Goal: Task Accomplishment & Management: Manage account settings

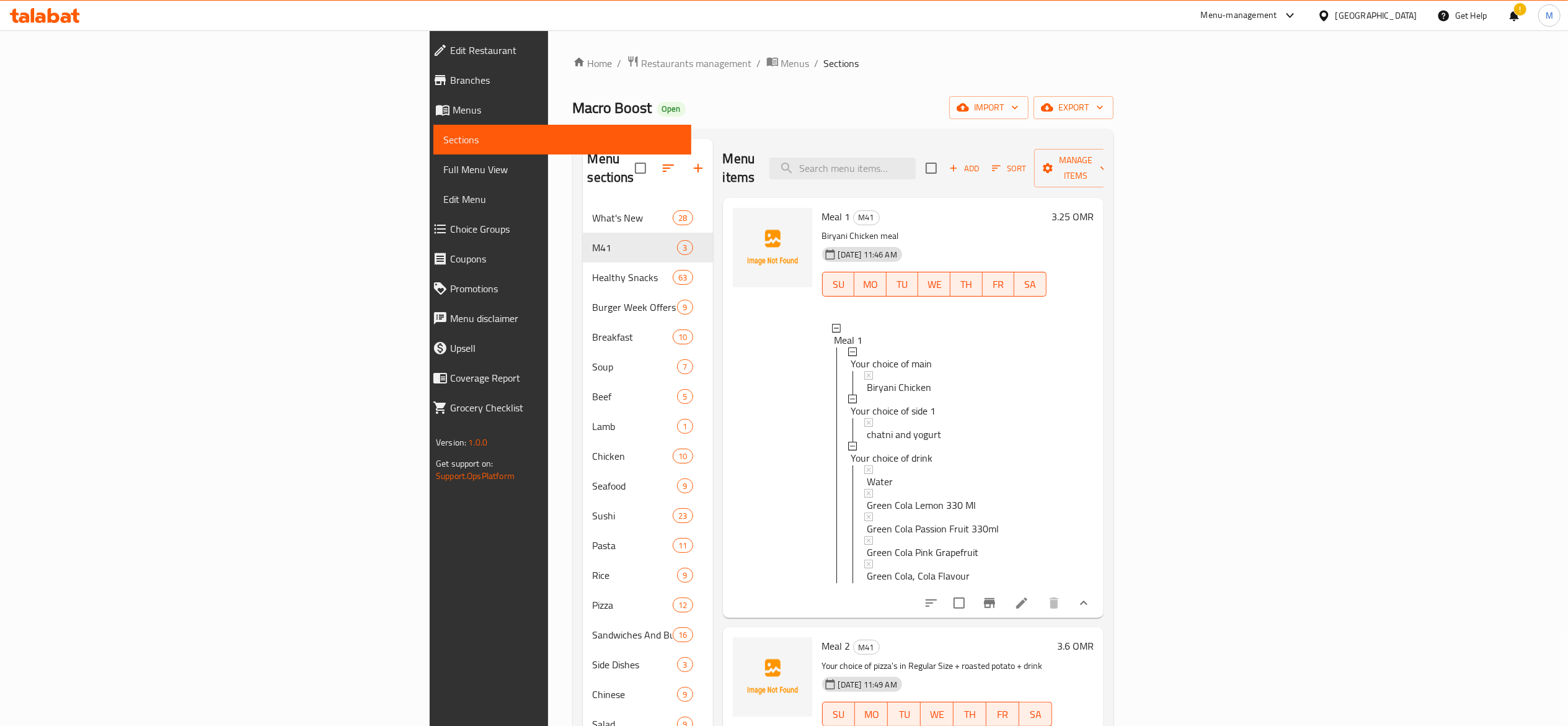
scroll to position [1, 0]
click at [450, 251] on span "Coupons" at bounding box center [565, 259] width 232 height 15
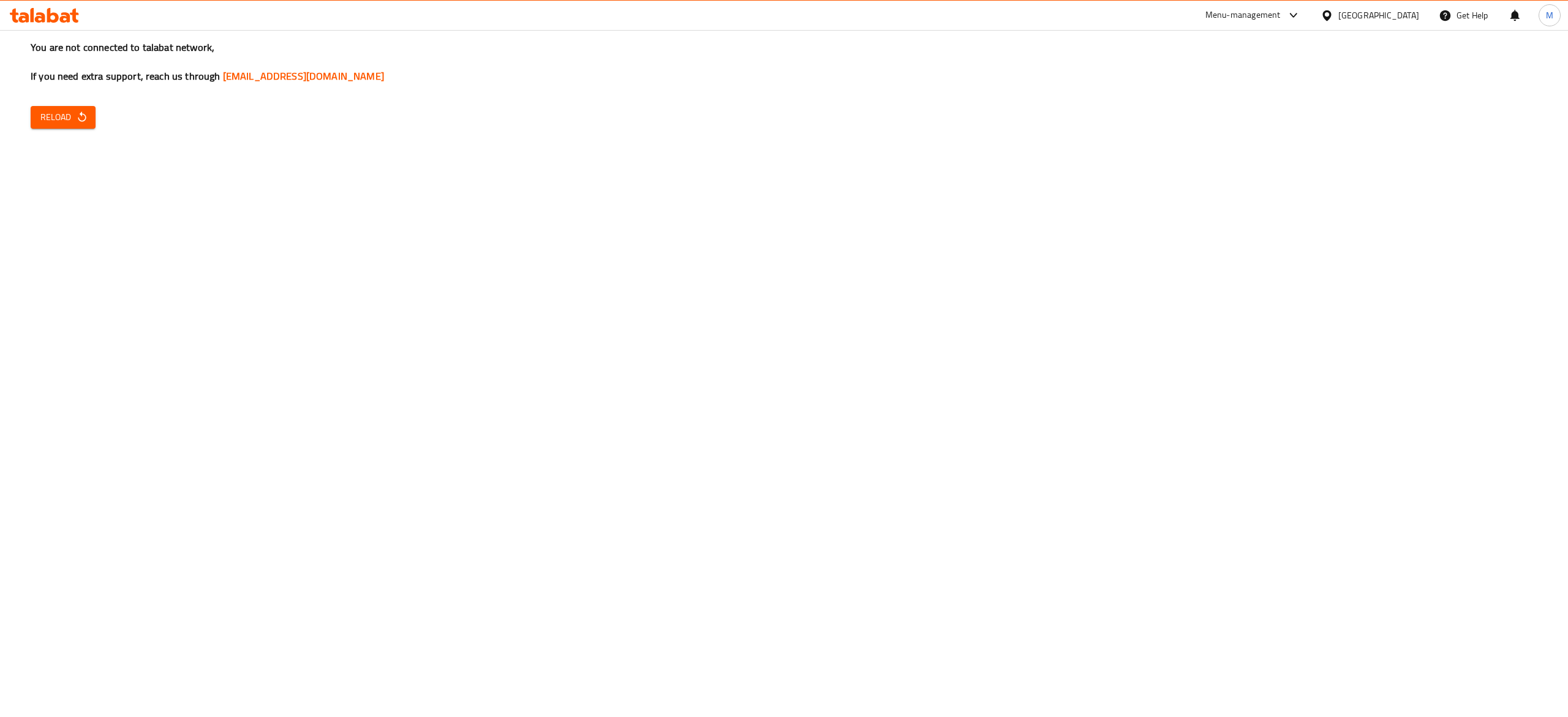
click at [67, 114] on span "Reload" at bounding box center [63, 117] width 45 height 16
click at [64, 103] on div "You are not connected to talabat network, If you need extra support, reach us t…" at bounding box center [784, 358] width 1568 height 717
click at [62, 107] on button "Reload" at bounding box center [63, 117] width 65 height 22
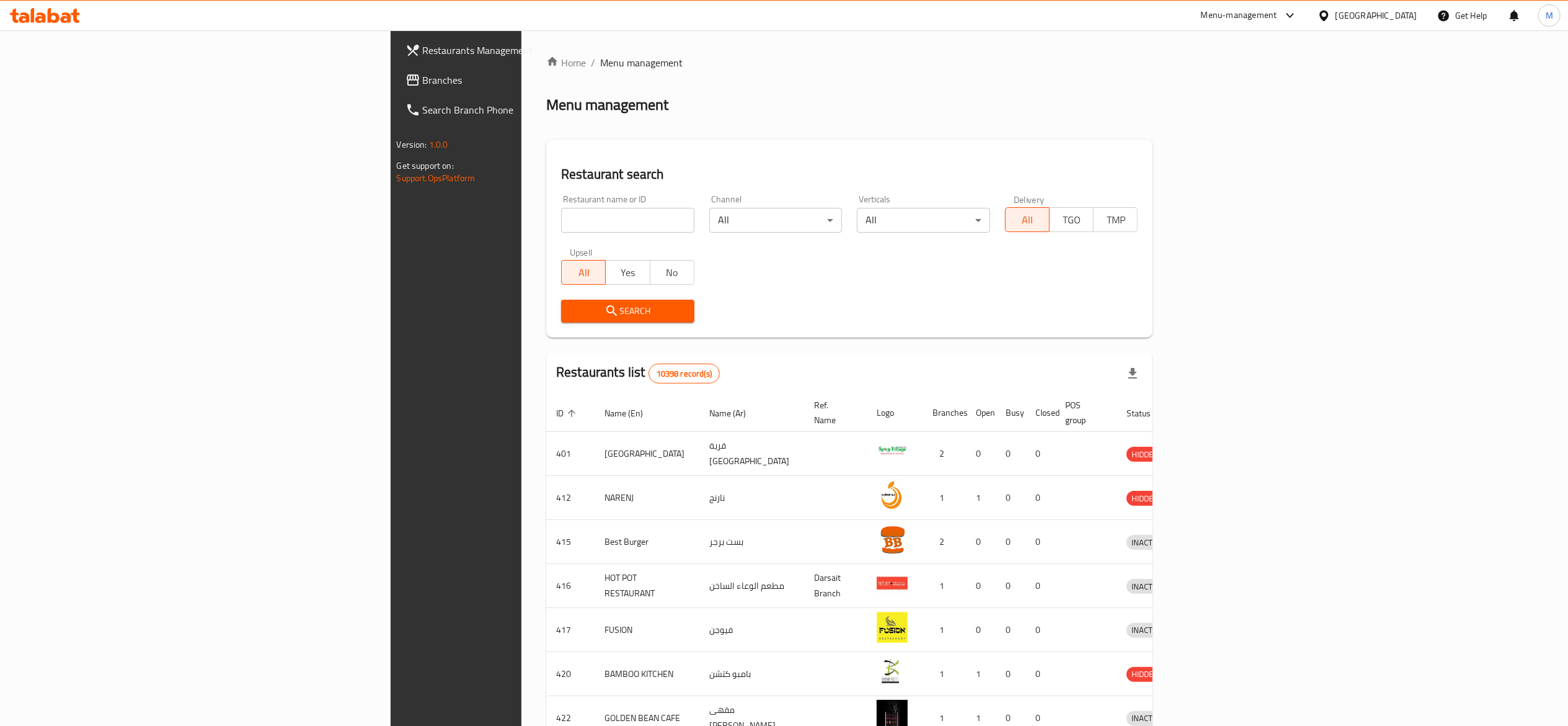
drag, startPoint x: 430, startPoint y: 218, endPoint x: 410, endPoint y: 211, distance: 21.2
click at [561, 220] on input "search" at bounding box center [627, 220] width 133 height 25
type input "crem"
click button "Search" at bounding box center [627, 311] width 133 height 23
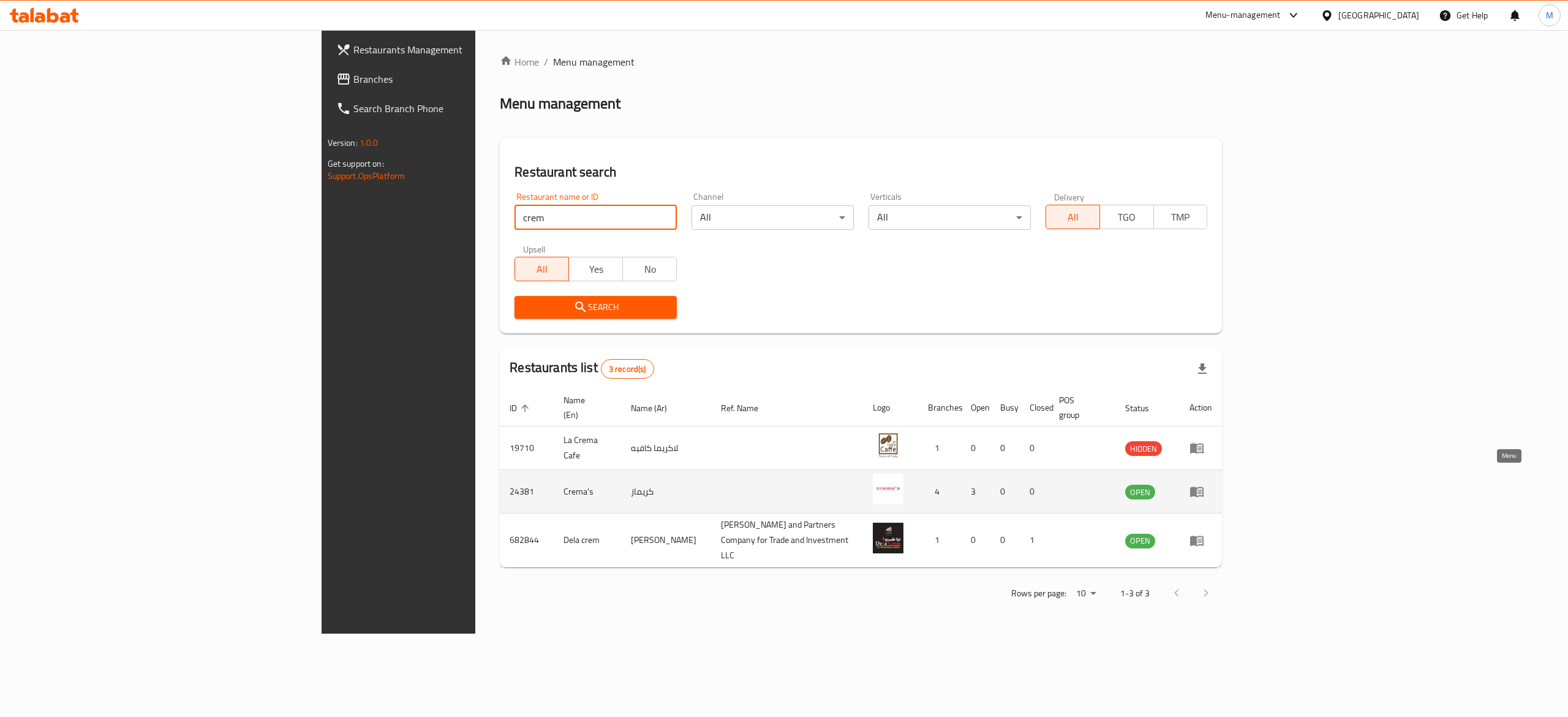
click at [1204, 484] on icon "enhanced table" at bounding box center [1197, 491] width 15 height 15
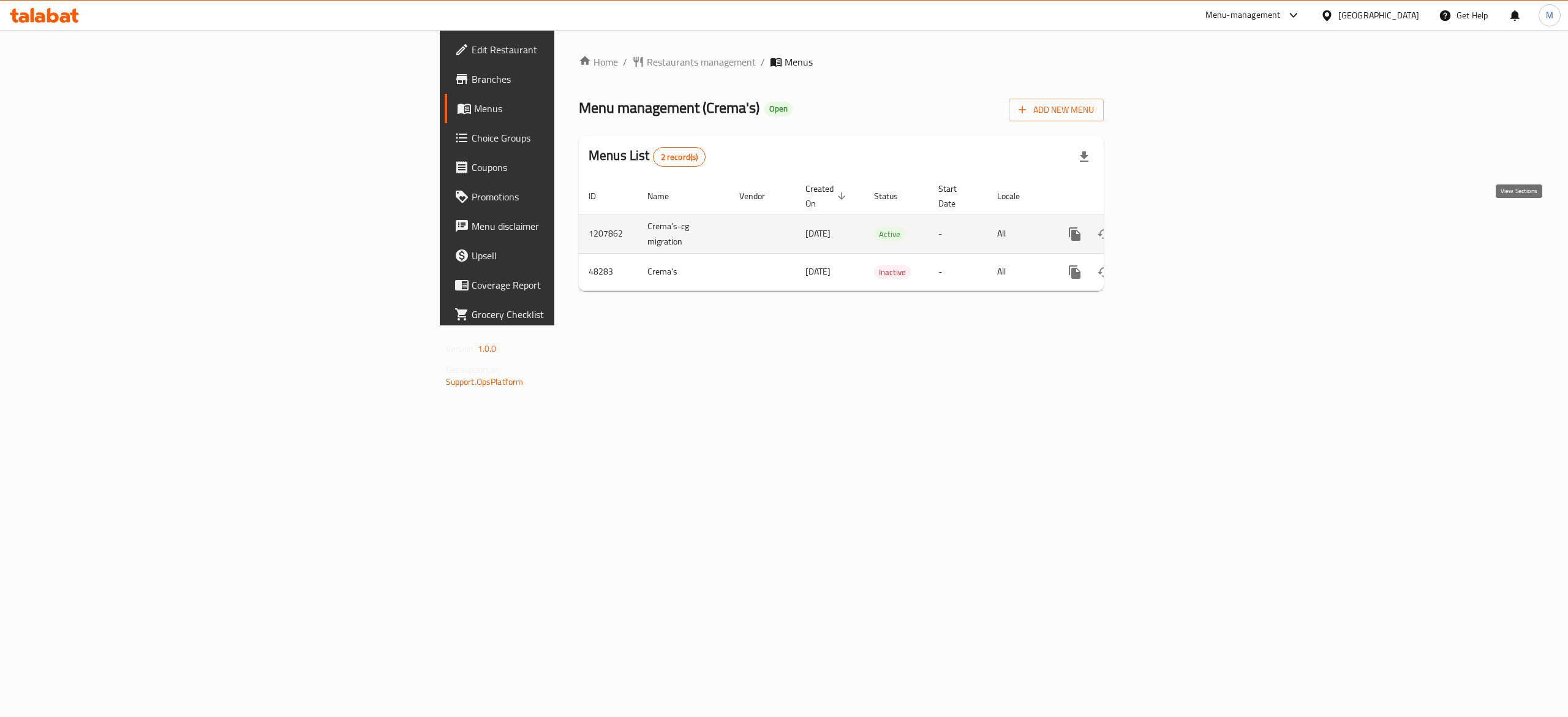
click at [1170, 227] on icon "enhanced table" at bounding box center [1163, 234] width 15 height 15
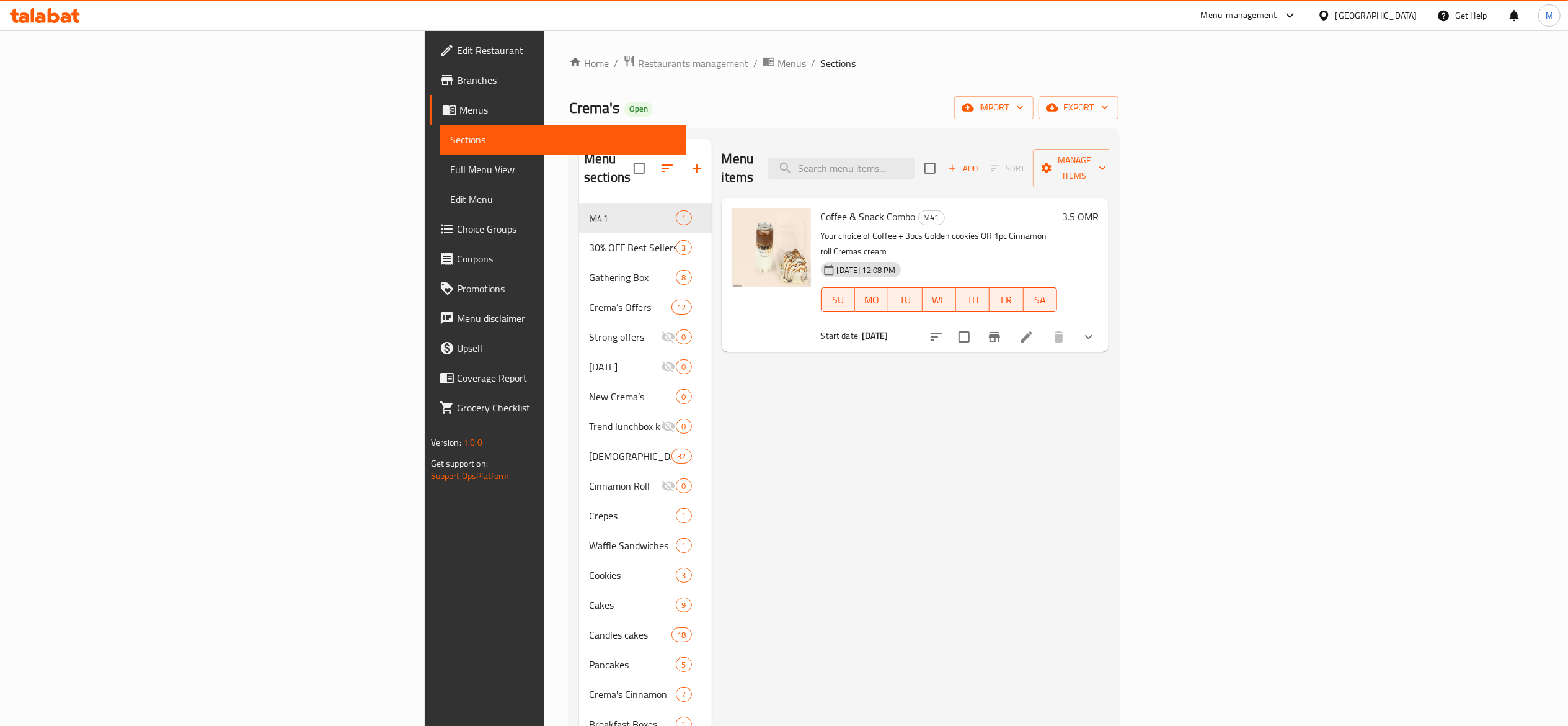
click at [1104, 322] on button "show more" at bounding box center [1088, 336] width 30 height 30
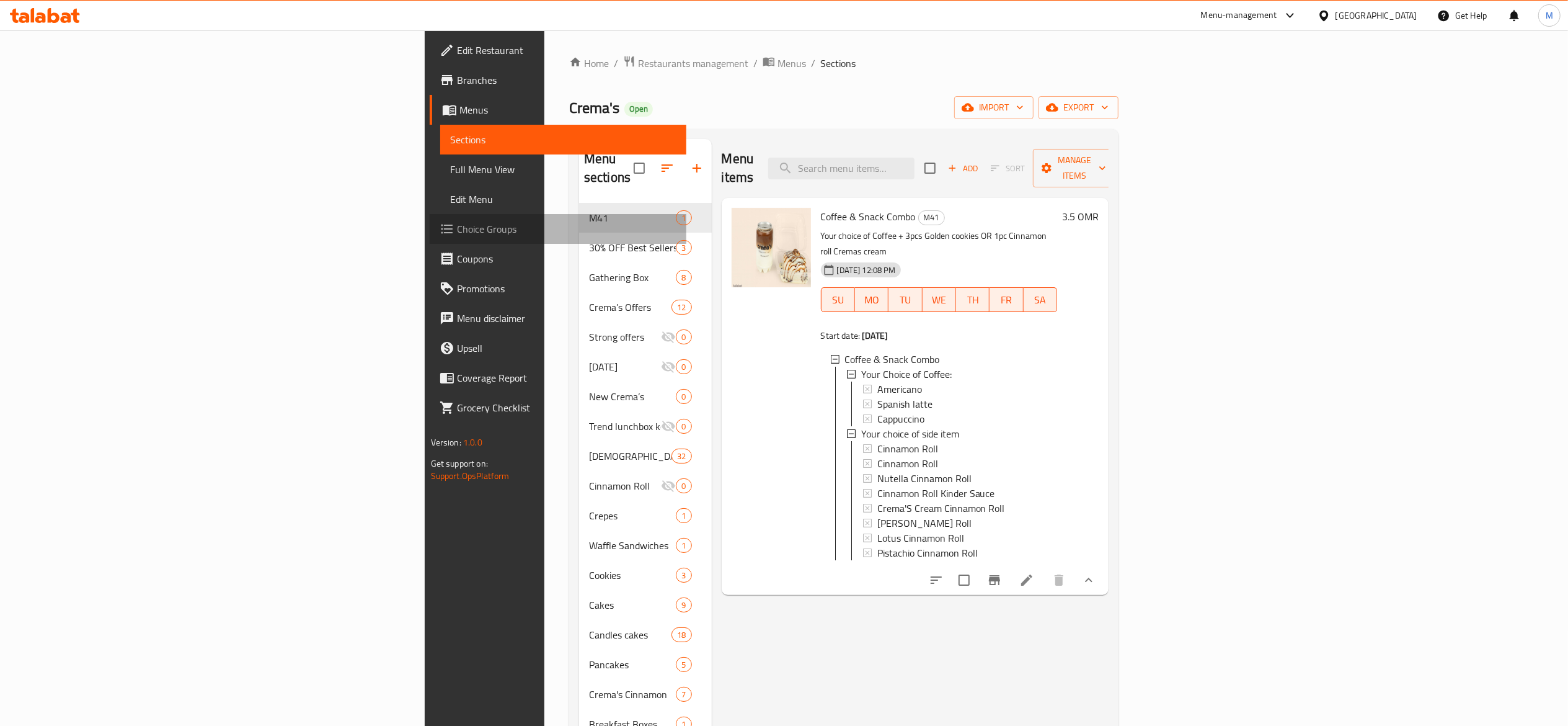
click at [457, 223] on span "Choice Groups" at bounding box center [567, 229] width 220 height 15
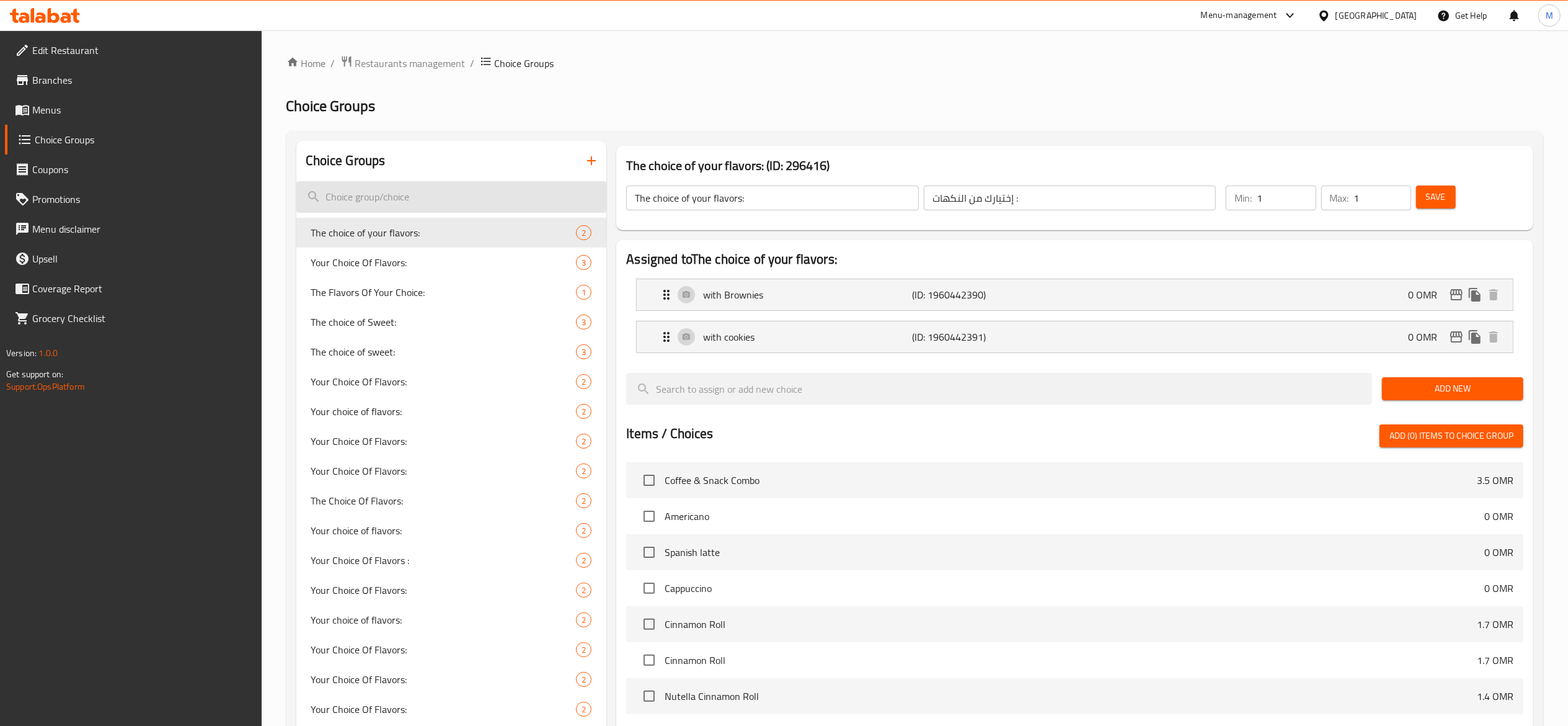
click at [424, 186] on input "search" at bounding box center [452, 197] width 310 height 32
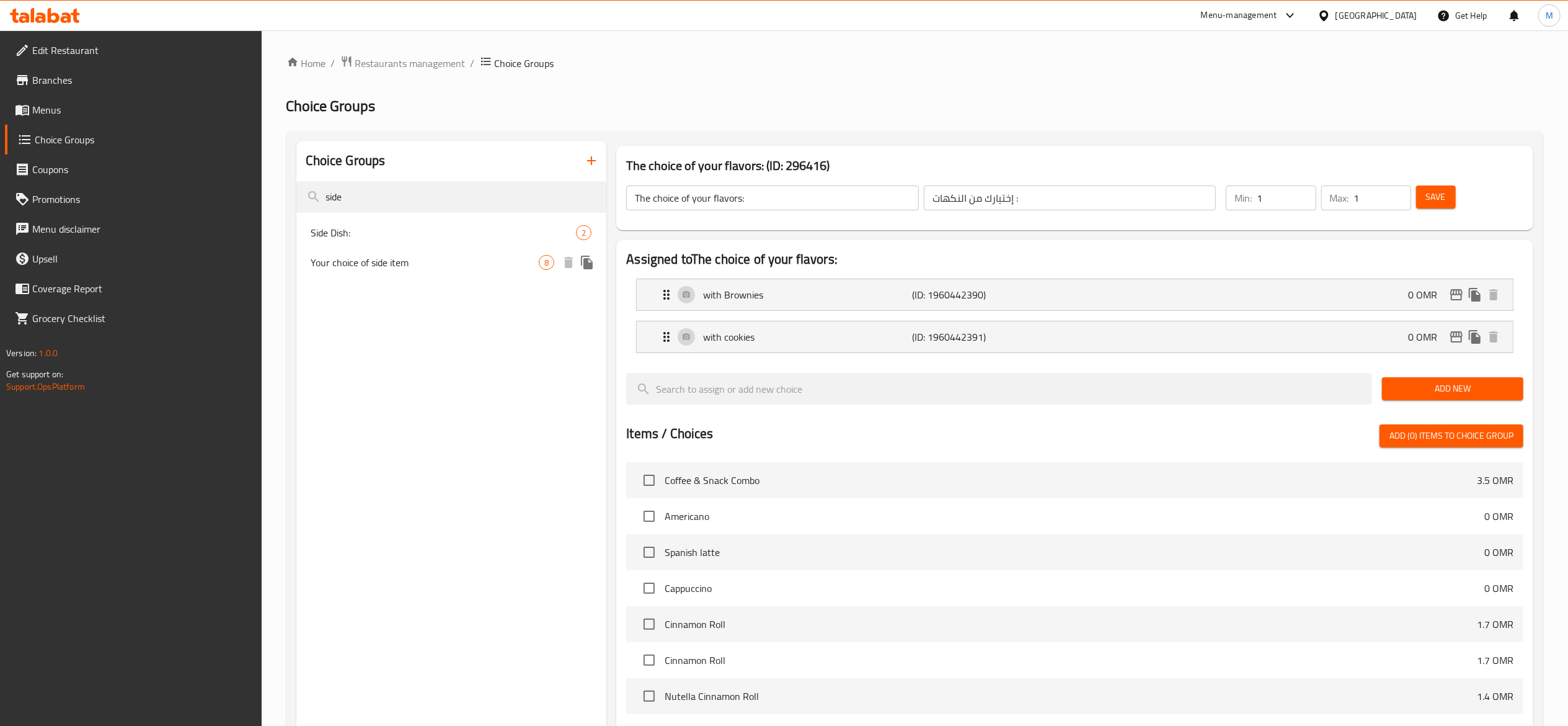
type input "side"
click at [465, 250] on div "Your choice of side item 8" at bounding box center [452, 262] width 310 height 30
type input "Your choice of side item"
type input "اختيارك من الطبق الجانبي"
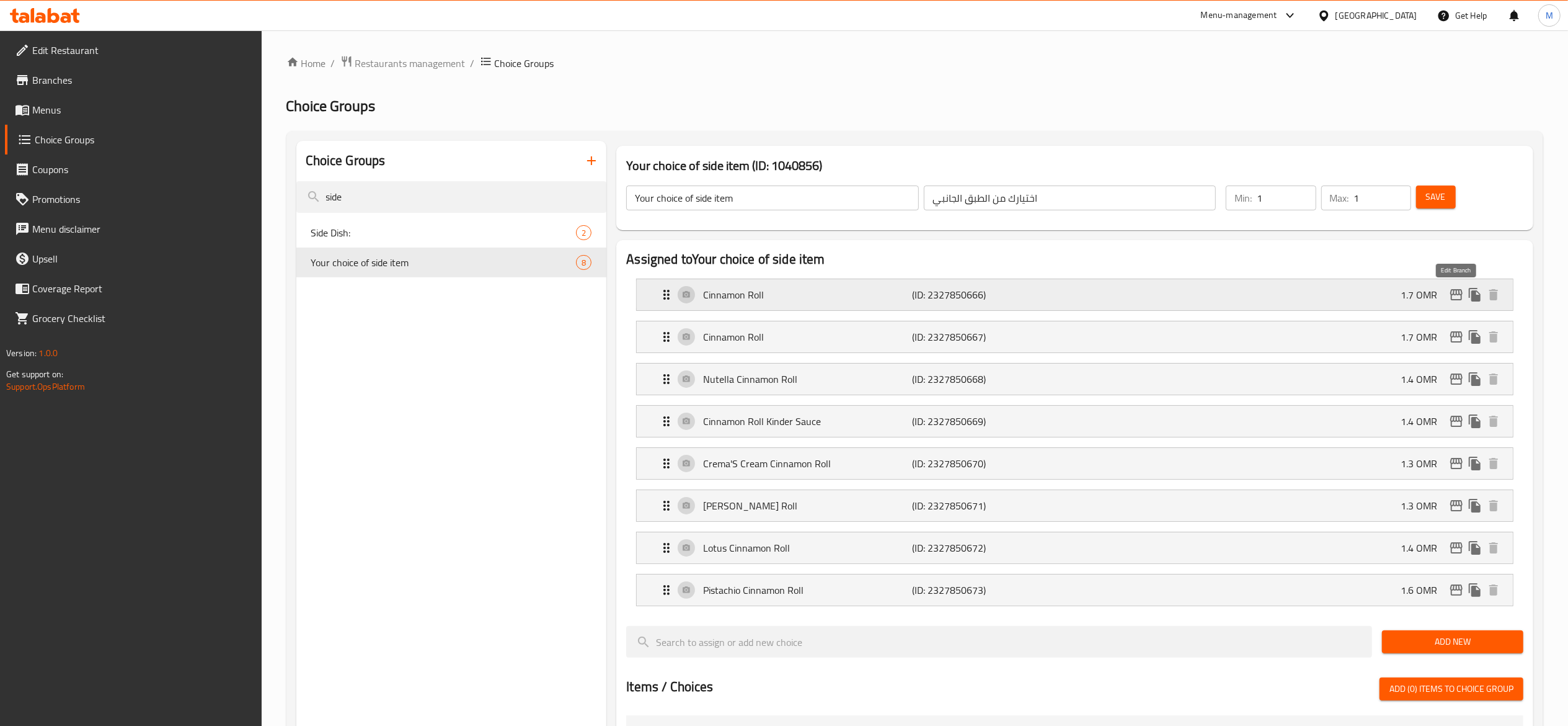
click at [1456, 295] on icon "edit" at bounding box center [1456, 295] width 15 height 15
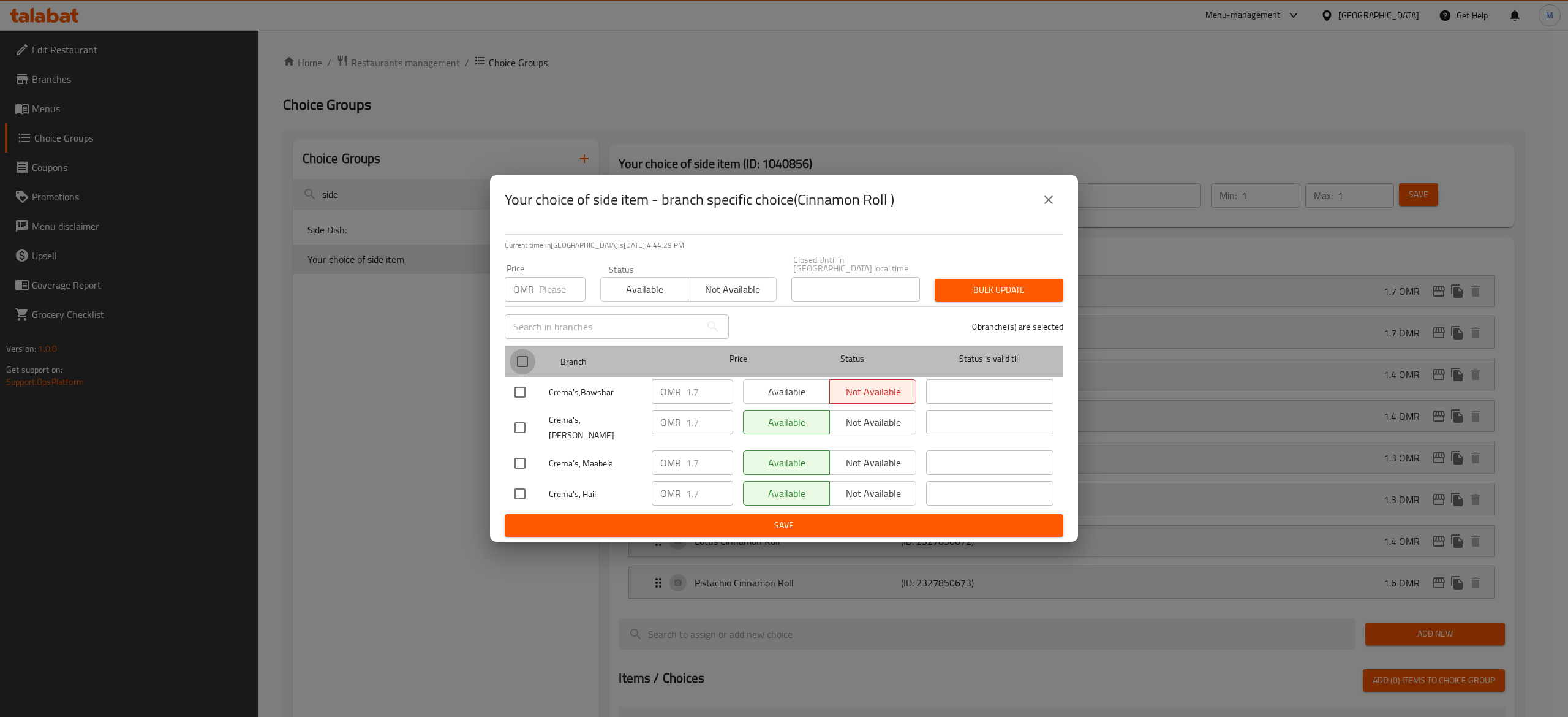
click at [522, 365] on input "checkbox" at bounding box center [522, 361] width 26 height 26
checkbox input "true"
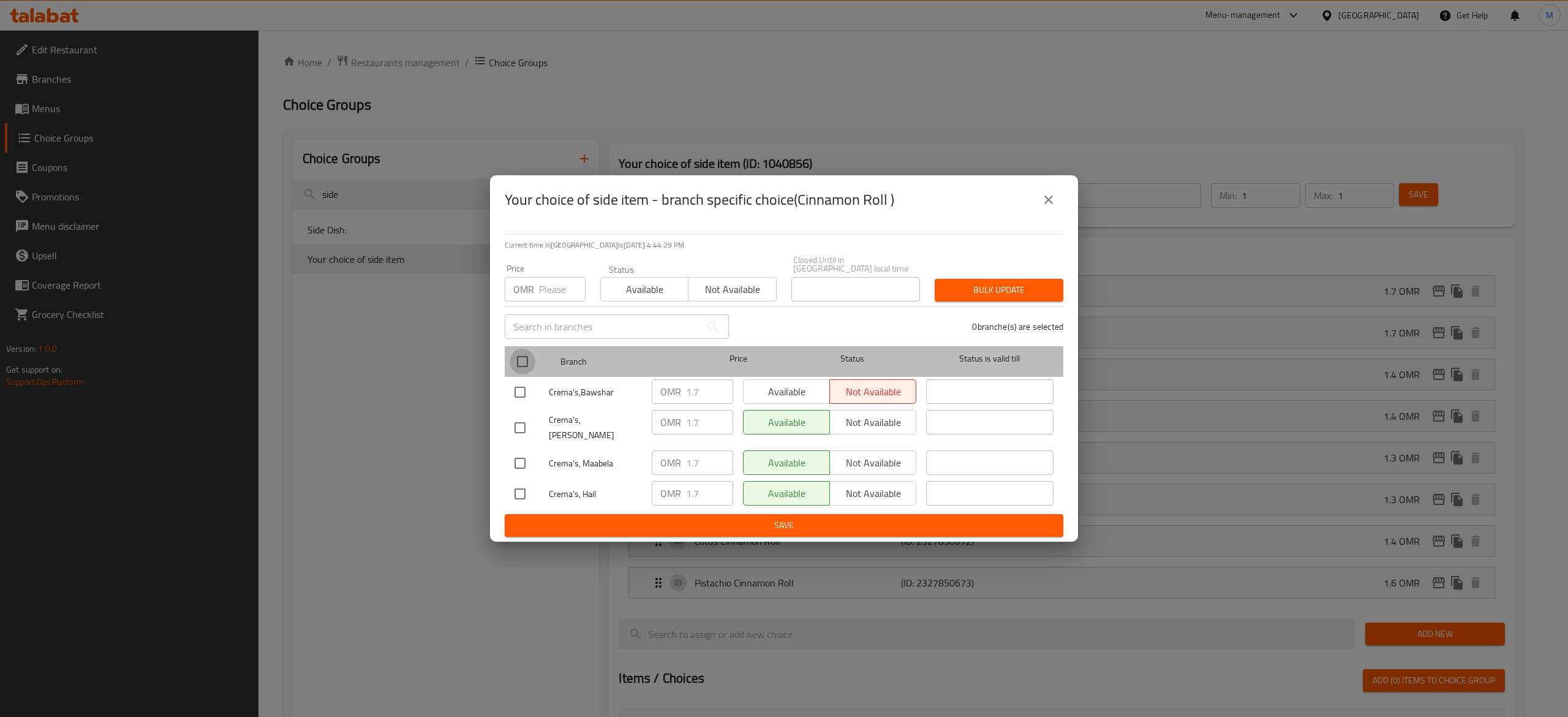
checkbox input "true"
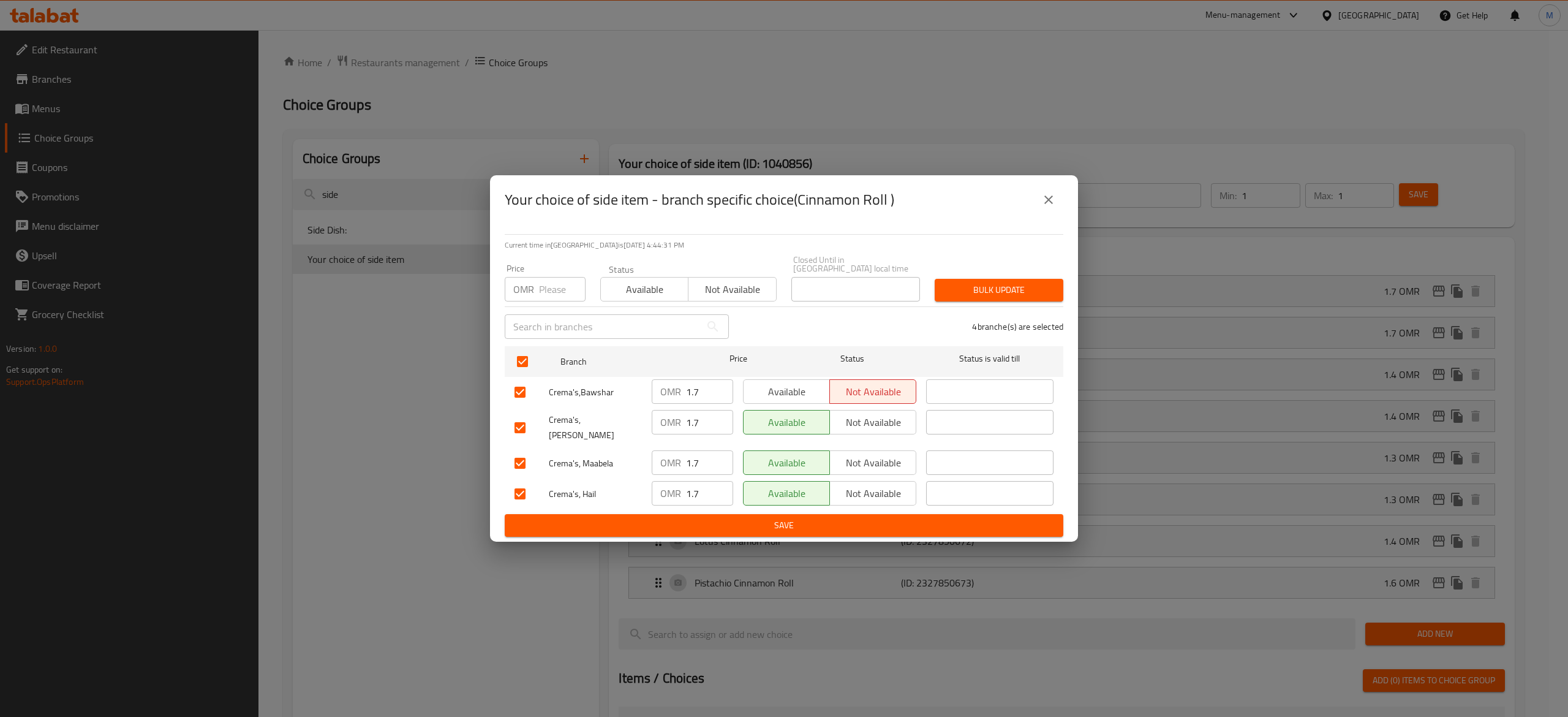
click at [562, 294] on input "number" at bounding box center [562, 289] width 47 height 24
type input "0"
click at [790, 393] on span "Available" at bounding box center [786, 392] width 77 height 17
click at [789, 524] on button "Save" at bounding box center [784, 525] width 558 height 22
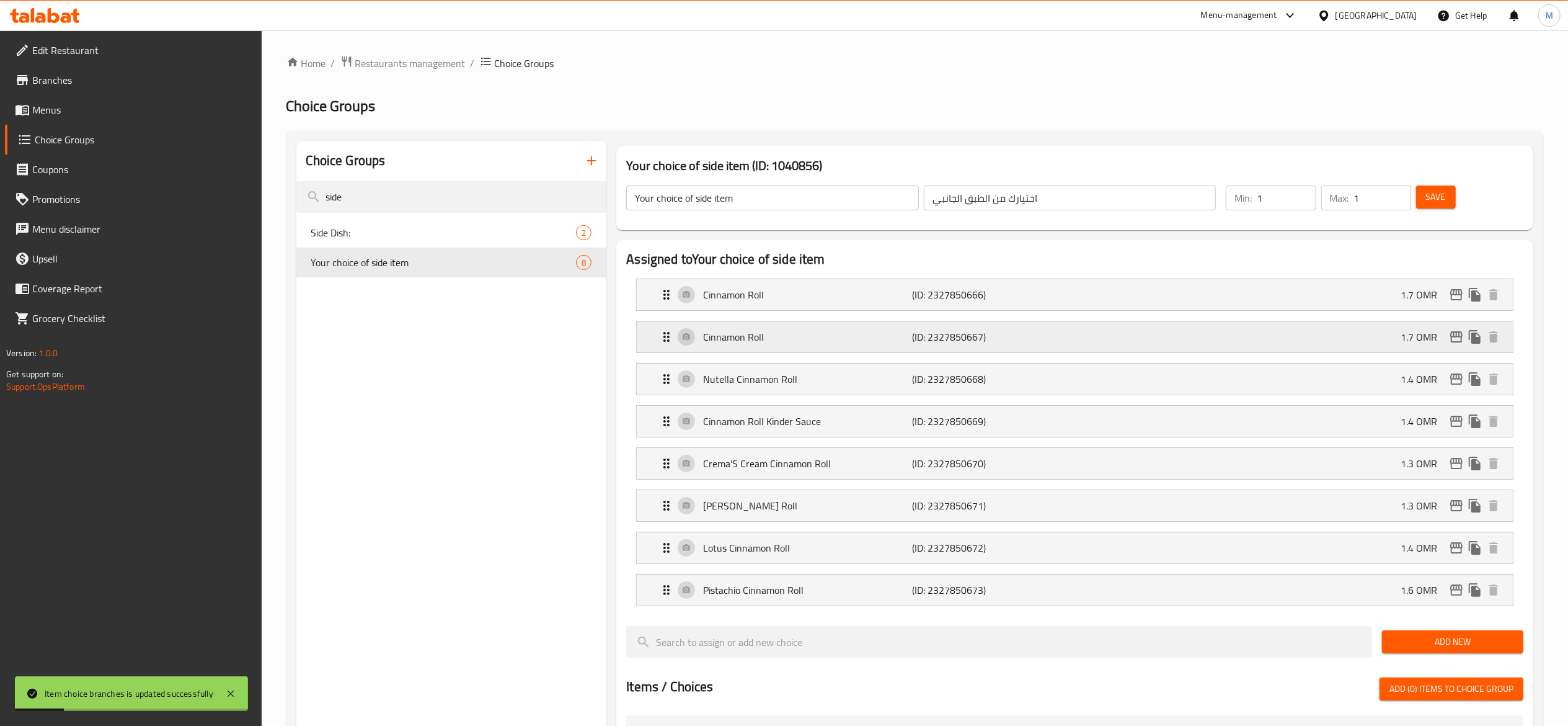
click at [1007, 336] on p "(ID: 2327850667)" at bounding box center [981, 337] width 139 height 15
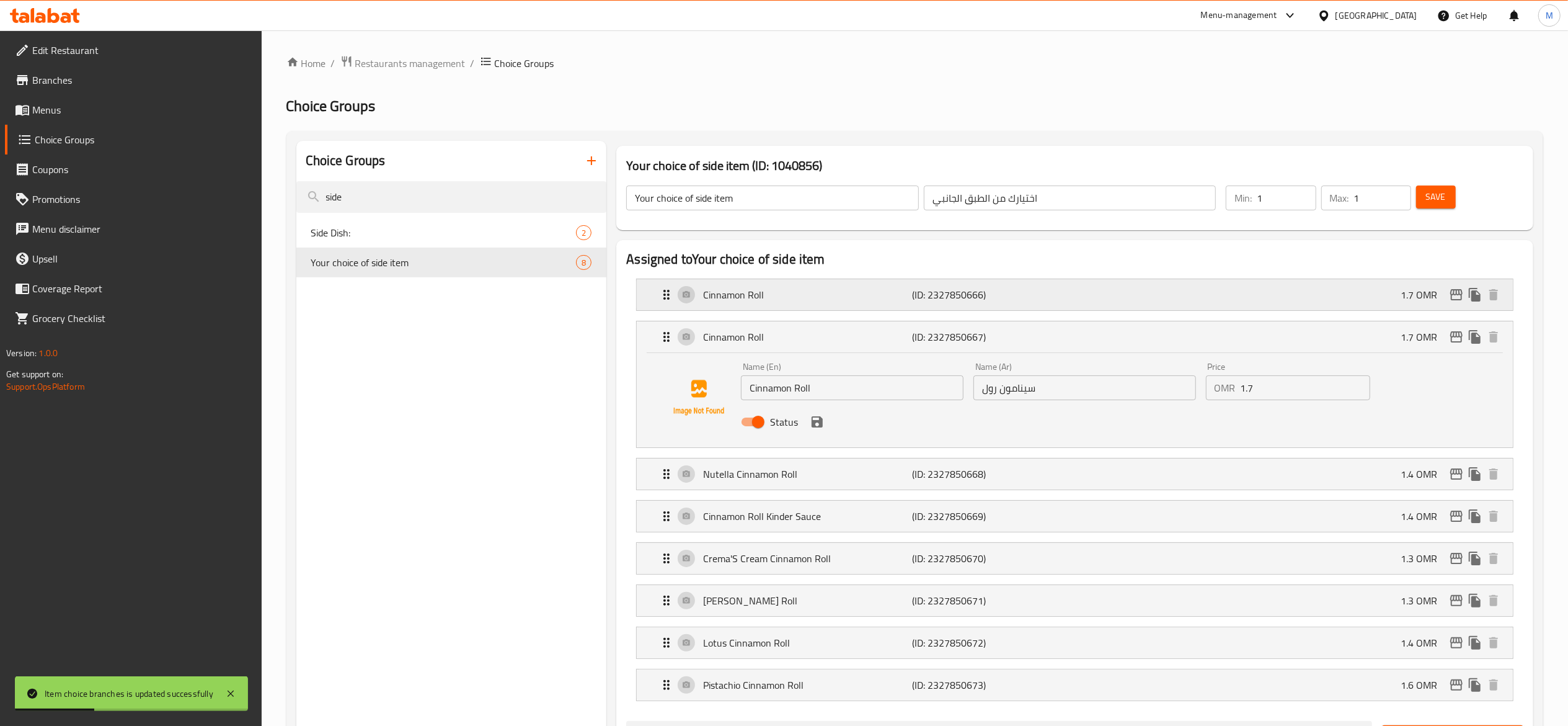
click at [866, 294] on p "Cinnamon Roll" at bounding box center [807, 295] width 209 height 15
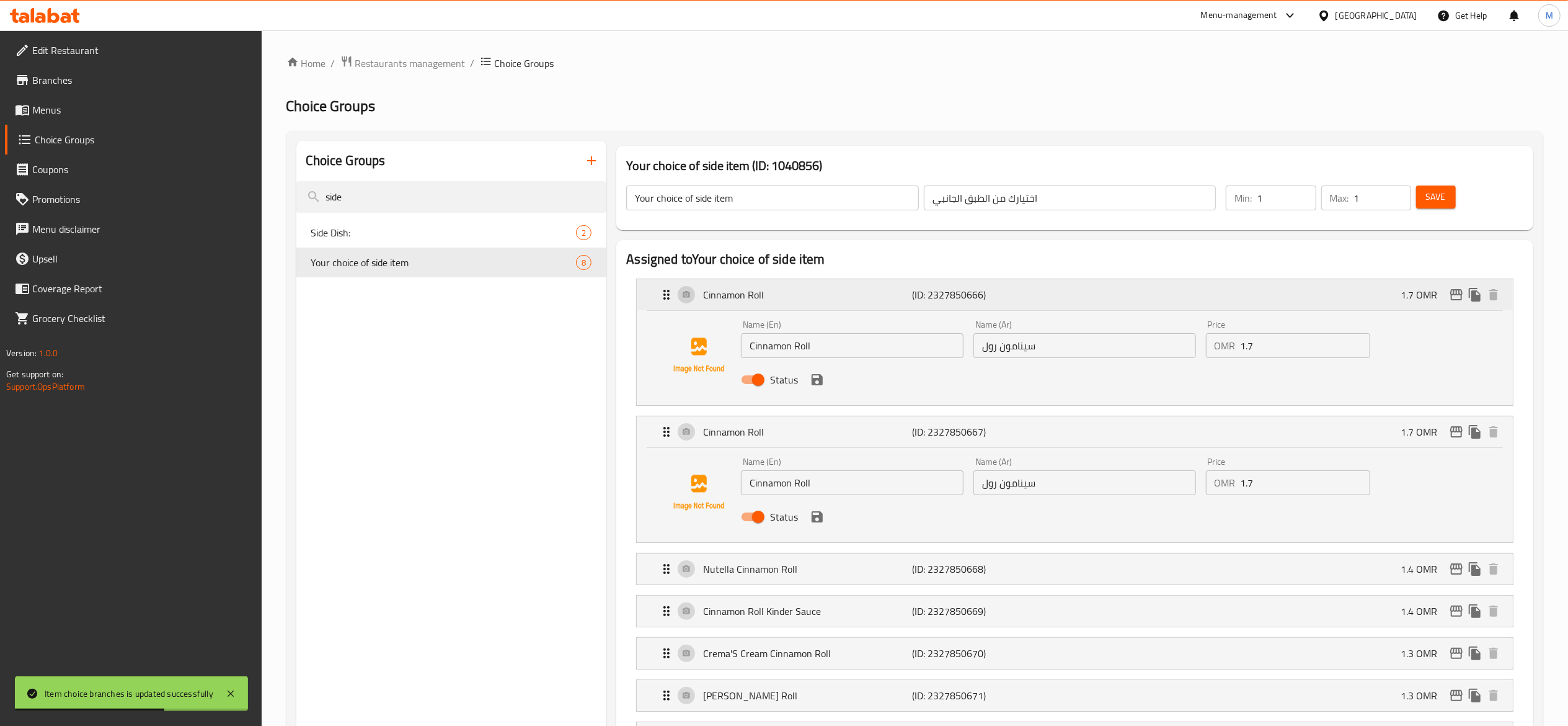
click at [902, 294] on p "Cinnamon Roll" at bounding box center [807, 295] width 209 height 15
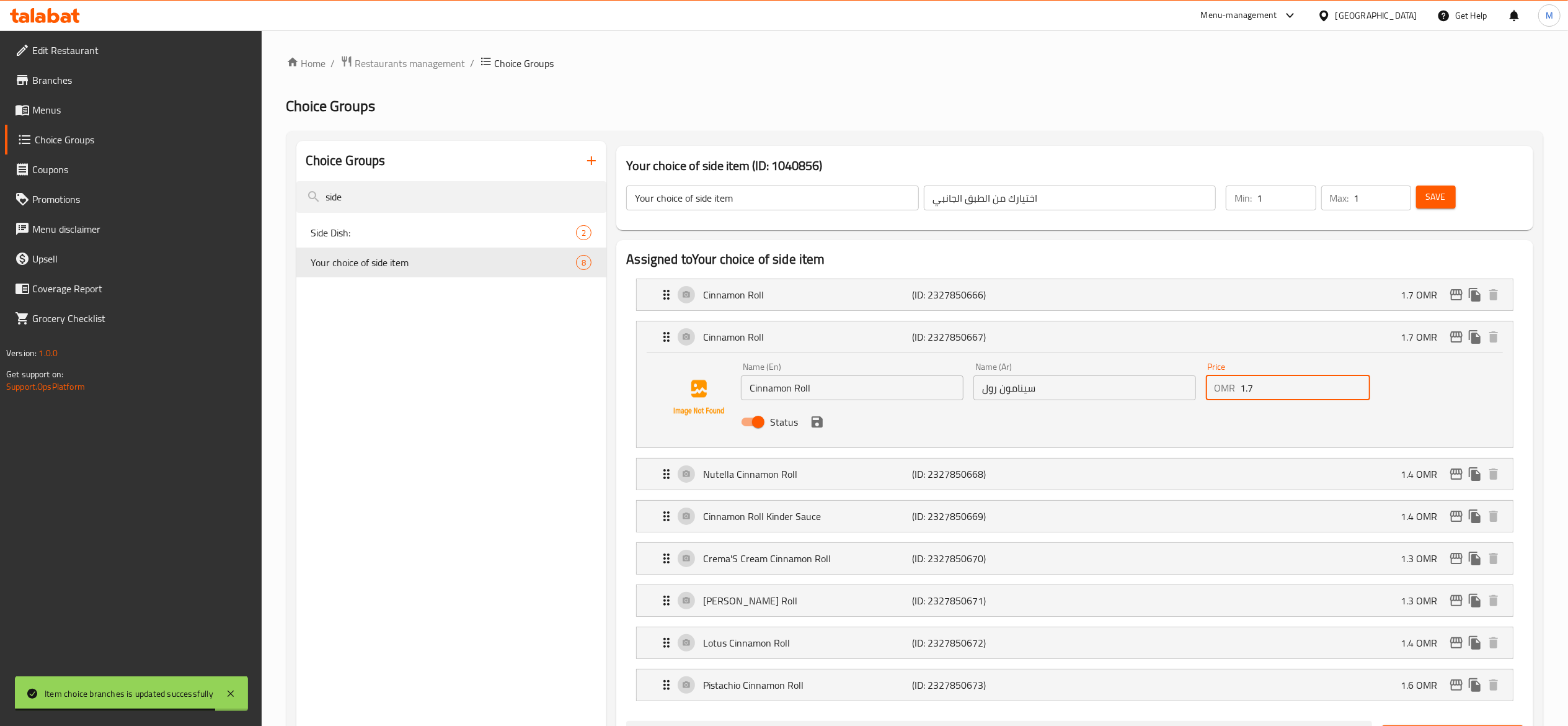
click at [1298, 386] on input "1.7" at bounding box center [1305, 387] width 129 height 25
type input "0"
click at [817, 431] on button "save" at bounding box center [816, 421] width 18 height 18
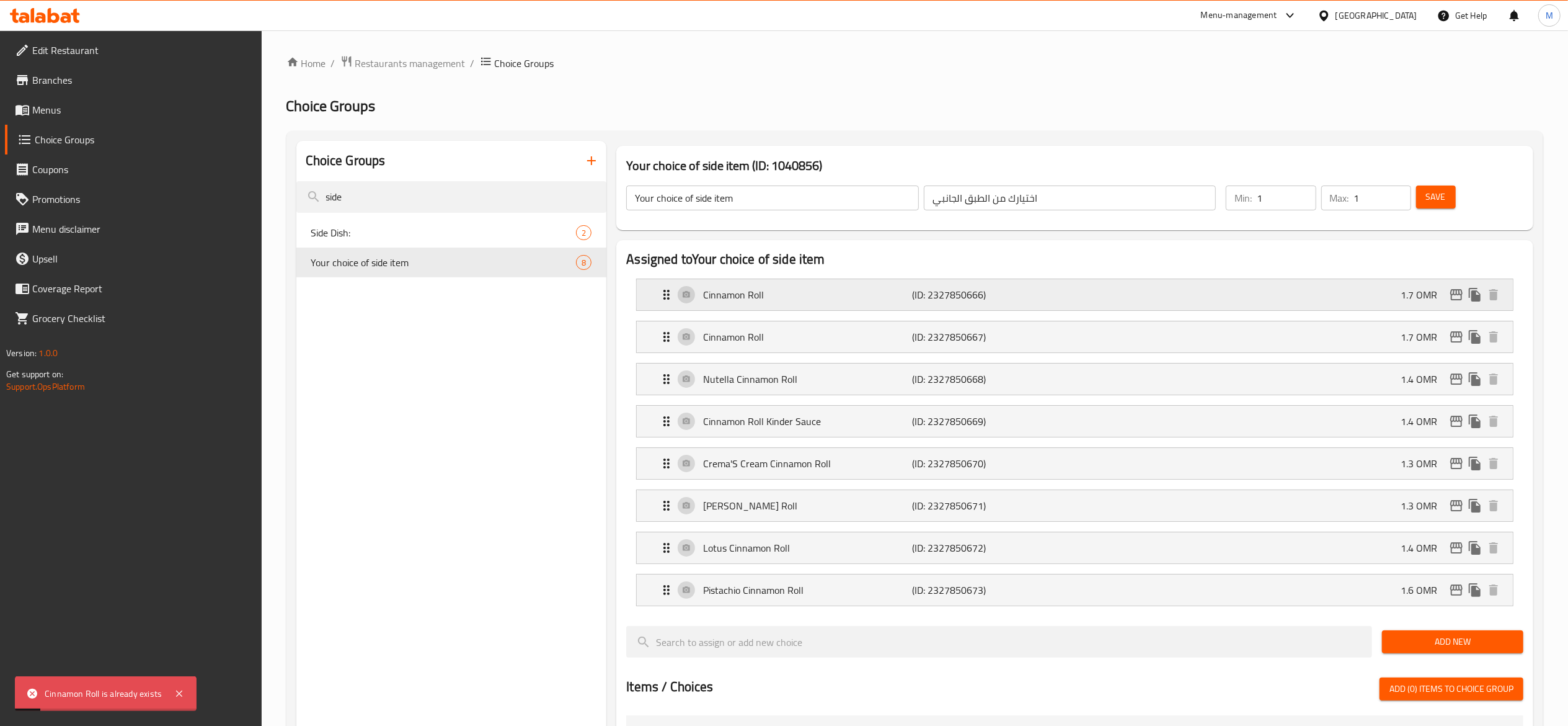
click at [824, 301] on p "Cinnamon Roll" at bounding box center [807, 295] width 209 height 15
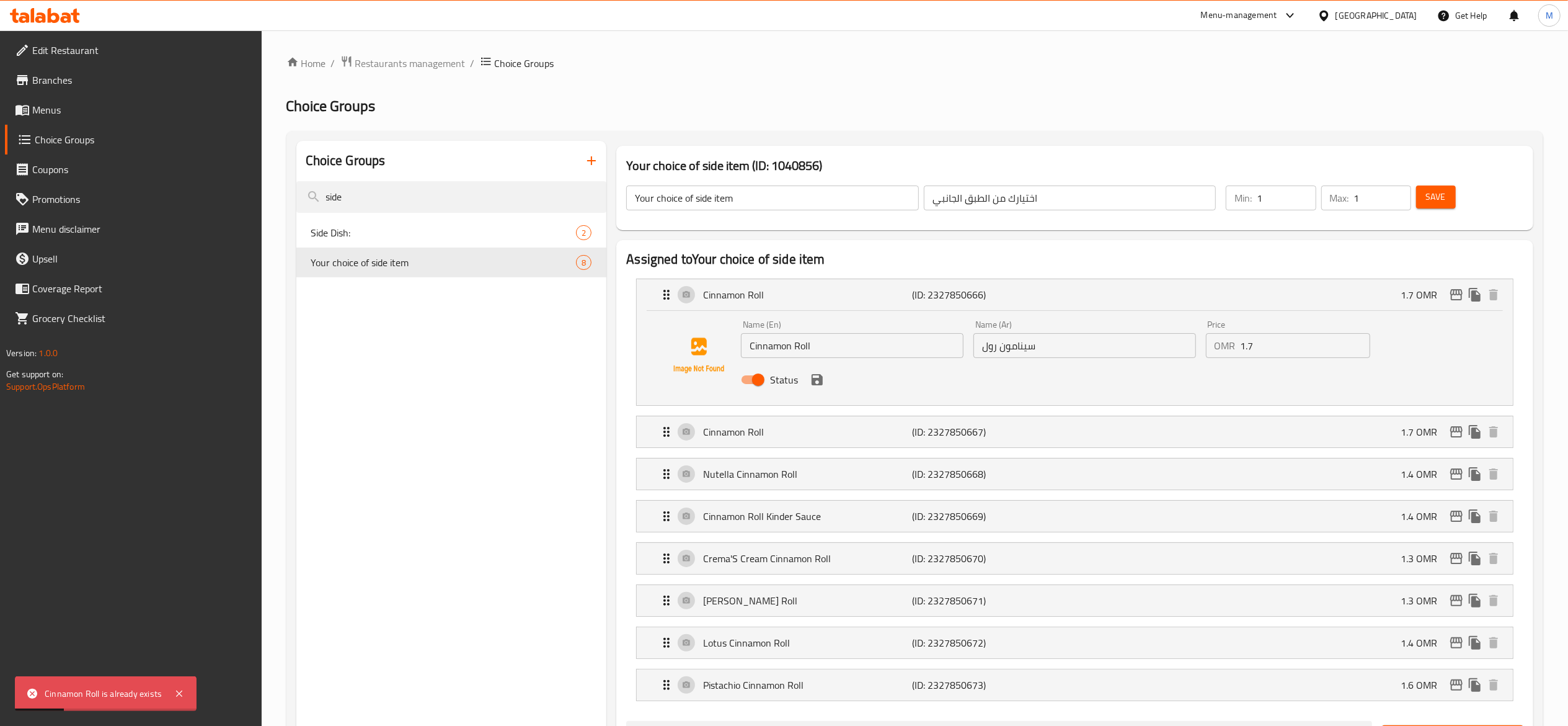
click at [1268, 339] on input "1.7" at bounding box center [1305, 345] width 129 height 25
click at [821, 383] on icon "save" at bounding box center [817, 380] width 11 height 11
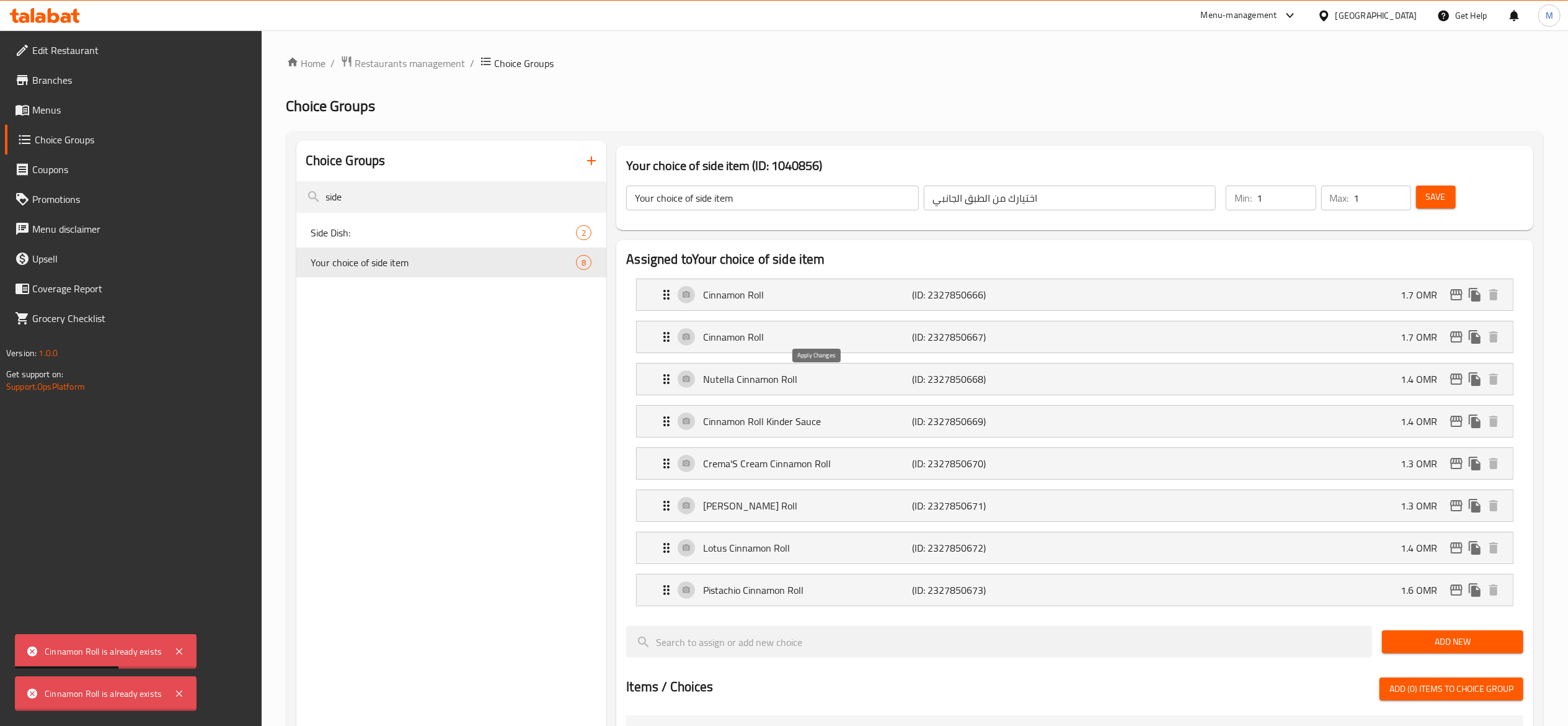
type input "0"
click at [444, 230] on span "Side Dish:" at bounding box center [425, 233] width 228 height 15
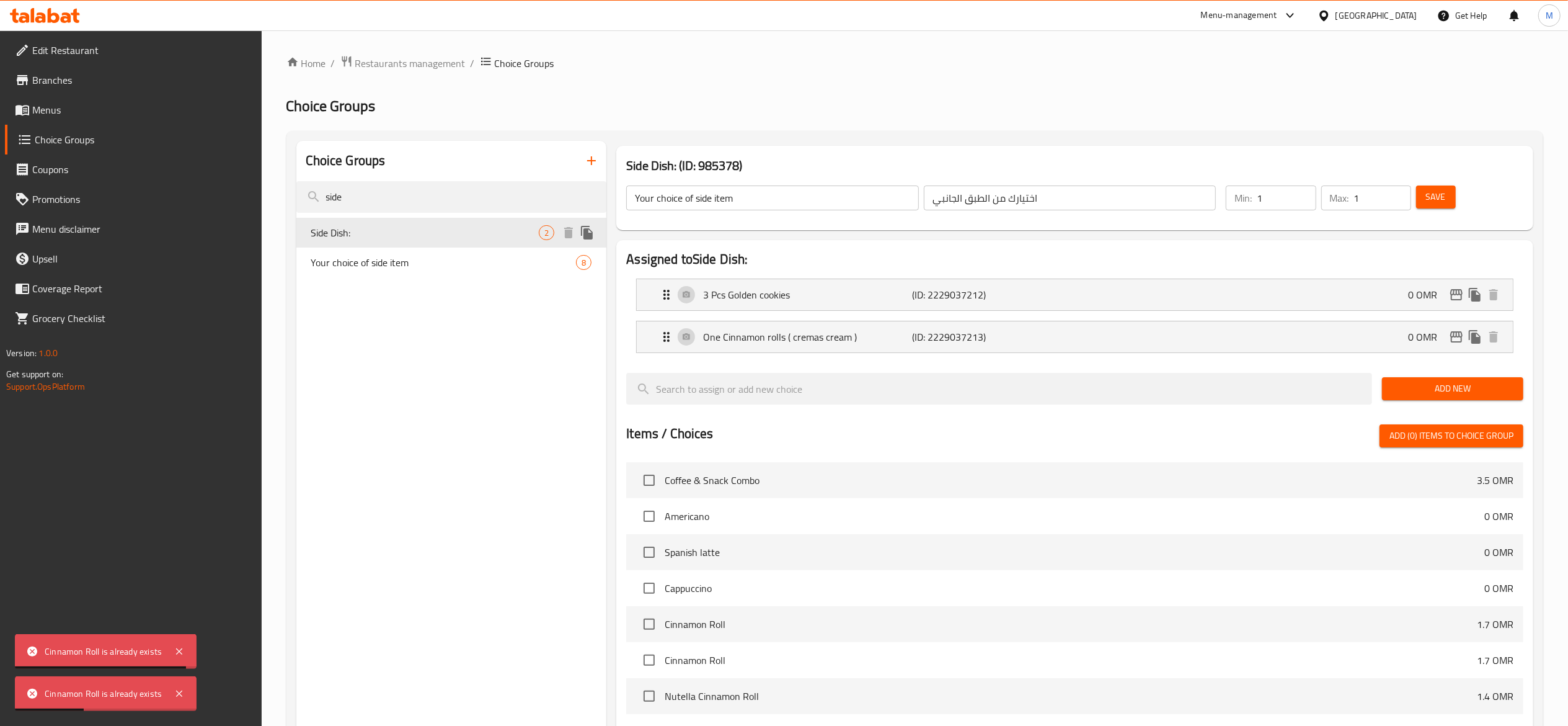
type input "Side Dish:"
type input "طبق جانبي:"
click at [429, 258] on span "Your choice of side item" at bounding box center [425, 263] width 228 height 15
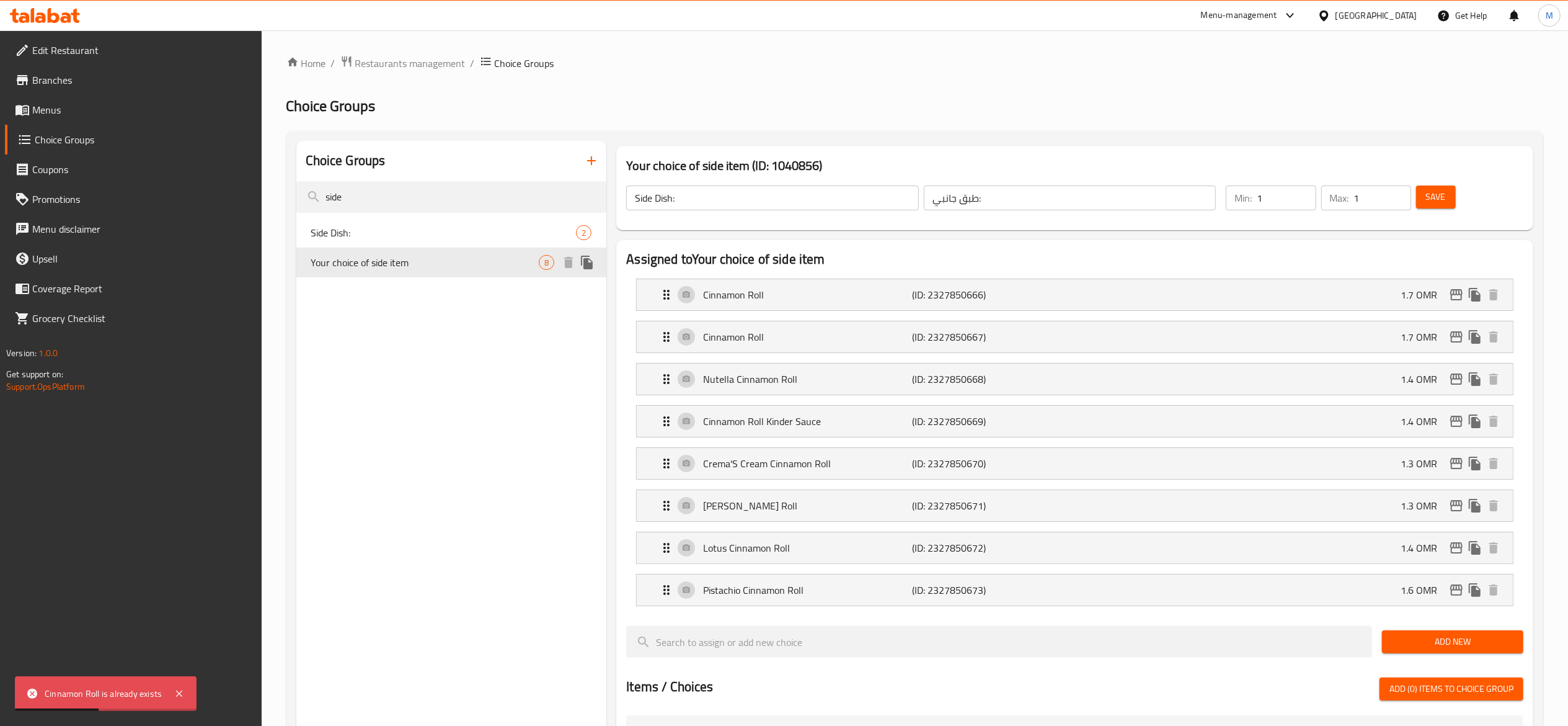
type input "Your choice of side item"
type input "اختيارك من الطبق الجانبي"
click at [832, 359] on li "Nutella Cinnamon Roll (ID: 2327850668) 1.4 OMR Name (En) Nutella Cinnamon Roll …" at bounding box center [1075, 379] width 897 height 42
click at [1461, 338] on icon "edit" at bounding box center [1456, 337] width 13 height 11
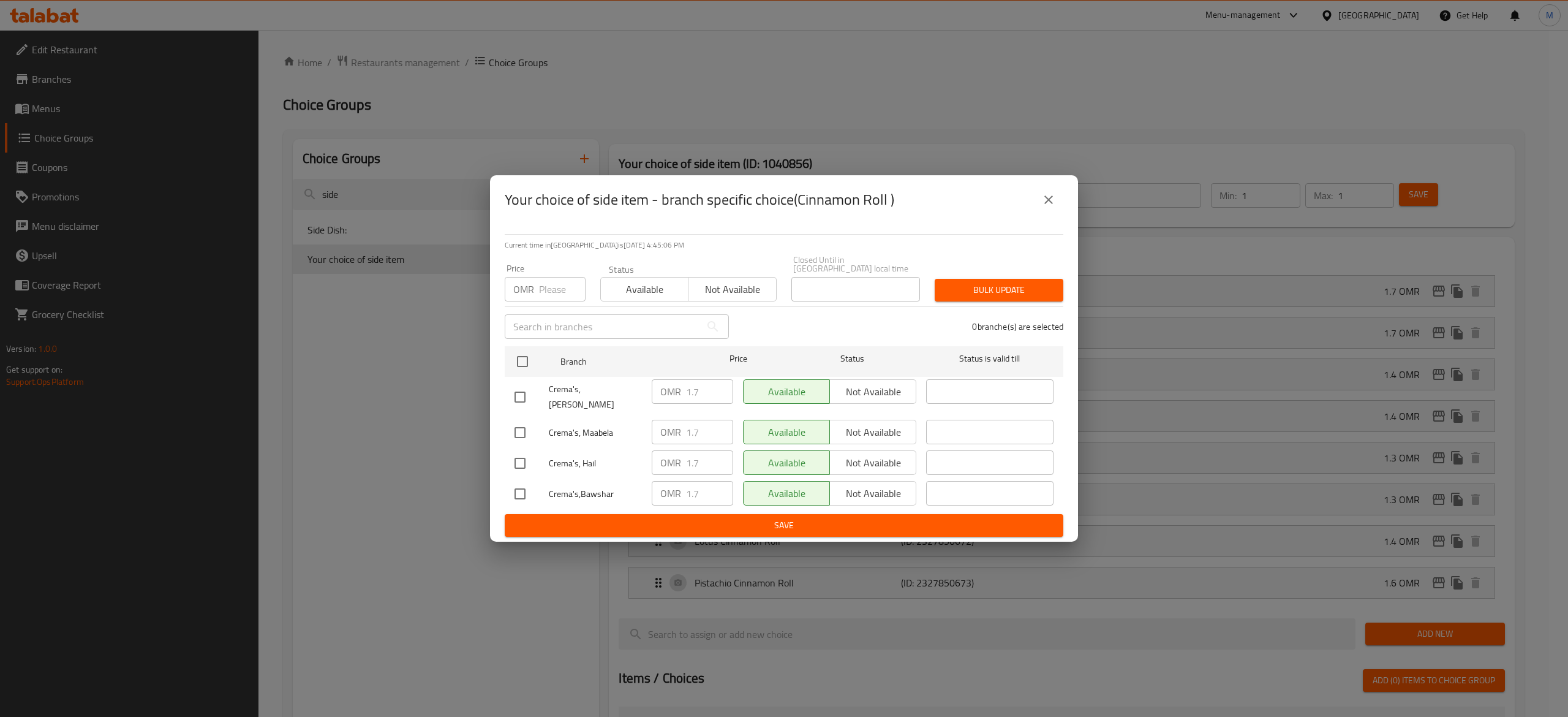
click at [561, 300] on input "number" at bounding box center [562, 289] width 47 height 24
type input "0"
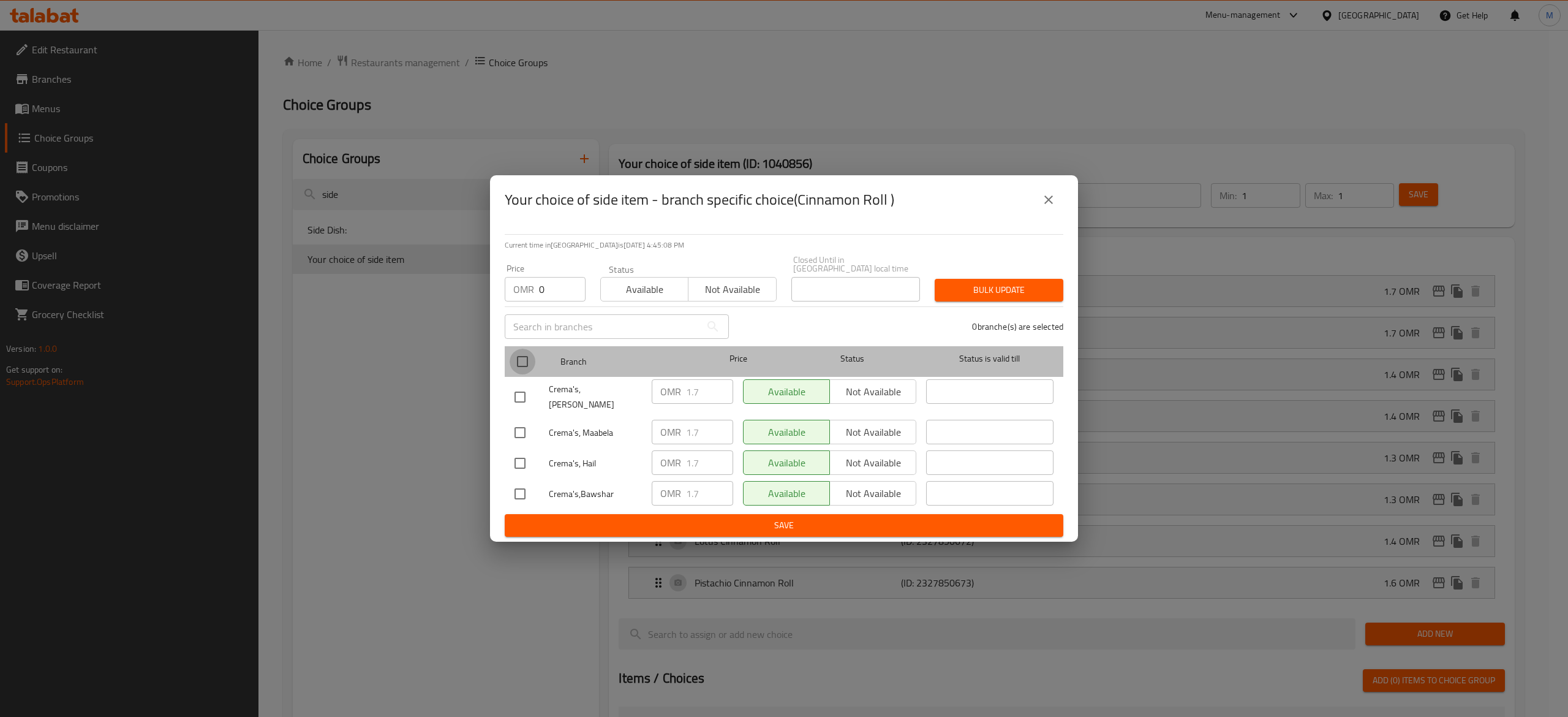
click at [522, 364] on input "checkbox" at bounding box center [522, 361] width 26 height 26
checkbox input "true"
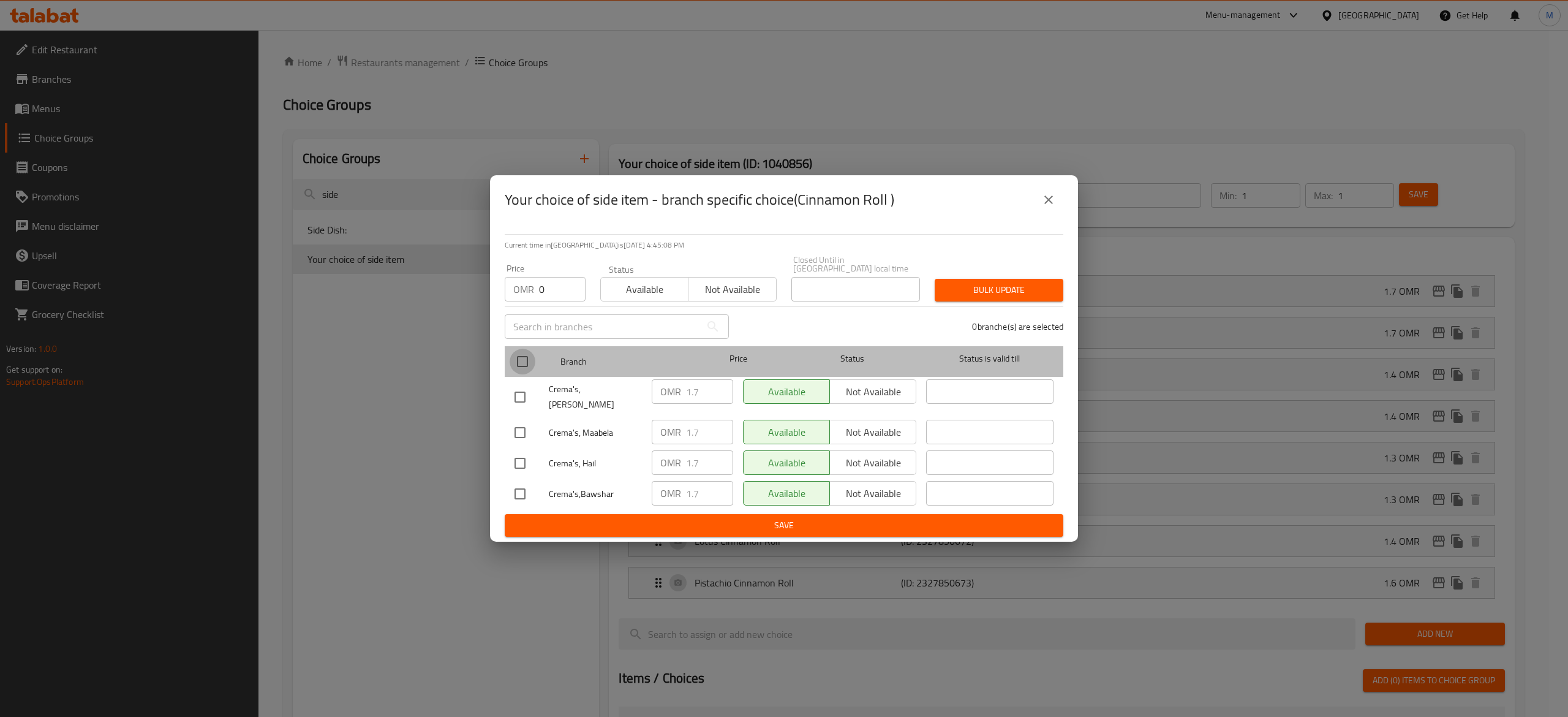
checkbox input "true"
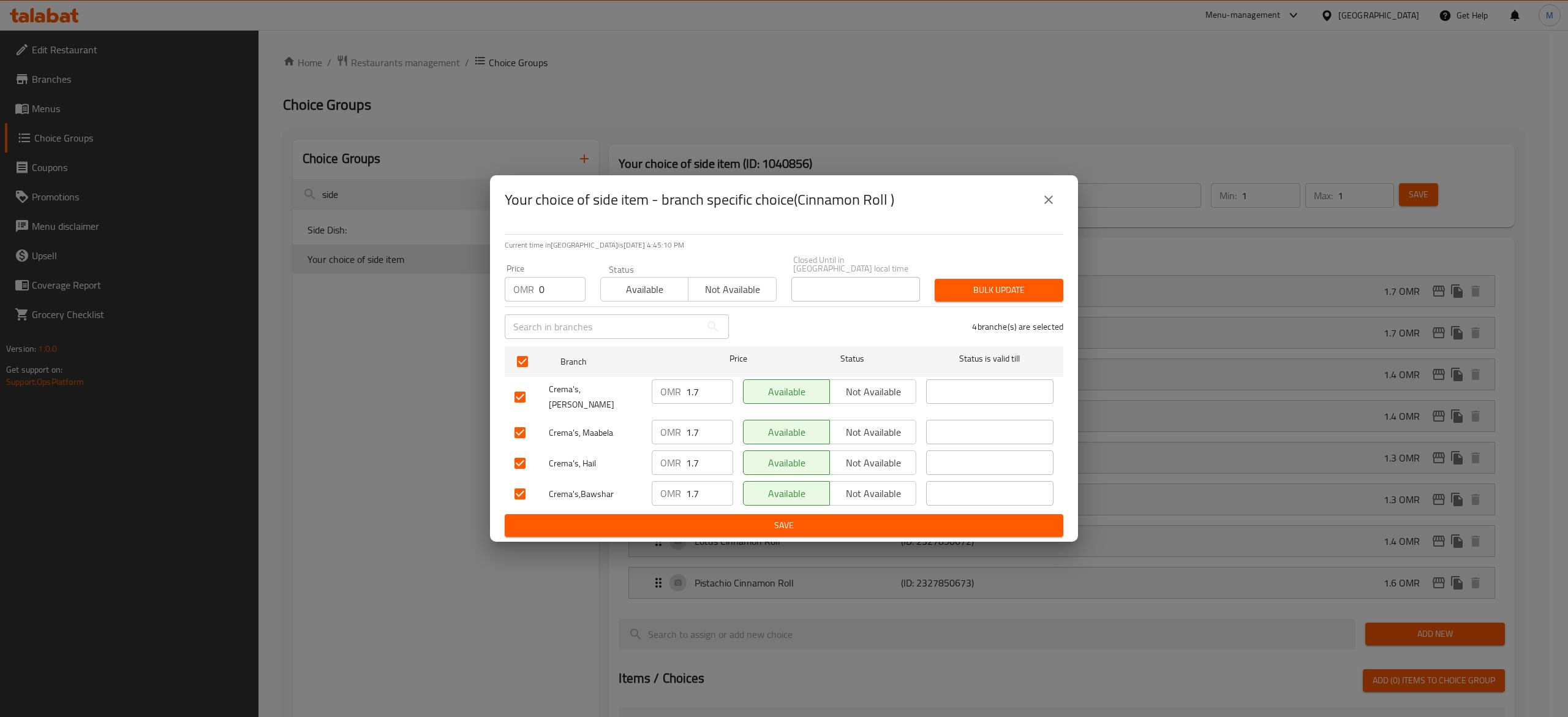
click at [970, 286] on span "Bulk update" at bounding box center [998, 290] width 109 height 16
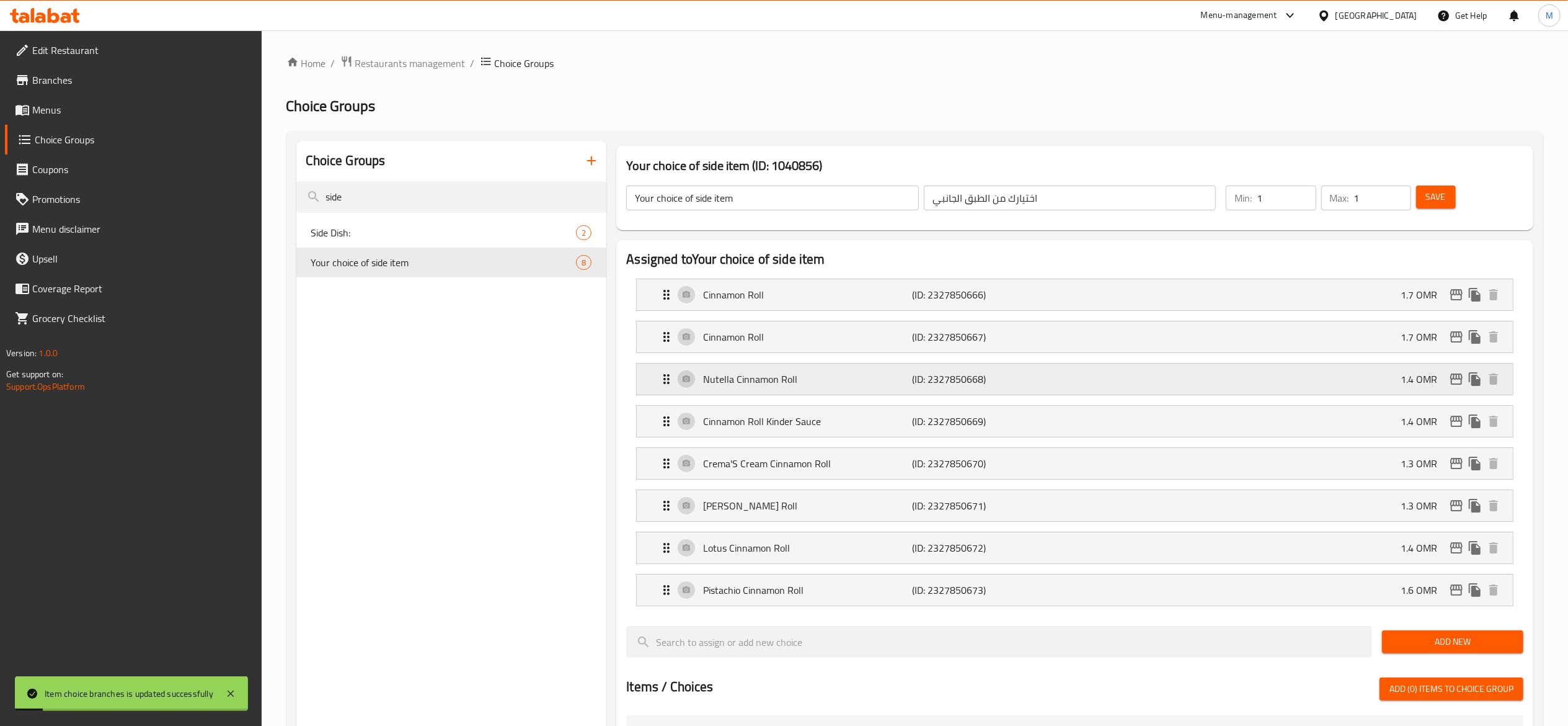
click at [1224, 382] on div "Nutella Cinnamon Roll (ID: 2327850668) 1.4 OMR" at bounding box center [1079, 379] width 839 height 31
click at [1461, 379] on icon "edit" at bounding box center [1456, 379] width 15 height 15
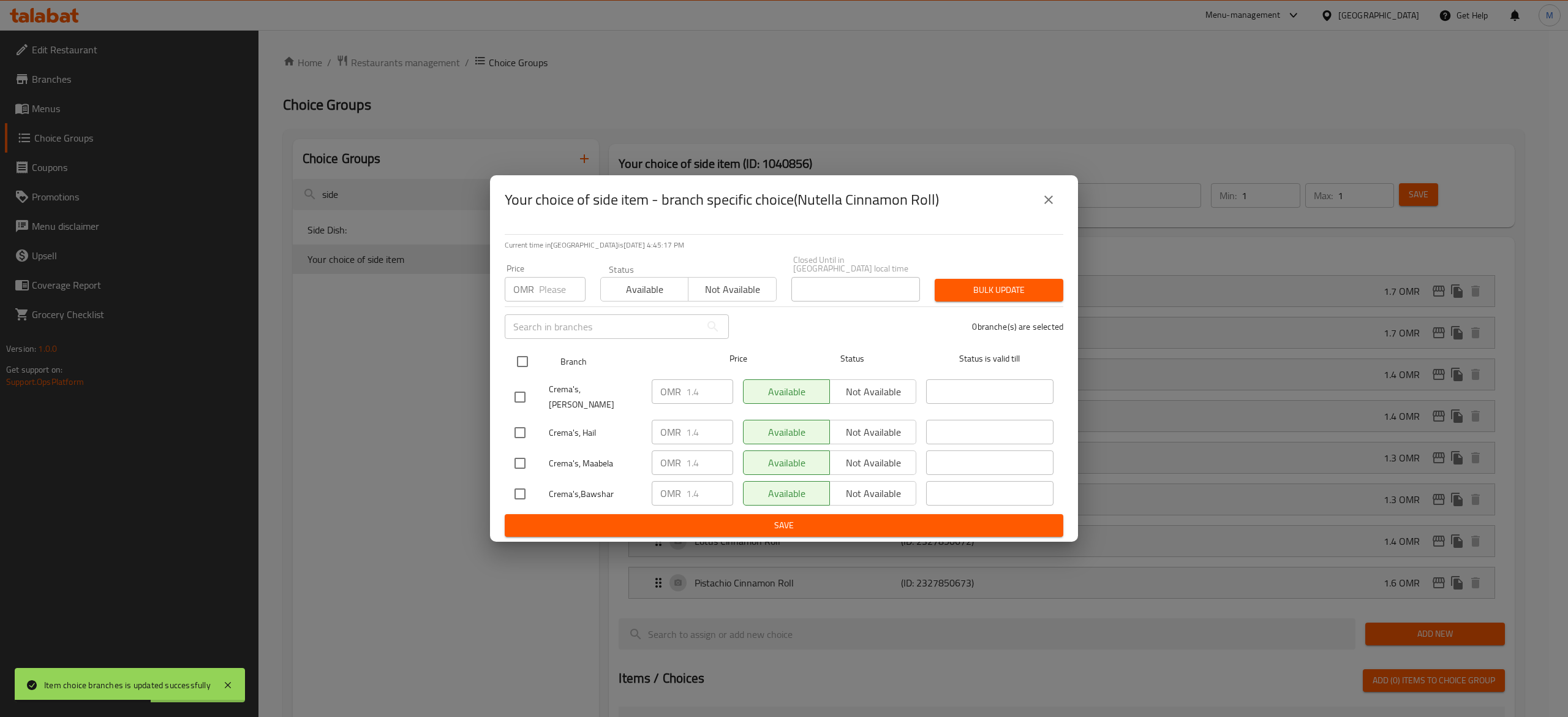
click at [527, 365] on input "checkbox" at bounding box center [522, 361] width 26 height 26
checkbox input "true"
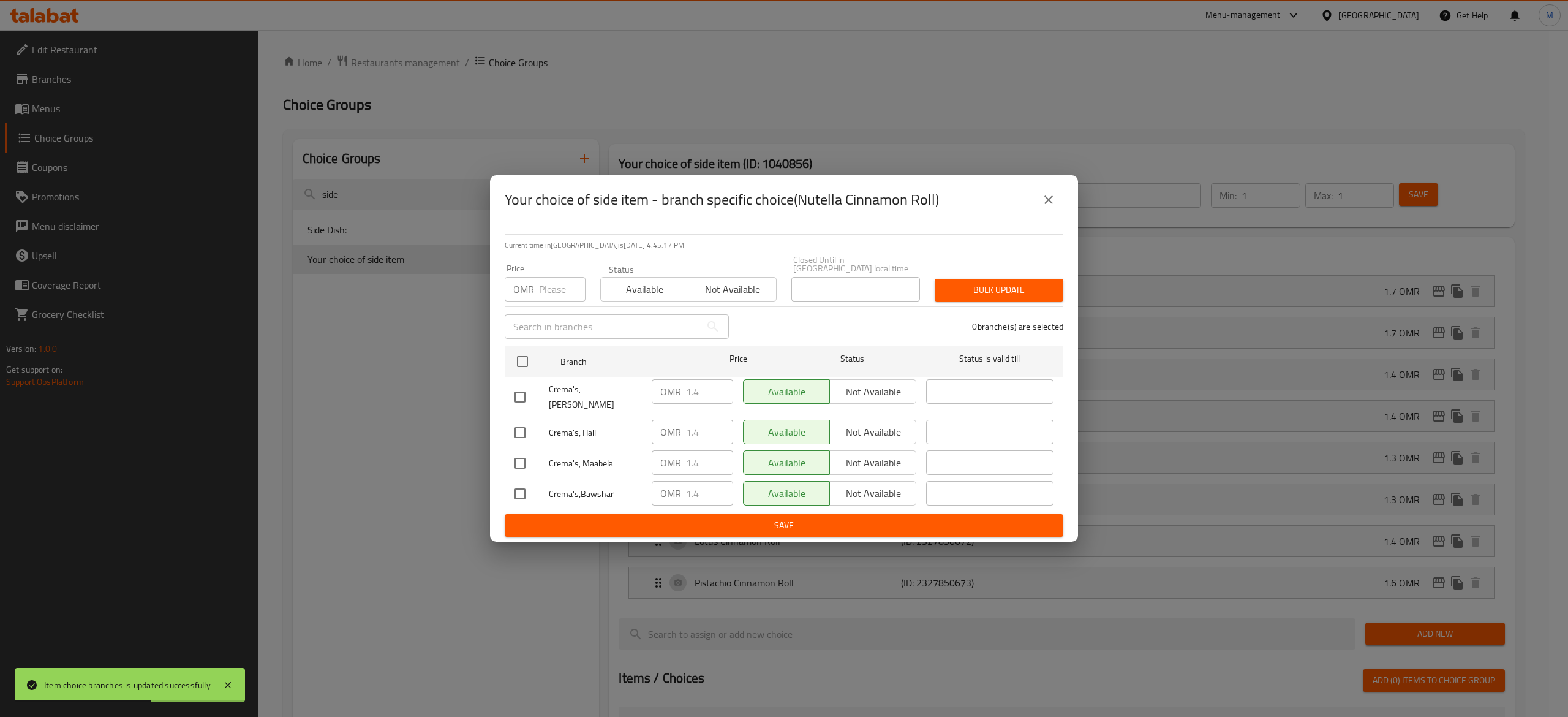
checkbox input "true"
click at [556, 288] on input "number" at bounding box center [562, 289] width 47 height 24
type input "0"
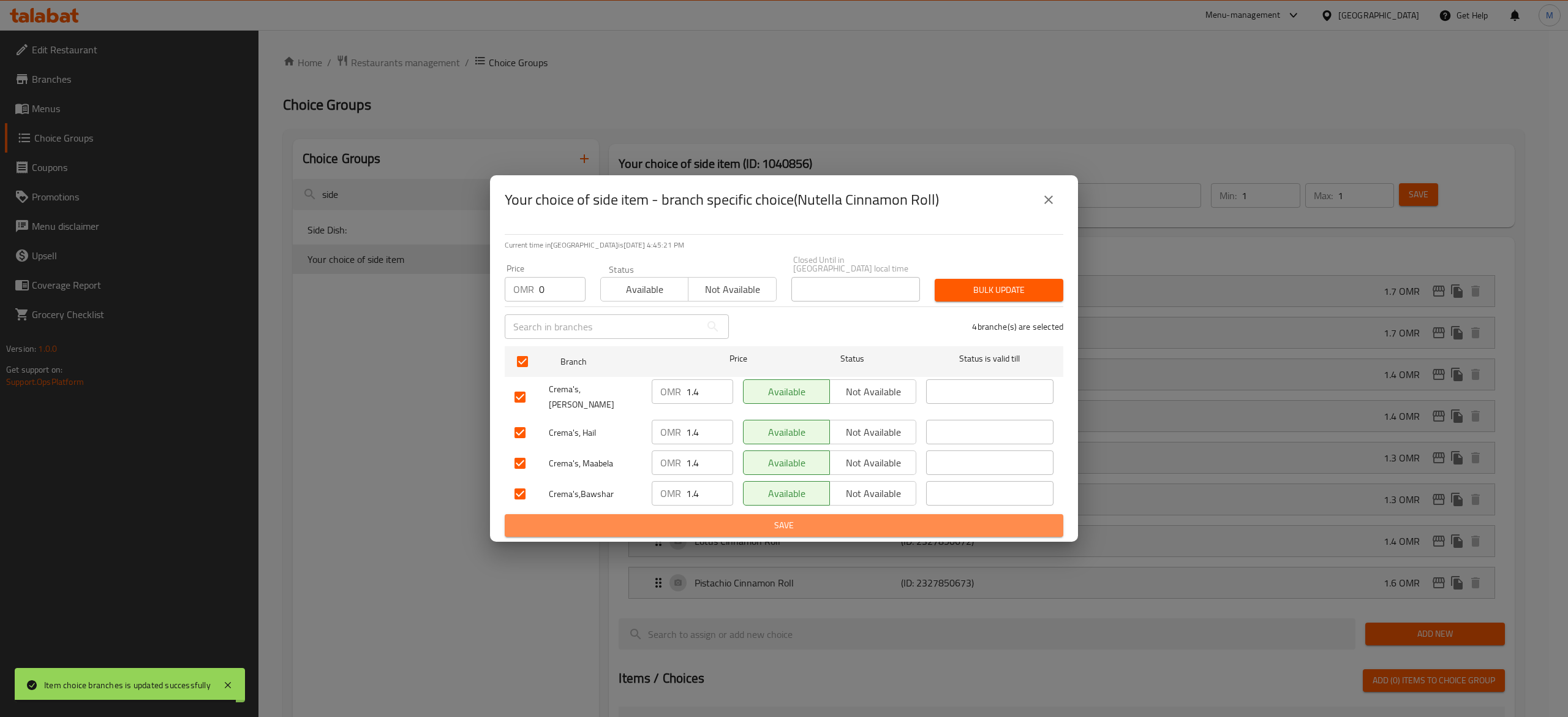
click at [751, 521] on span "Save" at bounding box center [783, 525] width 539 height 16
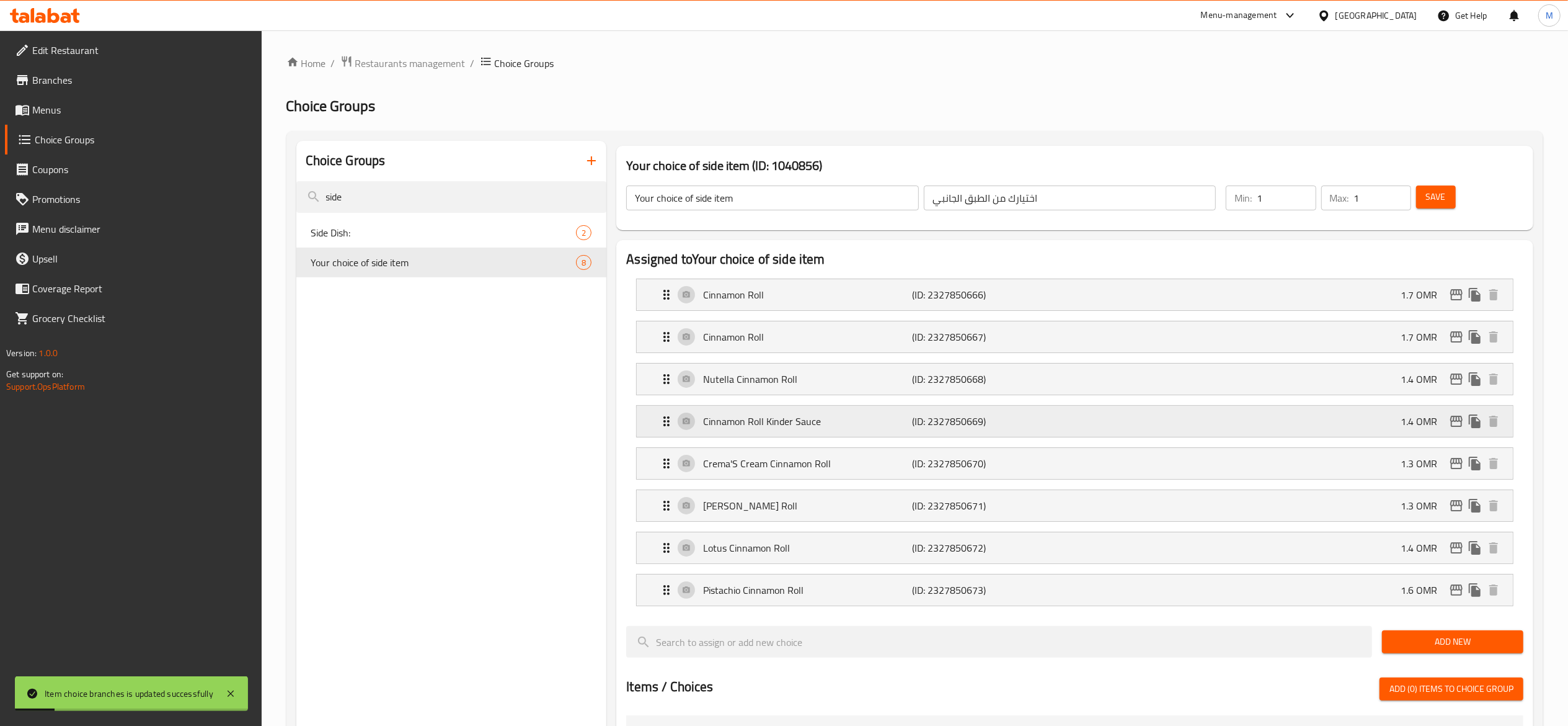
click at [1339, 434] on div "Cinnamon Roll Kinder Sauce (ID: 2327850669) 1.4 OMR" at bounding box center [1079, 421] width 839 height 31
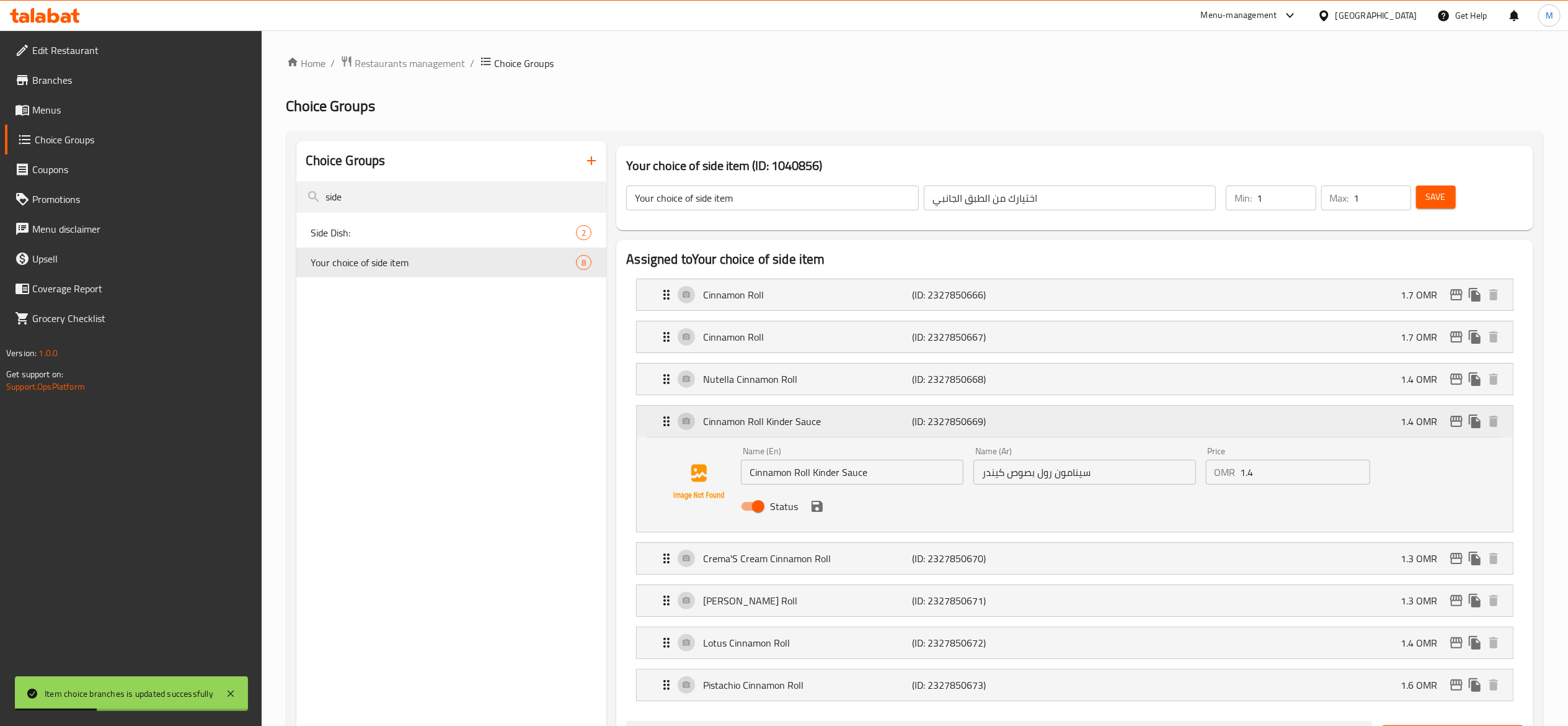
click at [1456, 425] on icon "edit" at bounding box center [1456, 421] width 15 height 15
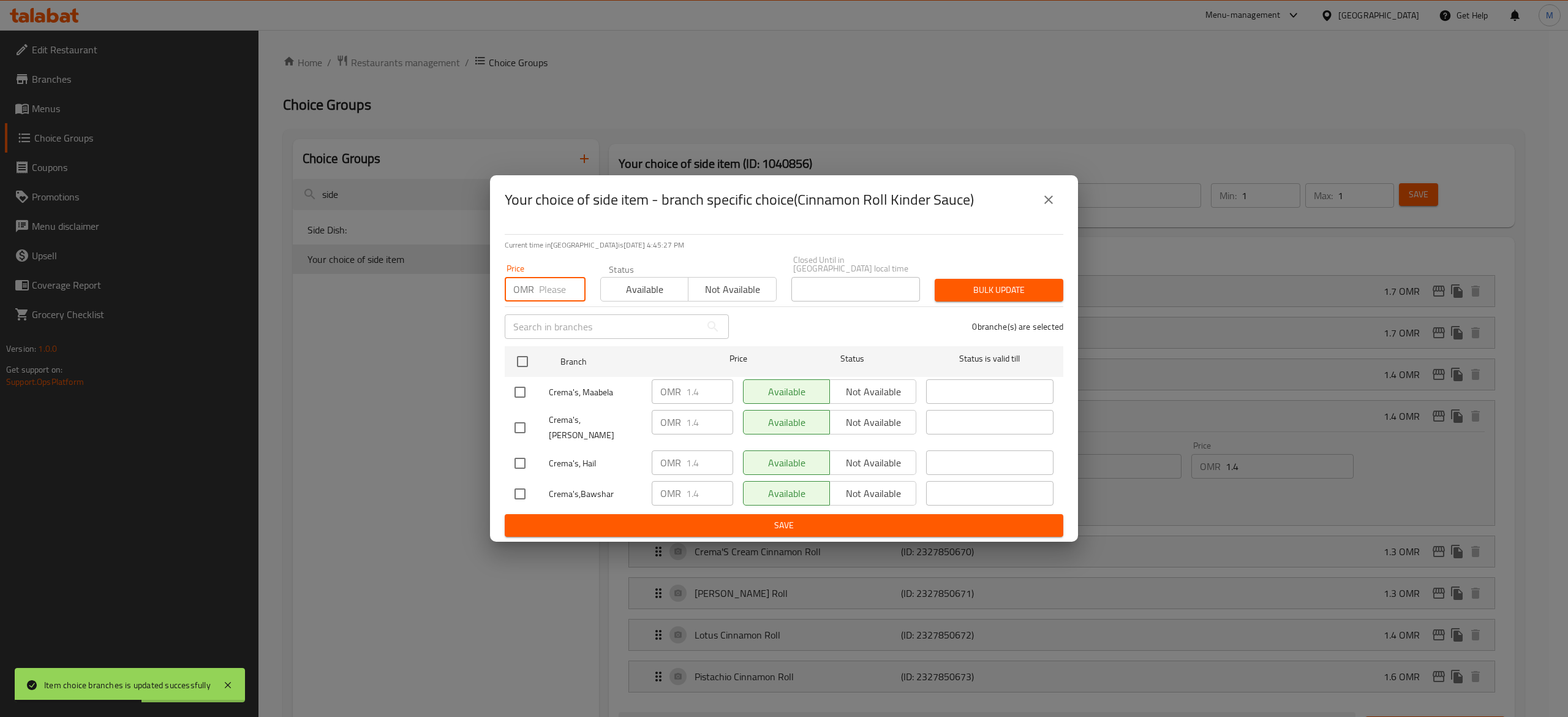
click at [564, 291] on input "number" at bounding box center [562, 289] width 47 height 24
type input "0"
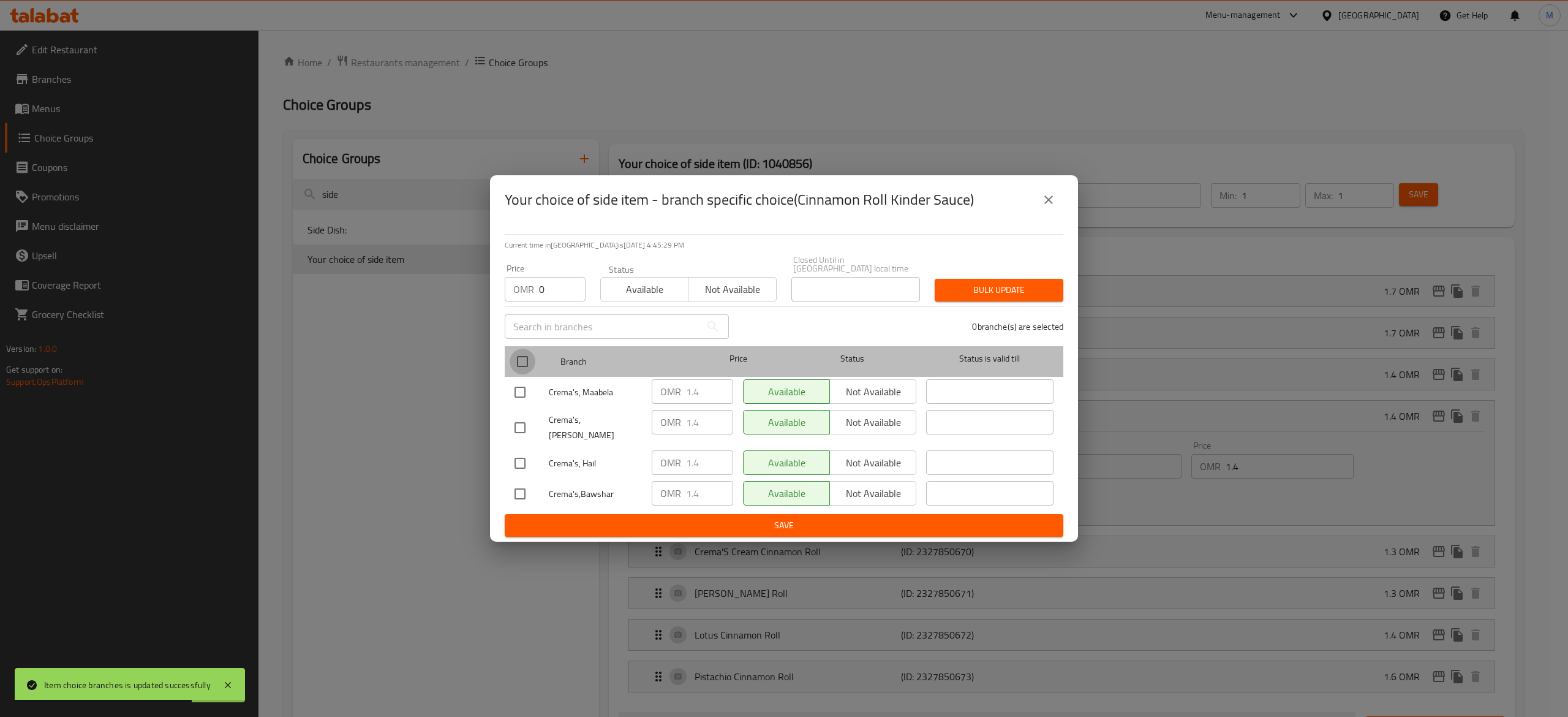
click at [524, 360] on input "checkbox" at bounding box center [522, 361] width 26 height 26
checkbox input "true"
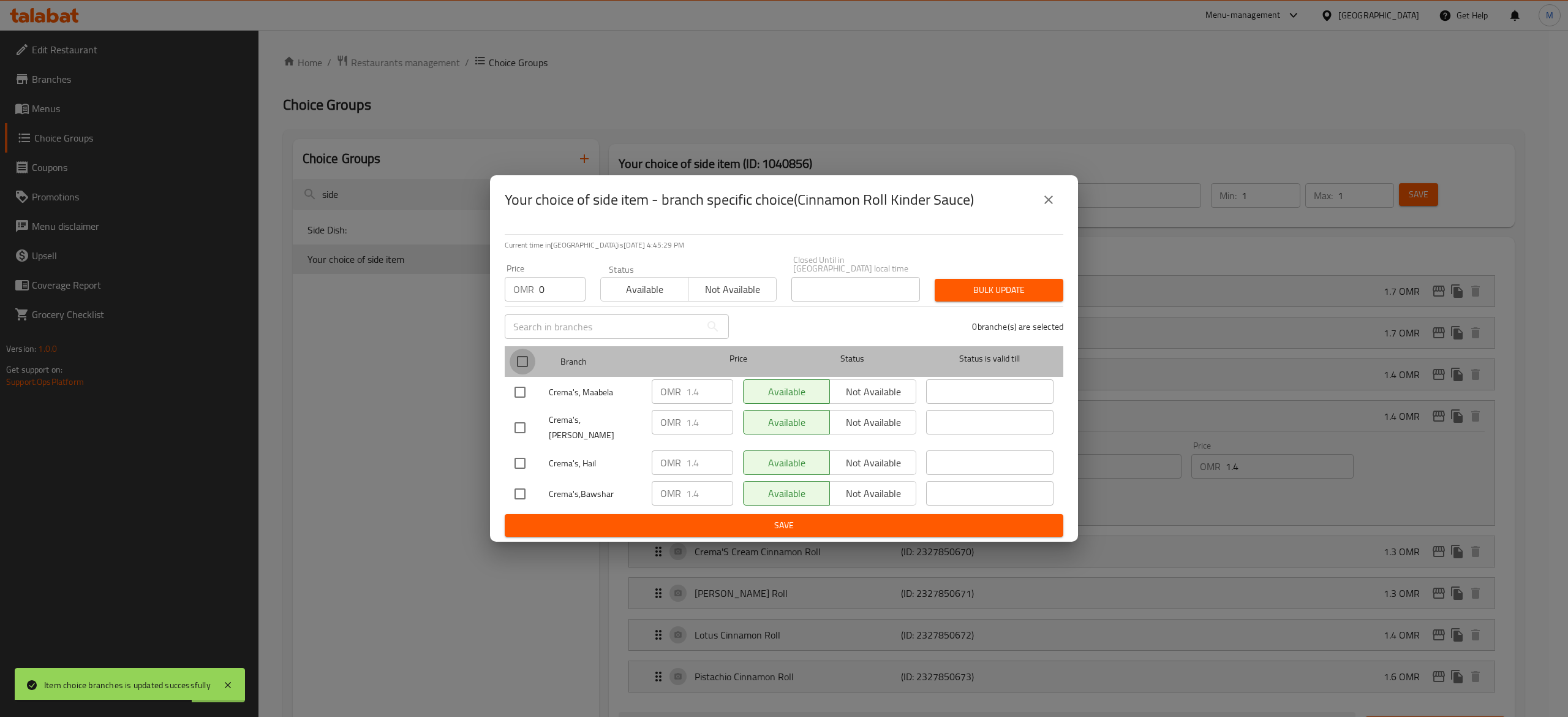
checkbox input "true"
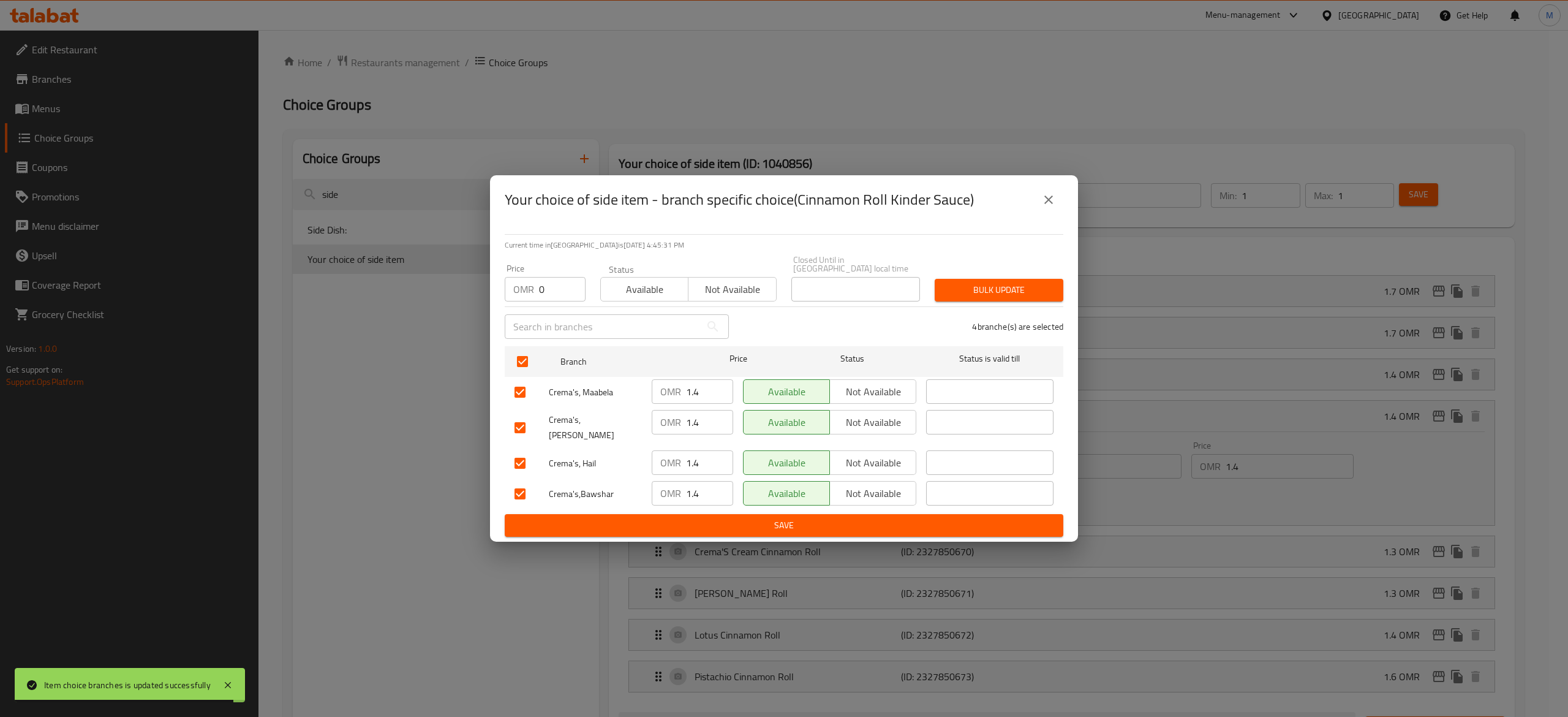
click at [887, 517] on span "Save" at bounding box center [783, 525] width 539 height 16
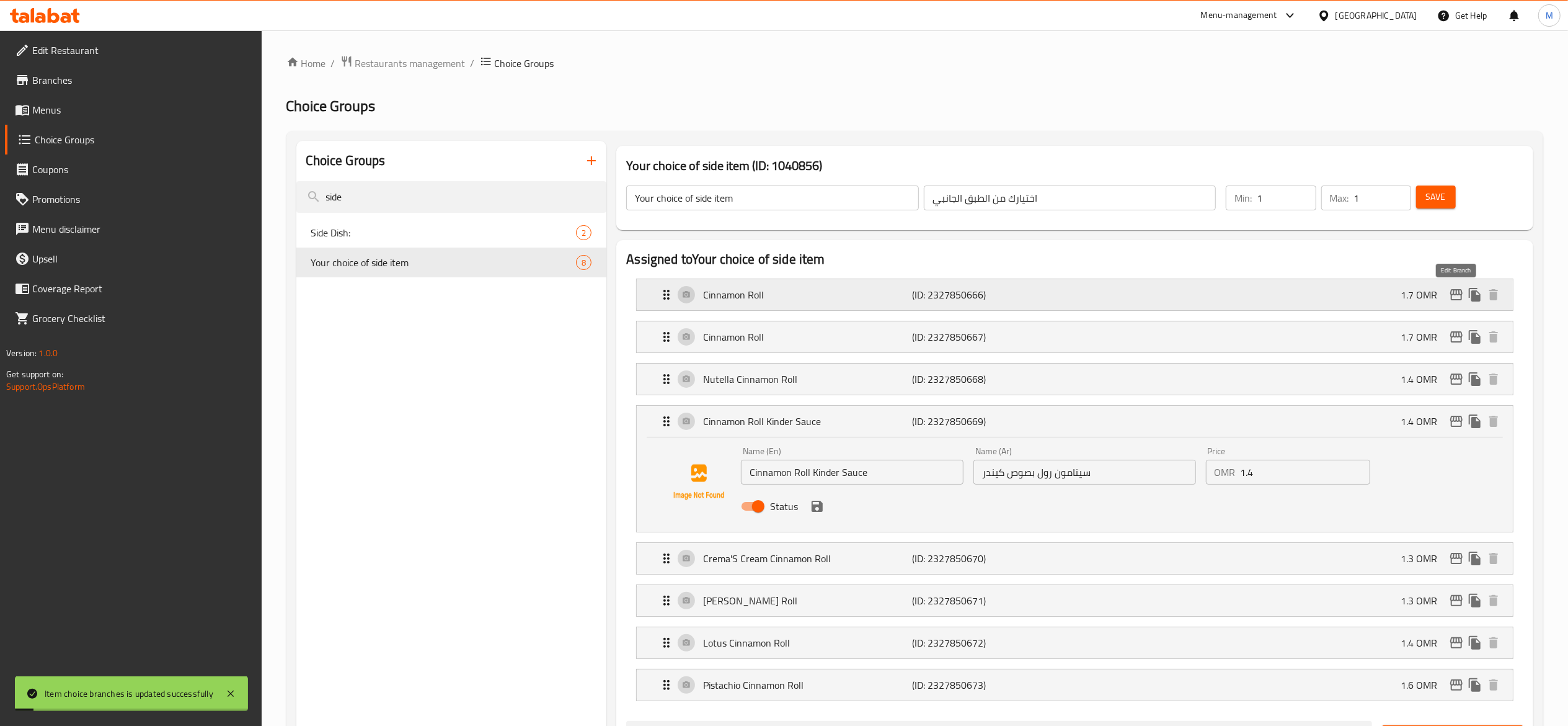
click at [1454, 302] on icon "edit" at bounding box center [1456, 295] width 15 height 15
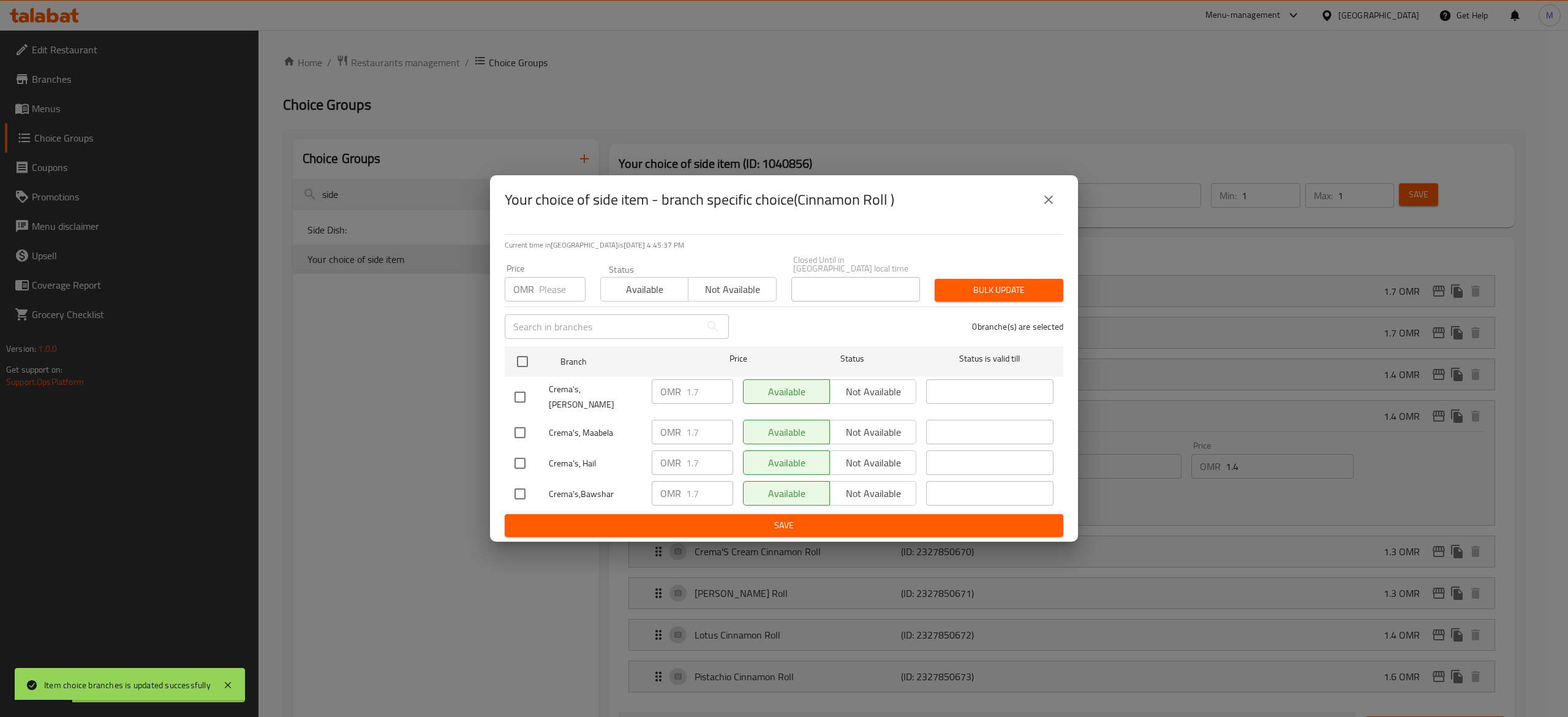
click at [1318, 320] on div "Your choice of side item - branch specific choice(Cinnamon Roll ) Current time …" at bounding box center [784, 358] width 1568 height 717
click at [1049, 205] on icon "close" at bounding box center [1048, 200] width 15 height 15
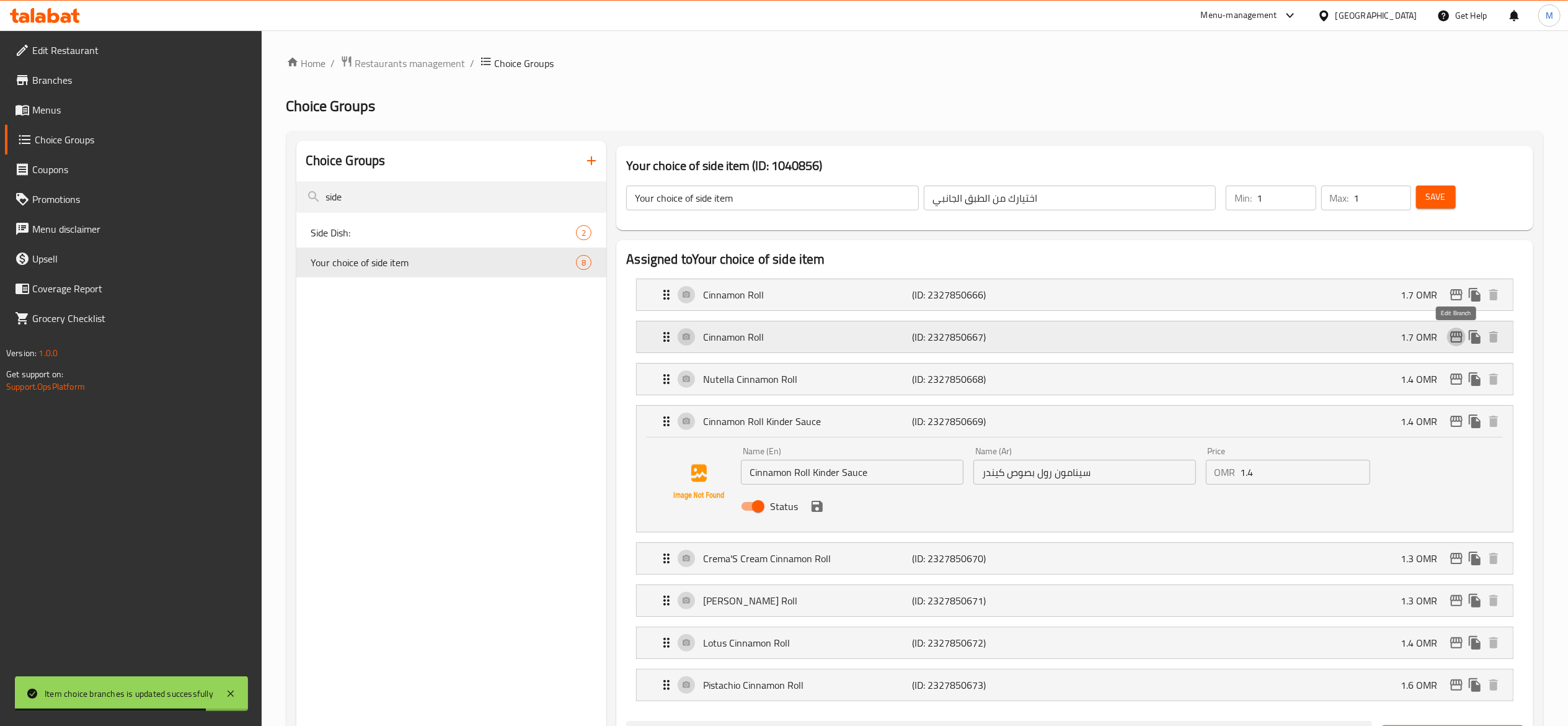
click at [1461, 336] on icon "edit" at bounding box center [1456, 337] width 15 height 15
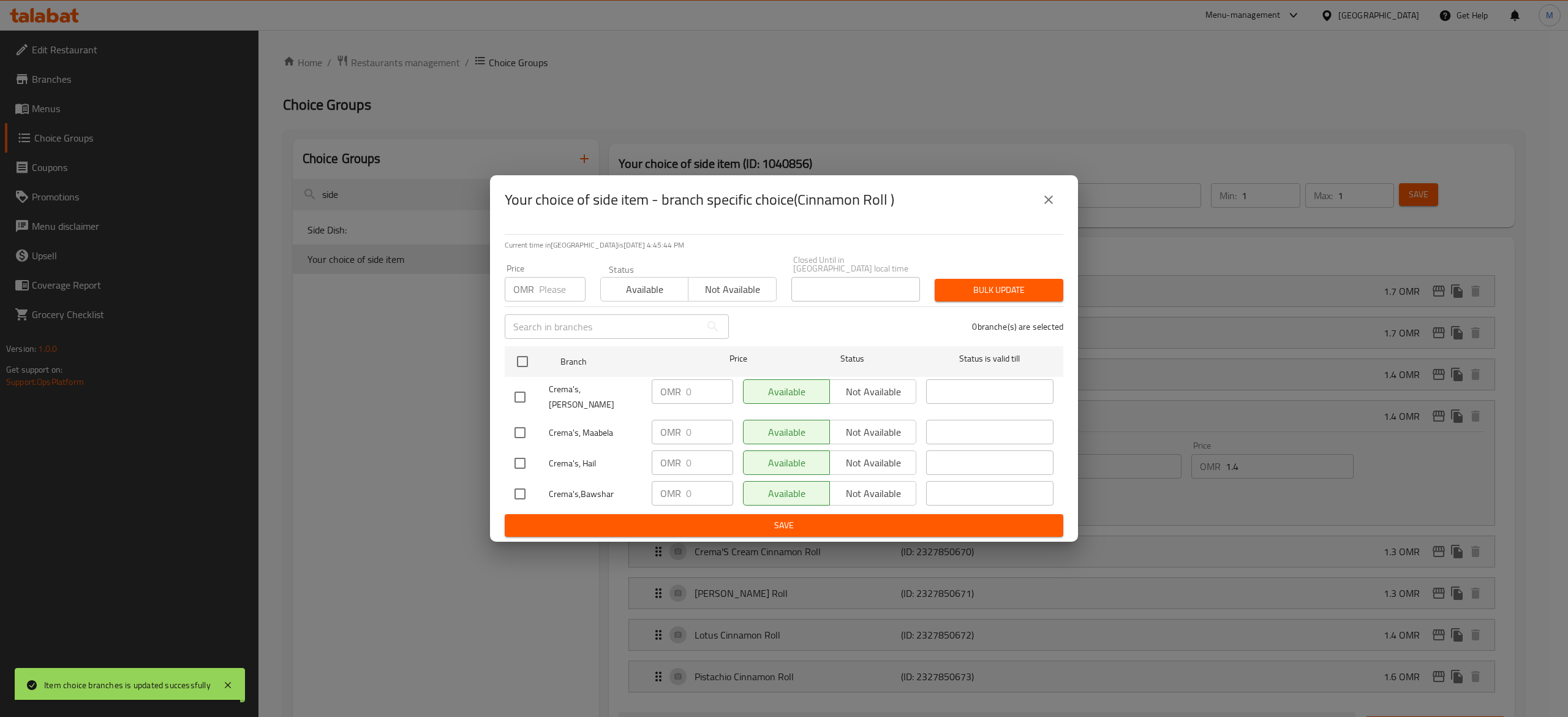
drag, startPoint x: 1273, startPoint y: 308, endPoint x: 1263, endPoint y: 307, distance: 10.0
click at [1269, 308] on div "Your choice of side item - branch specific choice(Cinnamon Roll ) Current time …" at bounding box center [784, 358] width 1568 height 717
click at [1044, 203] on icon "close" at bounding box center [1048, 200] width 15 height 15
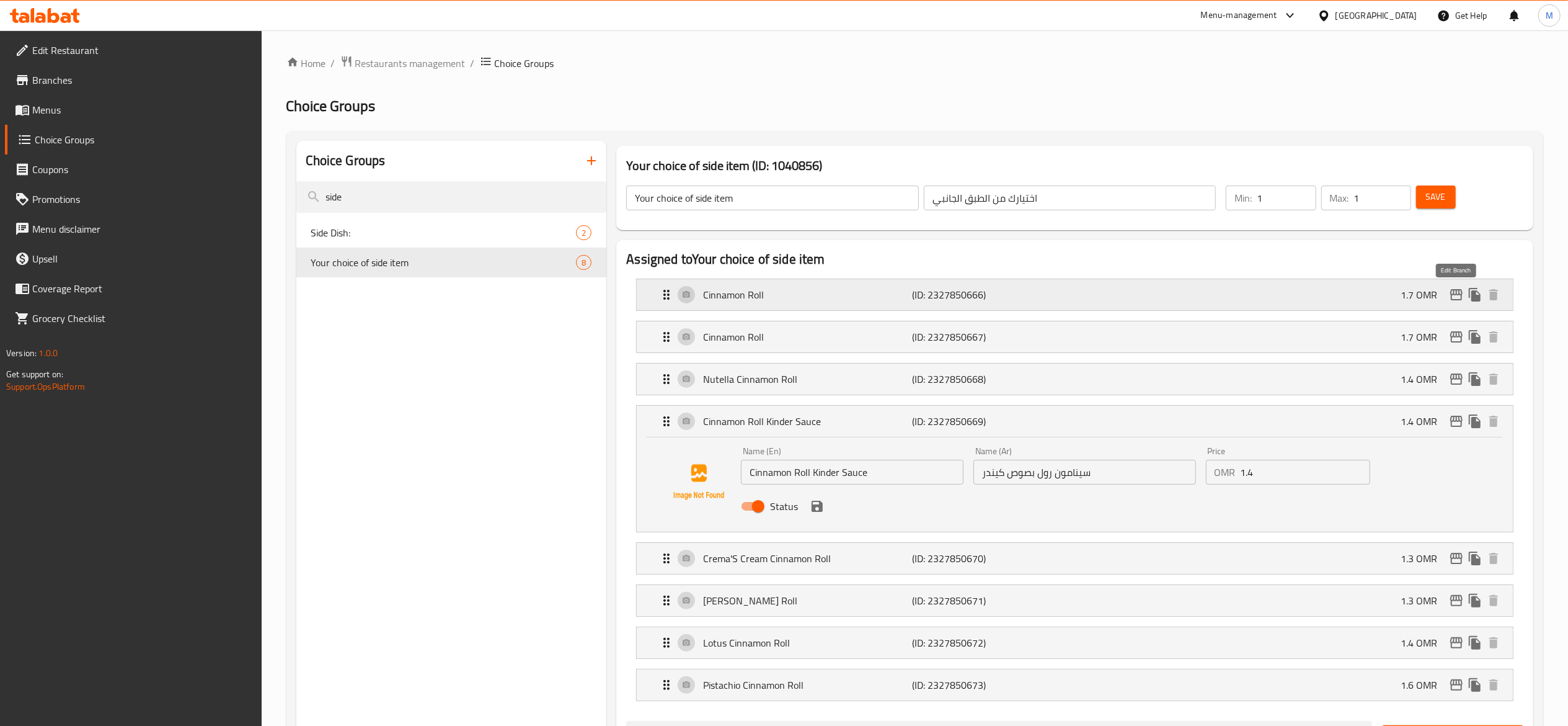
click at [1449, 292] on icon "edit" at bounding box center [1456, 295] width 15 height 15
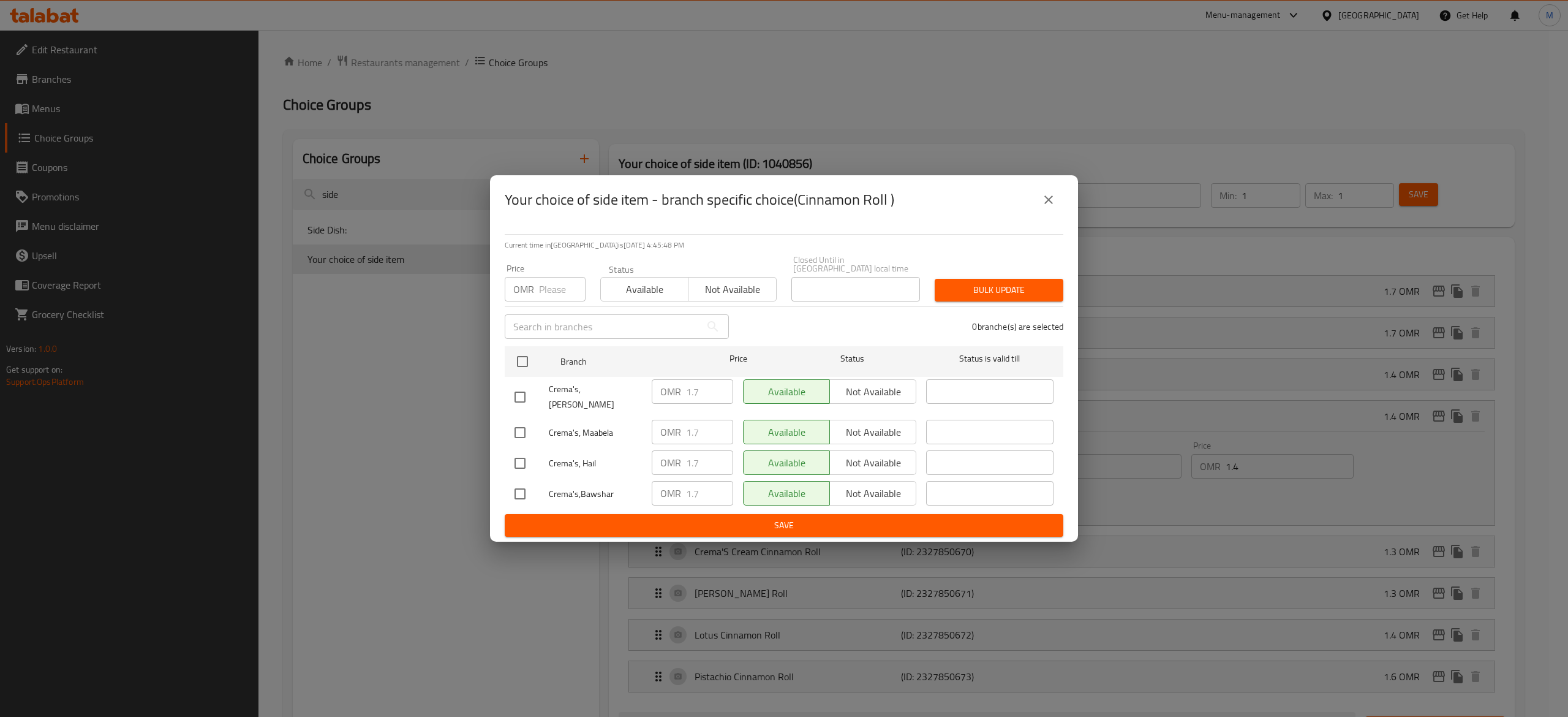
click at [564, 299] on input "number" at bounding box center [562, 289] width 47 height 24
type input "0"
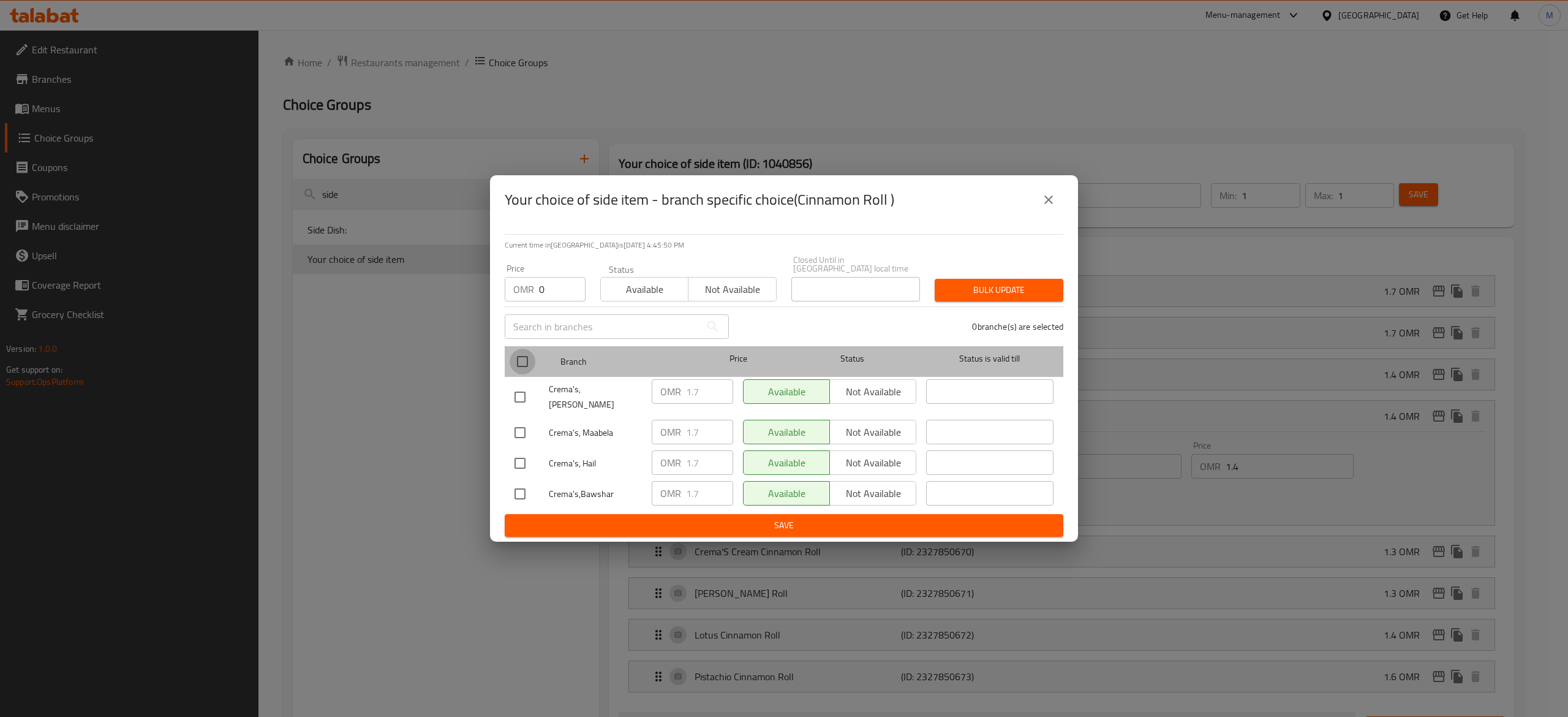
click at [525, 363] on input "checkbox" at bounding box center [522, 361] width 26 height 26
checkbox input "true"
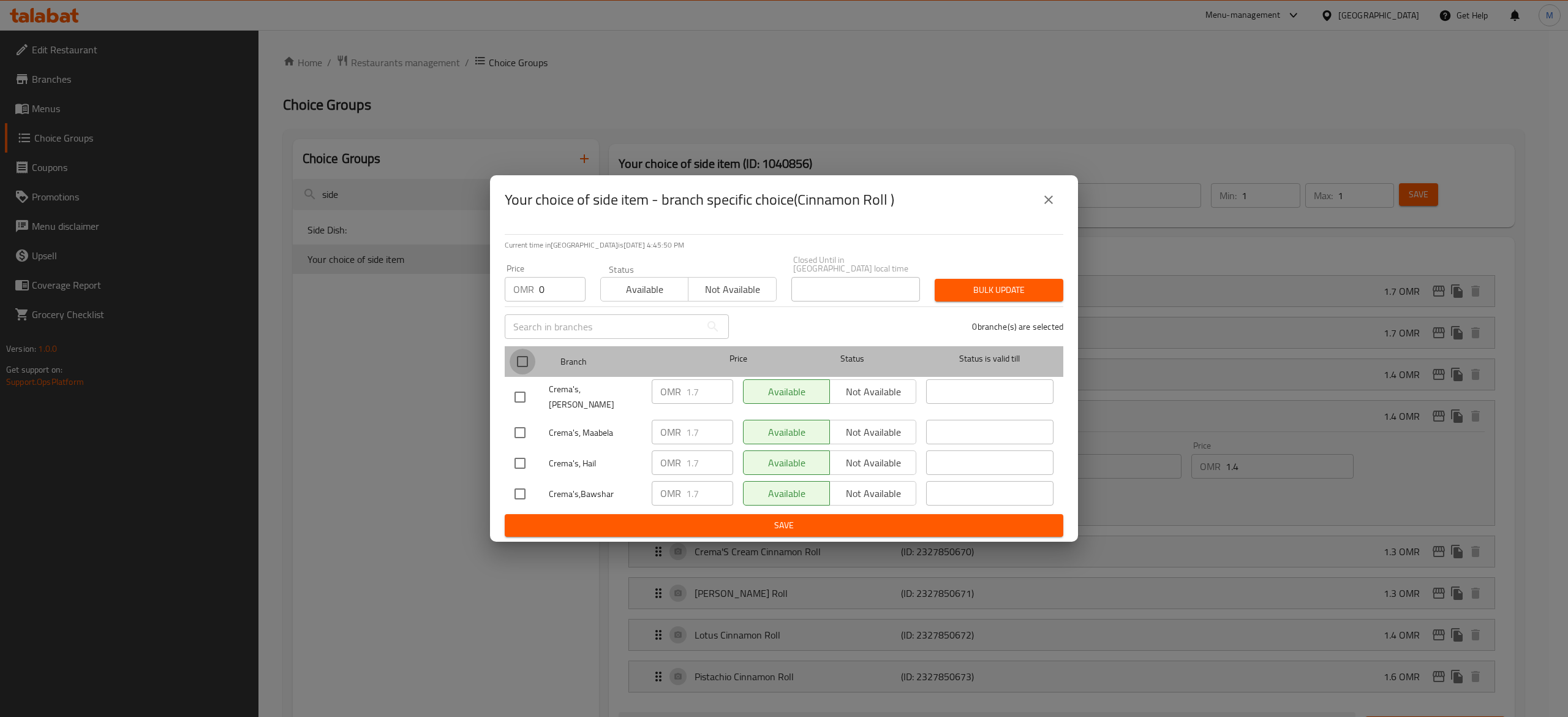
checkbox input "true"
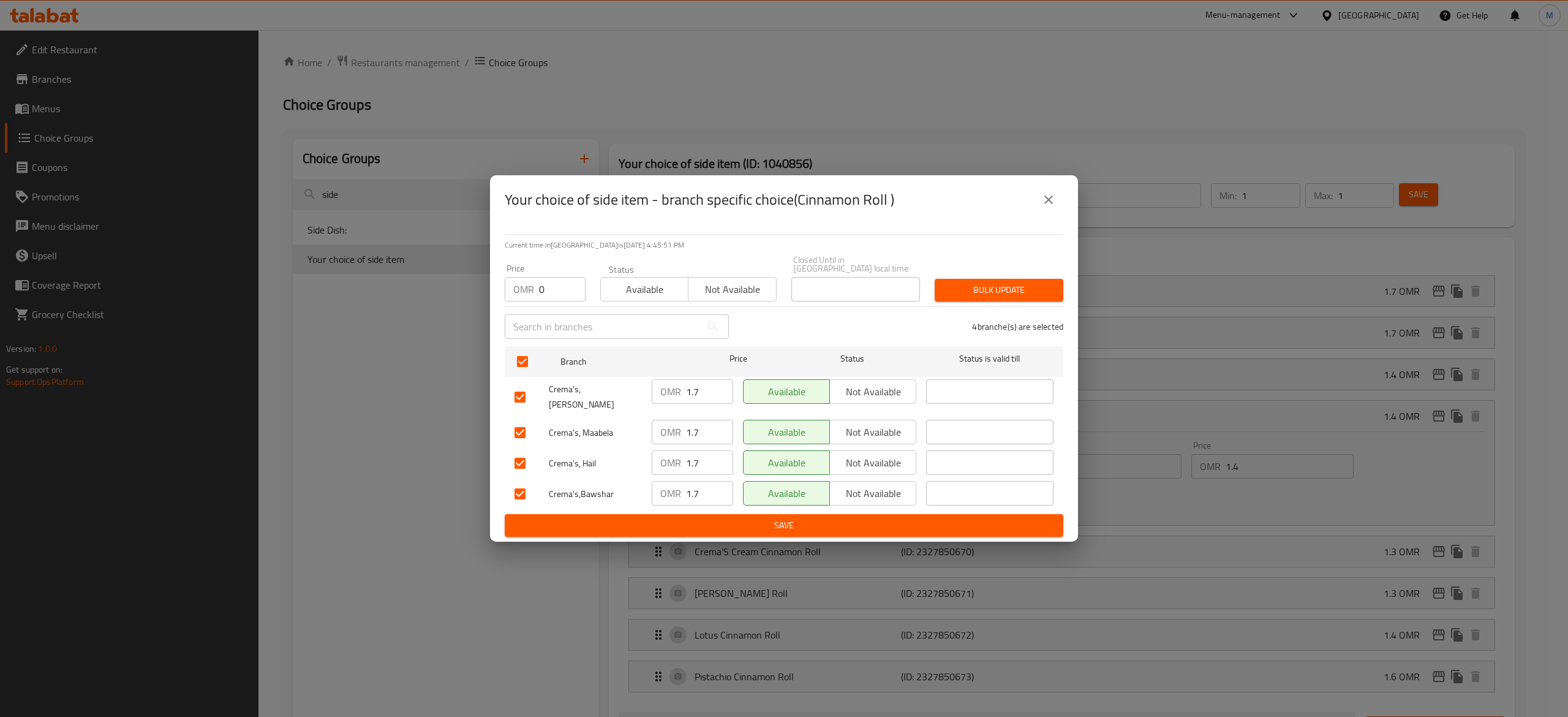
click at [982, 289] on span "Bulk update" at bounding box center [998, 290] width 109 height 16
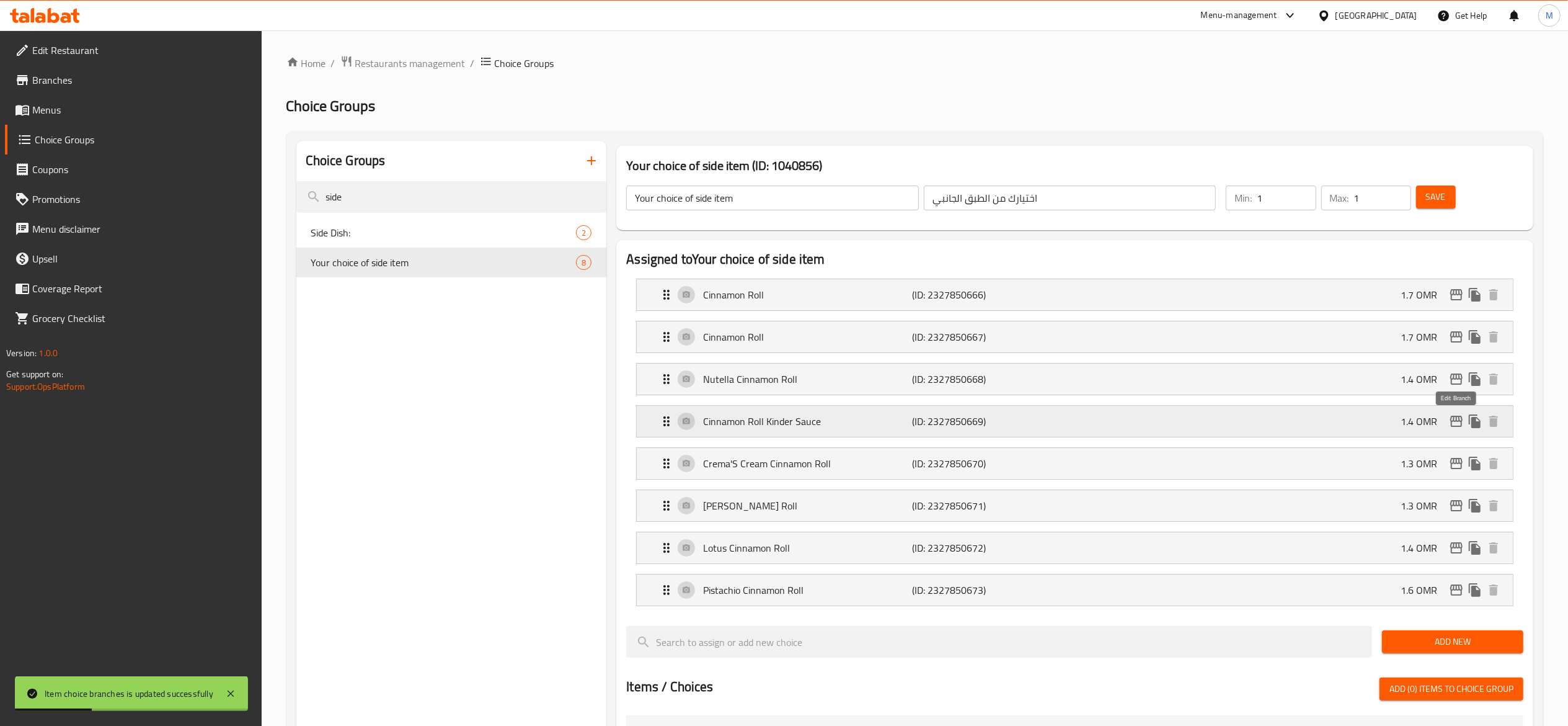
click at [1457, 417] on icon "edit" at bounding box center [1456, 421] width 15 height 15
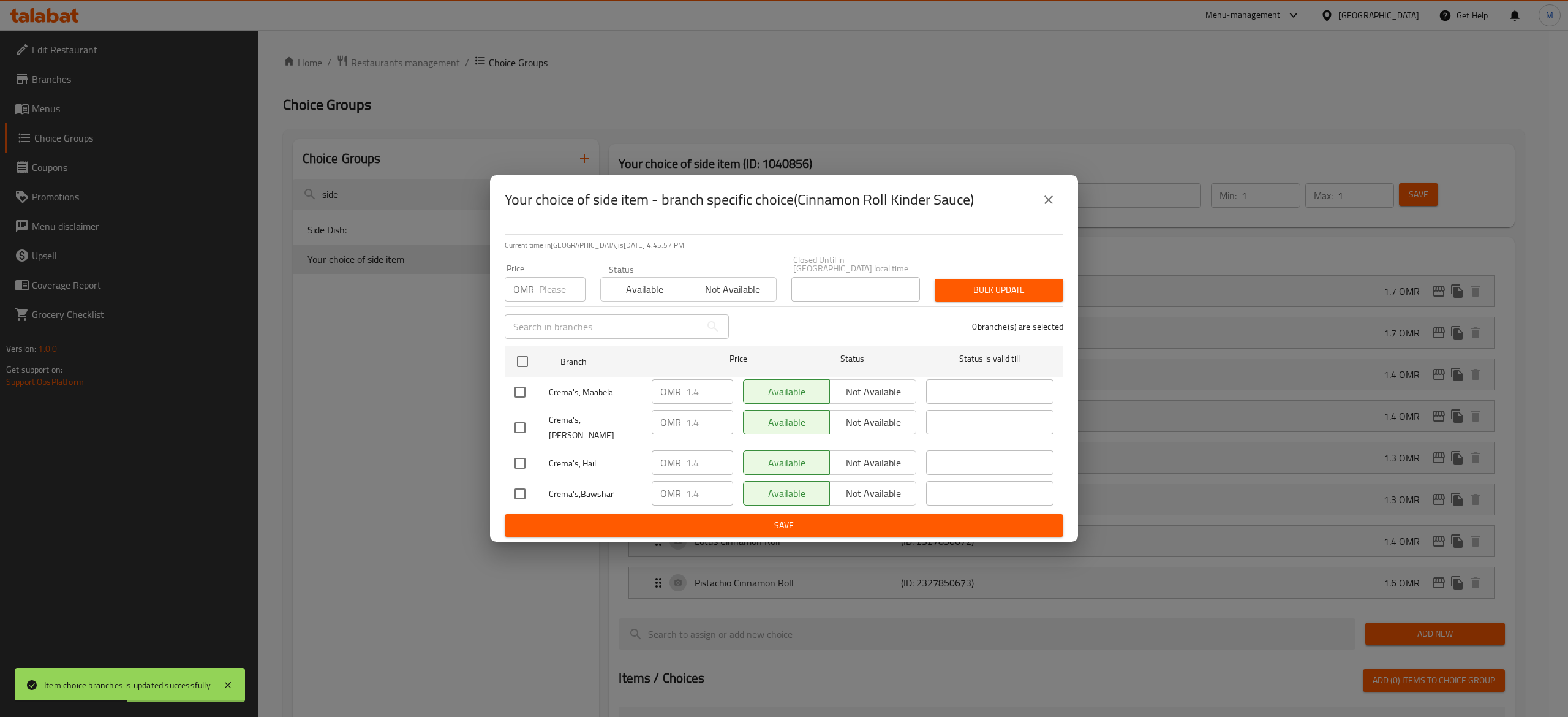
click at [552, 294] on input "number" at bounding box center [562, 289] width 47 height 24
type input "0"
click at [525, 355] on input "checkbox" at bounding box center [522, 361] width 26 height 26
checkbox input "true"
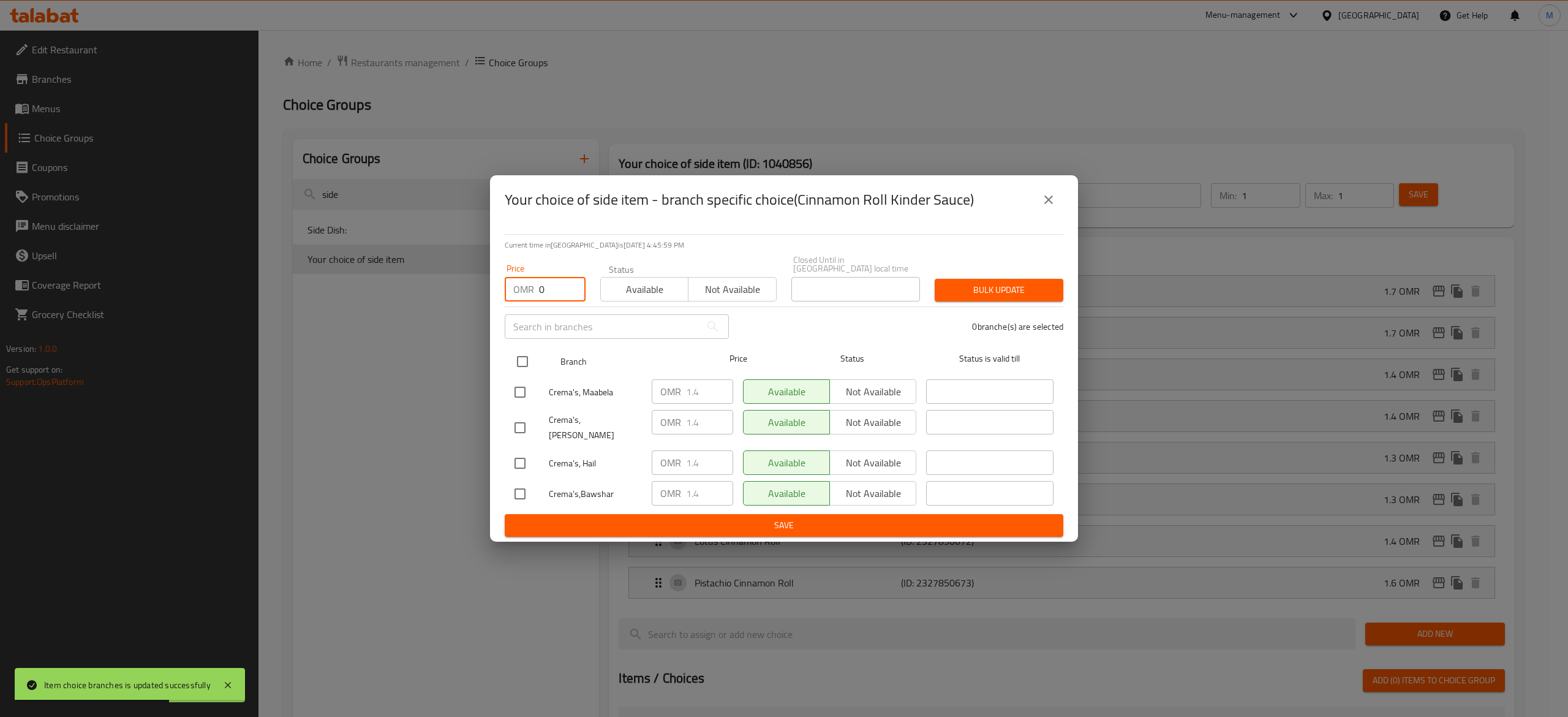
checkbox input "true"
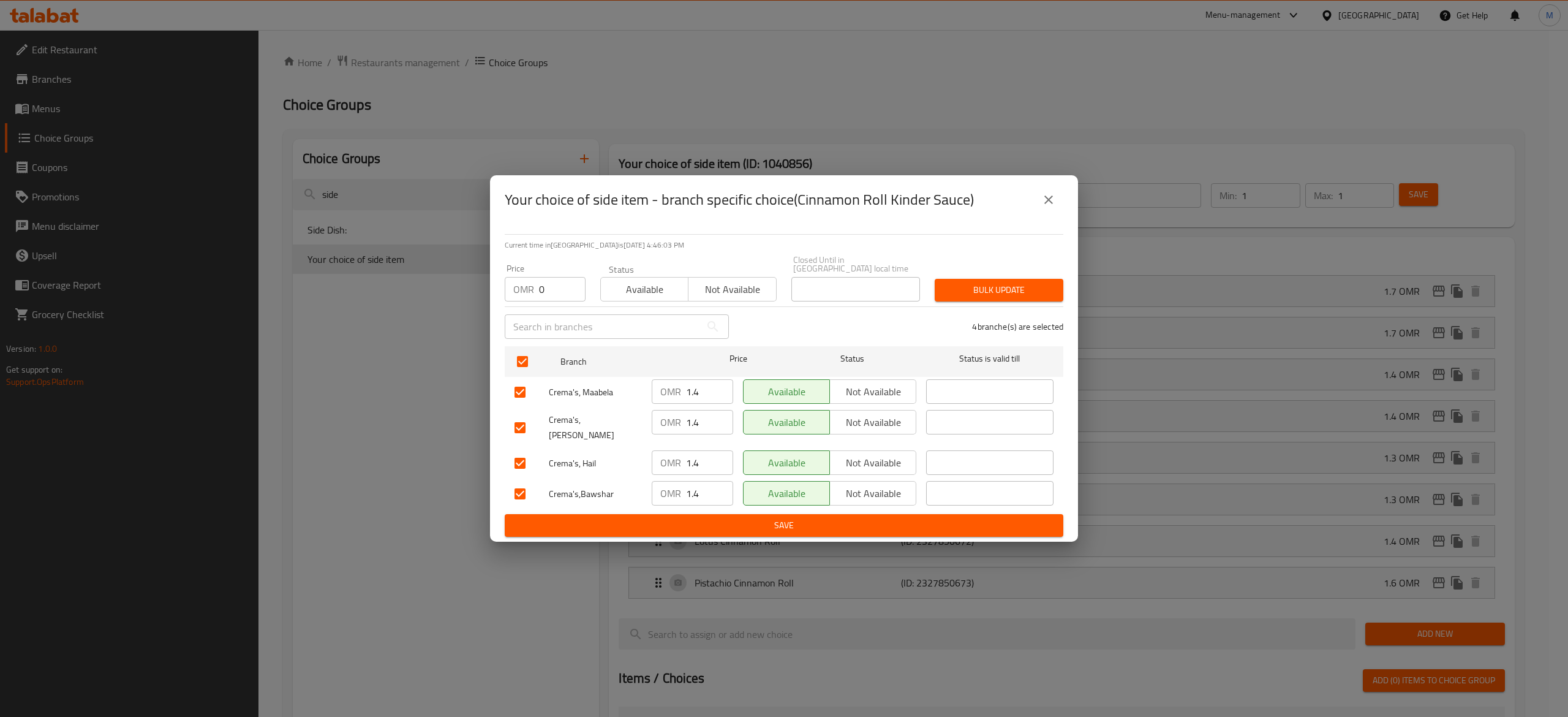
click at [1005, 288] on span "Bulk update" at bounding box center [998, 290] width 109 height 16
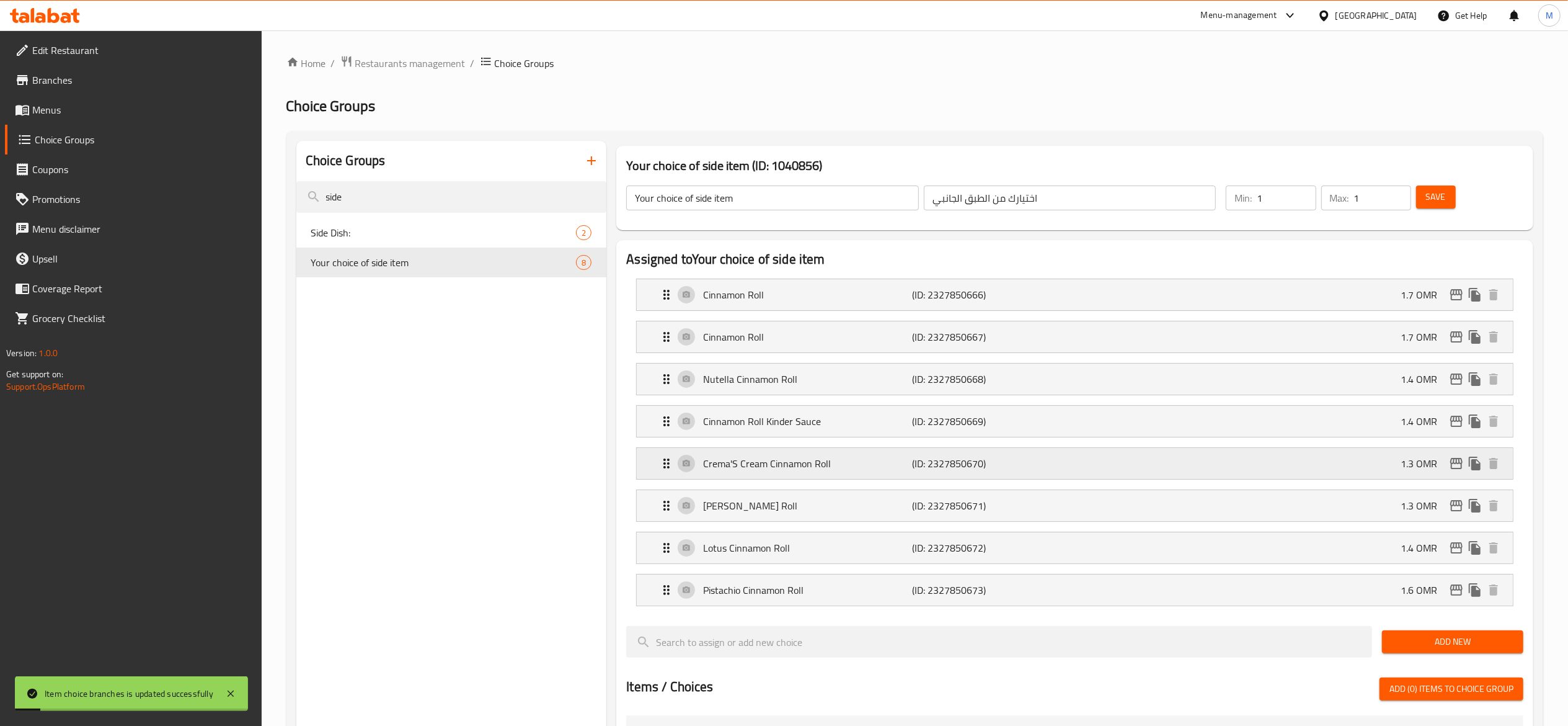
click at [1331, 458] on div "Crema'S Cream Cinnamon Roll (ID: 2327850670) 1.3 OMR" at bounding box center [1079, 463] width 839 height 31
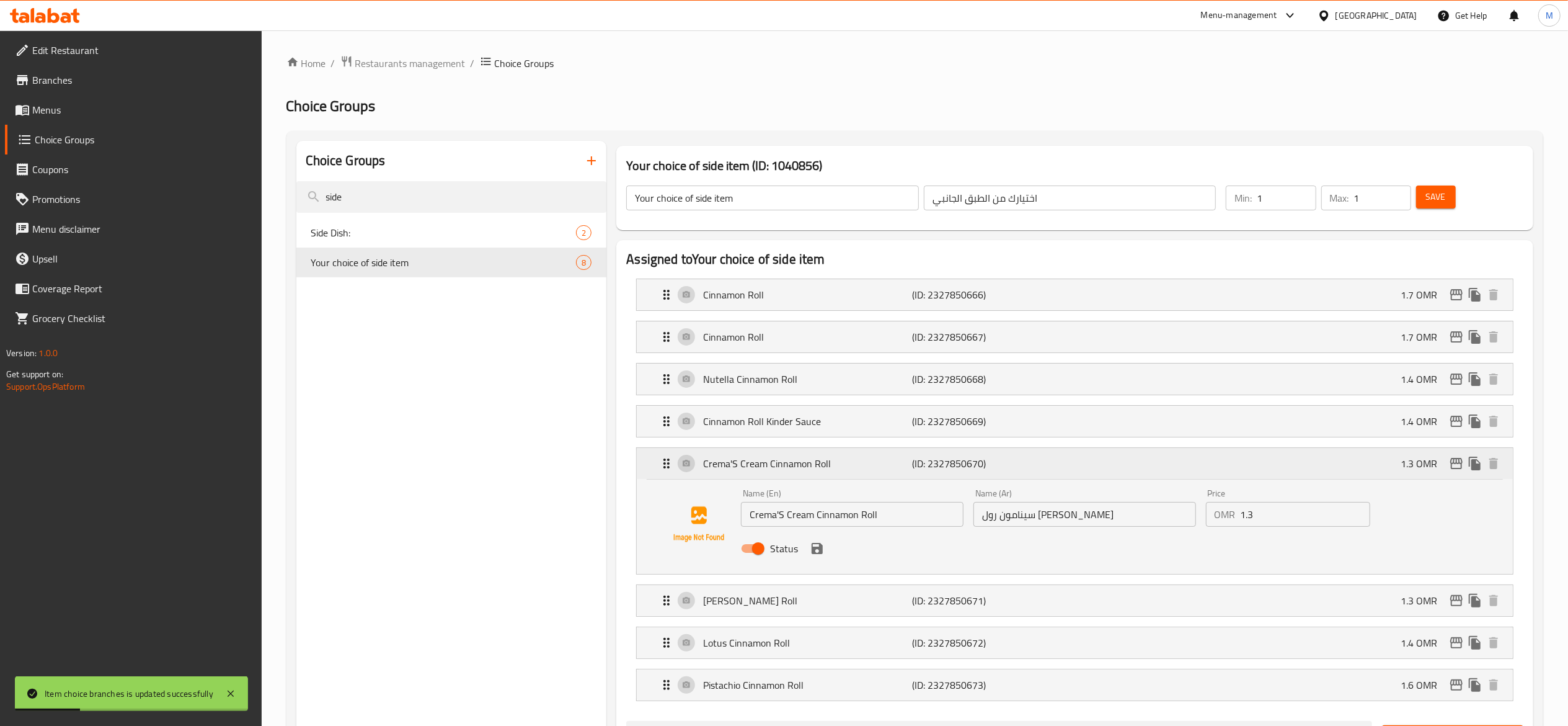
click at [1452, 466] on icon "edit" at bounding box center [1456, 463] width 13 height 11
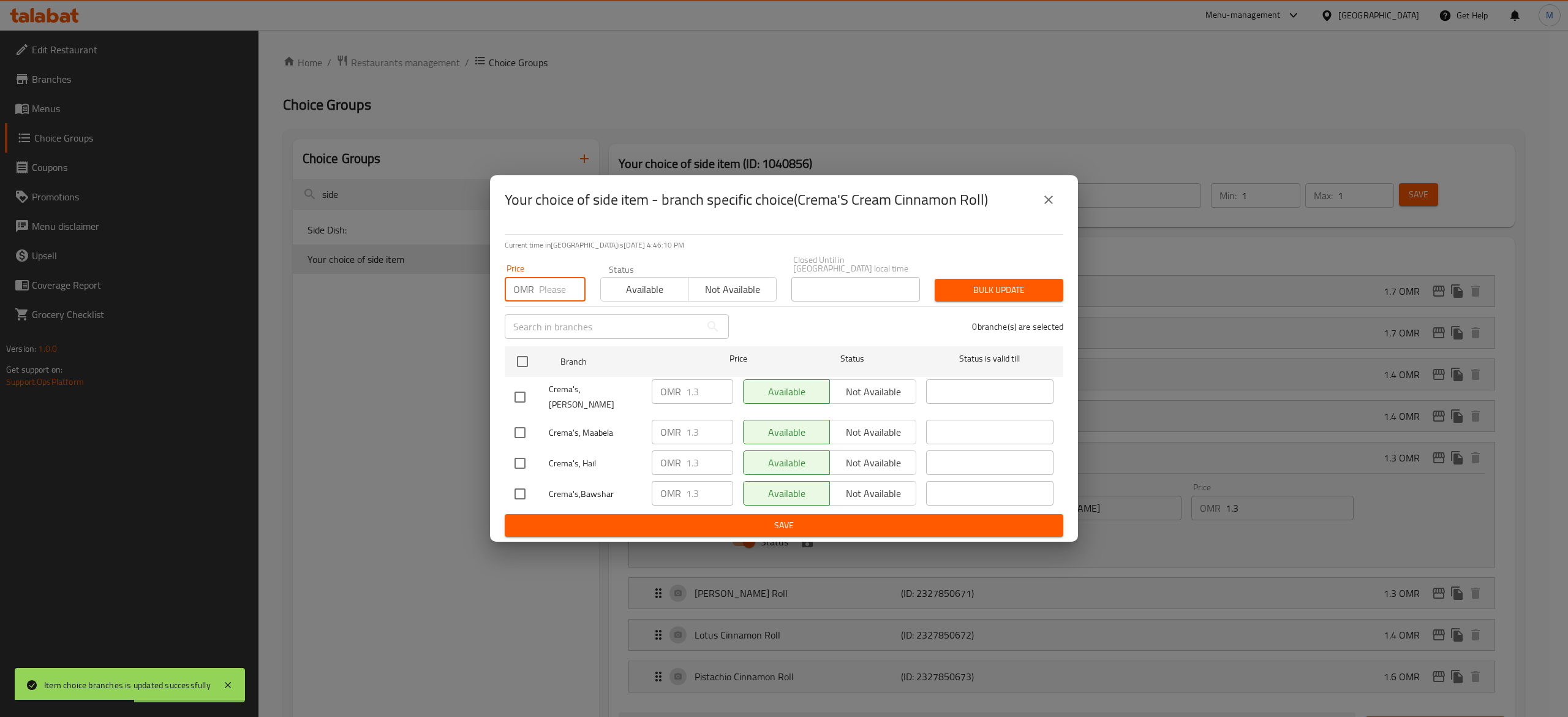
click at [561, 296] on input "number" at bounding box center [562, 289] width 47 height 24
type input "0"
click at [520, 364] on input "checkbox" at bounding box center [522, 361] width 26 height 26
checkbox input "true"
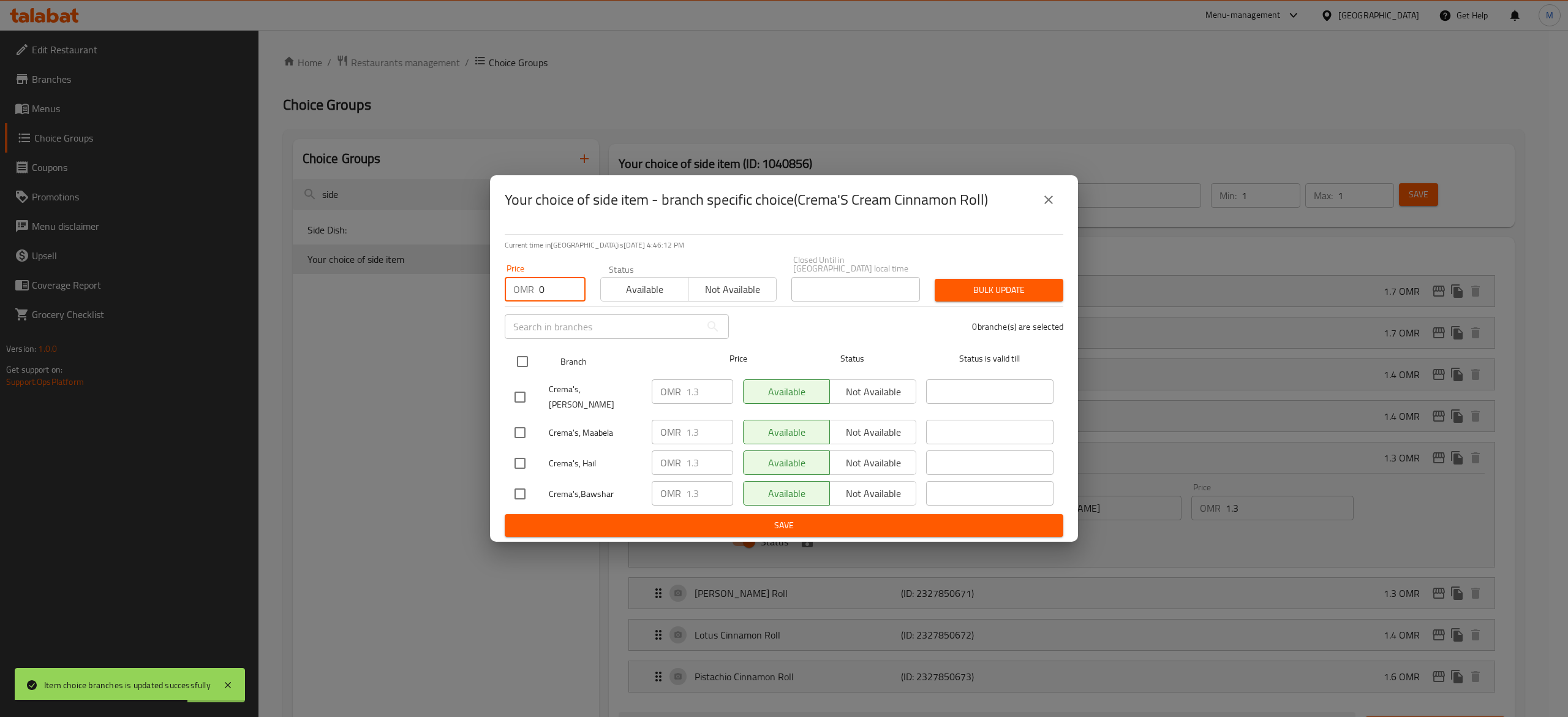
checkbox input "true"
click at [988, 286] on span "Bulk update" at bounding box center [998, 290] width 109 height 16
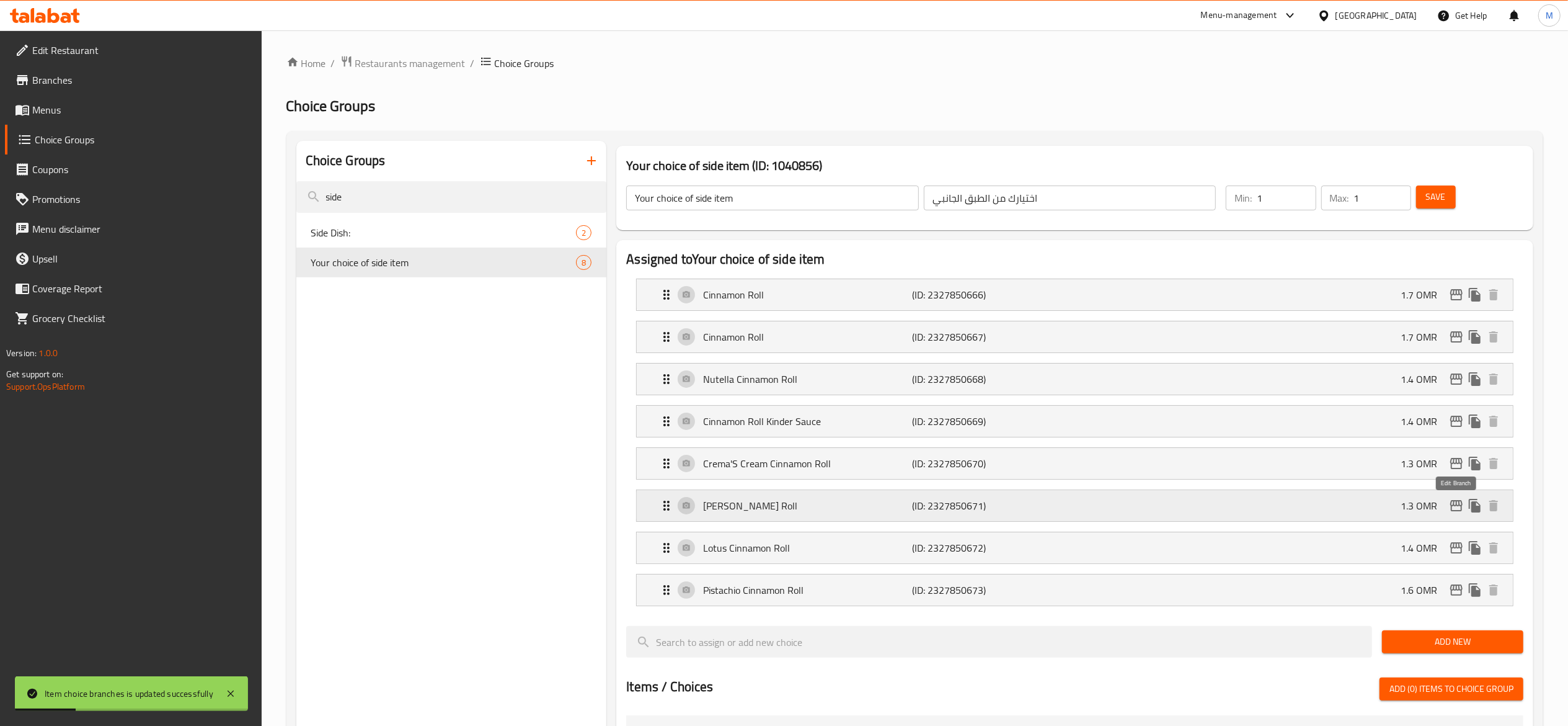
click at [1459, 506] on icon "edit" at bounding box center [1456, 506] width 13 height 11
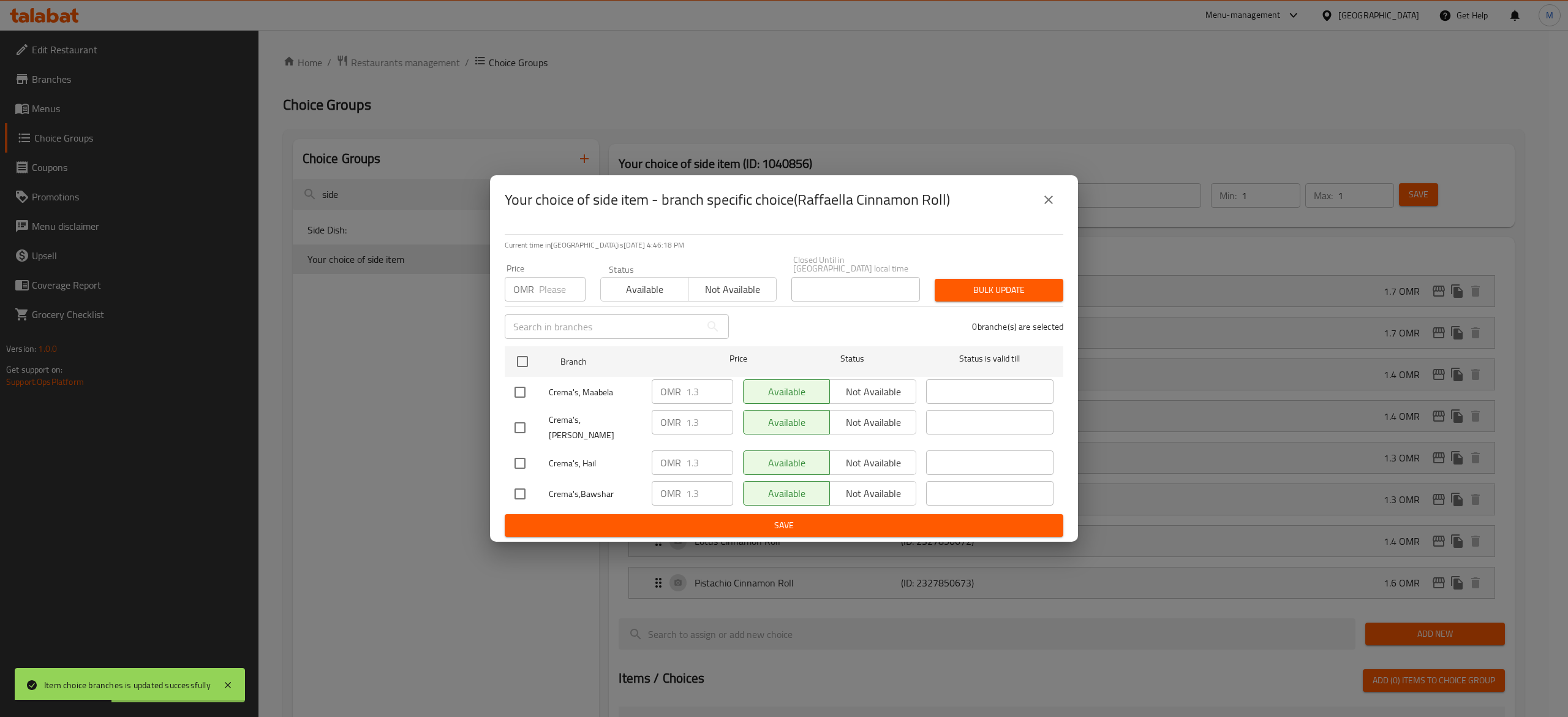
click at [545, 296] on input "number" at bounding box center [562, 289] width 47 height 24
type input "0"
click at [525, 357] on input "checkbox" at bounding box center [522, 361] width 26 height 26
checkbox input "true"
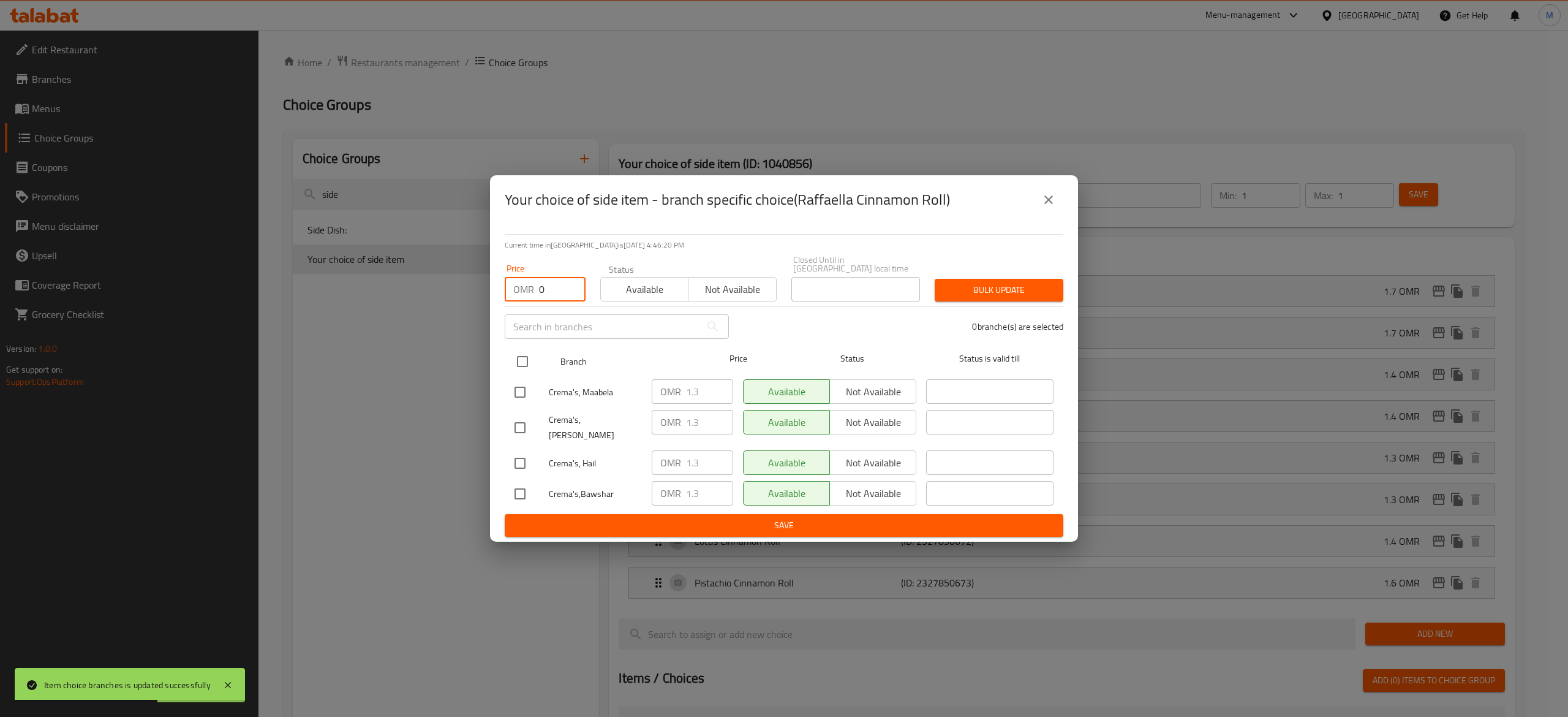
checkbox input "true"
click at [987, 294] on span "Bulk update" at bounding box center [998, 290] width 109 height 16
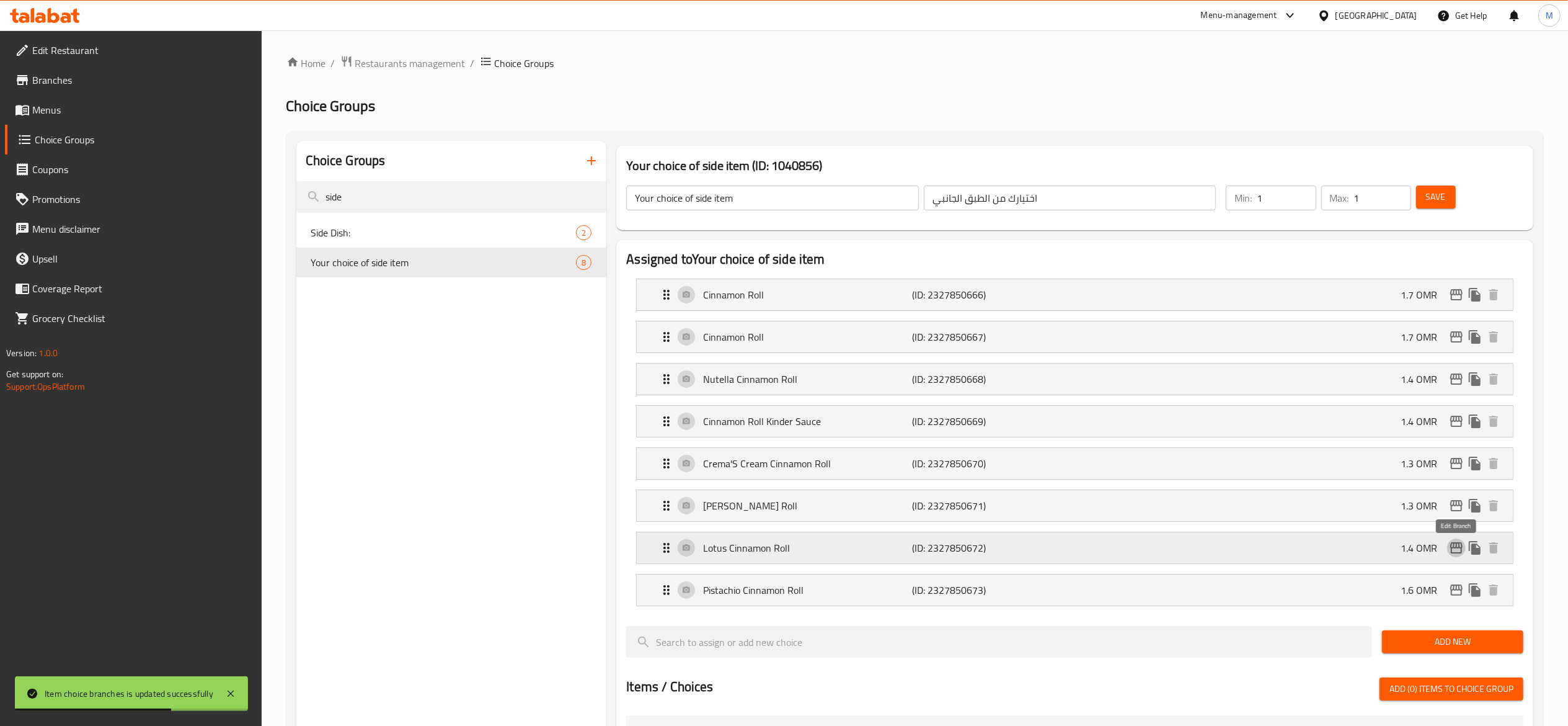
click at [1456, 550] on icon "edit" at bounding box center [1456, 548] width 13 height 11
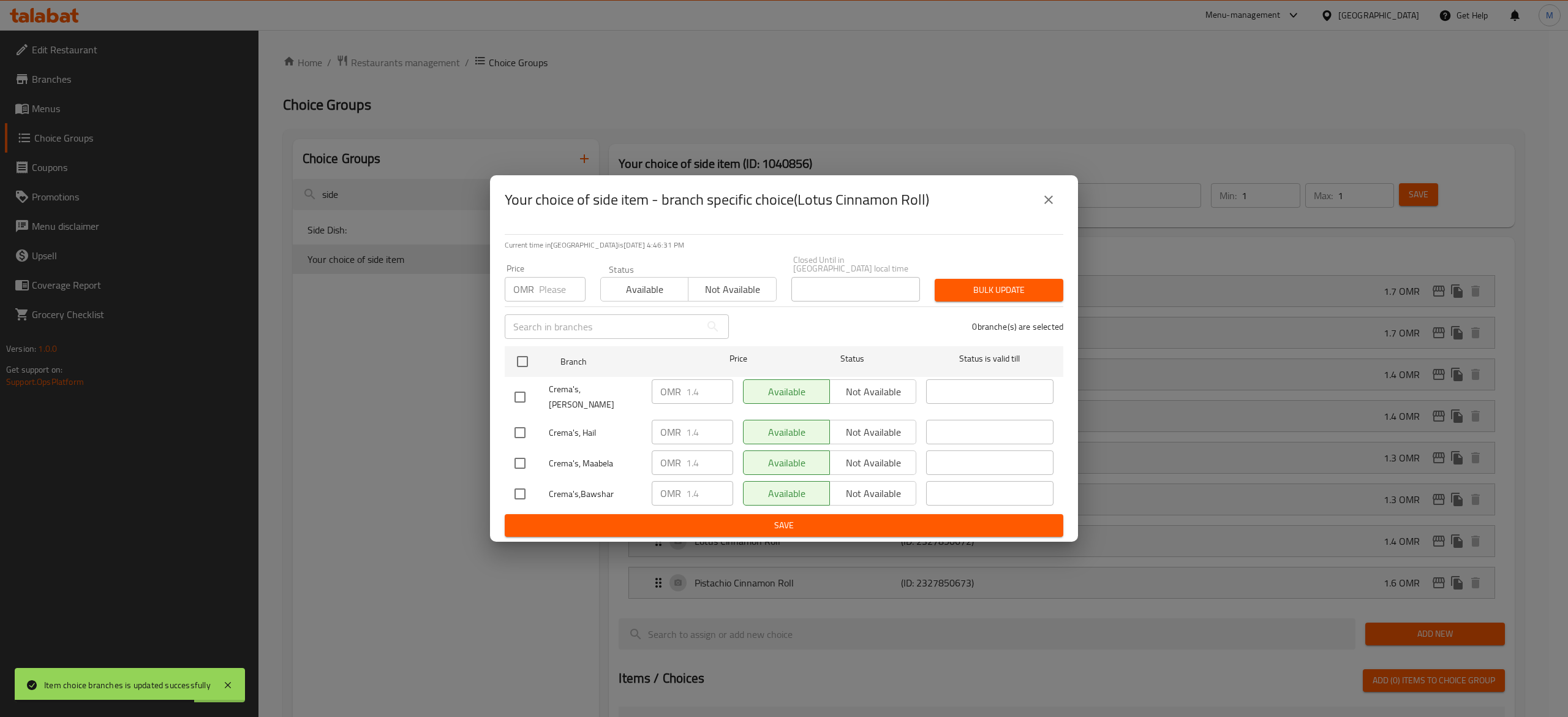
click at [553, 292] on input "number" at bounding box center [562, 289] width 47 height 24
type input "0"
click at [530, 365] on input "checkbox" at bounding box center [522, 361] width 26 height 26
checkbox input "true"
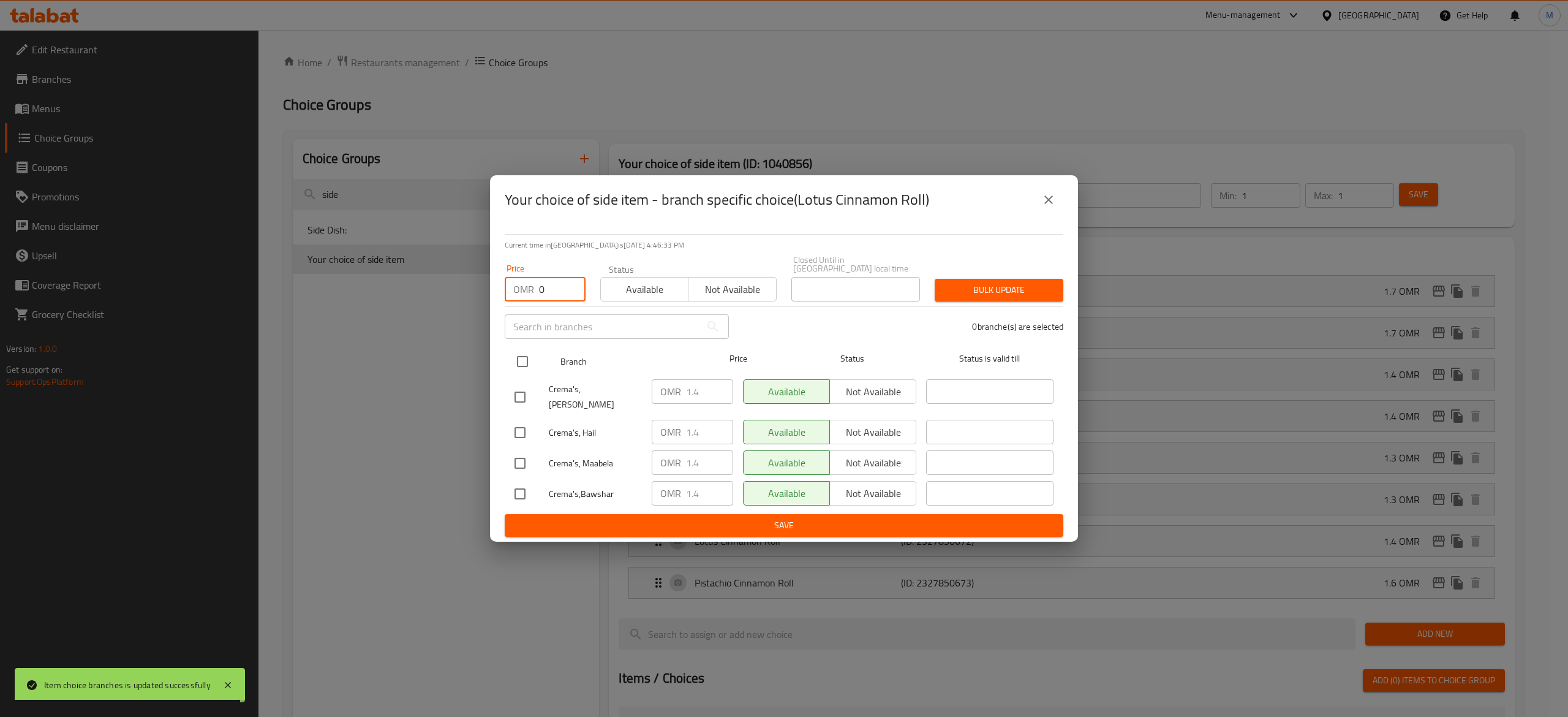
checkbox input "true"
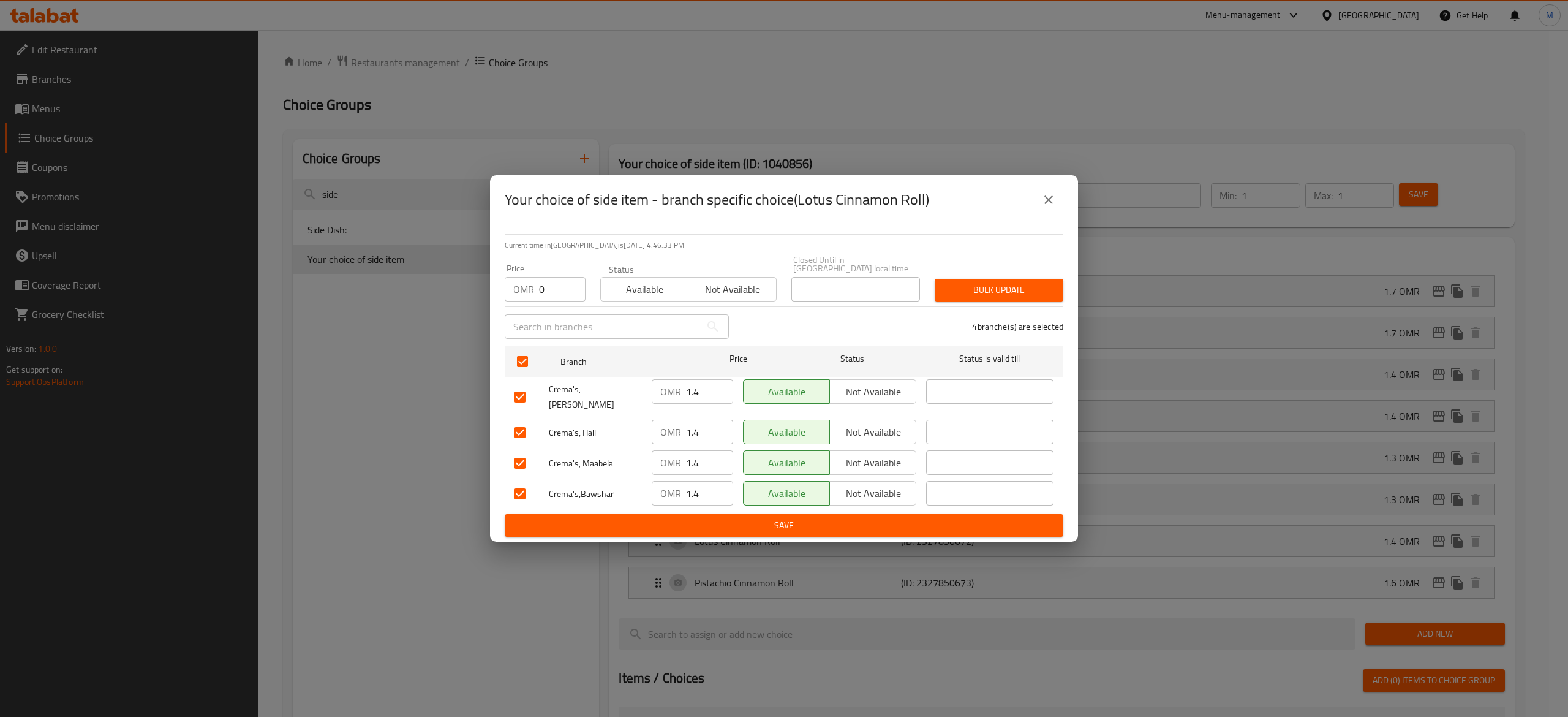
click at [973, 284] on span "Bulk update" at bounding box center [998, 290] width 109 height 16
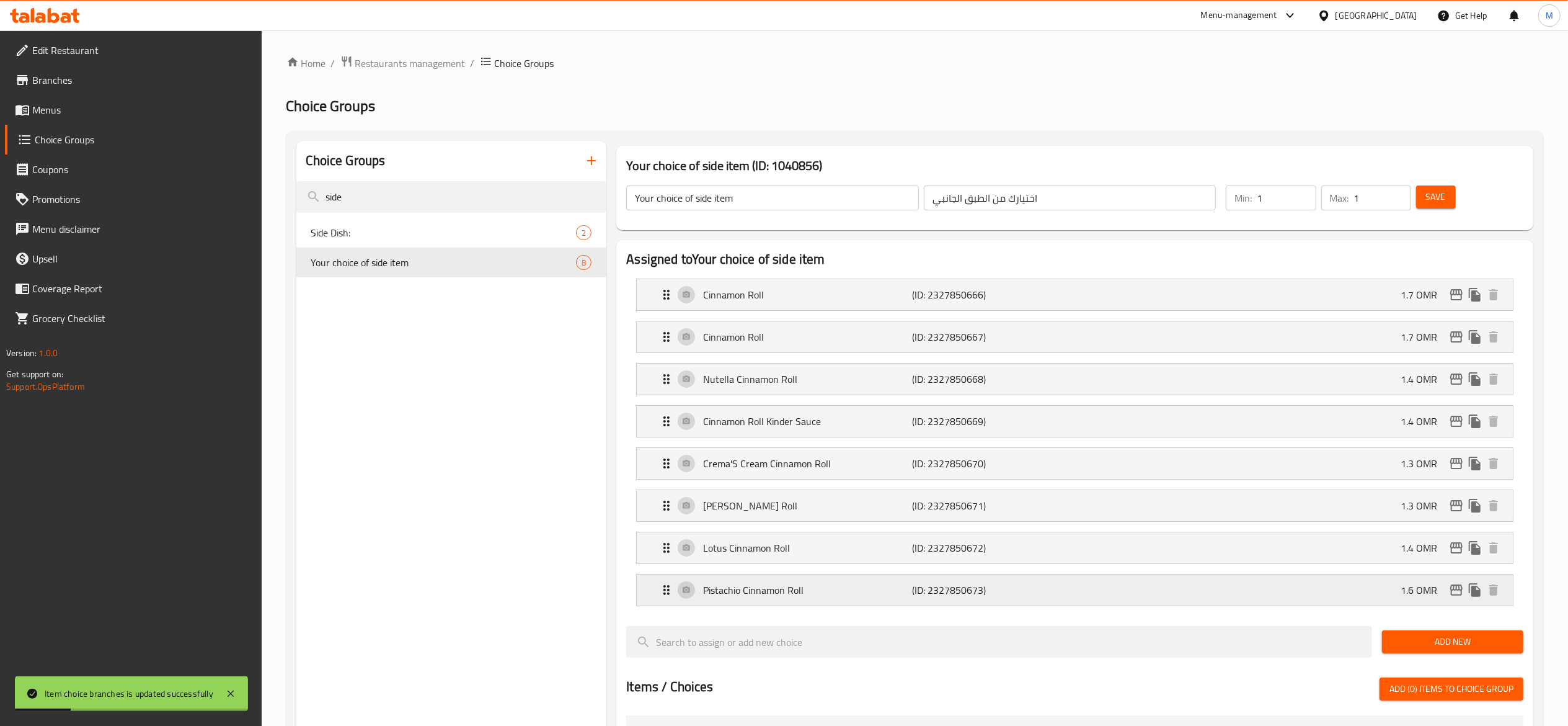
click at [1110, 595] on div "Pistachio Cinnamon Roll (ID: 2327850673) 1.6 OMR" at bounding box center [1079, 590] width 839 height 31
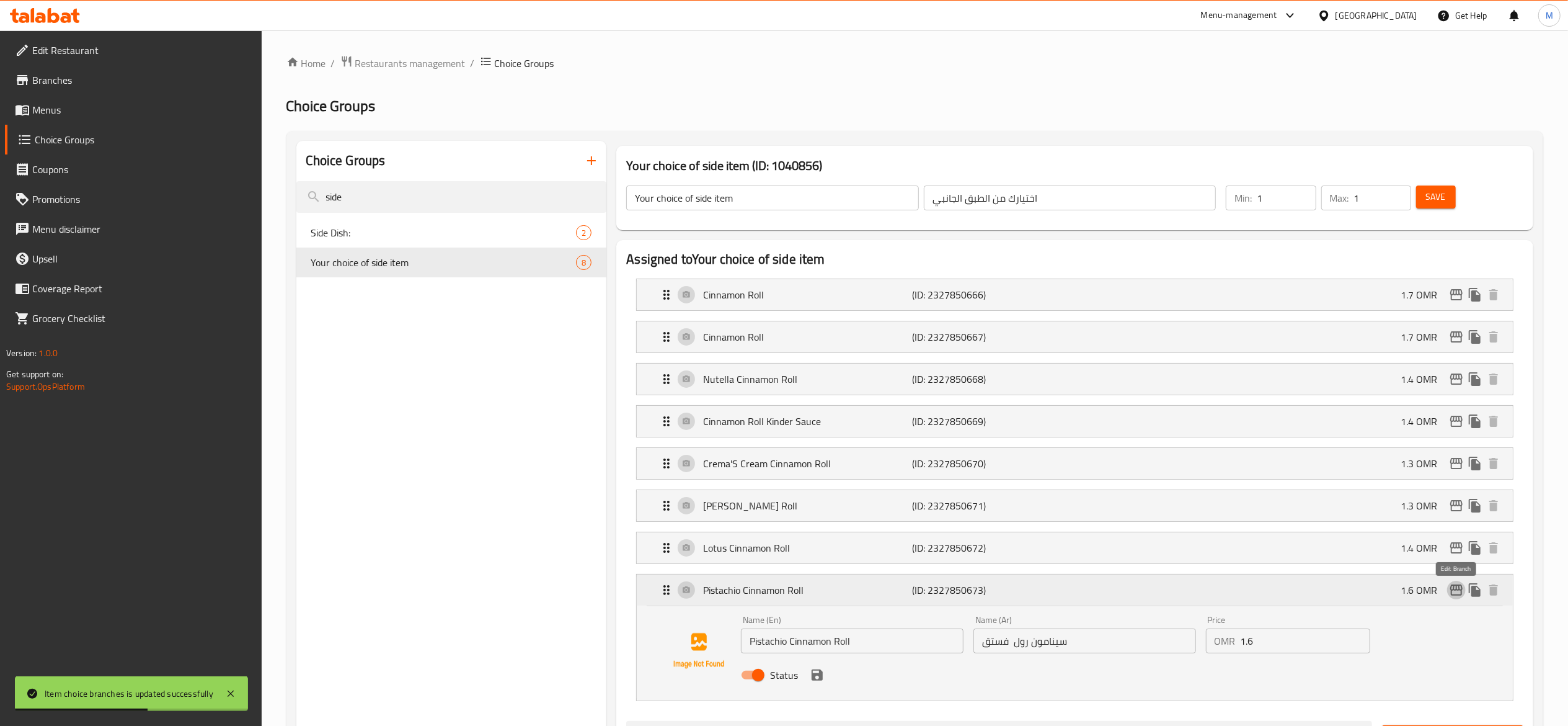
click at [1454, 597] on icon "edit" at bounding box center [1456, 590] width 15 height 15
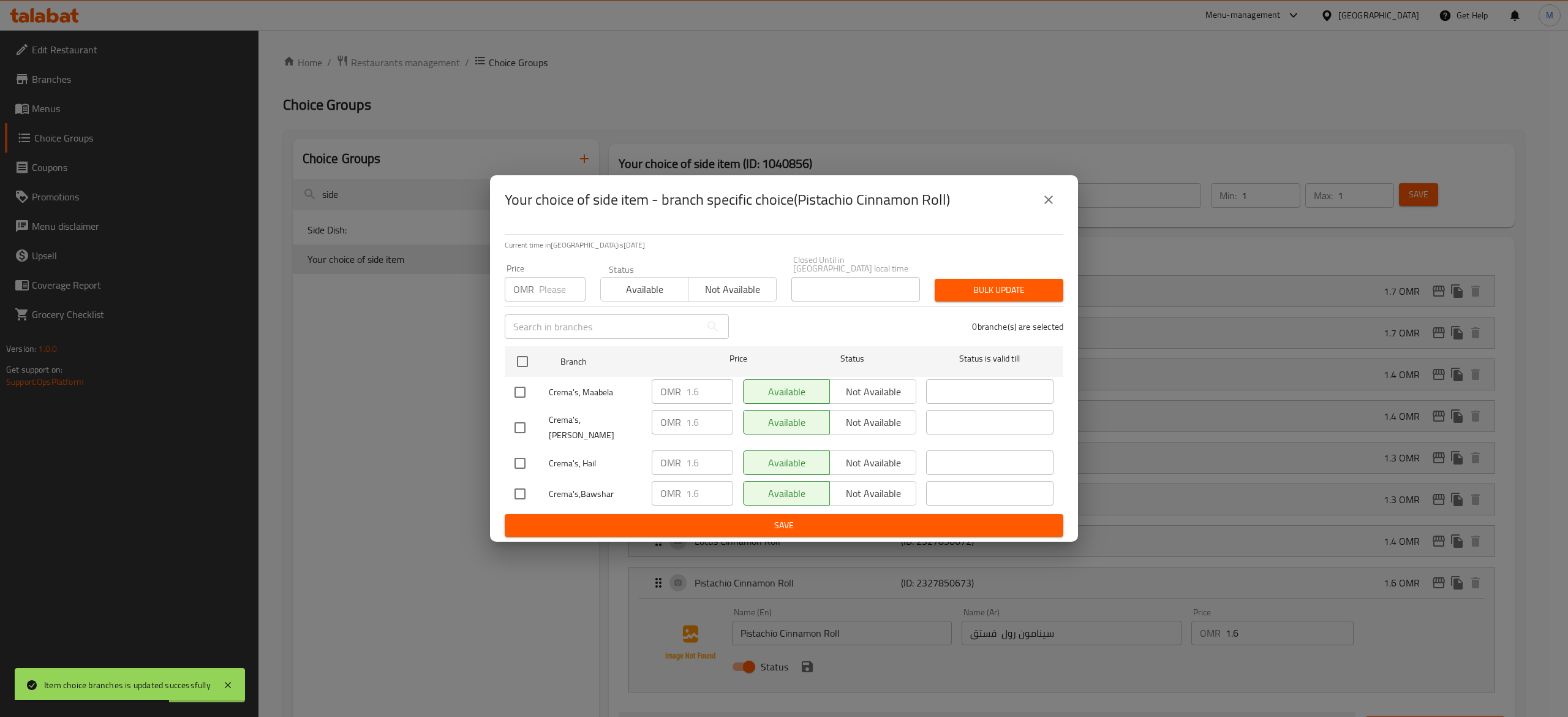
click at [559, 291] on input "number" at bounding box center [562, 289] width 47 height 24
type input "0"
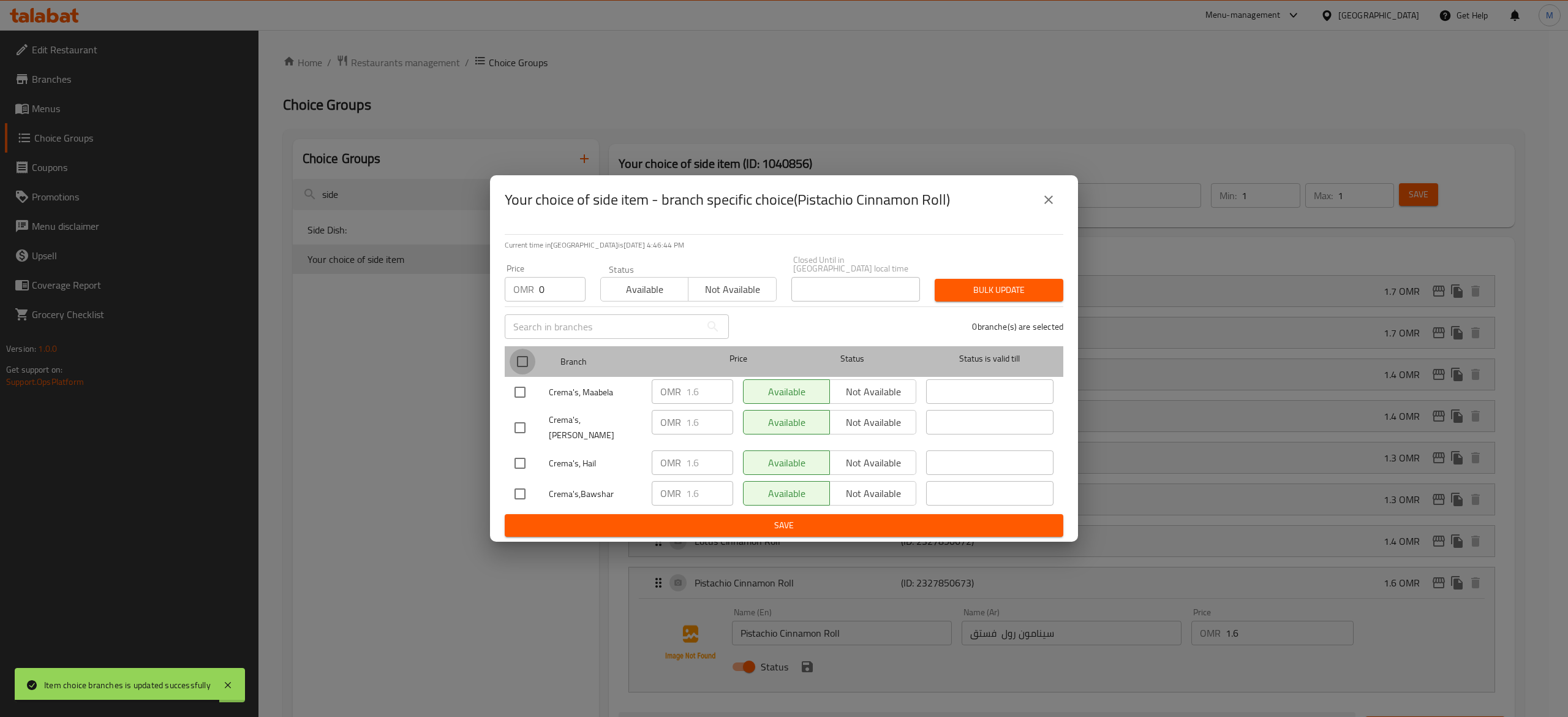
click at [524, 359] on input "checkbox" at bounding box center [522, 361] width 26 height 26
checkbox input "true"
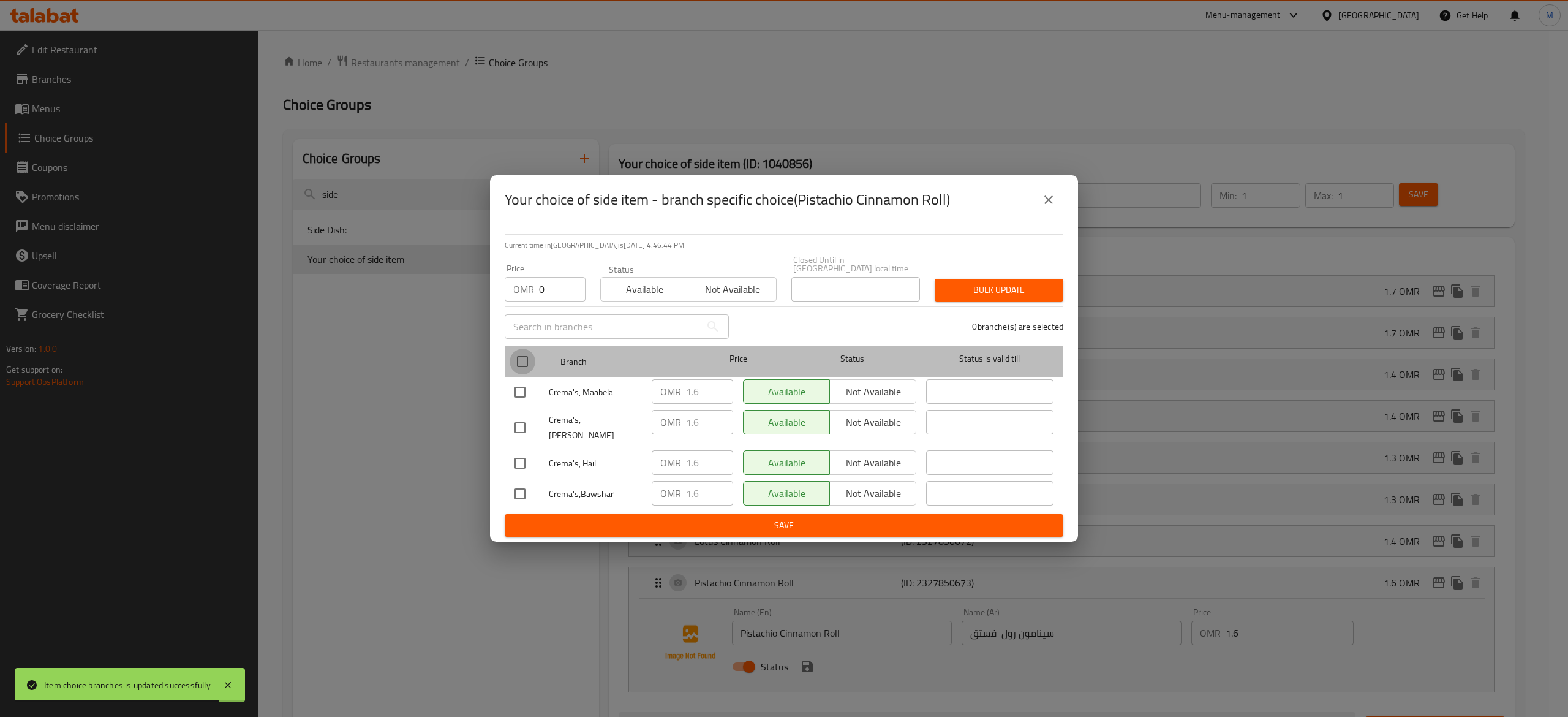
checkbox input "true"
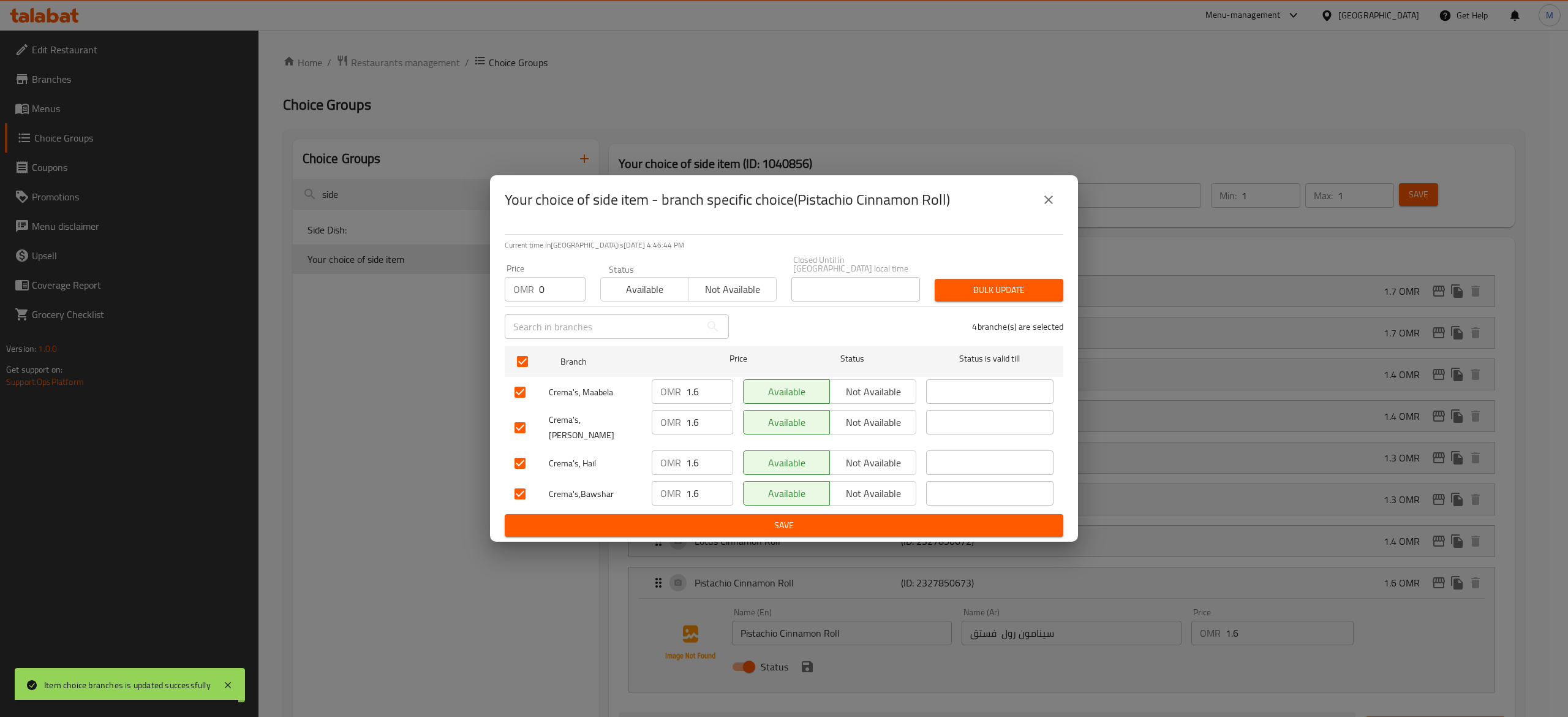
click at [969, 284] on span "Bulk update" at bounding box center [998, 290] width 109 height 16
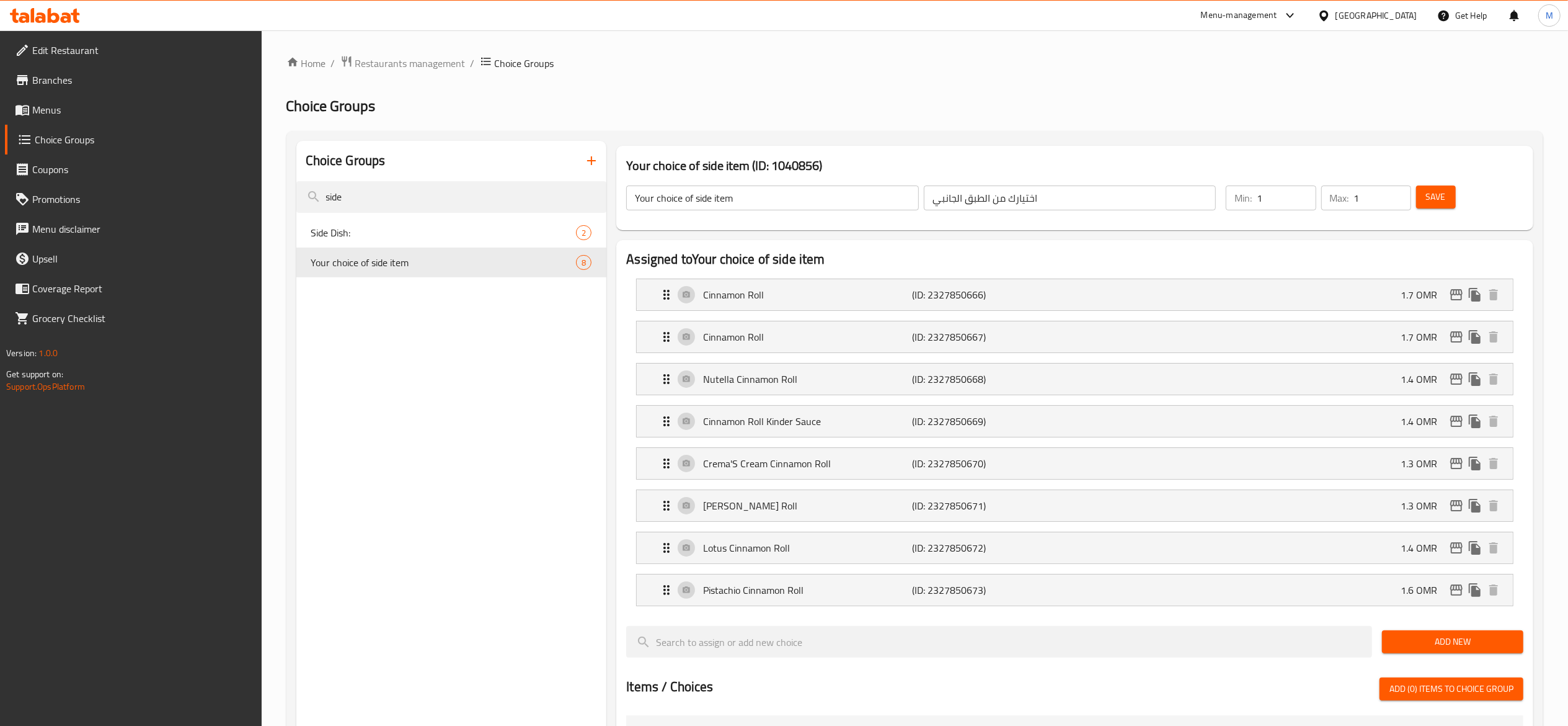
click at [497, 215] on nav "Side Dish: 2 Your choice of side item 8" at bounding box center [452, 247] width 310 height 69
click at [474, 223] on div "Side Dish: 2" at bounding box center [452, 232] width 310 height 30
type input "Side Dish:"
type input "طبق جانبي:"
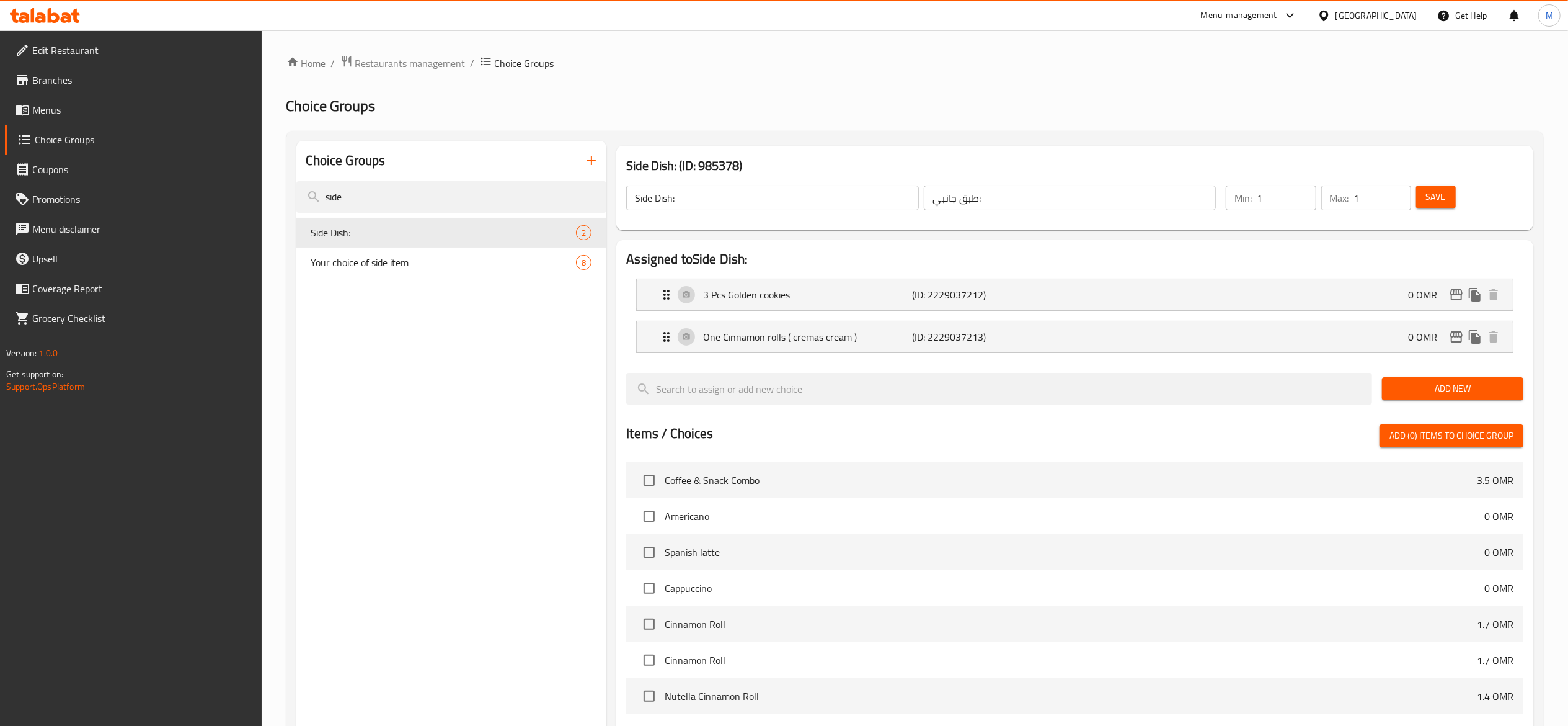
click at [40, 114] on span "Menus" at bounding box center [142, 110] width 220 height 15
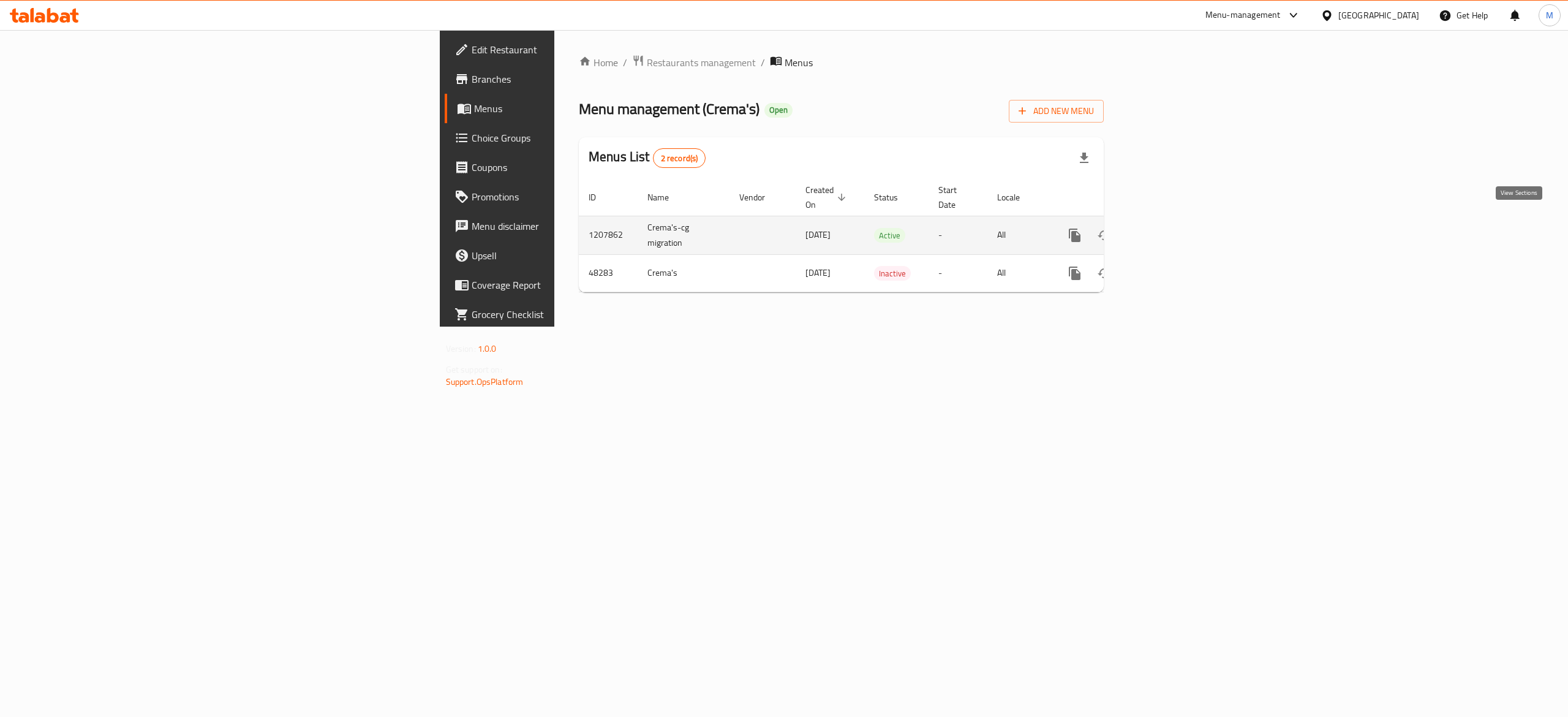
click at [1170, 228] on icon "enhanced table" at bounding box center [1163, 236] width 15 height 15
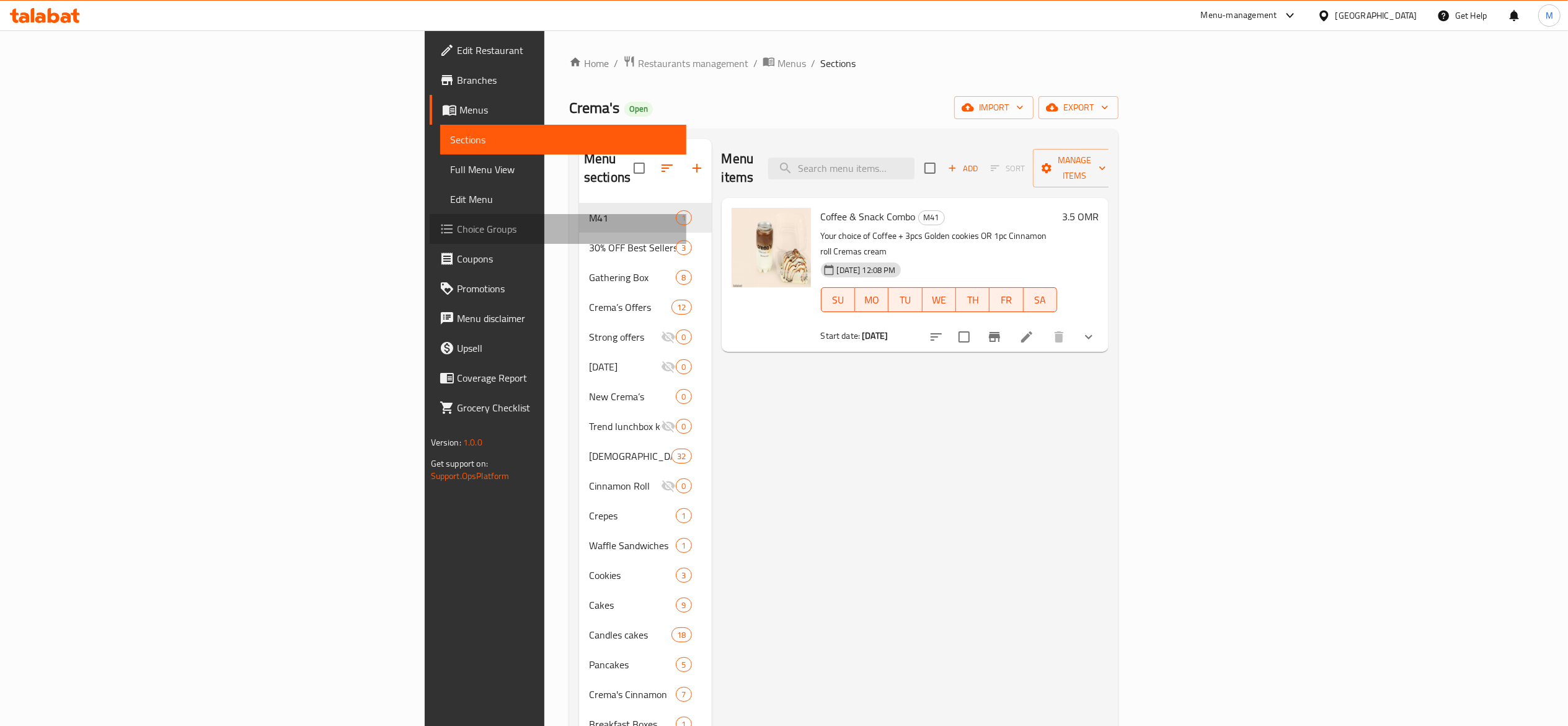
click at [430, 228] on link "Choice Groups" at bounding box center [558, 229] width 257 height 30
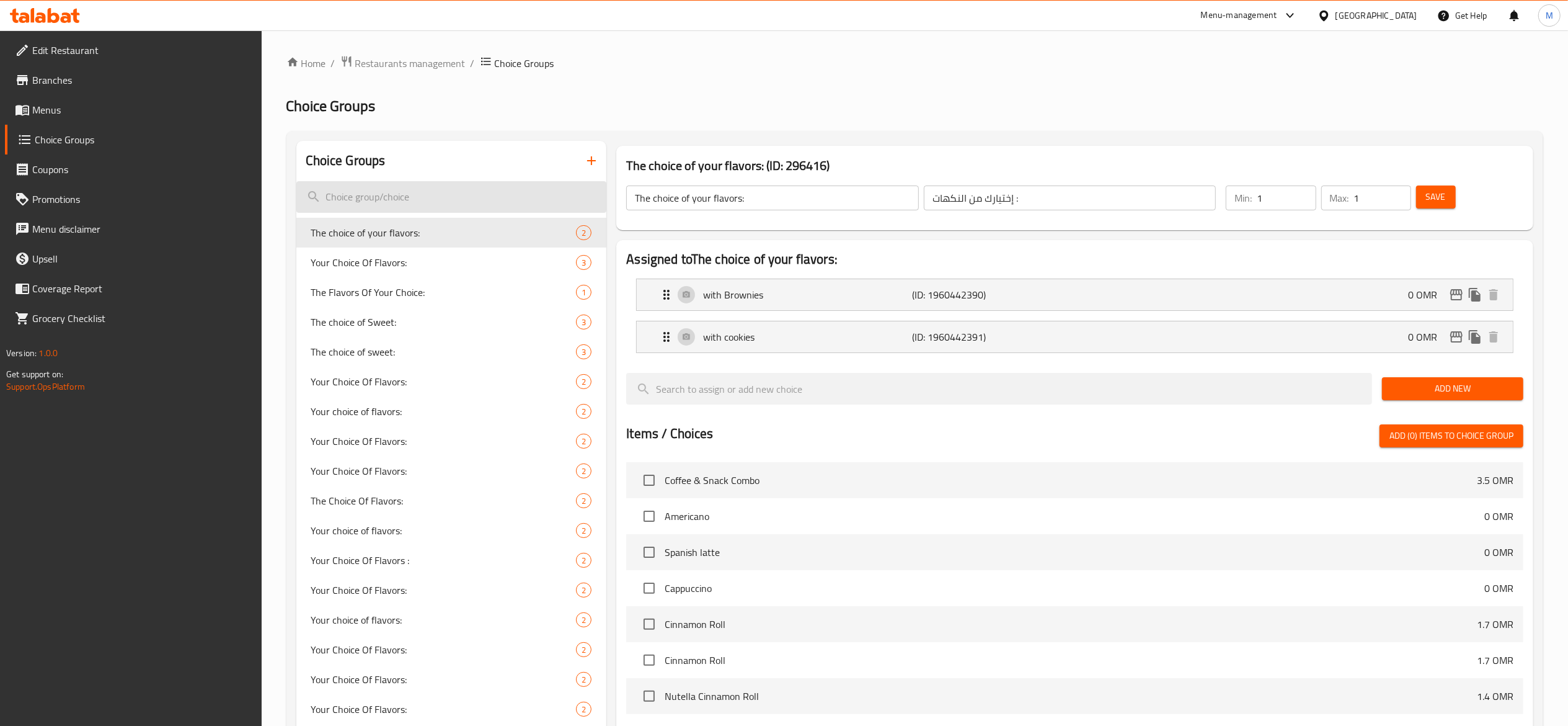
click at [430, 189] on input "search" at bounding box center [452, 197] width 310 height 32
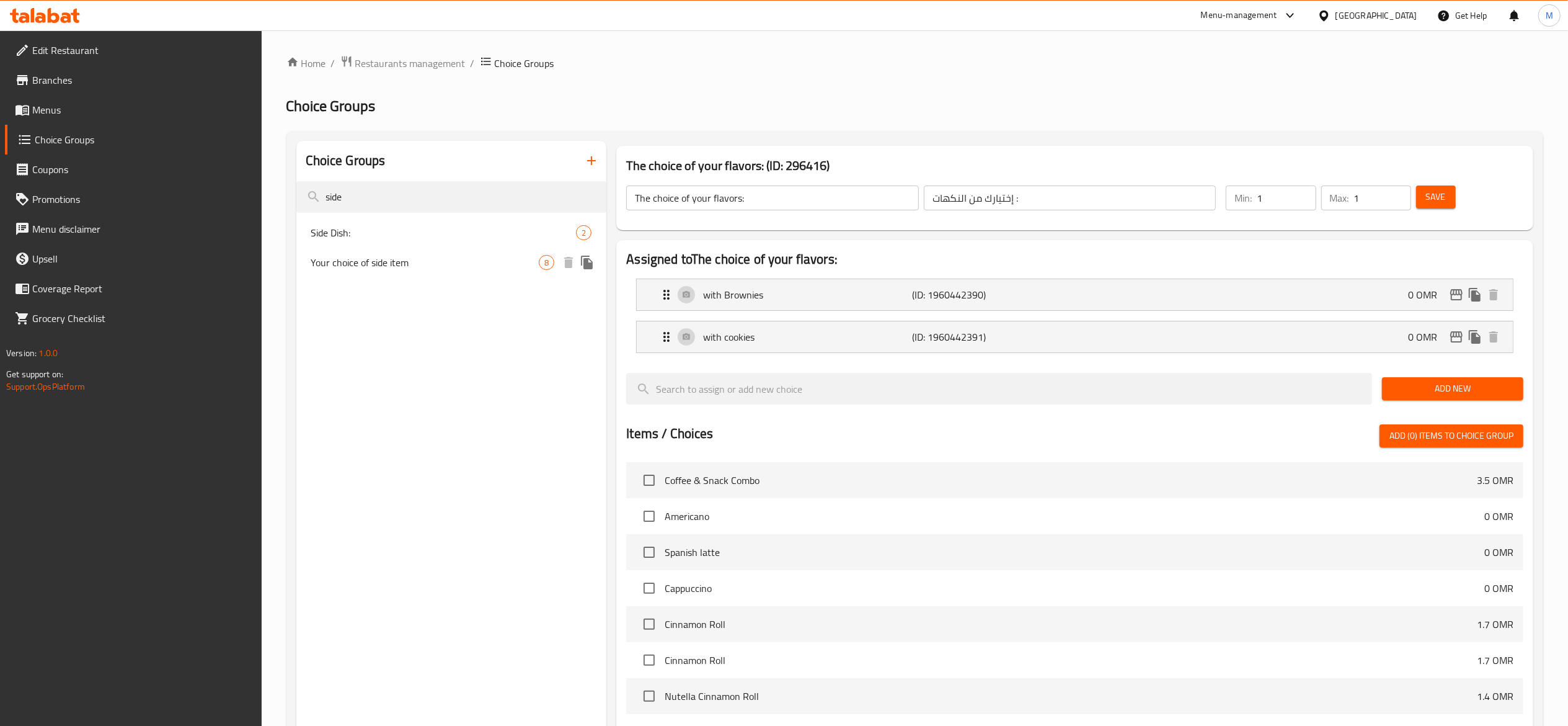
type input "side"
click at [371, 263] on span "Your choice of side item" at bounding box center [425, 263] width 228 height 15
type input "Your choice of side item"
type input "اختيارك من الطبق الجانبي"
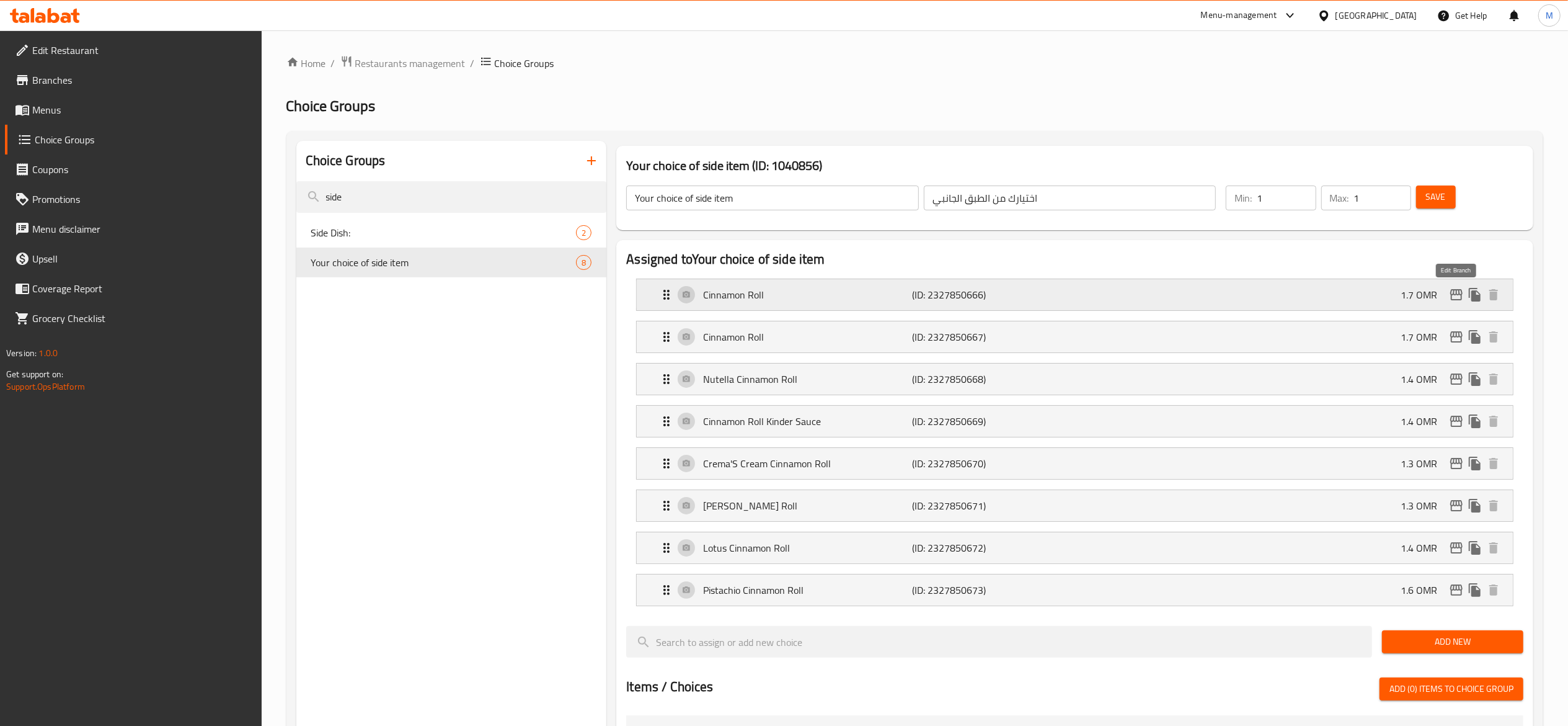
click at [1454, 297] on icon "edit" at bounding box center [1456, 295] width 15 height 15
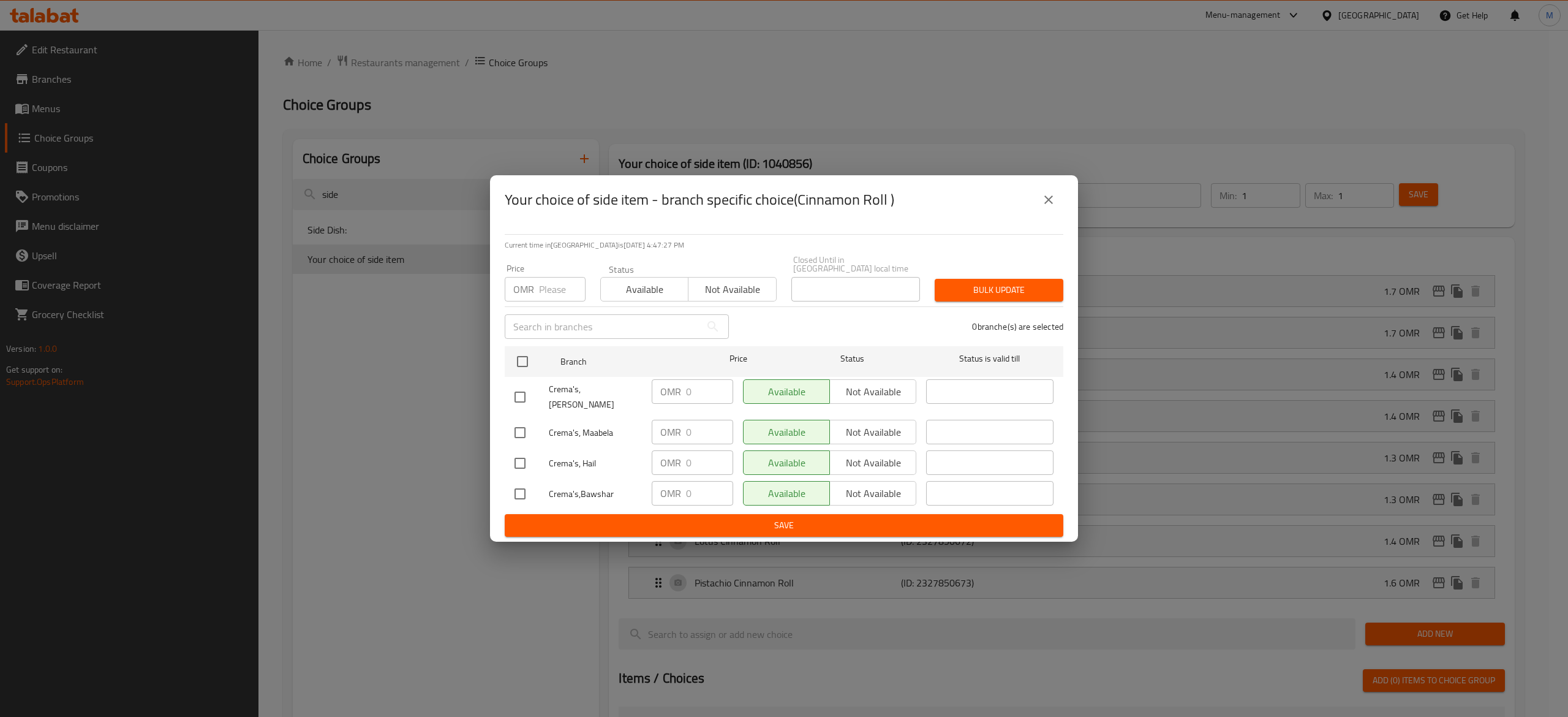
click at [560, 296] on input "number" at bounding box center [562, 289] width 47 height 24
click at [1218, 300] on div "Your choice of side item - branch specific choice(Cinnamon Roll ) Current time …" at bounding box center [784, 358] width 1568 height 717
click at [1209, 350] on div "Your choice of side item - branch specific choice(Cinnamon Roll ) Current time …" at bounding box center [784, 358] width 1568 height 717
click at [1043, 207] on icon "close" at bounding box center [1048, 200] width 15 height 15
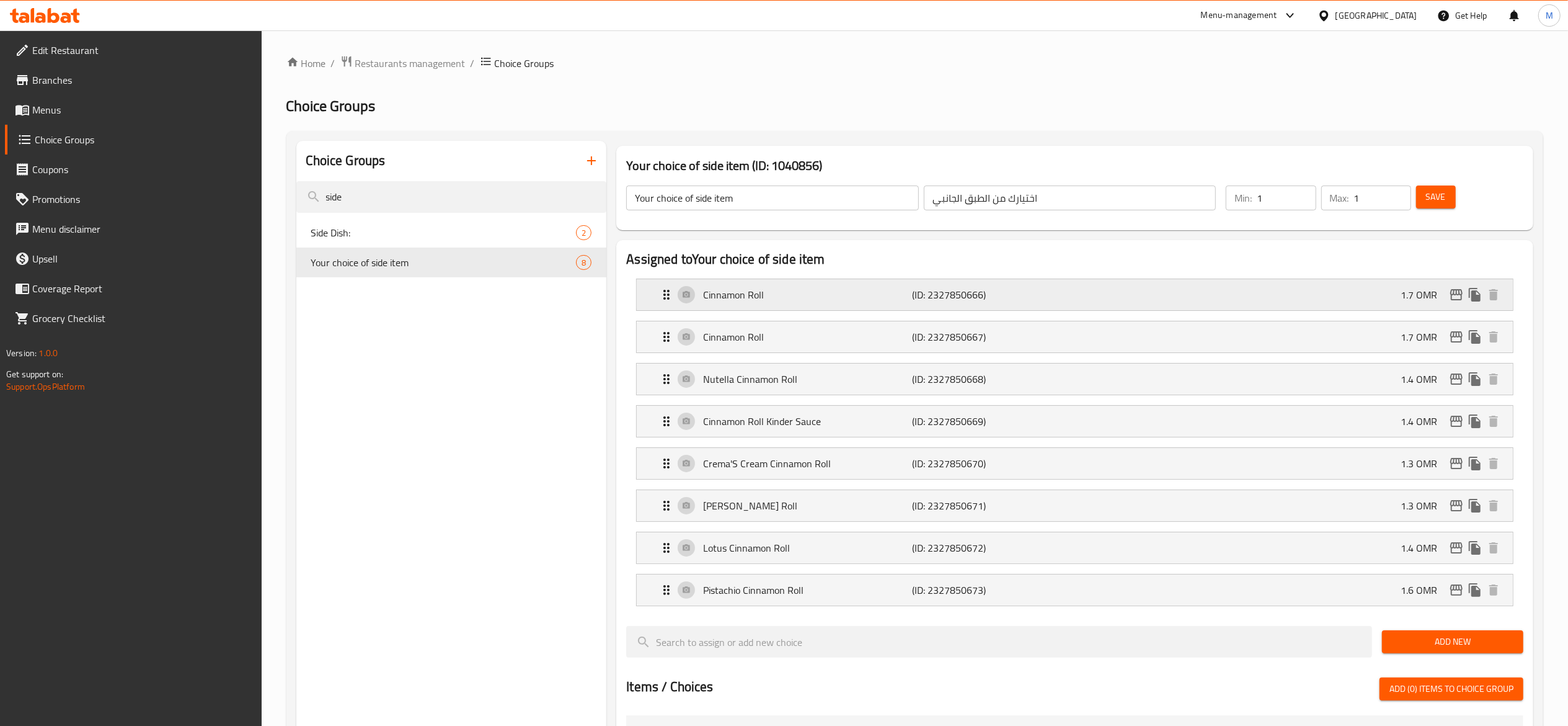
click at [1156, 295] on div "Cinnamon Roll (ID: 2327850666) 1.7 OMR" at bounding box center [1079, 294] width 839 height 31
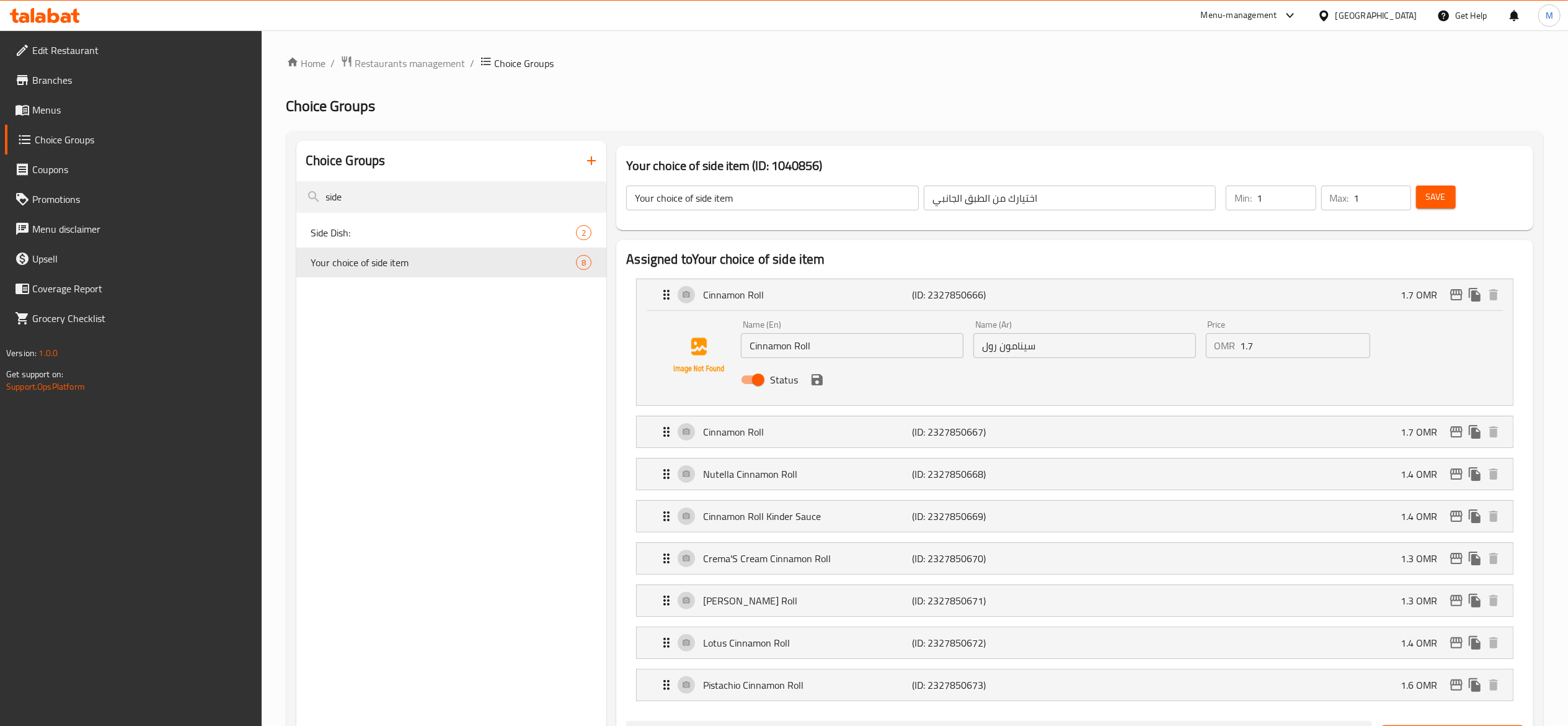
click at [1261, 349] on input "1.7" at bounding box center [1305, 345] width 129 height 25
click at [816, 386] on icon "save" at bounding box center [817, 380] width 15 height 15
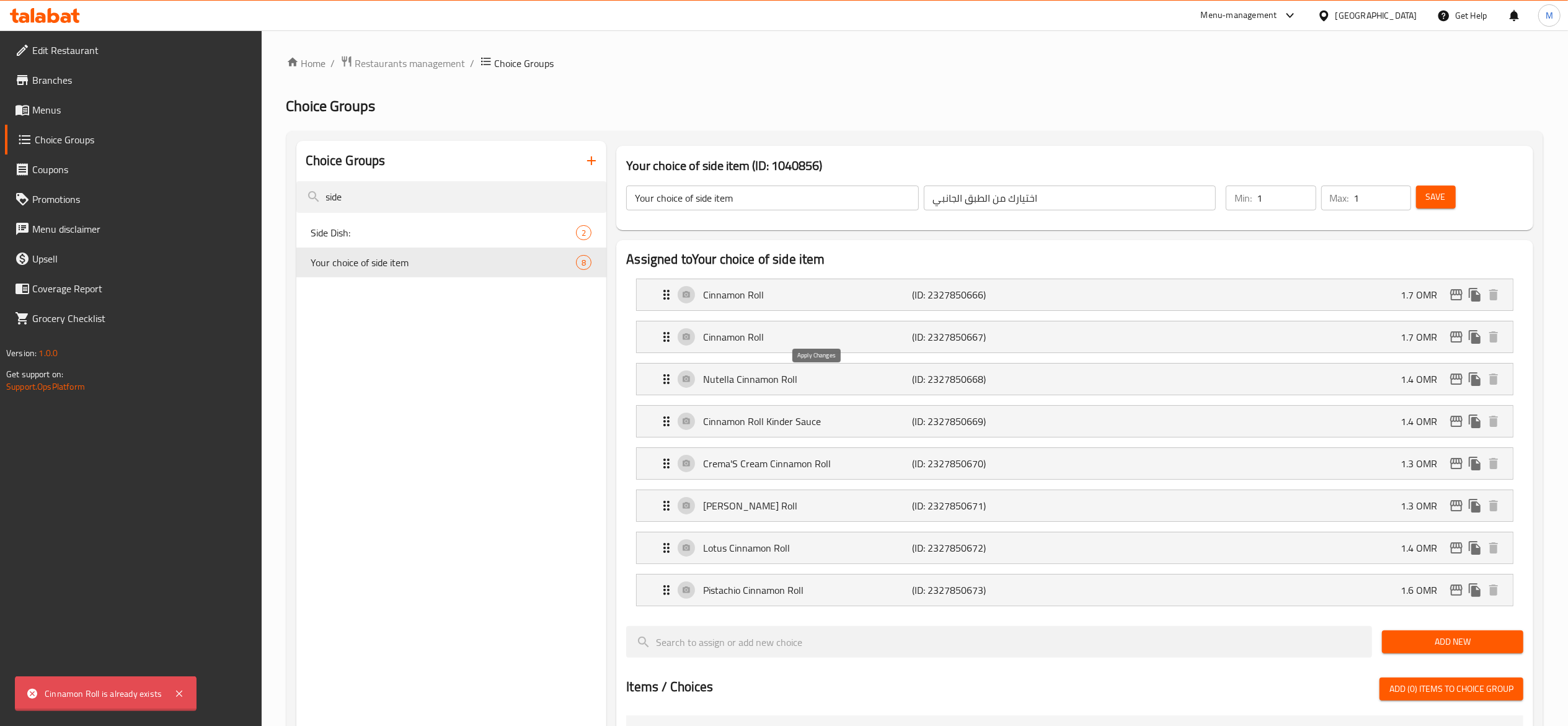
type input "0"
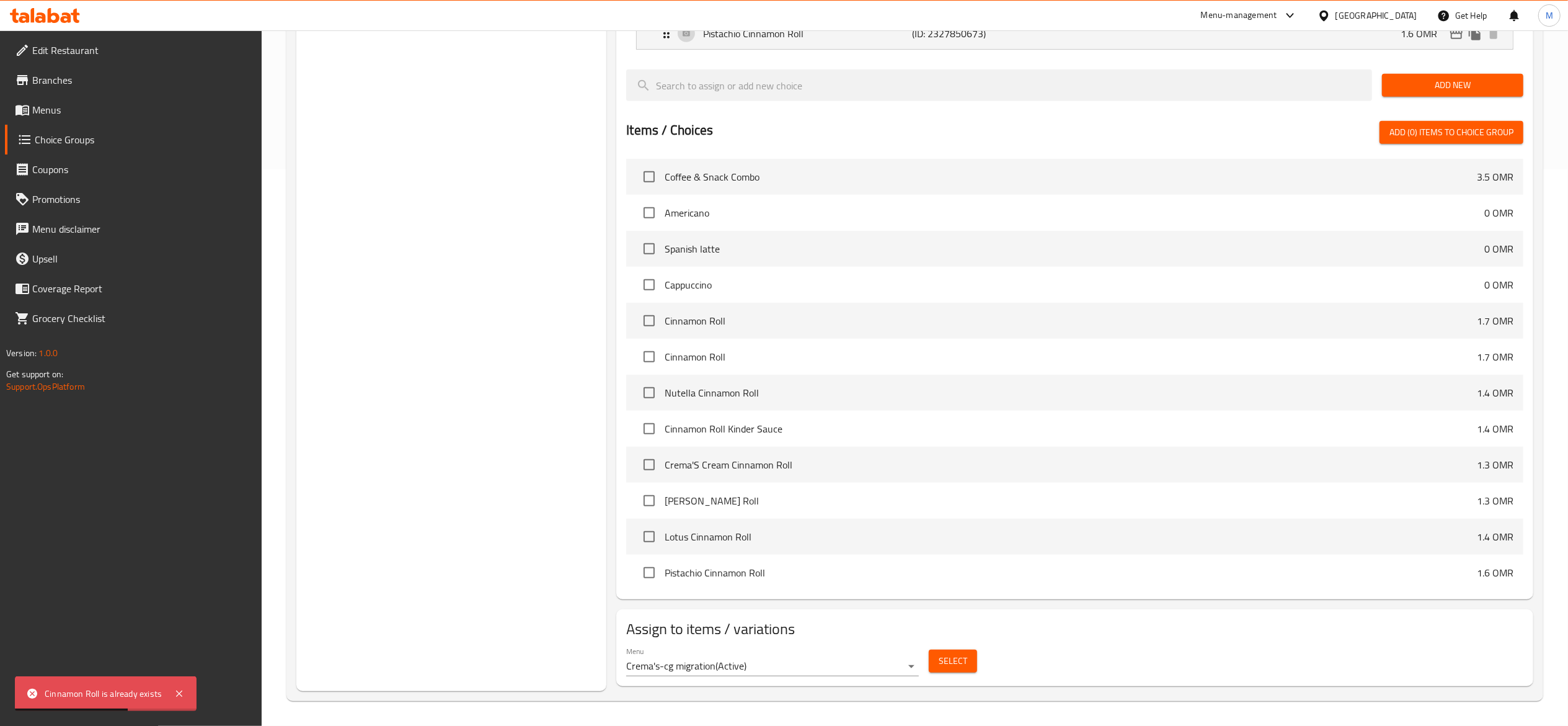
scroll to position [187, 0]
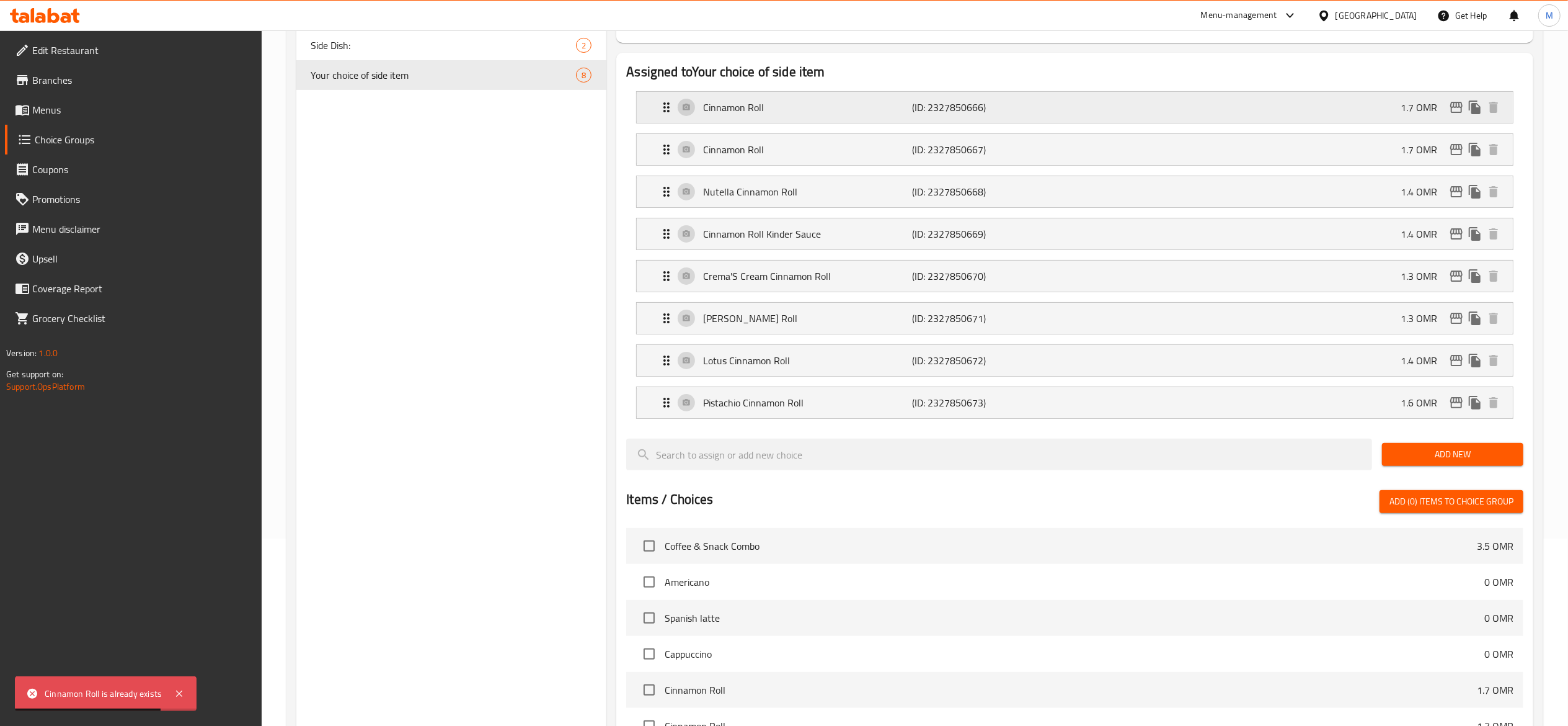
click at [1478, 109] on icon "duplicate" at bounding box center [1475, 107] width 12 height 14
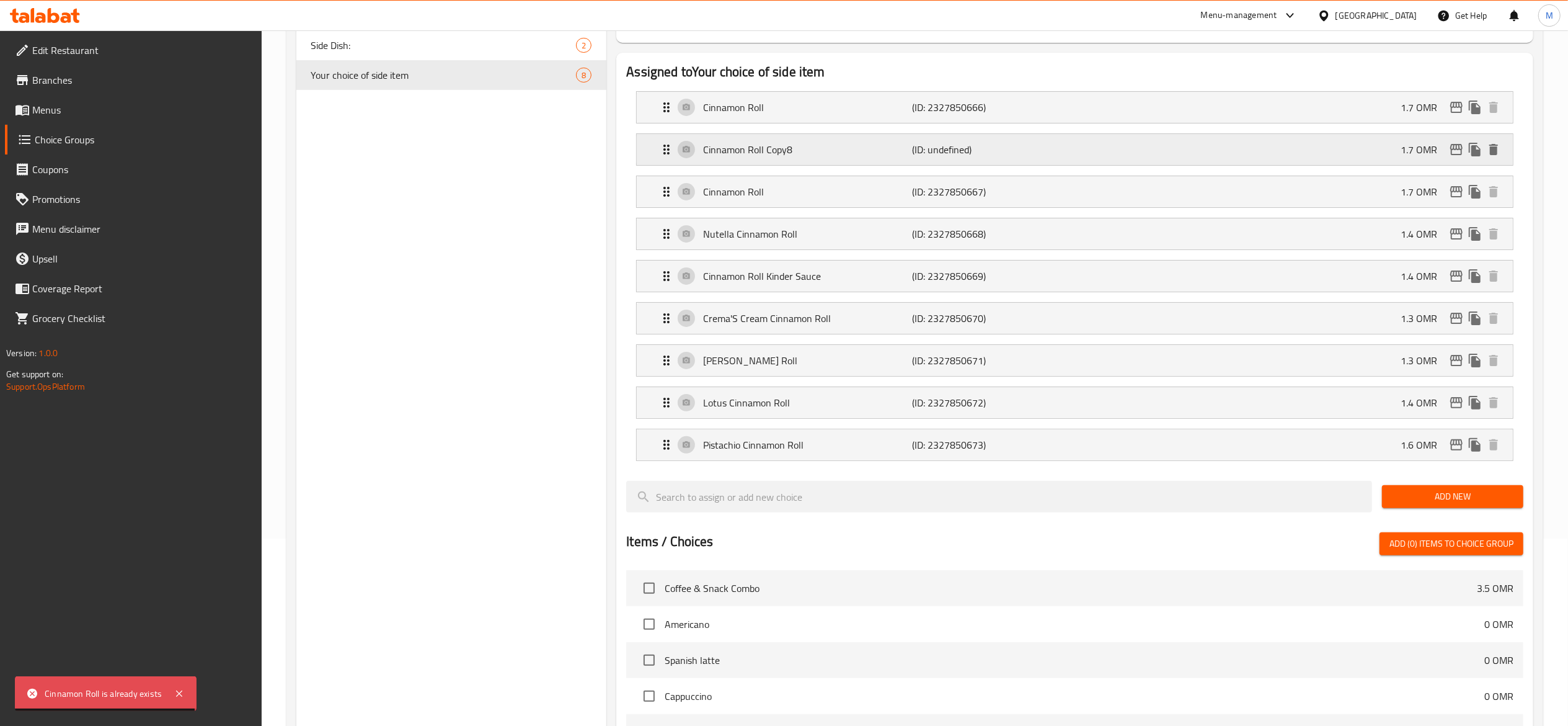
click at [849, 155] on p "Cinnamon Roll Copy8" at bounding box center [807, 150] width 209 height 15
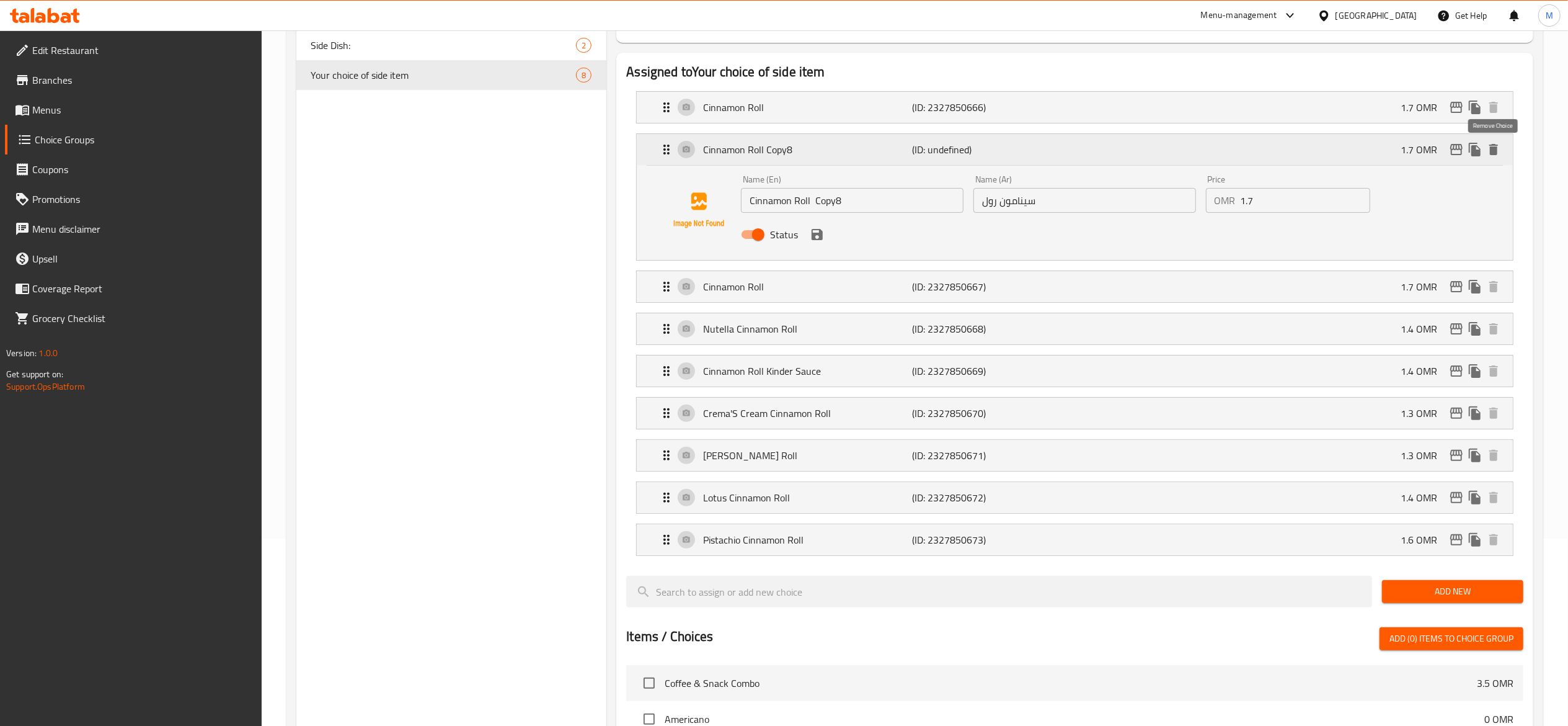
click at [1495, 153] on icon "delete" at bounding box center [1494, 150] width 9 height 11
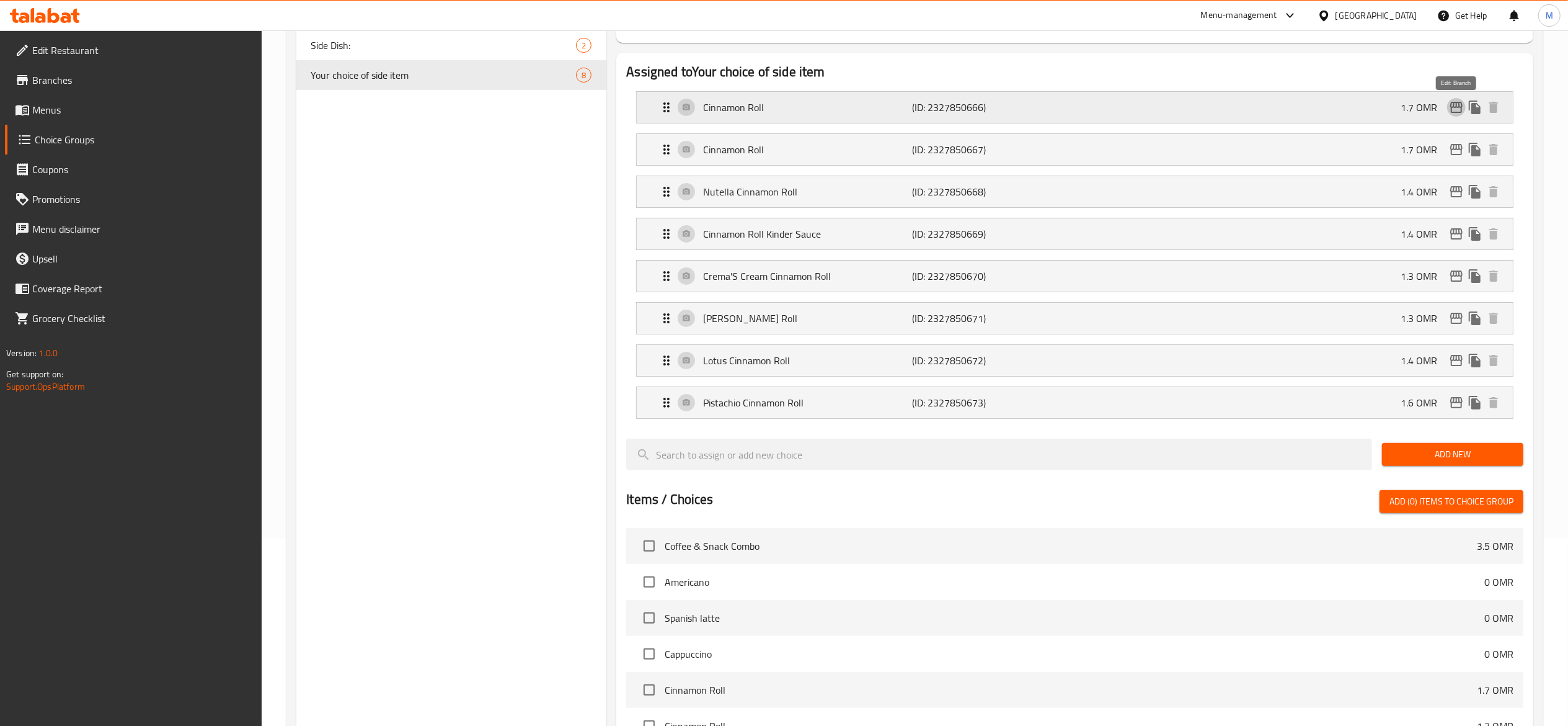
click at [1457, 108] on icon "edit" at bounding box center [1456, 107] width 13 height 11
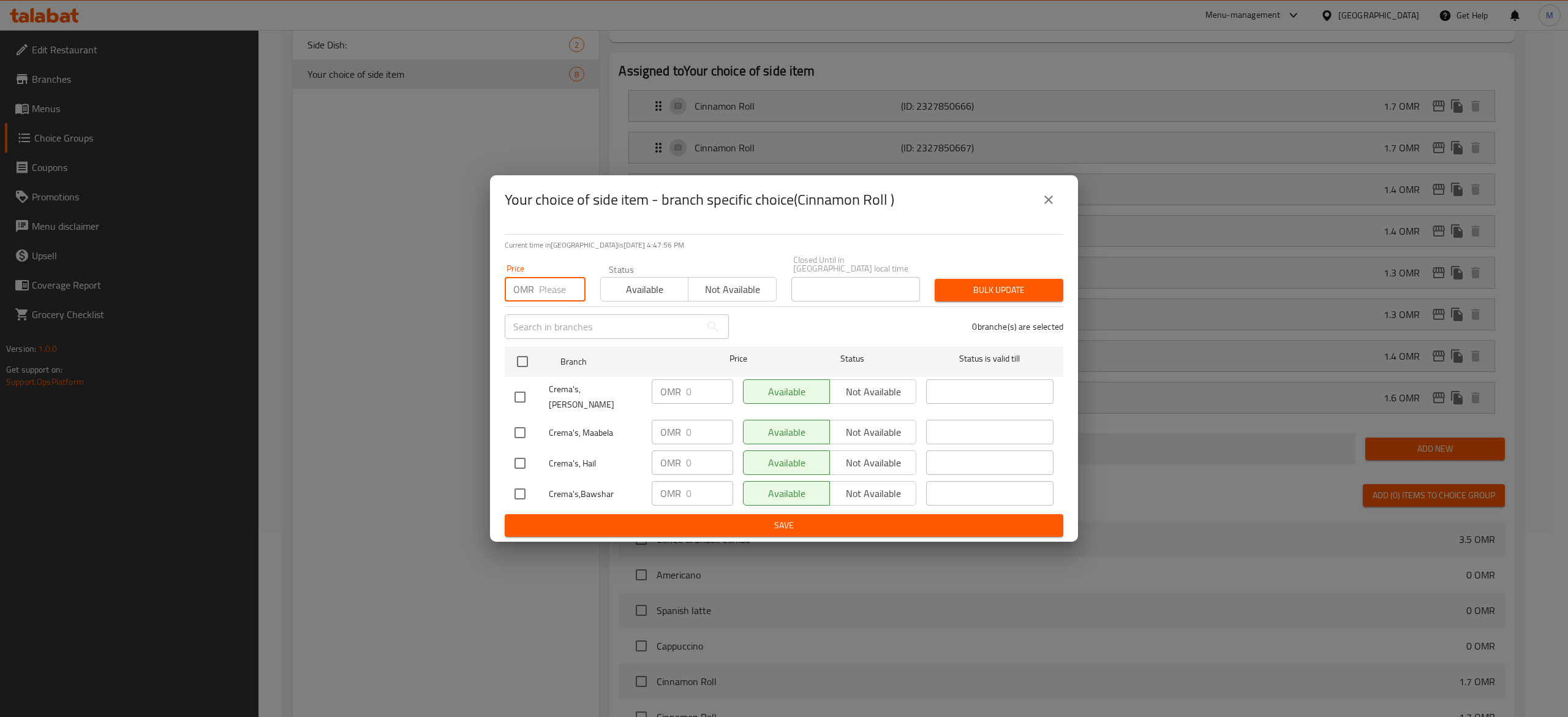
click at [552, 284] on input "number" at bounding box center [562, 289] width 47 height 24
type input "0"
click at [523, 355] on input "checkbox" at bounding box center [522, 361] width 26 height 26
checkbox input "true"
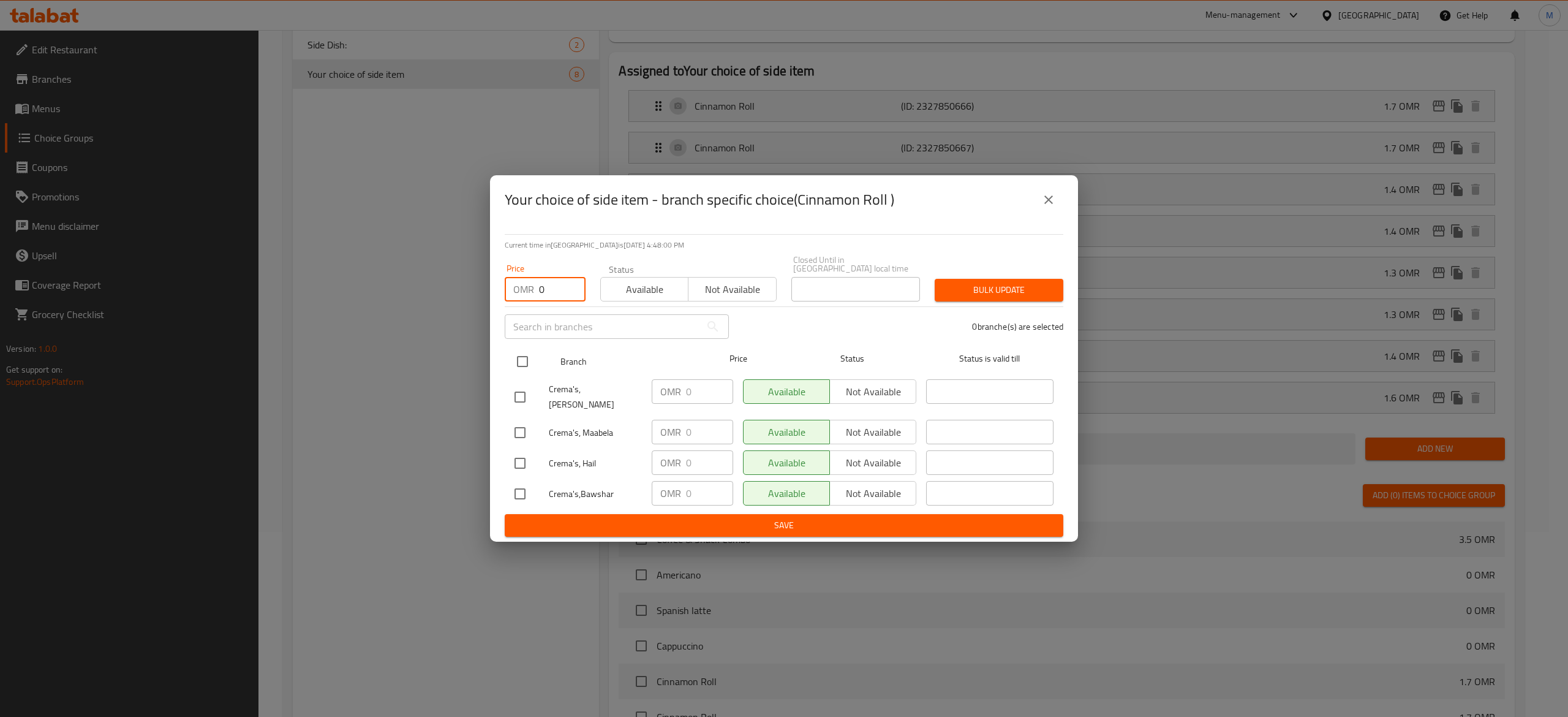
checkbox input "true"
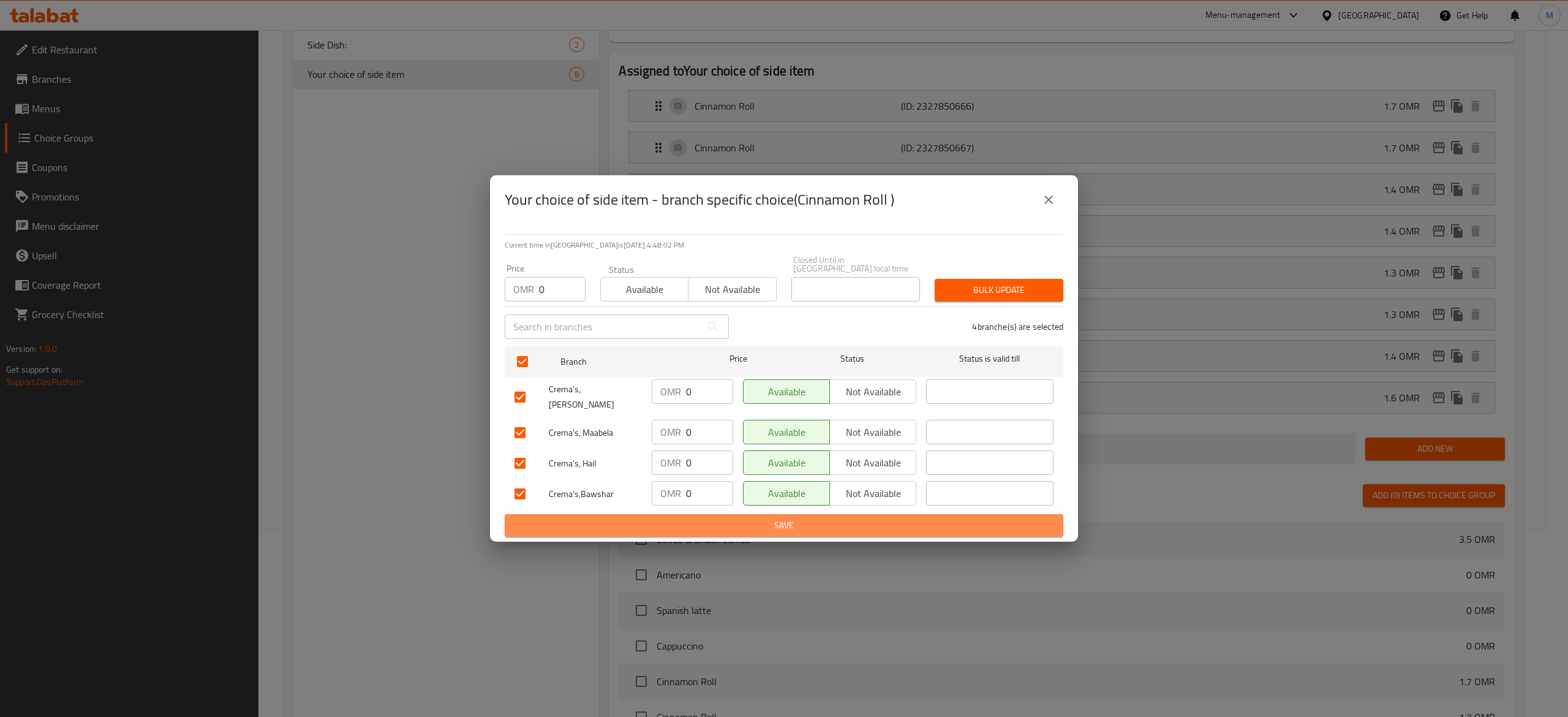
click at [828, 521] on span "Save" at bounding box center [783, 525] width 539 height 16
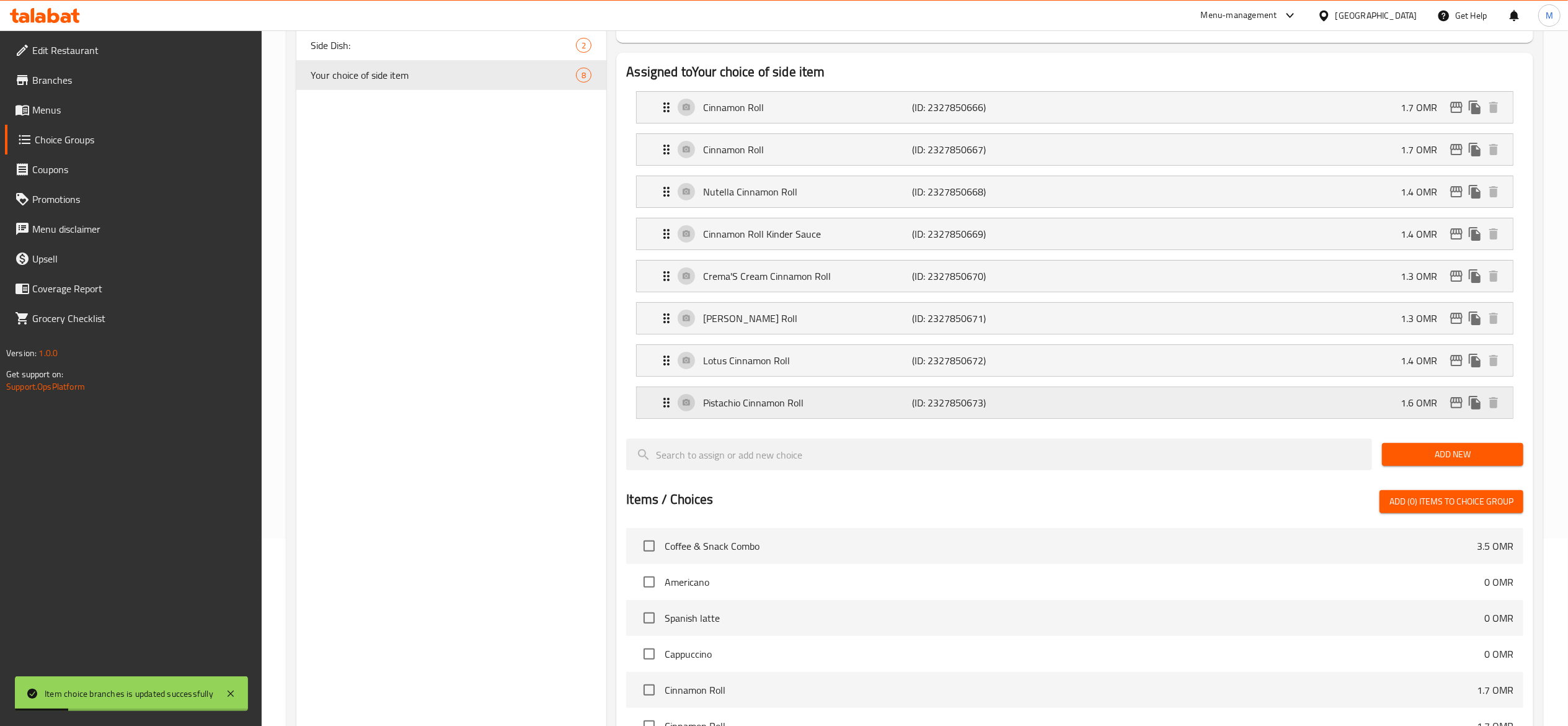
scroll to position [0, 0]
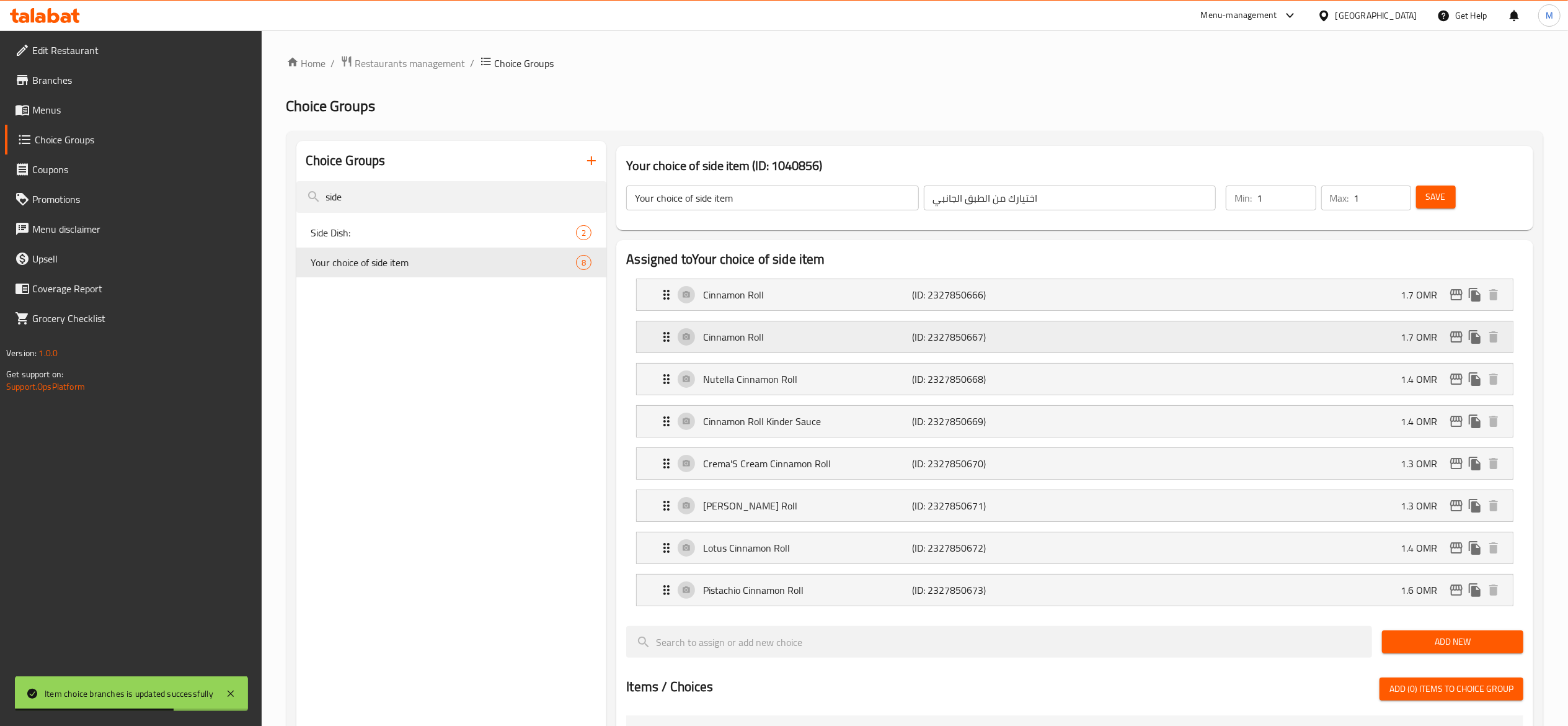
click at [995, 339] on p "(ID: 2327850667)" at bounding box center [981, 337] width 139 height 15
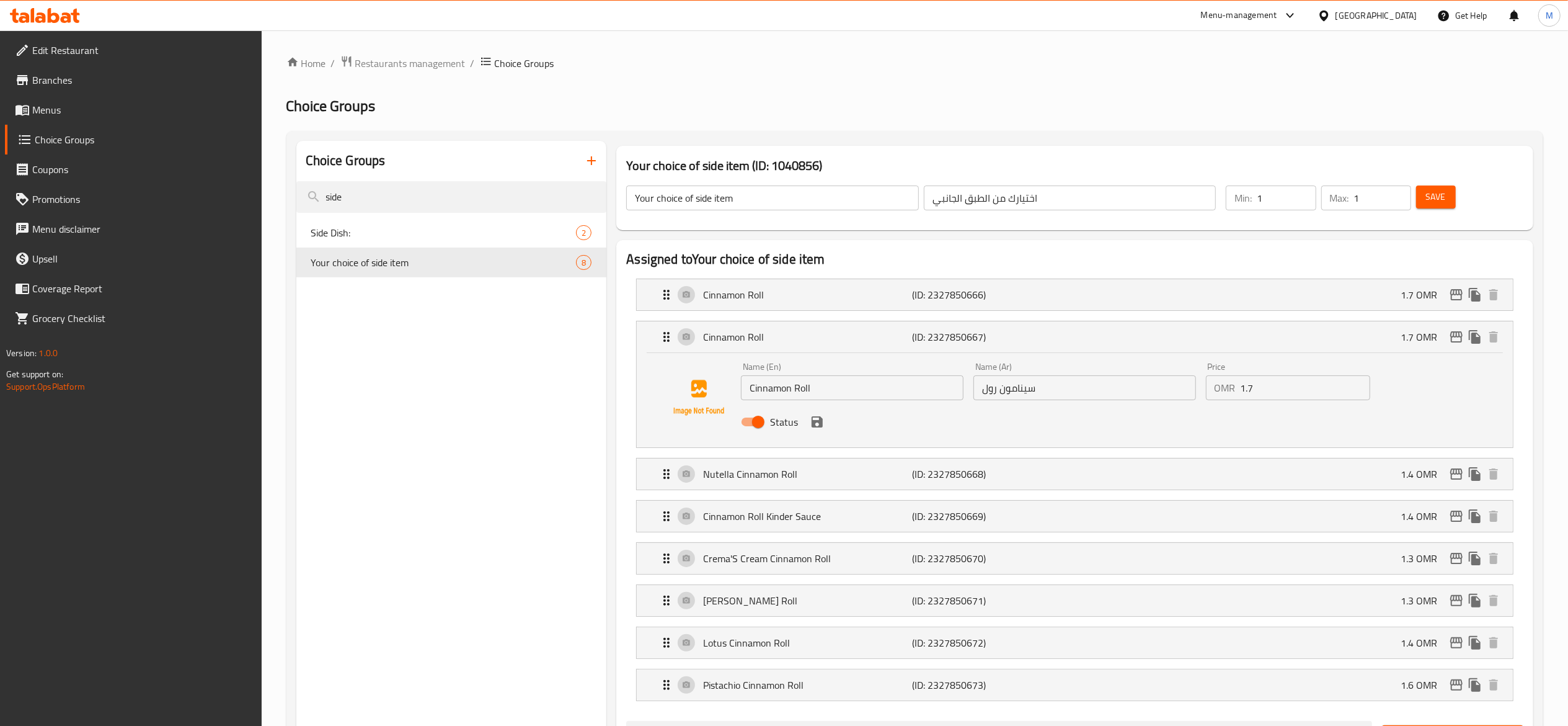
click at [1272, 390] on input "1.7" at bounding box center [1305, 387] width 129 height 25
type input "1"
click at [823, 428] on icon "save" at bounding box center [817, 422] width 15 height 15
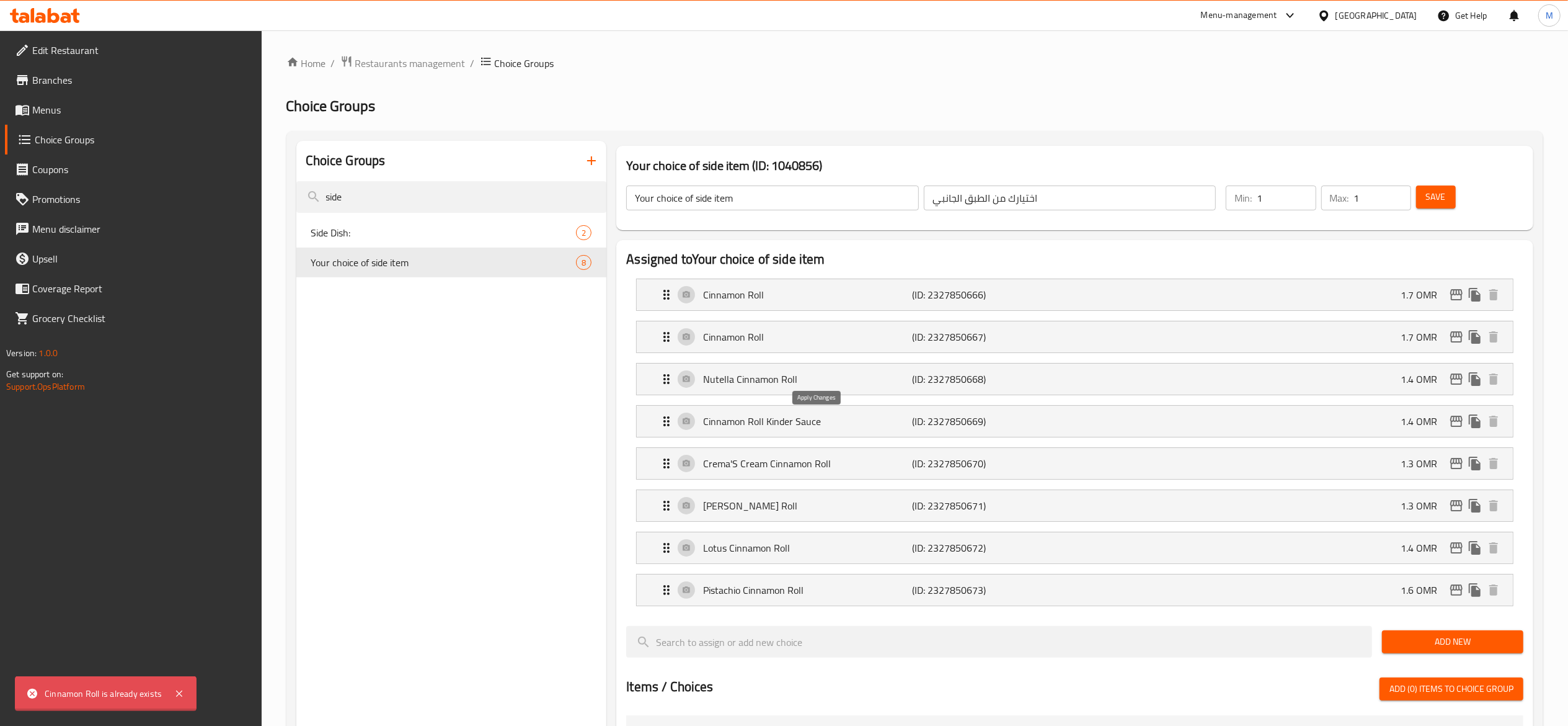
type input "0"
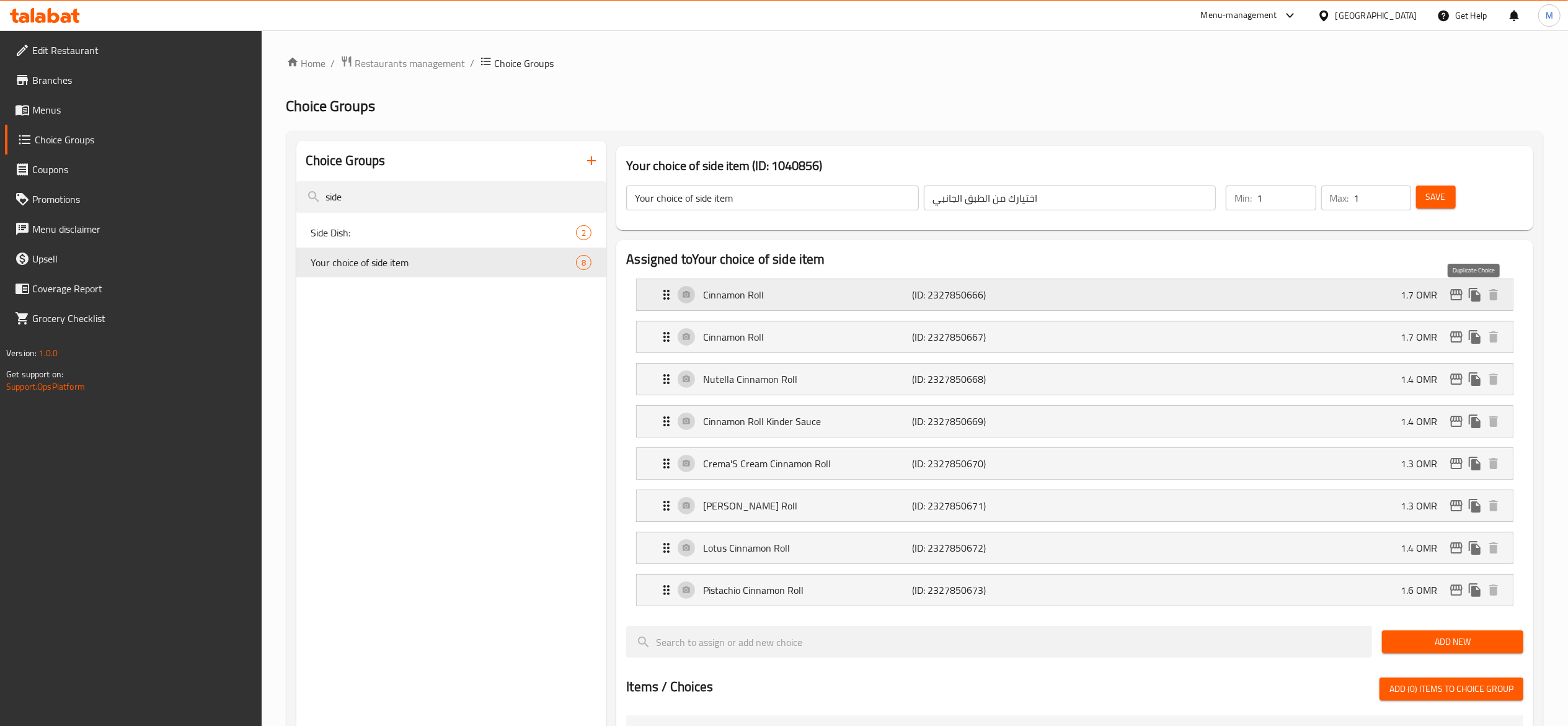
click at [1472, 294] on icon "duplicate" at bounding box center [1475, 295] width 12 height 14
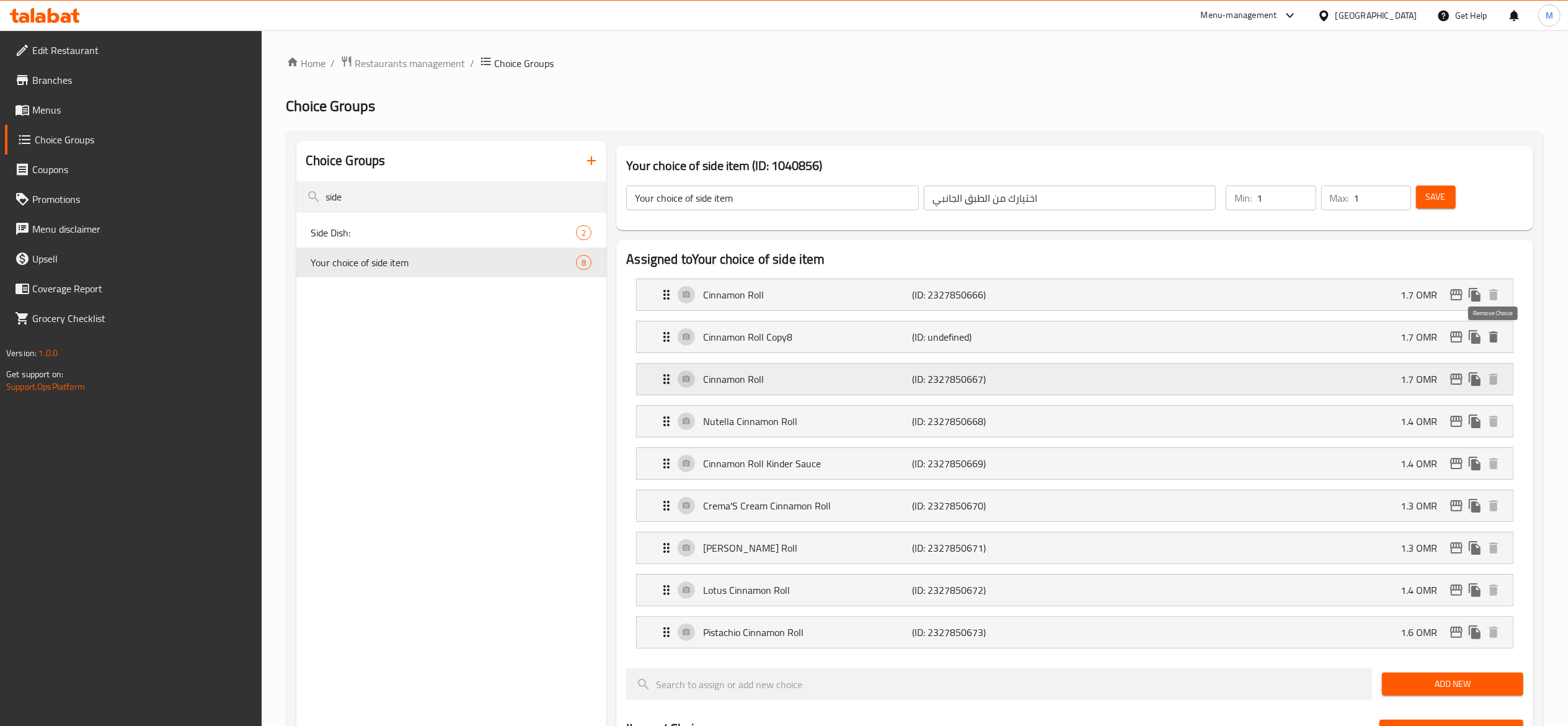
click at [1494, 334] on icon "delete" at bounding box center [1494, 337] width 9 height 11
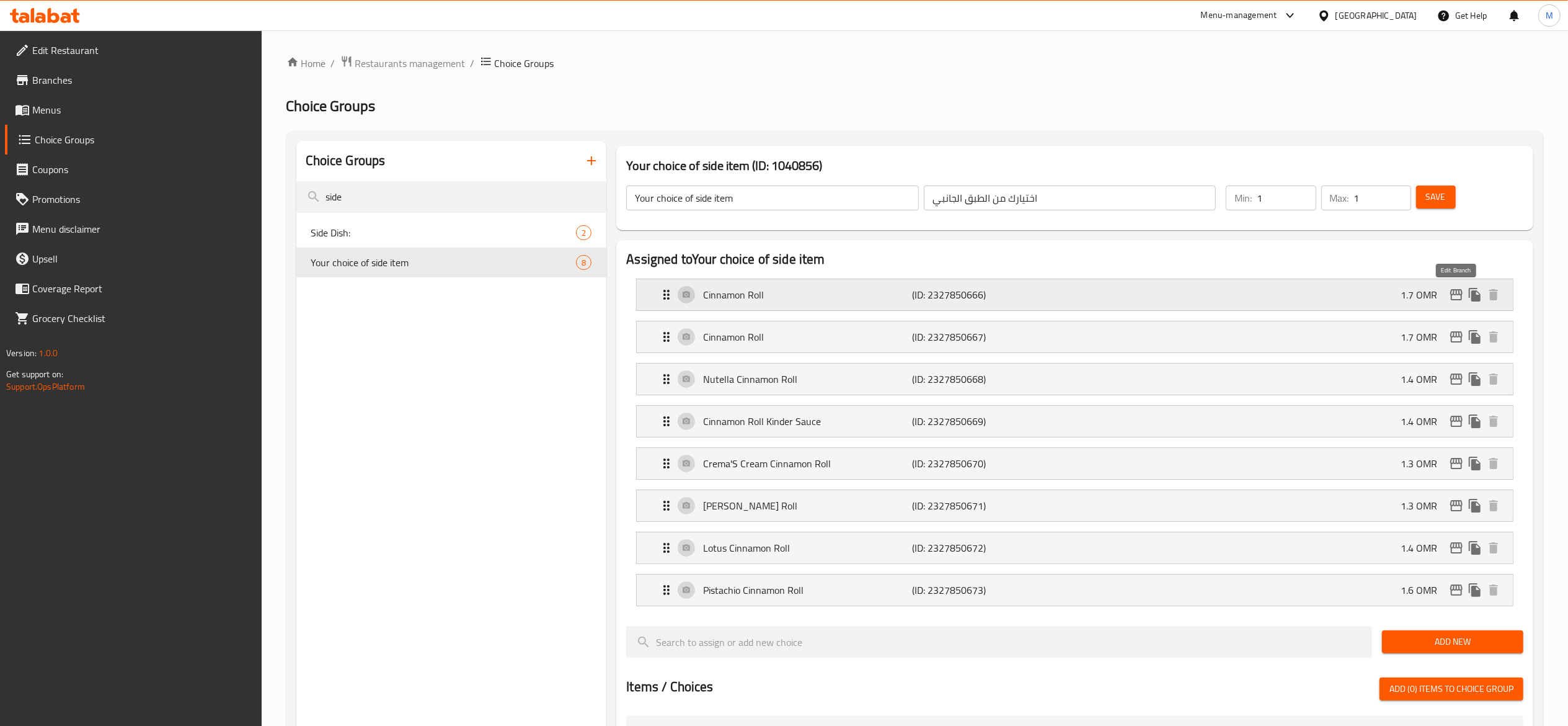
click at [1459, 297] on icon "edit" at bounding box center [1456, 295] width 15 height 15
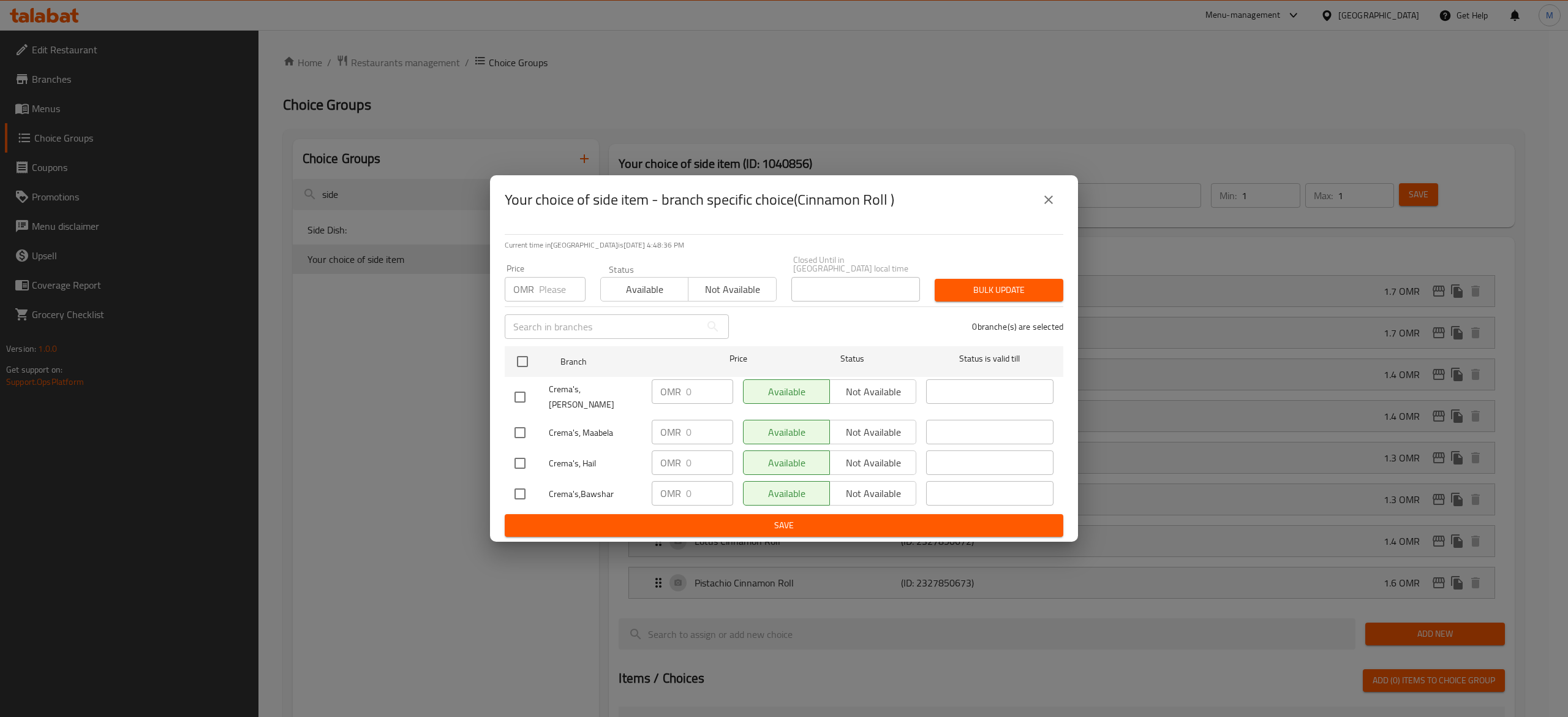
click at [644, 292] on span "Available" at bounding box center [644, 289] width 78 height 17
click at [551, 296] on input "number" at bounding box center [562, 289] width 47 height 24
type input "0"
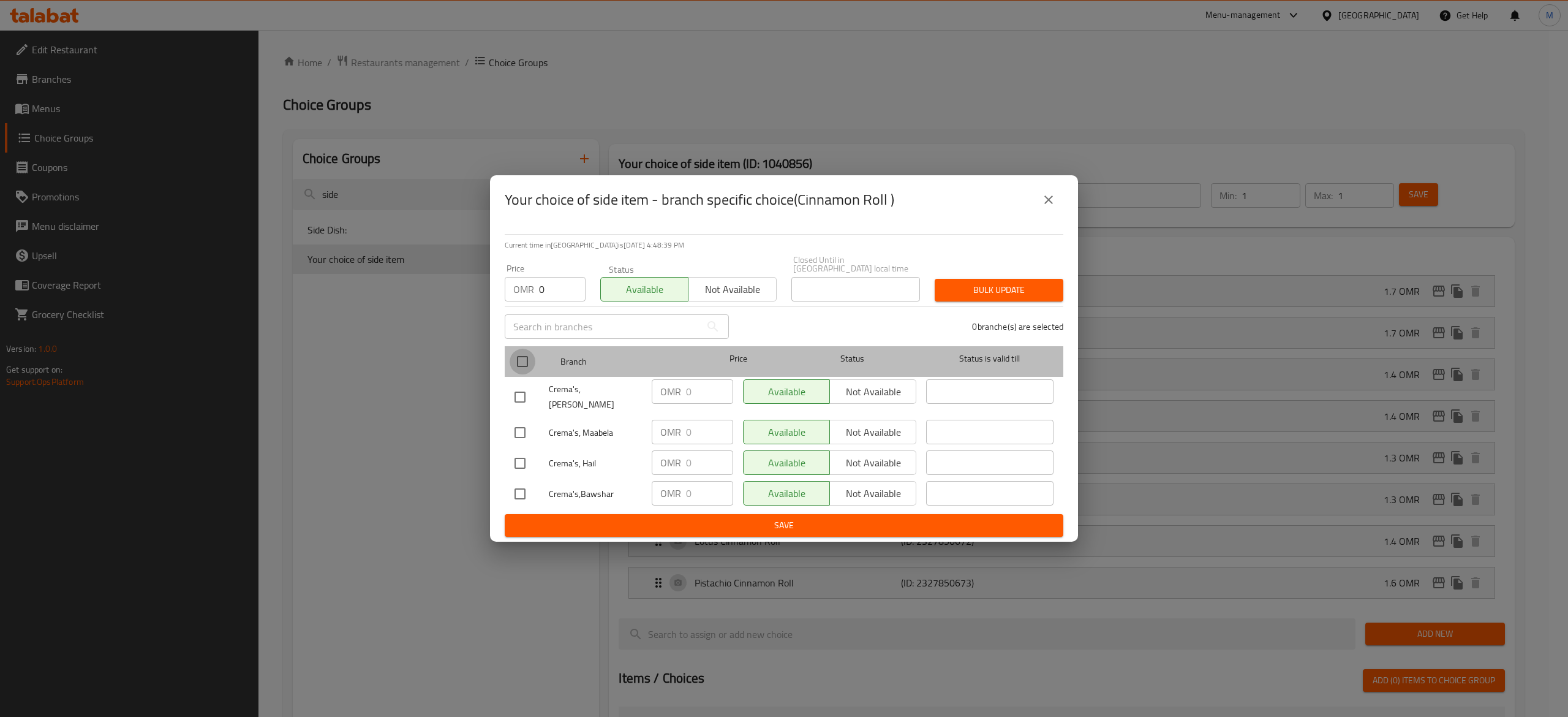
click at [522, 360] on input "checkbox" at bounding box center [522, 361] width 26 height 26
checkbox input "true"
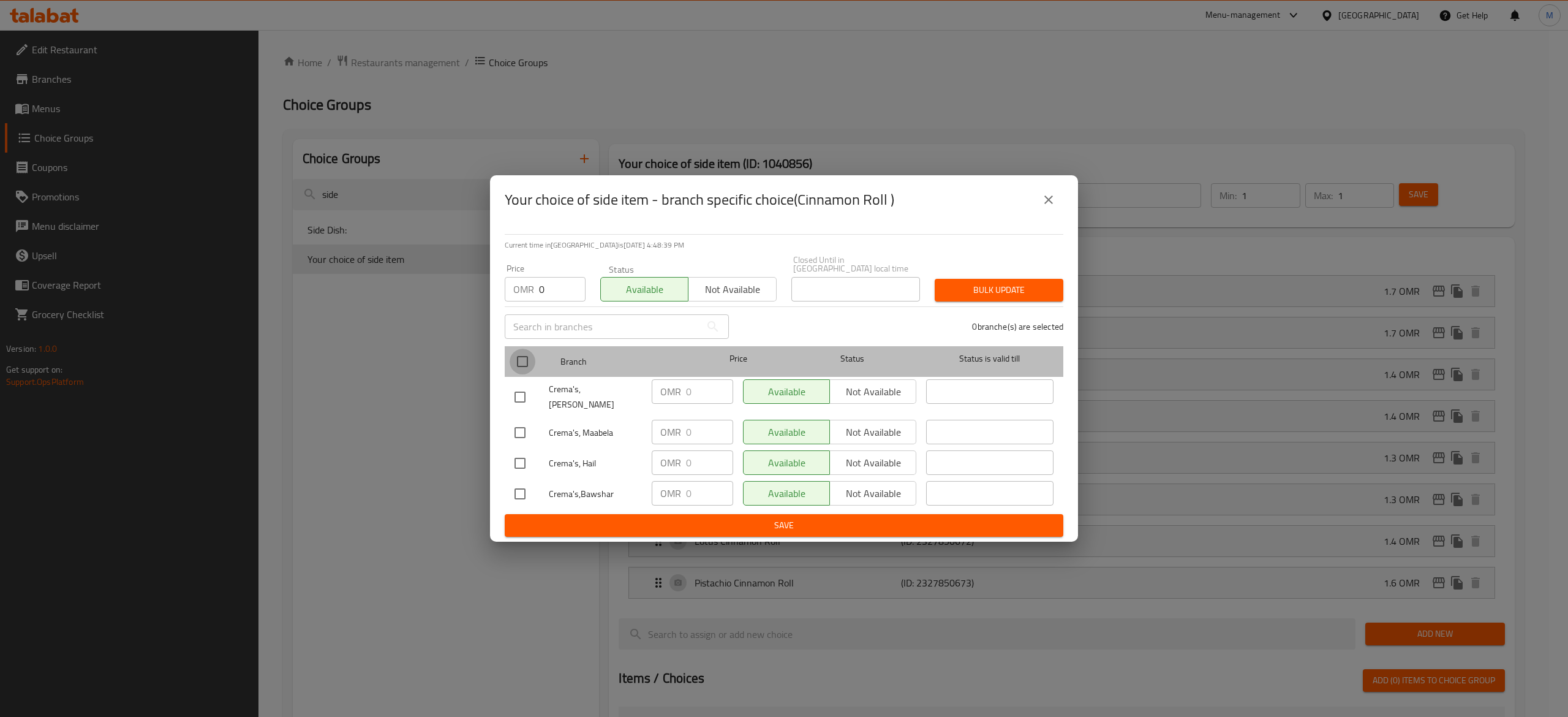
checkbox input "true"
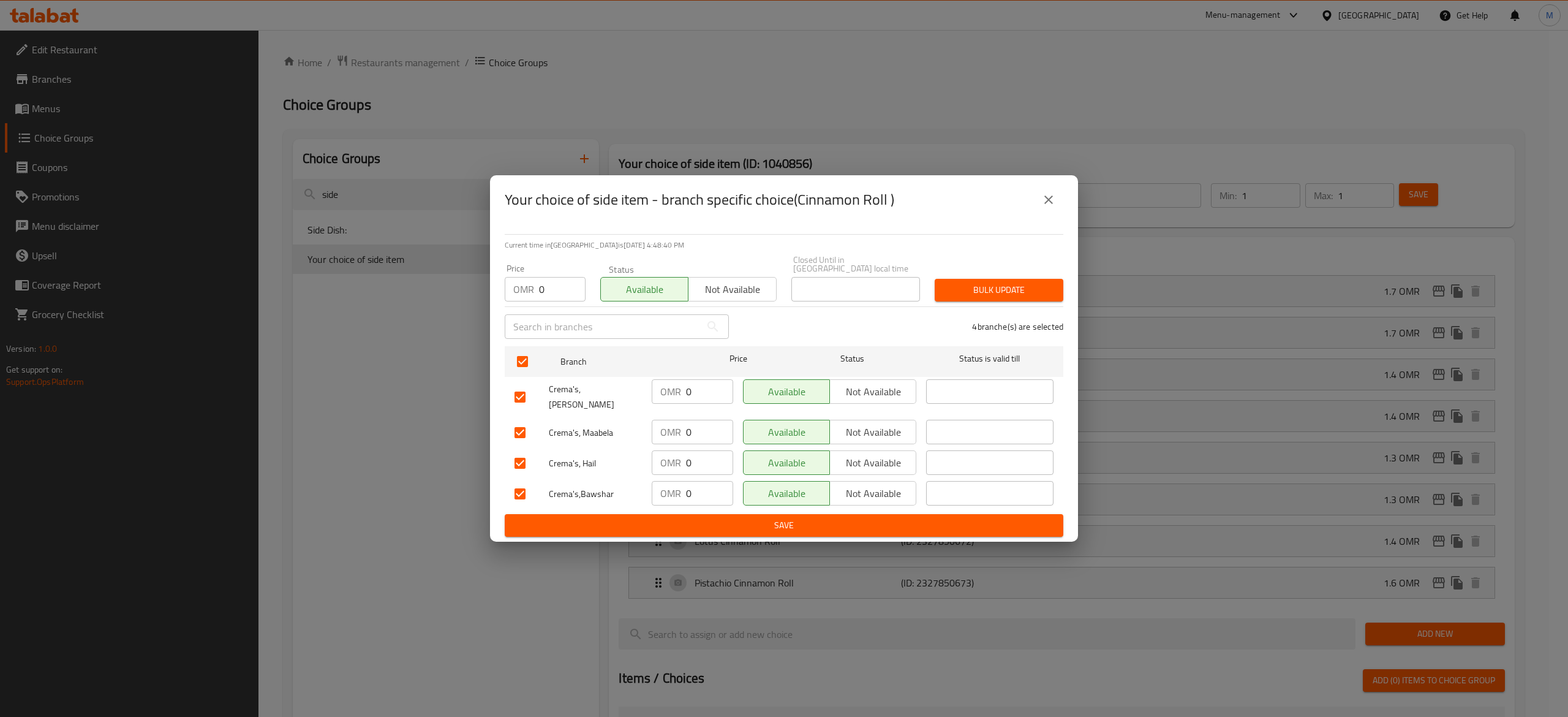
click at [659, 518] on span "Save" at bounding box center [783, 525] width 539 height 16
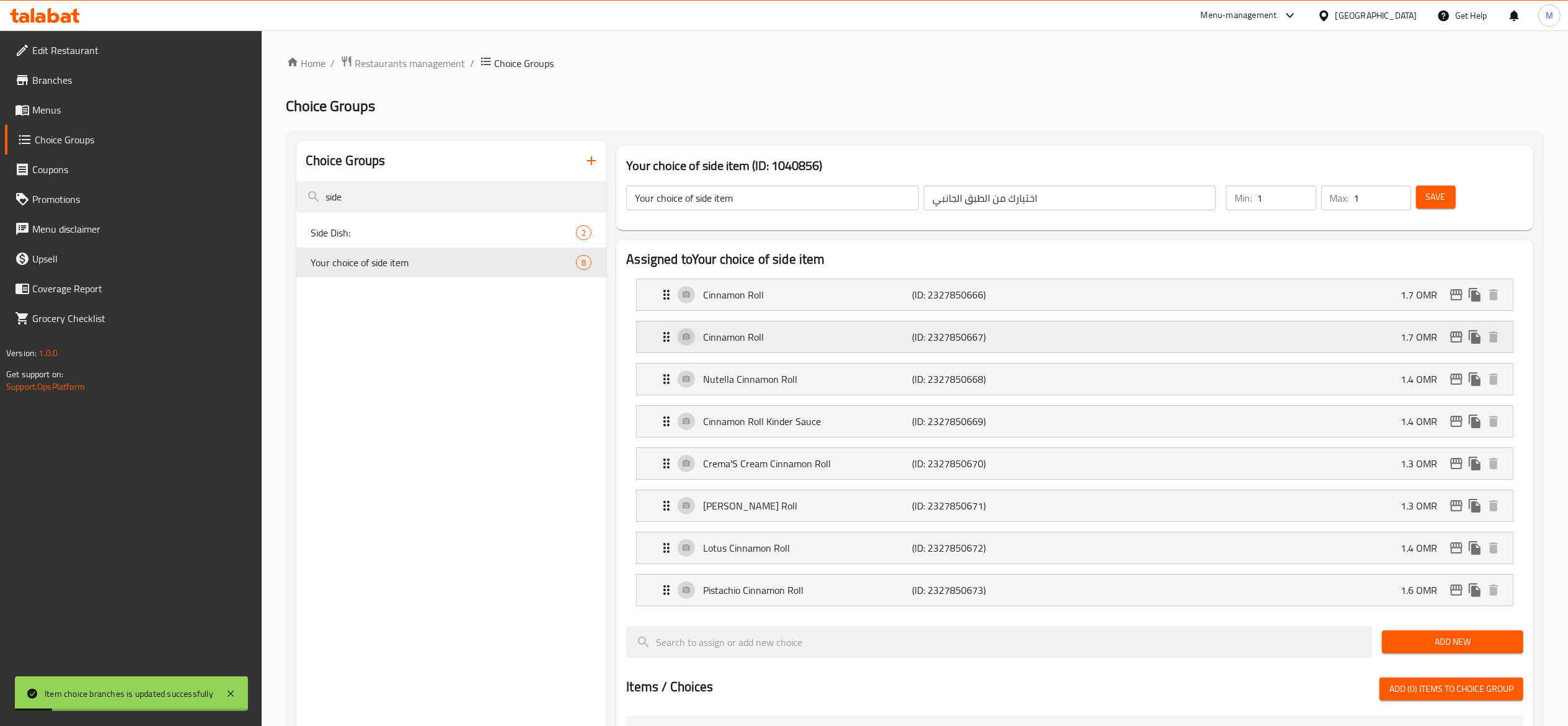
click at [1203, 331] on div "Cinnamon Roll (ID: 2327850667) 1.7 OMR" at bounding box center [1079, 336] width 839 height 31
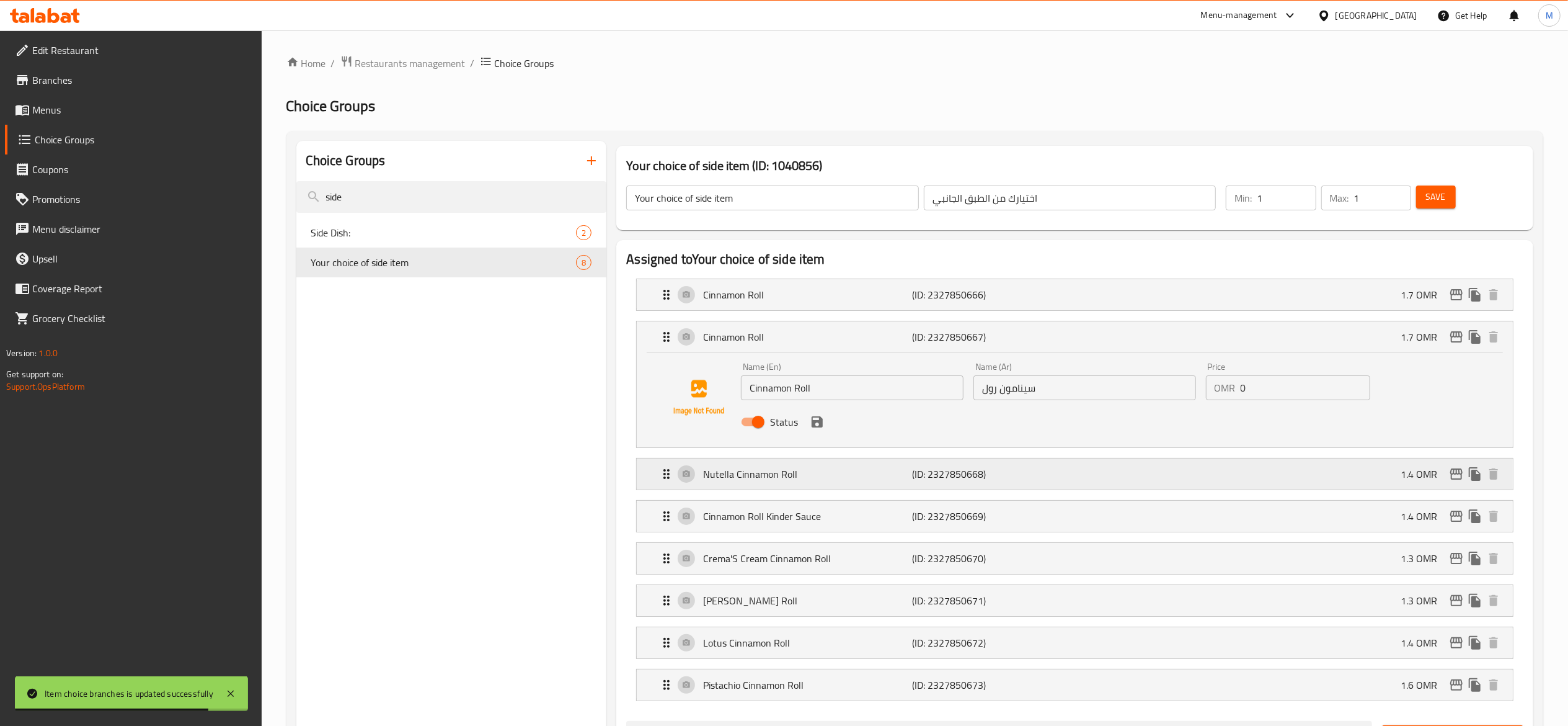
click at [1024, 485] on div "Nutella Cinnamon Roll (ID: 2327850668) 1.4 OMR" at bounding box center [1079, 473] width 839 height 31
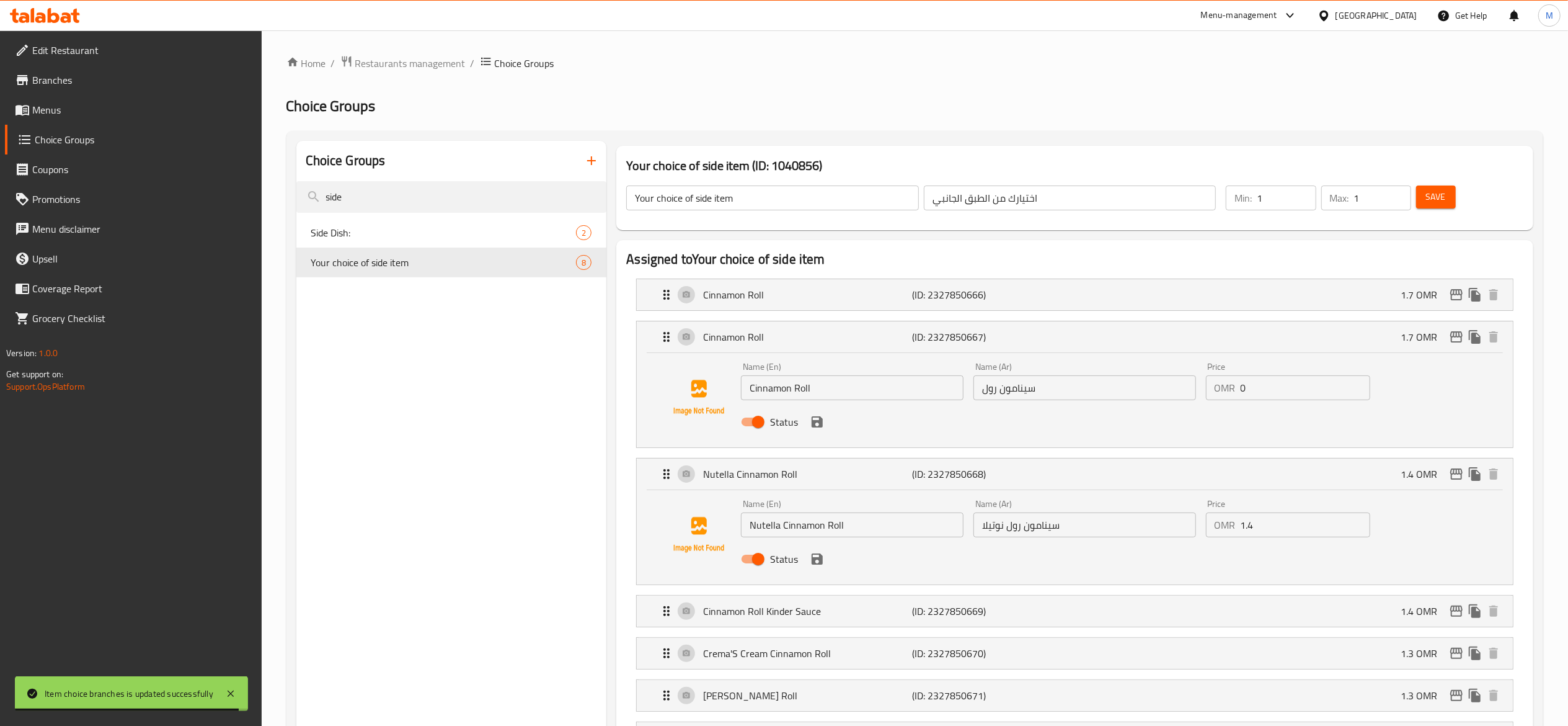
click at [1260, 520] on input "1.4" at bounding box center [1305, 525] width 129 height 25
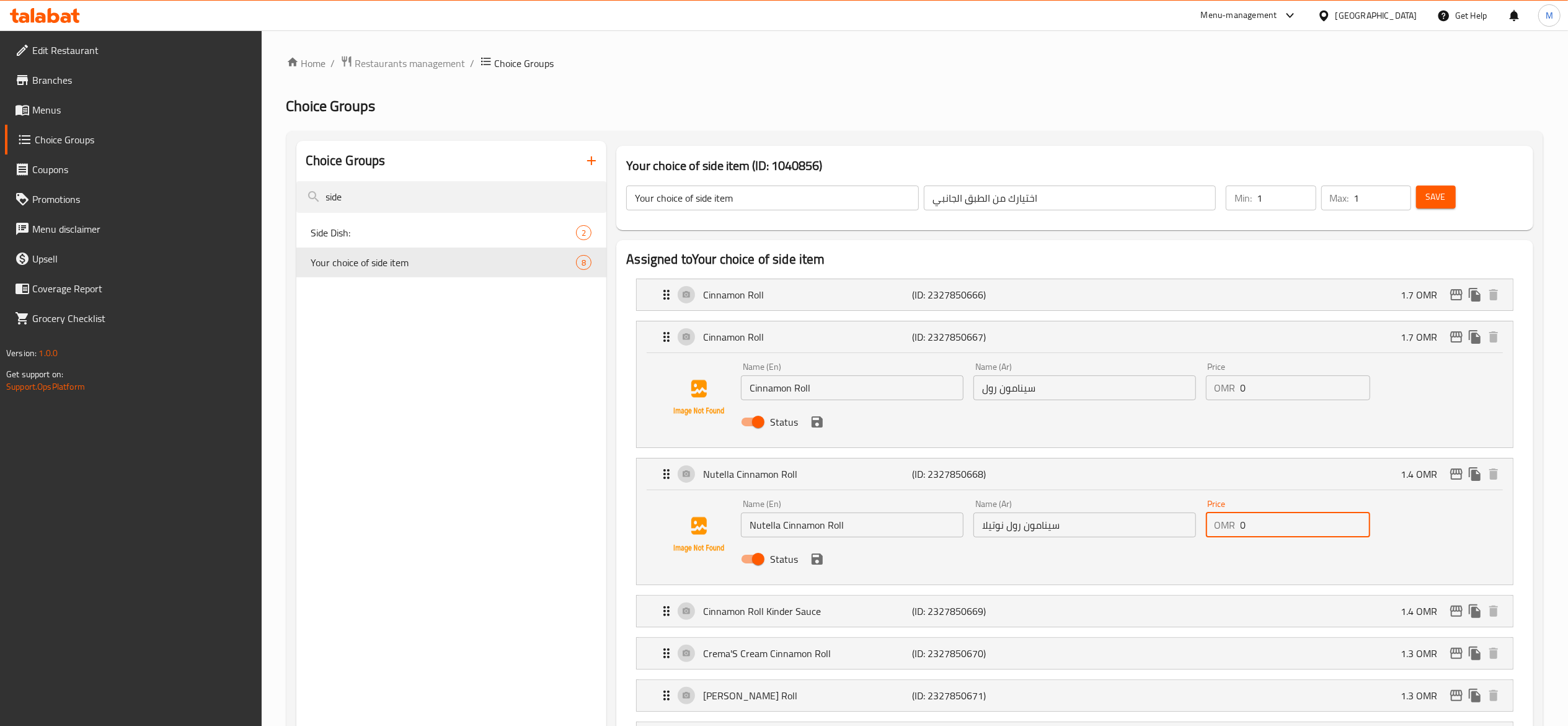
type input "0"
click at [1437, 196] on span "Save" at bounding box center [1435, 197] width 20 height 16
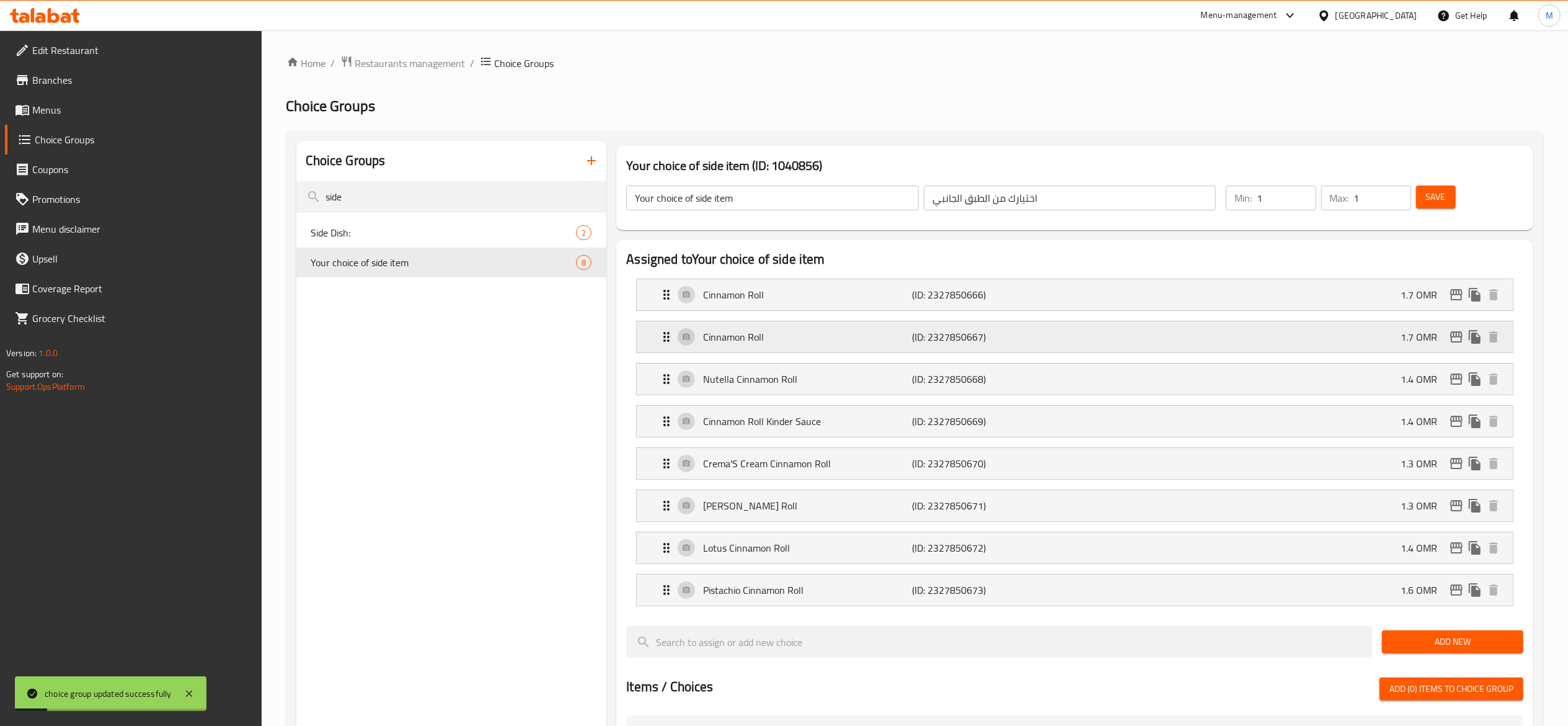
click at [1288, 347] on div "Cinnamon Roll (ID: 2327850667) 1.7 OMR" at bounding box center [1079, 336] width 839 height 31
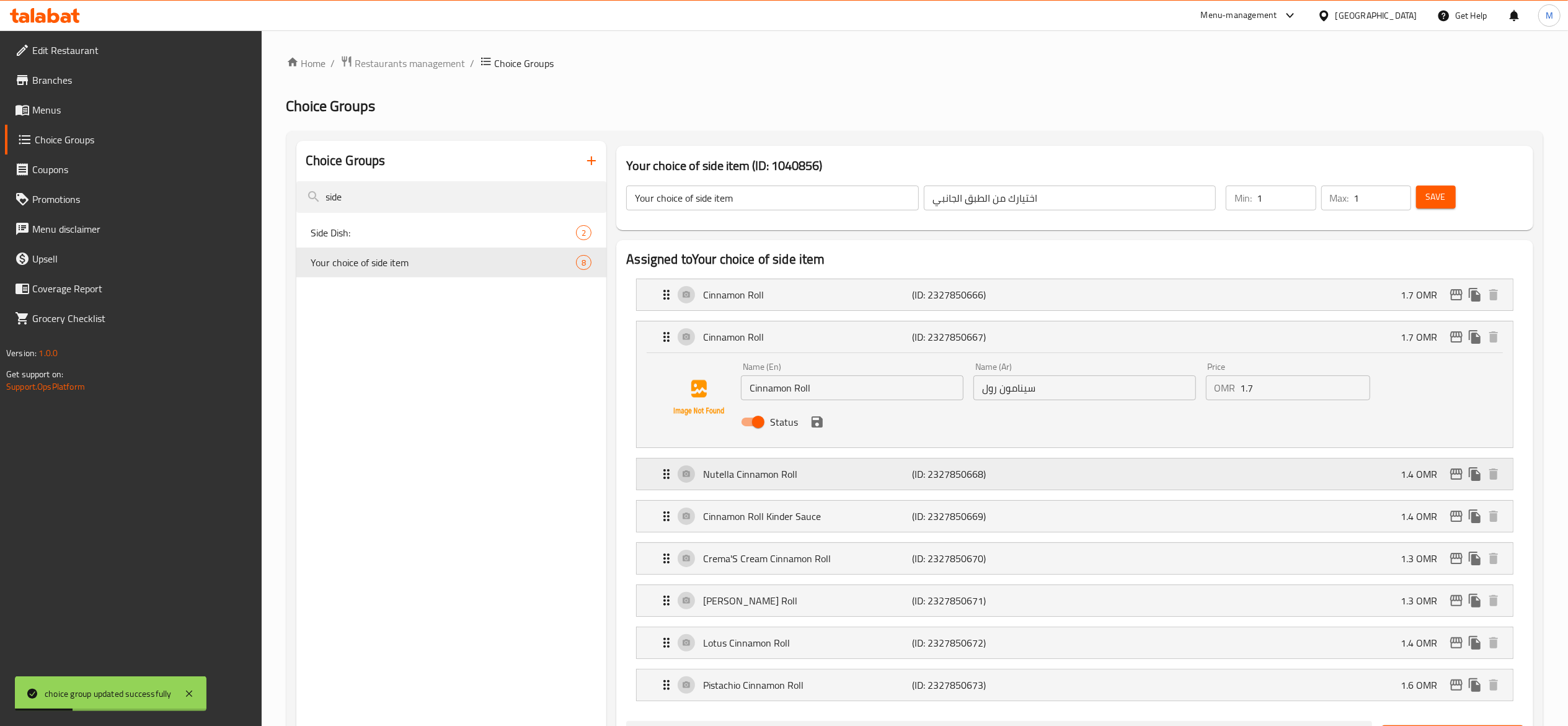
click at [1192, 485] on div "Nutella Cinnamon Roll (ID: 2327850668) 1.4 OMR" at bounding box center [1079, 473] width 839 height 31
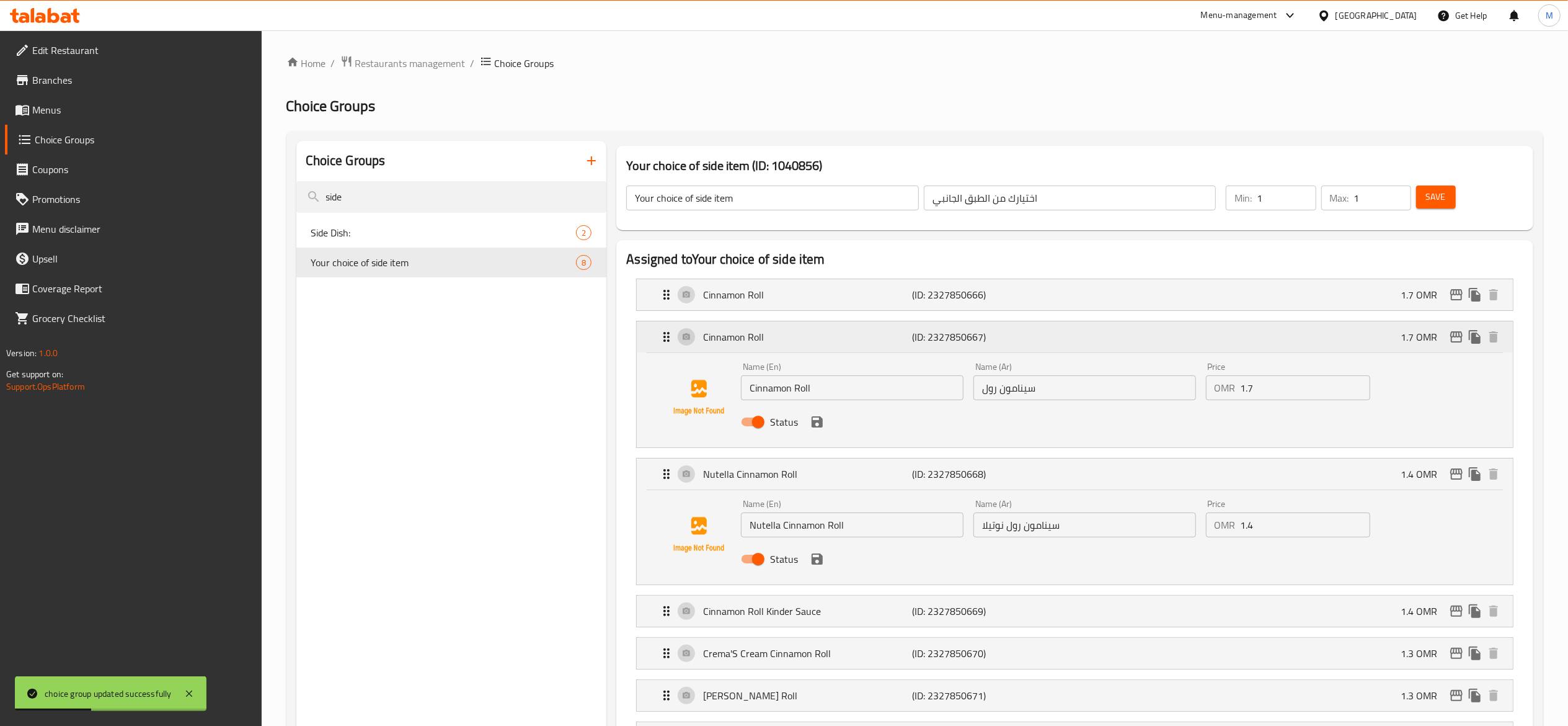
click at [1176, 321] on div "Cinnamon Roll (ID: 2327850667) 1.7 OMR Name (En) Cinnamon Roll Name (En) Name (…" at bounding box center [1075, 384] width 877 height 127
click at [1177, 299] on div "Cinnamon Roll (ID: 2327850666) 1.7 OMR" at bounding box center [1079, 294] width 839 height 31
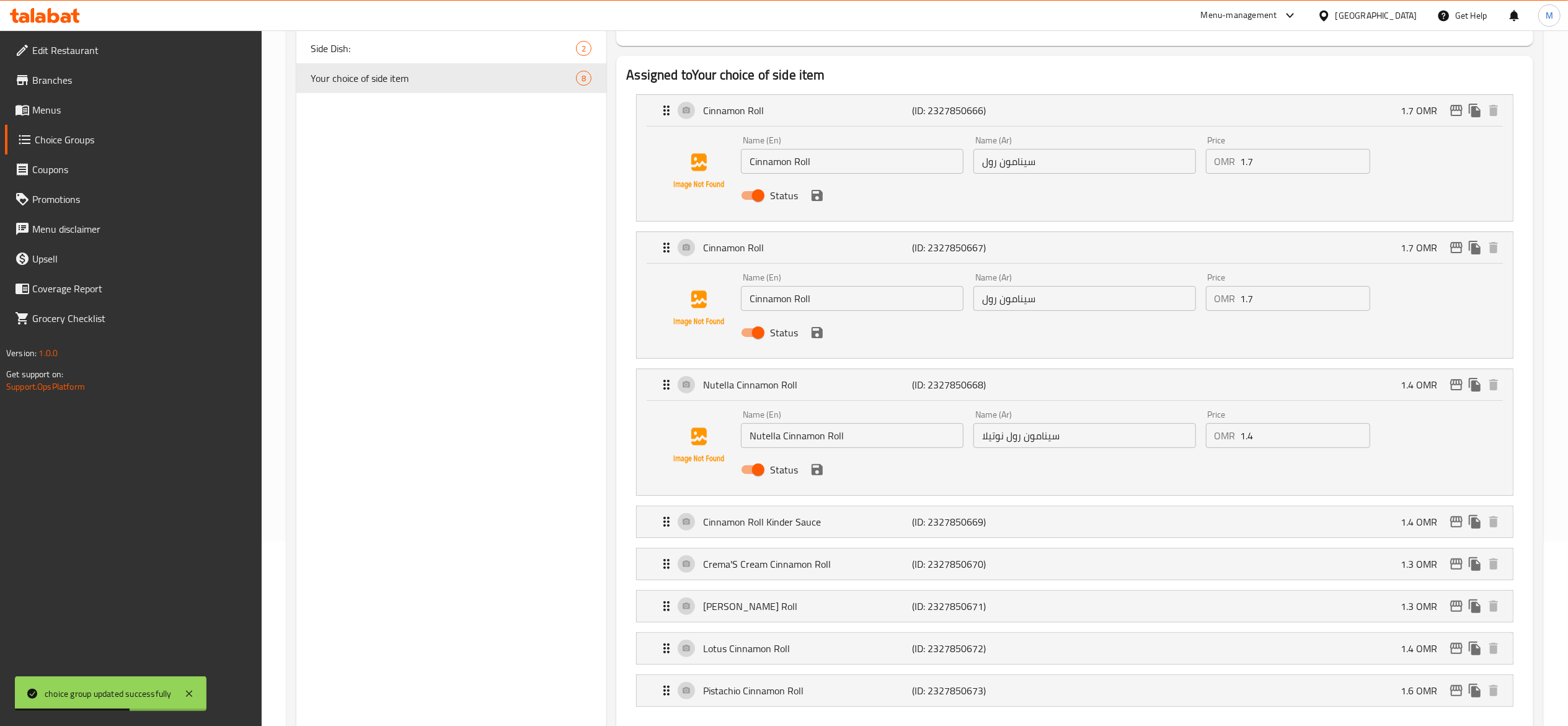
scroll to position [248, 0]
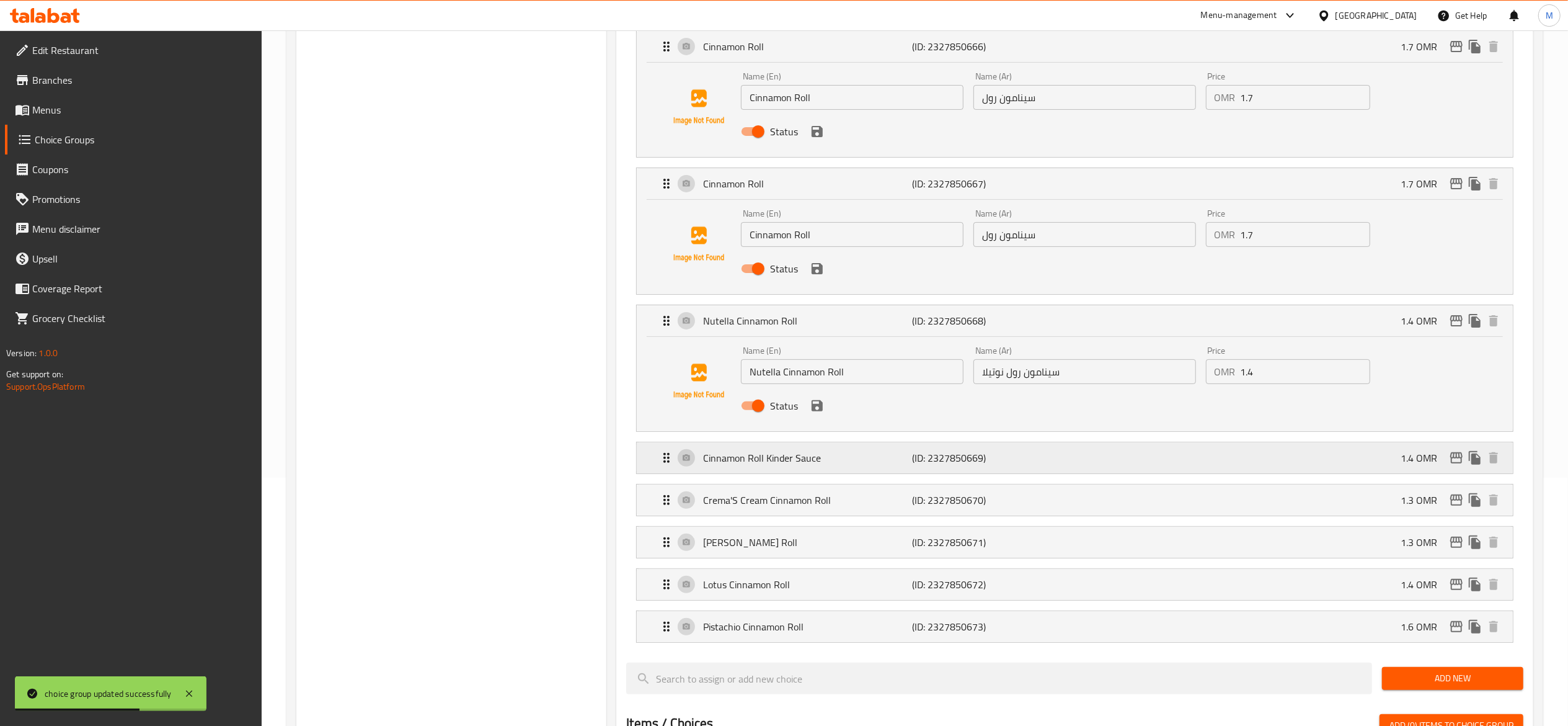
click at [1176, 444] on div "Cinnamon Roll Kinder Sauce (ID: 2327850669) 1.4 OMR" at bounding box center [1079, 458] width 839 height 31
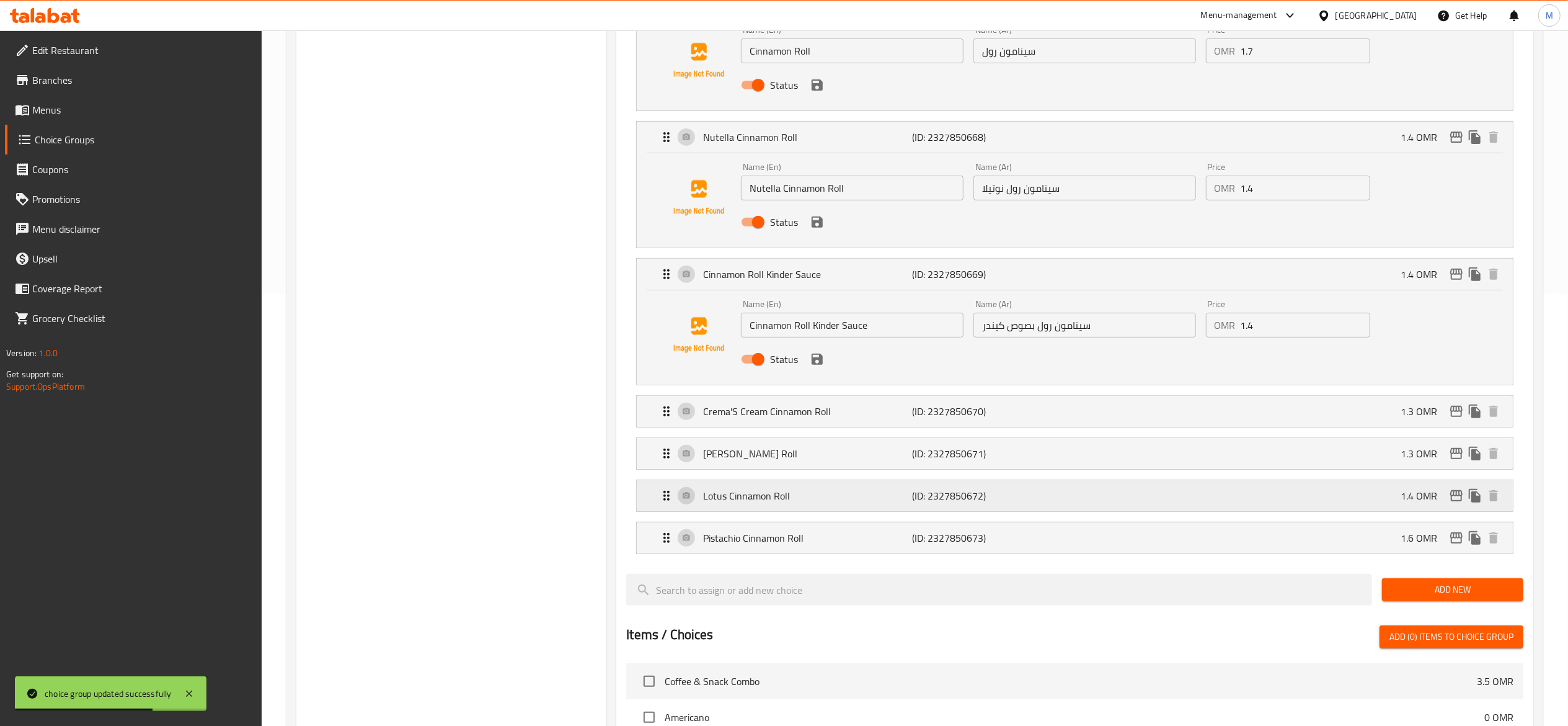
scroll to position [496, 0]
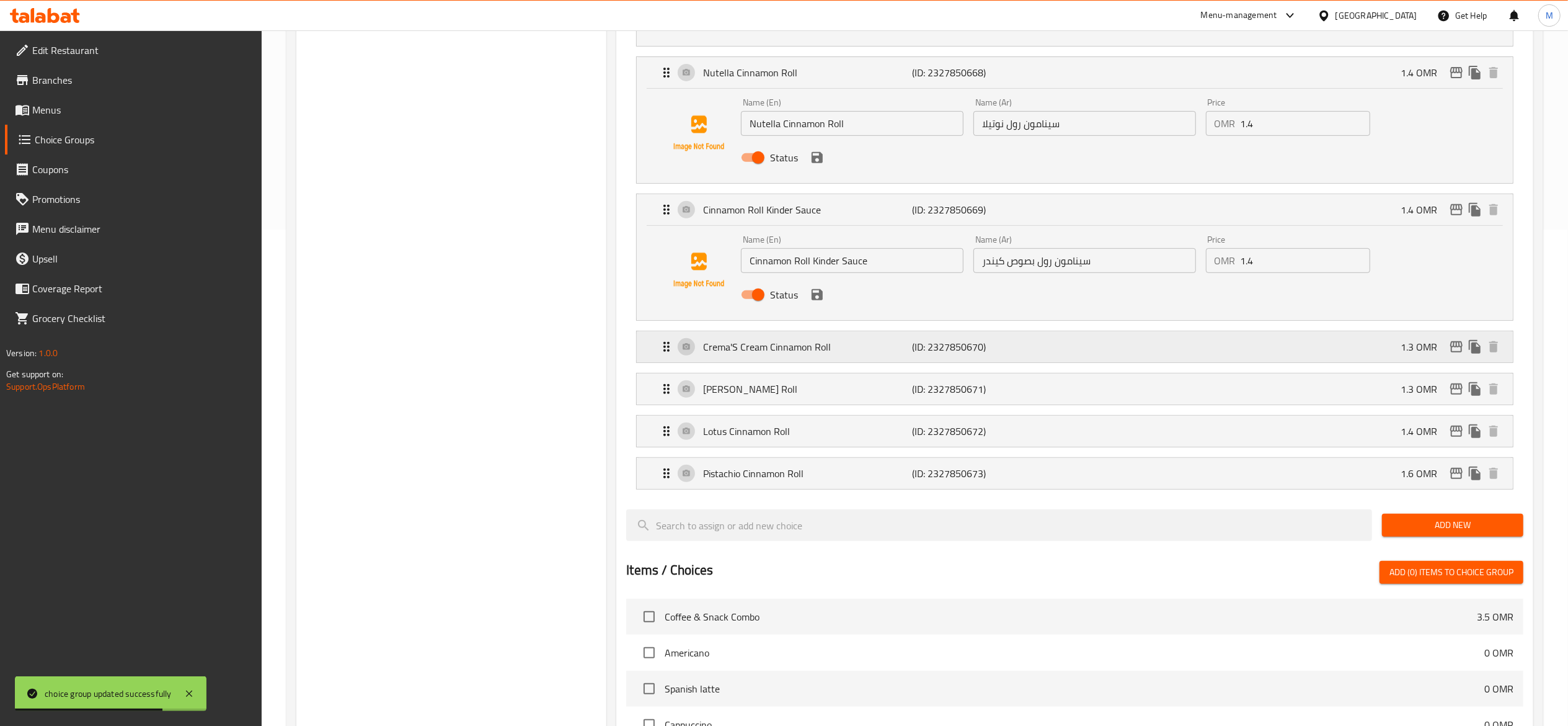
click at [1038, 341] on p "(ID: 2327850670)" at bounding box center [981, 347] width 139 height 15
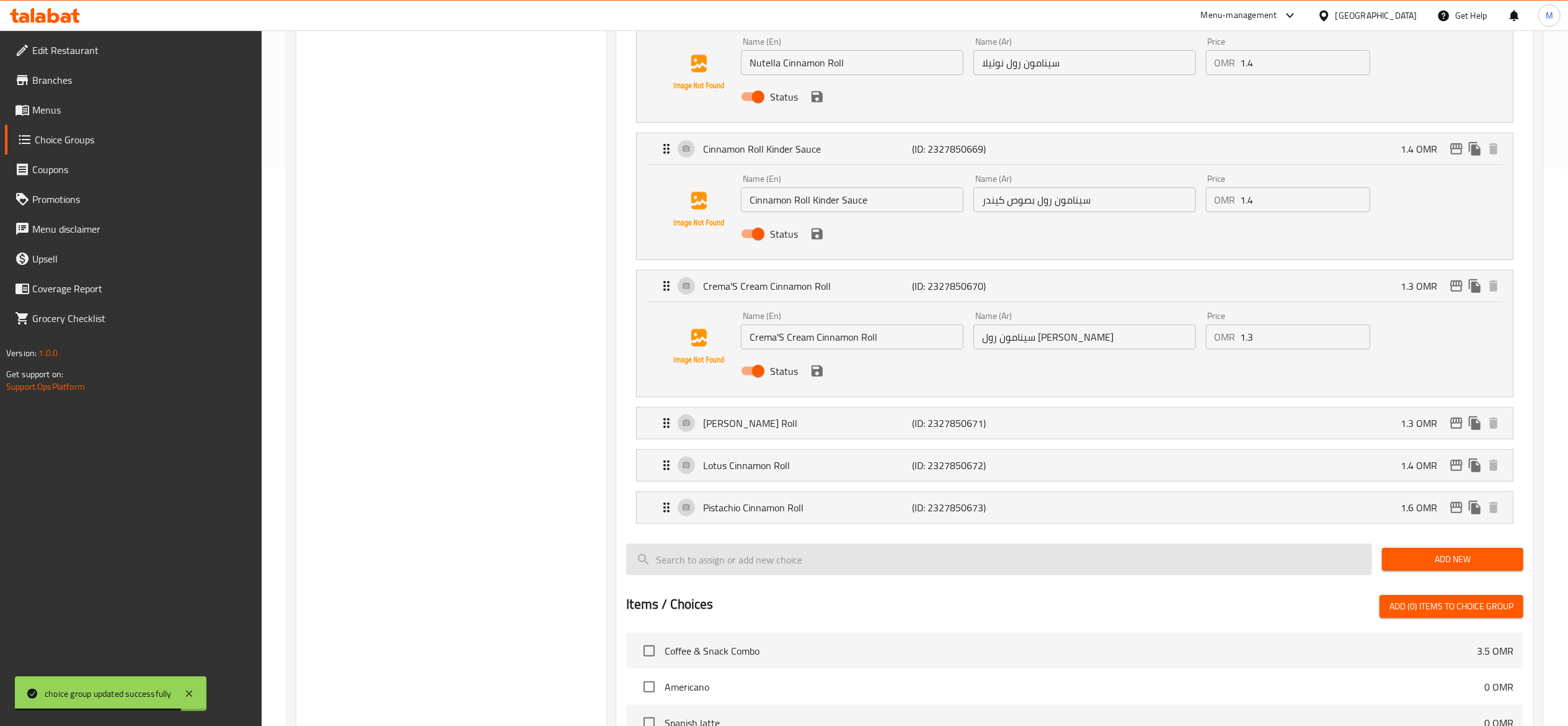
scroll to position [744, 0]
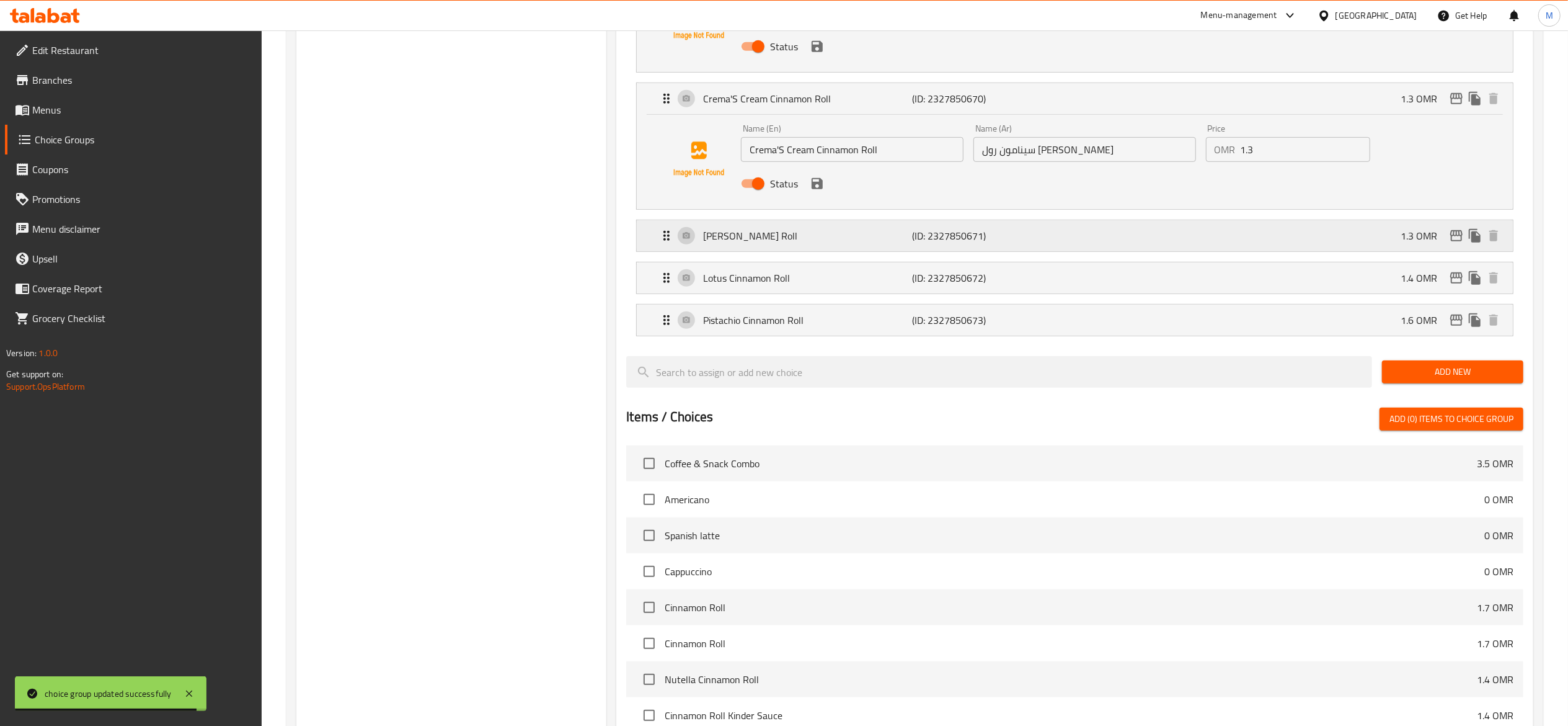
click at [974, 232] on p "(ID: 2327850671)" at bounding box center [981, 236] width 139 height 15
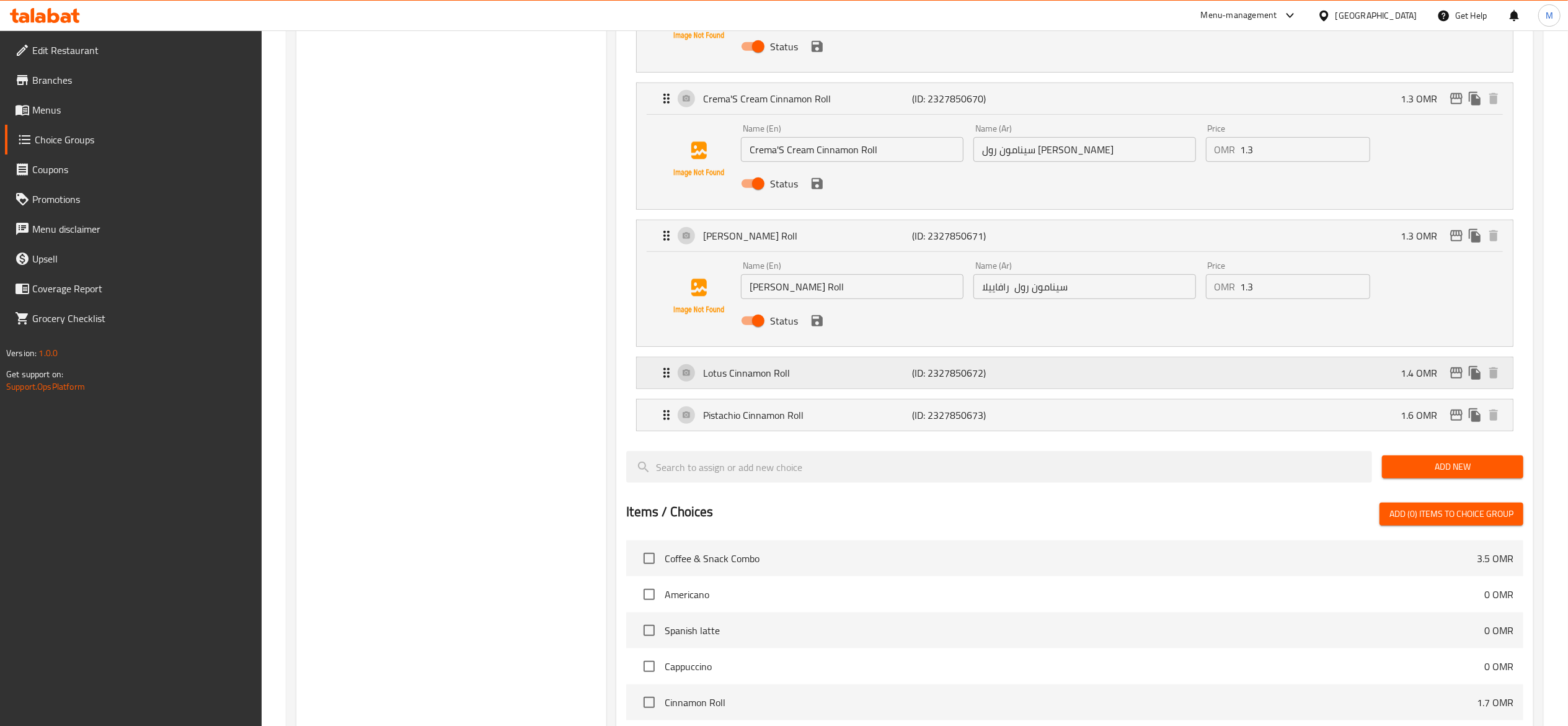
click at [827, 384] on div "Lotus Cinnamon Roll (ID: 2327850672) 1.4 OMR" at bounding box center [1079, 372] width 839 height 31
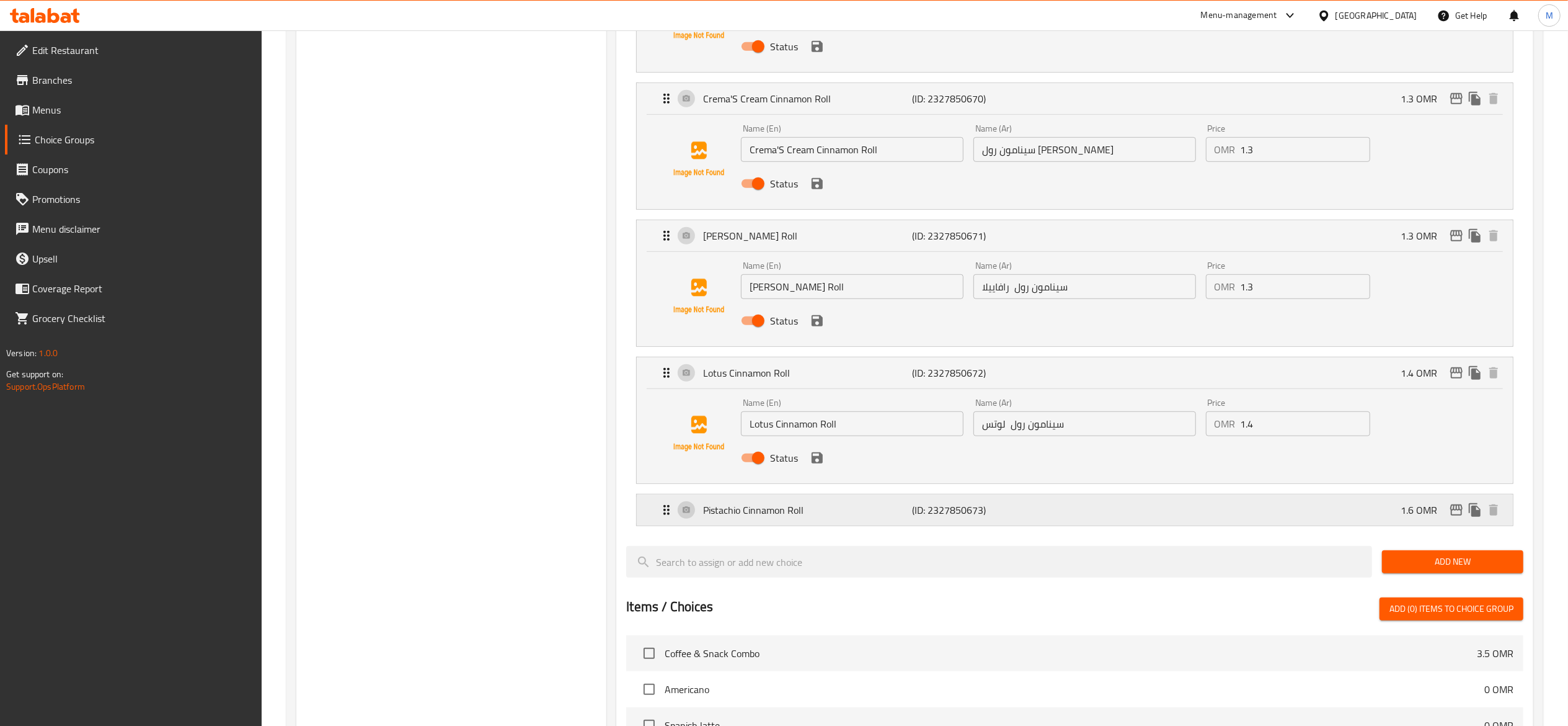
click at [834, 504] on div "Pistachio Cinnamon Roll (ID: 2327850673) 1.6 OMR" at bounding box center [1079, 509] width 839 height 31
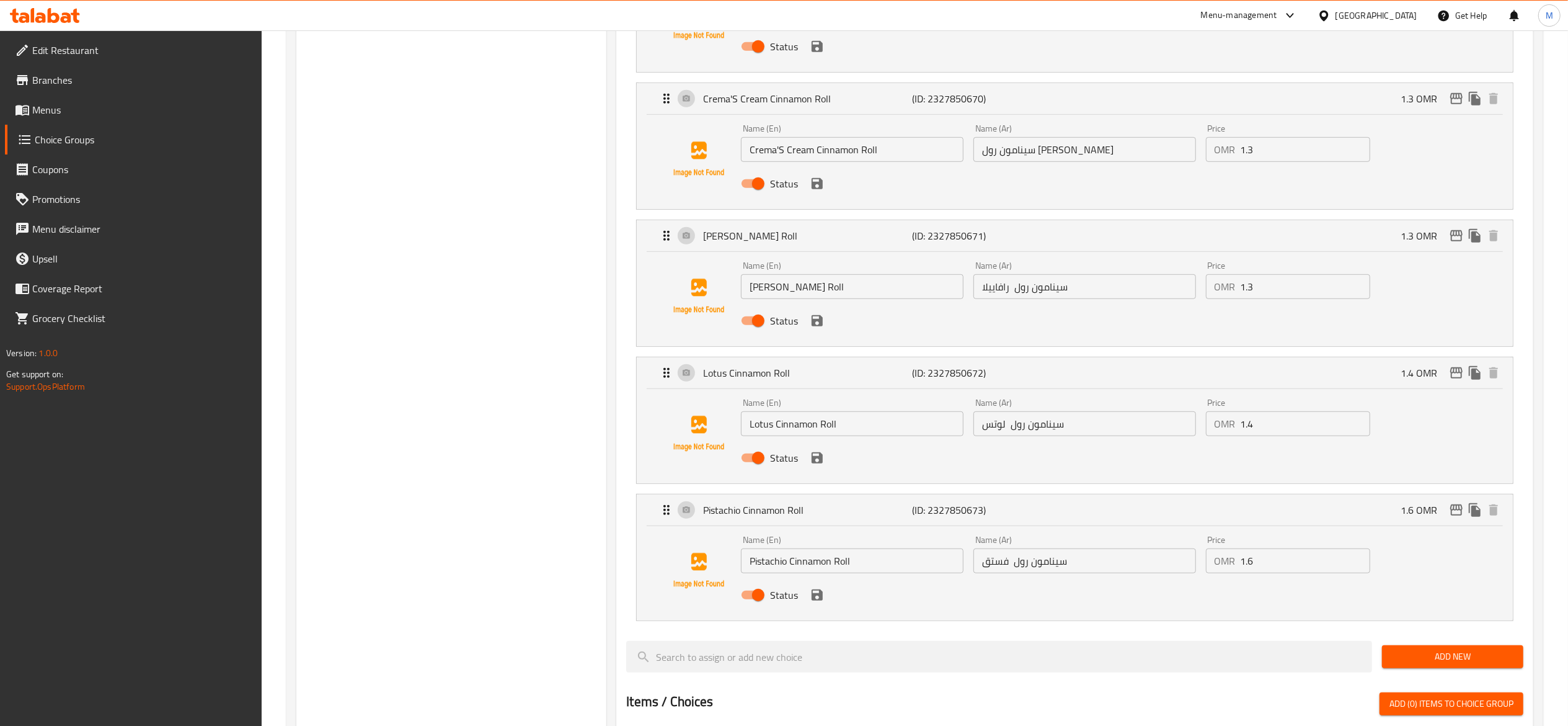
scroll to position [0, 0]
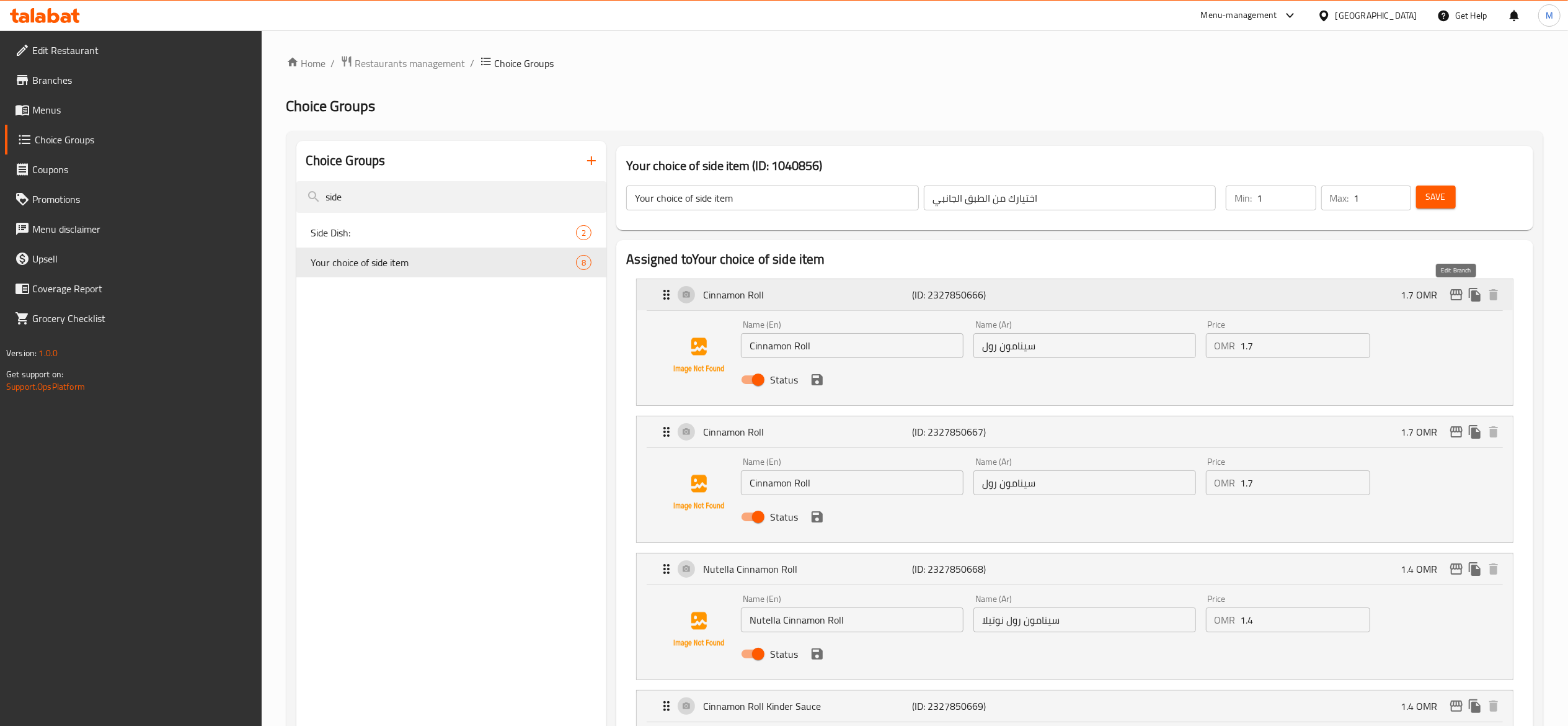
click at [1454, 290] on icon "edit" at bounding box center [1456, 295] width 13 height 11
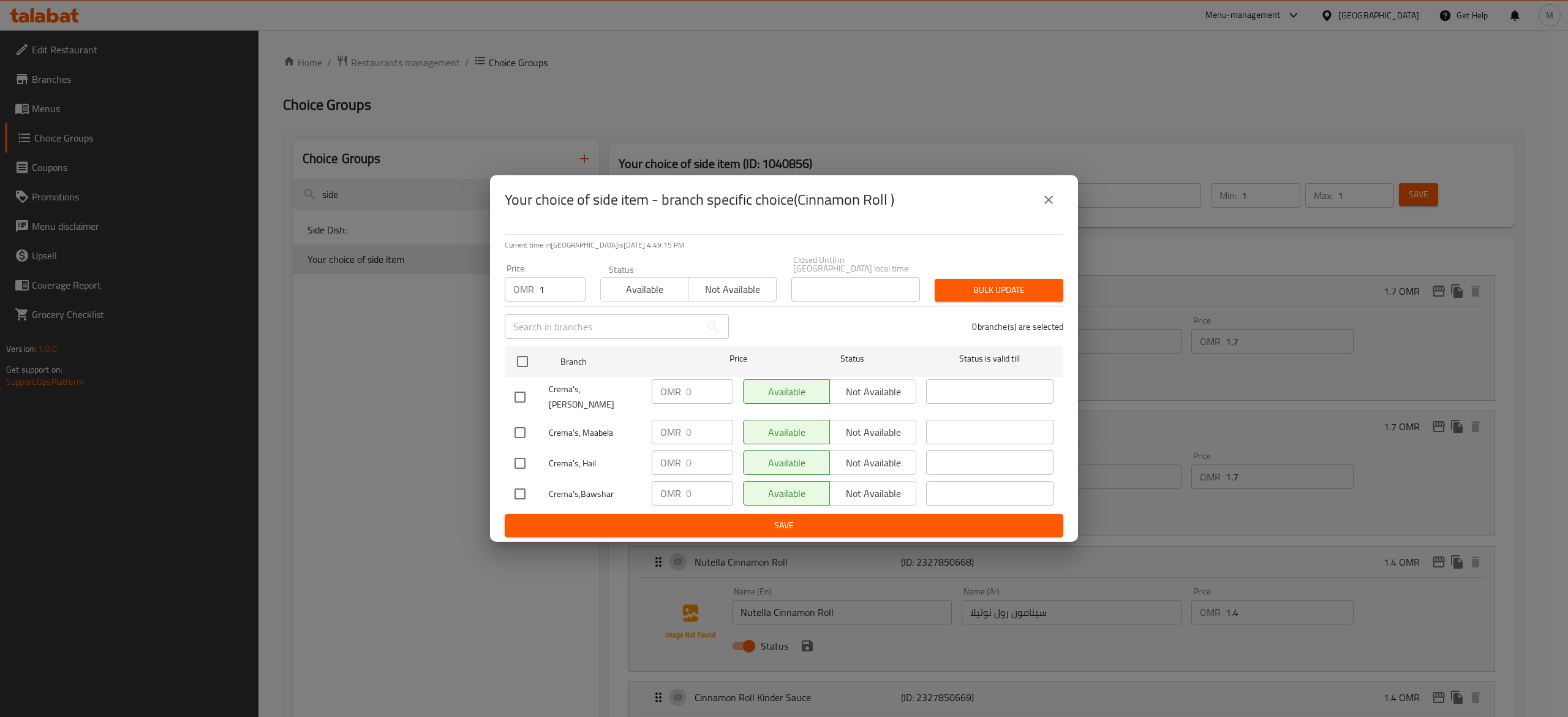
type input "1"
click at [571, 289] on input "1" at bounding box center [562, 289] width 47 height 24
click at [1048, 207] on icon "close" at bounding box center [1048, 200] width 15 height 15
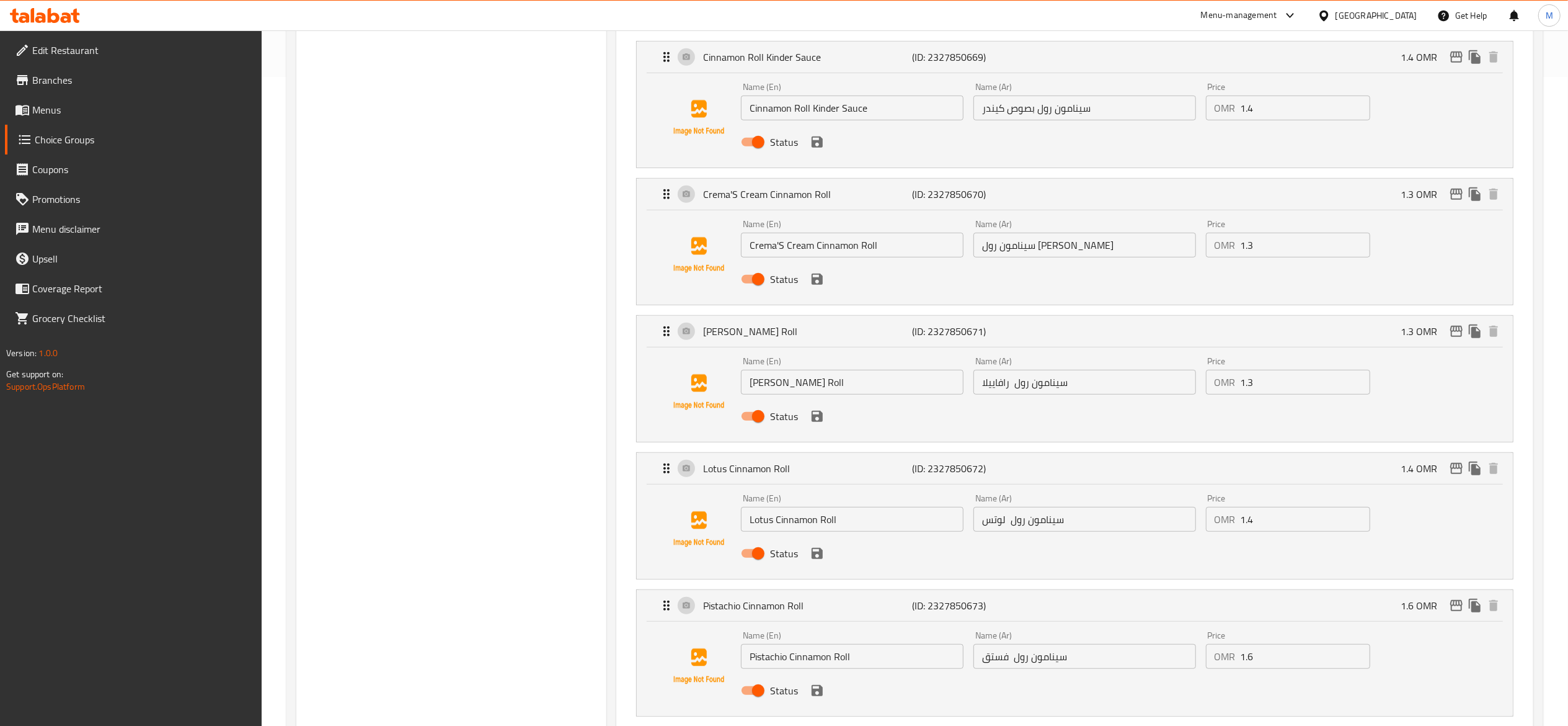
scroll to position [869, 0]
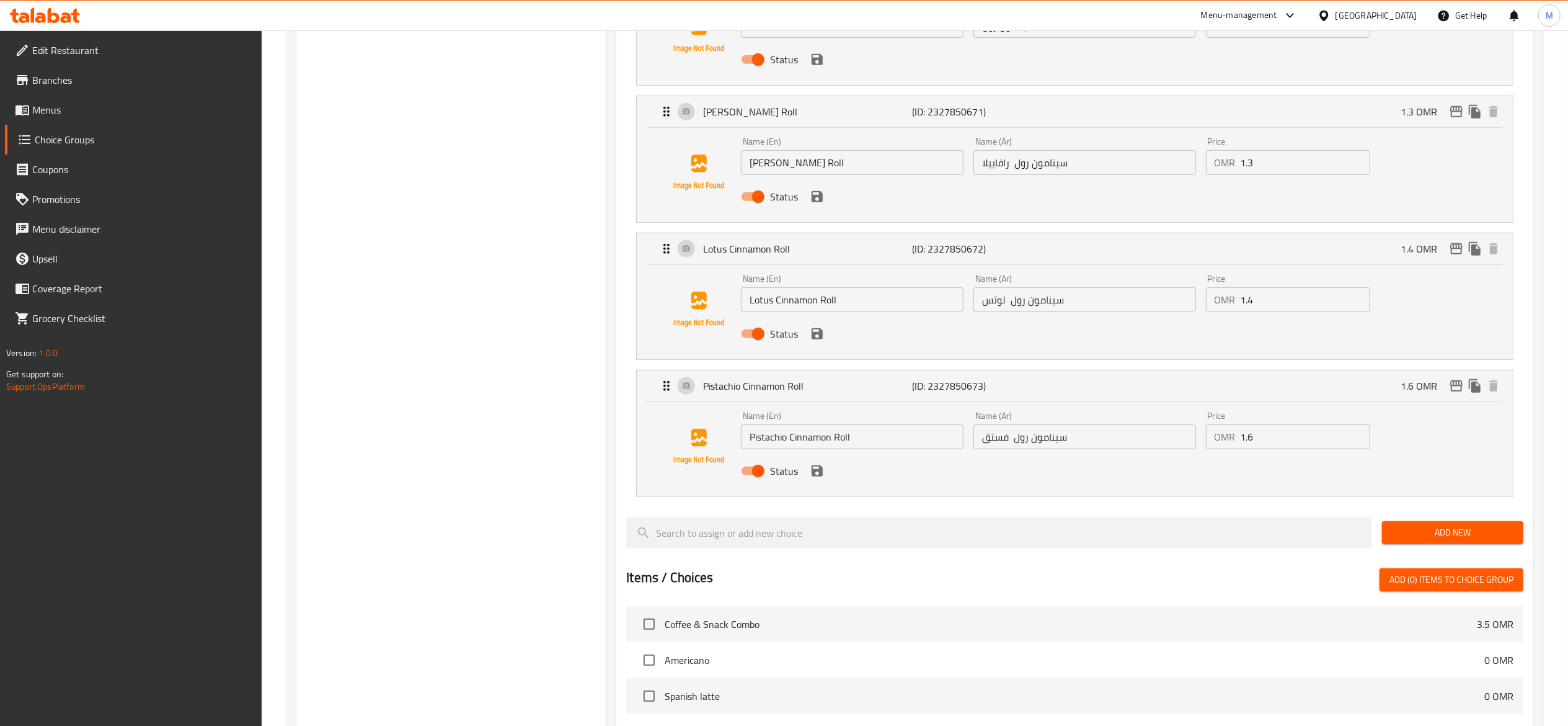
click at [1275, 437] on input "1.6" at bounding box center [1305, 436] width 129 height 25
type input "1"
type input "0"
click at [1292, 302] on input "1.4" at bounding box center [1305, 299] width 129 height 25
type input "1"
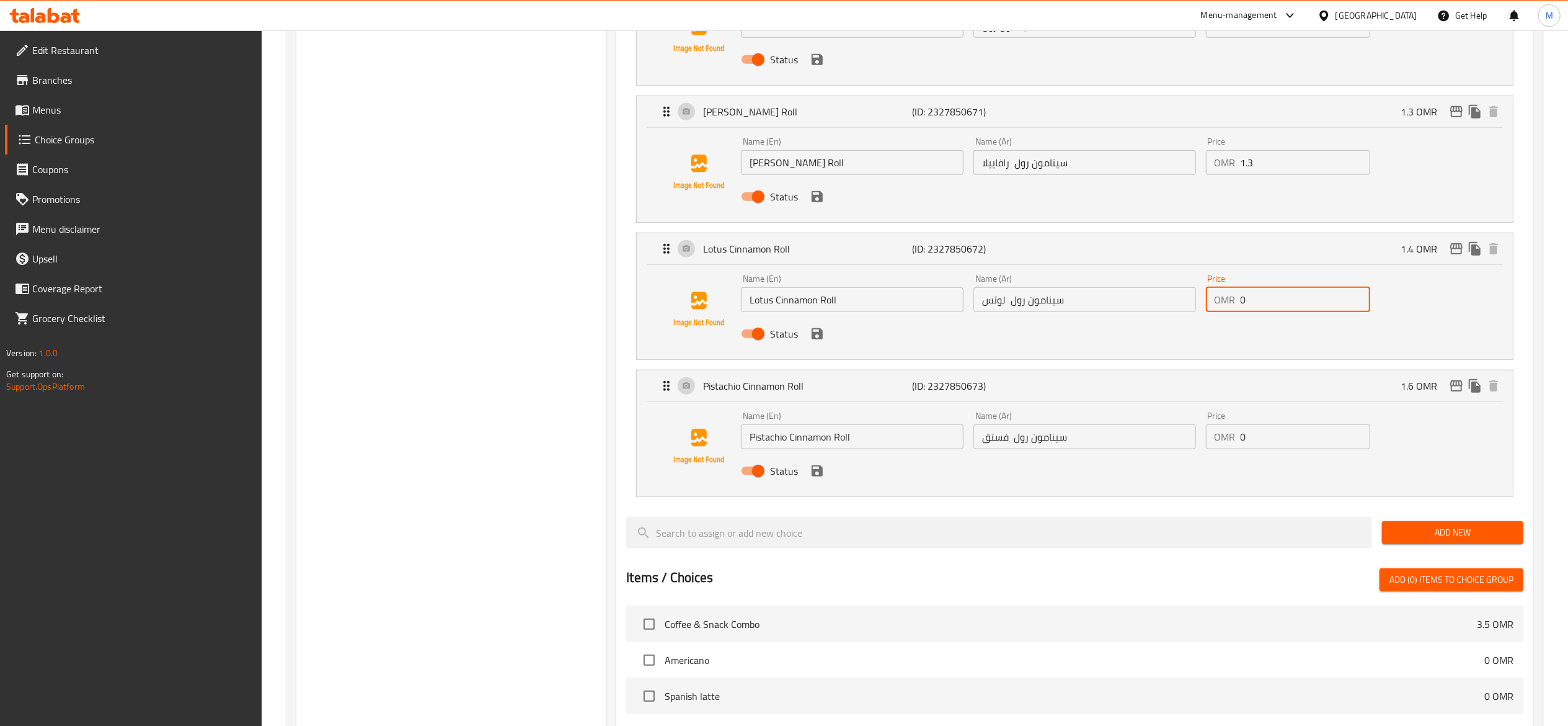
type input "0"
click at [1268, 173] on input "1.3" at bounding box center [1305, 162] width 129 height 25
type input "1"
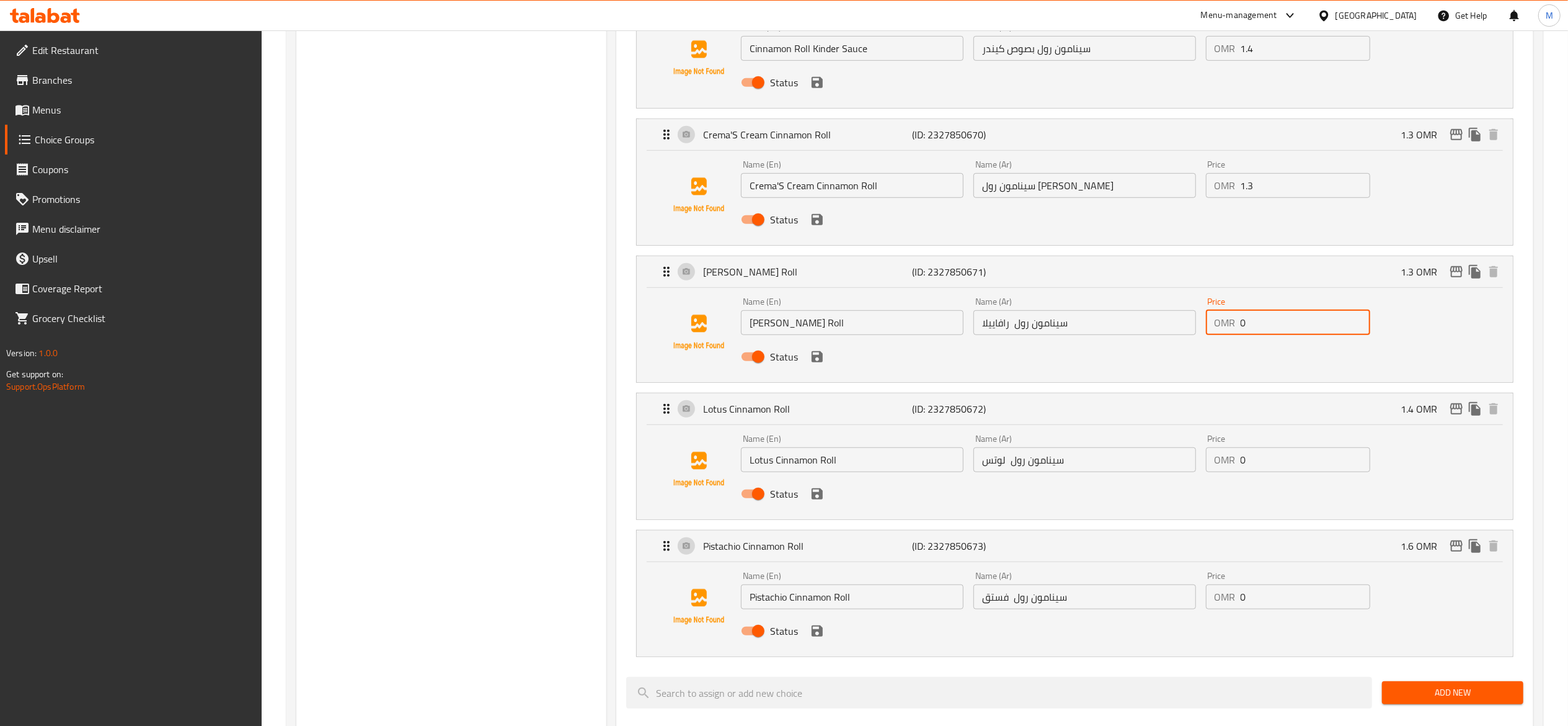
scroll to position [621, 0]
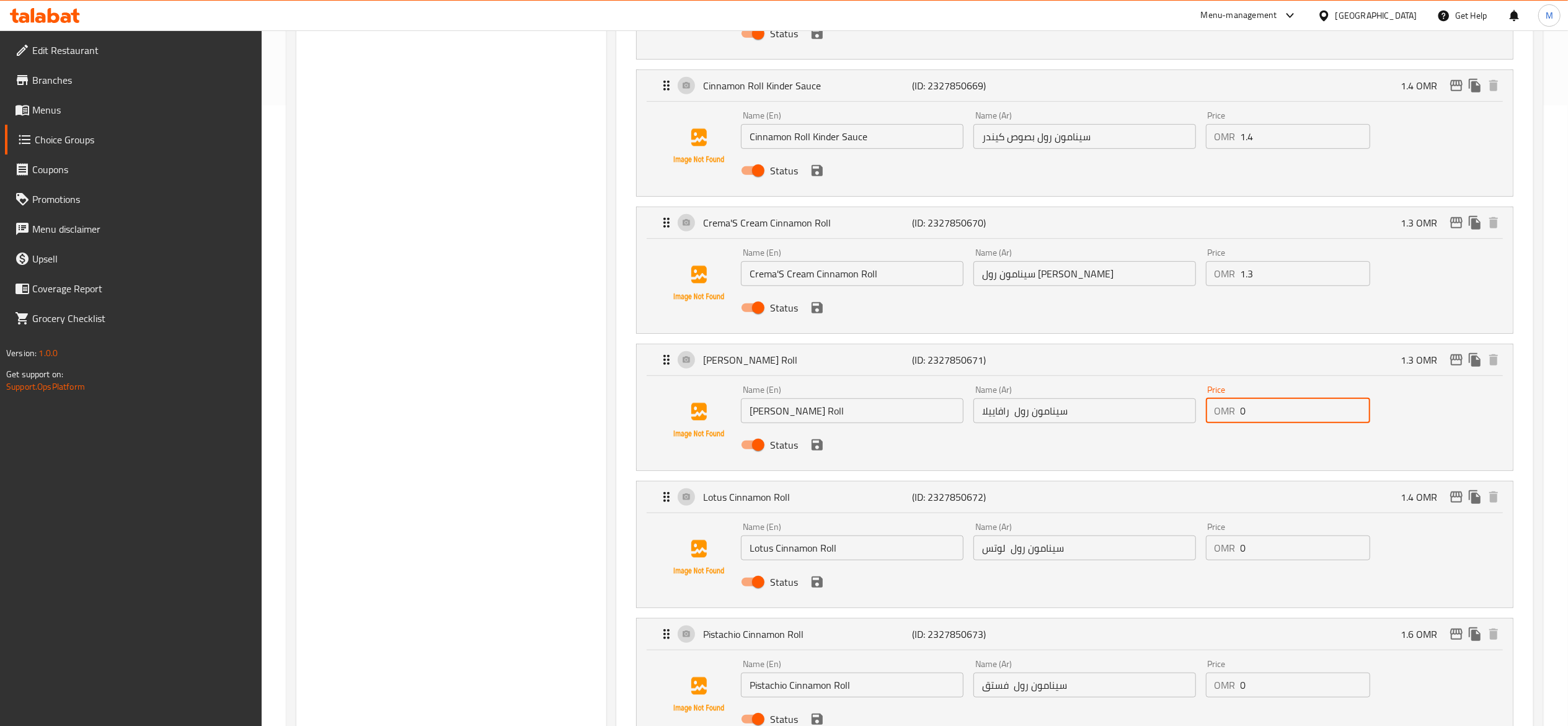
type input "0"
click at [1280, 277] on input "1.3" at bounding box center [1305, 273] width 129 height 25
type input "1"
type input "0"
click at [1335, 145] on input "1.4" at bounding box center [1305, 136] width 129 height 25
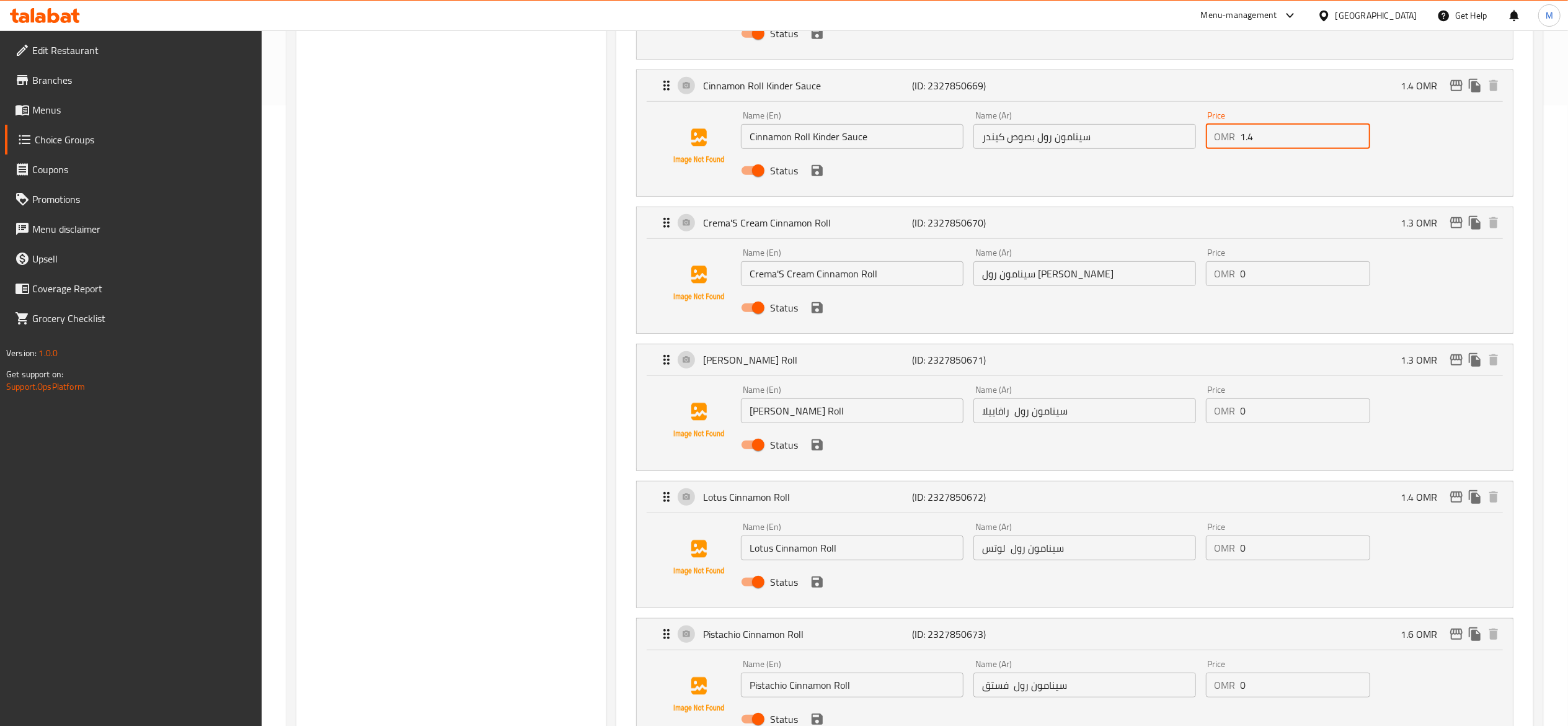
type input "1"
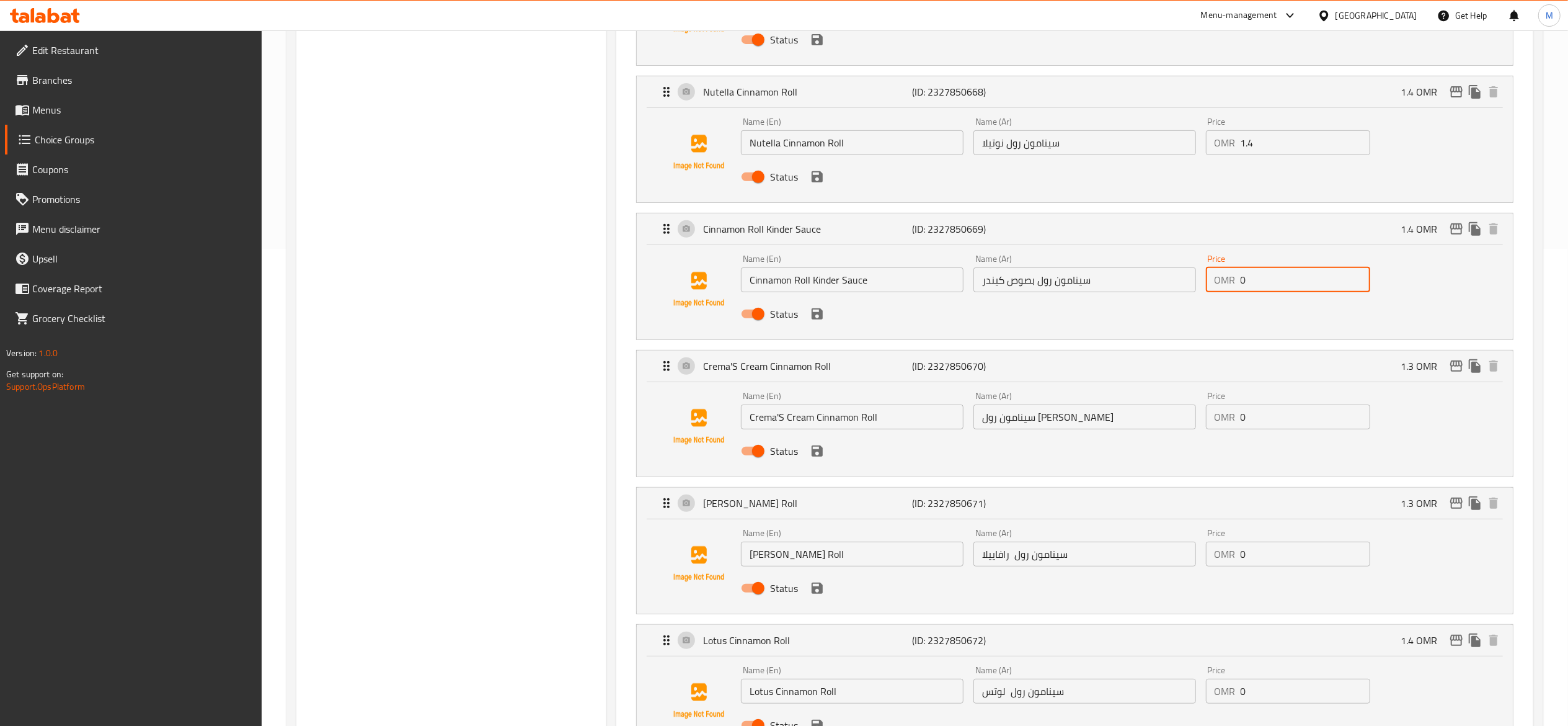
scroll to position [372, 0]
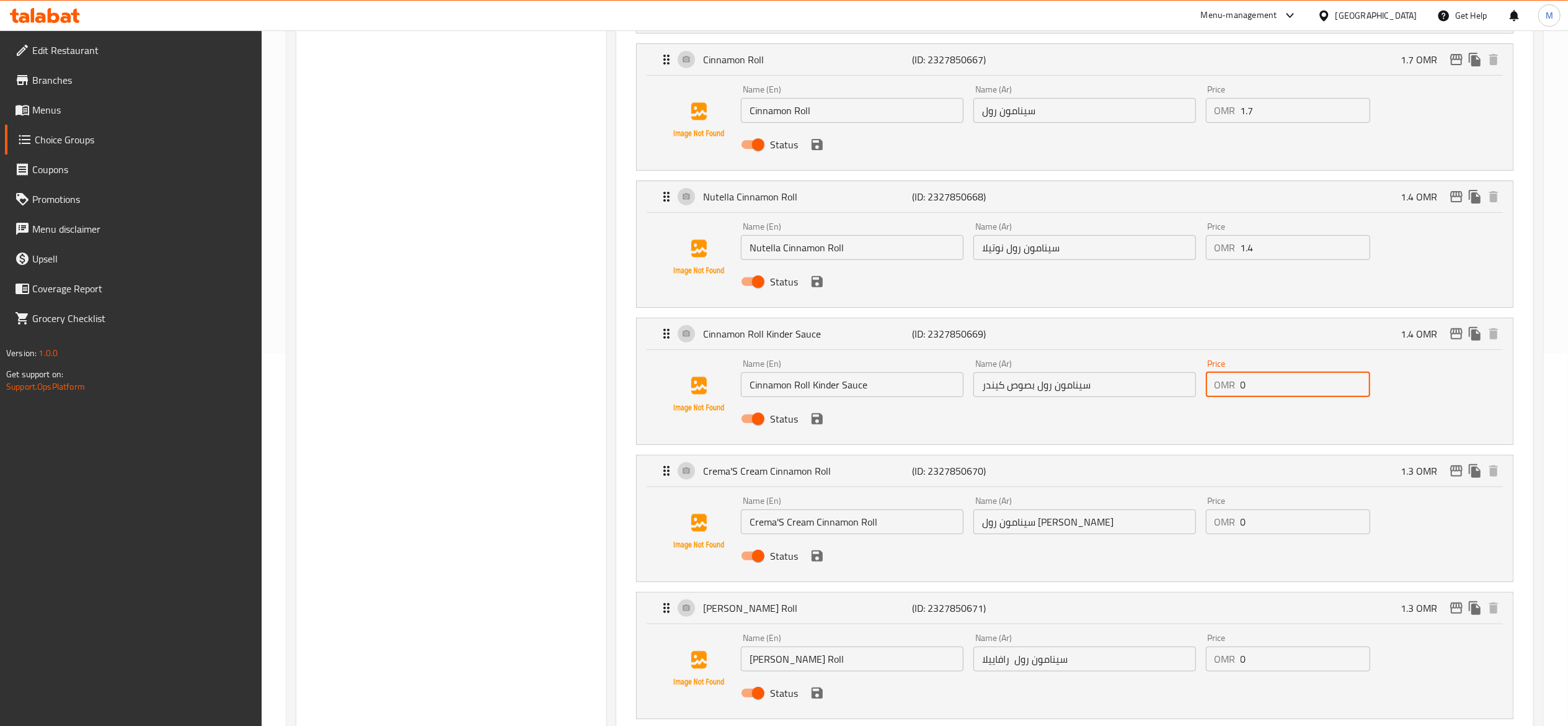
click at [1268, 263] on div "Price OMR 1.4 Price" at bounding box center [1288, 241] width 174 height 48
type input "0"
click at [1270, 248] on input "1.4" at bounding box center [1305, 247] width 129 height 25
type input "1"
type input "0"
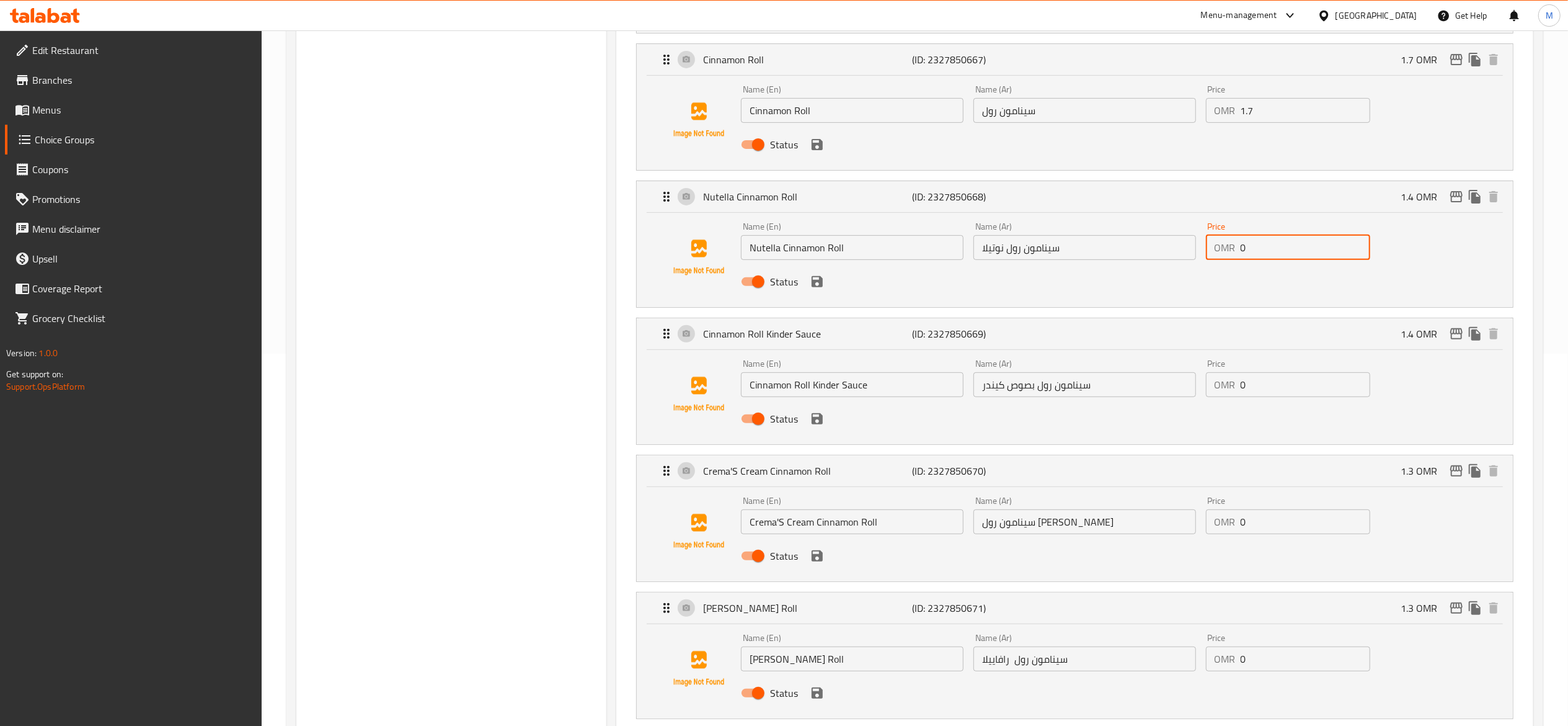
click at [1290, 118] on input "1.7" at bounding box center [1305, 110] width 129 height 25
type input "1"
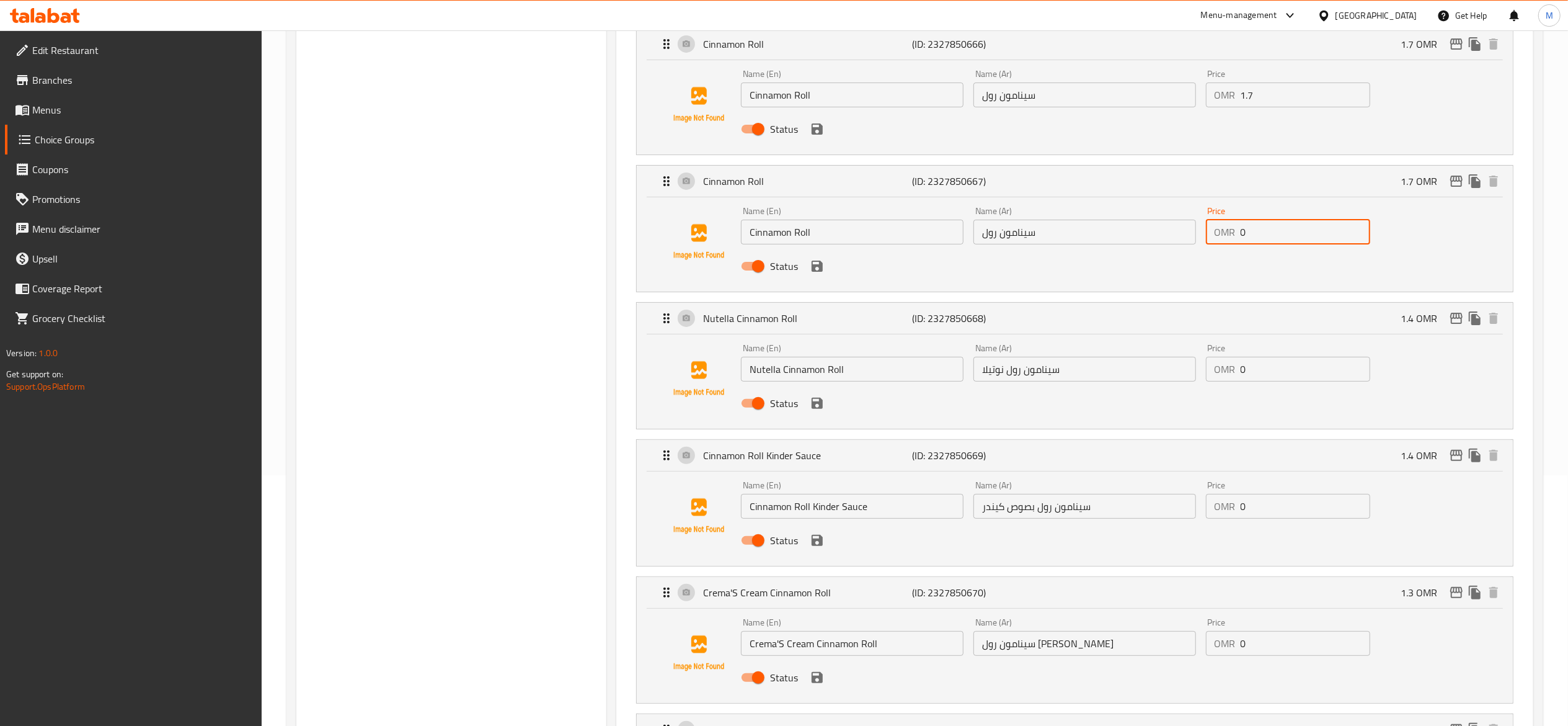
scroll to position [248, 0]
type input "0"
click at [1280, 98] on input "1.7" at bounding box center [1305, 97] width 129 height 25
type input "1"
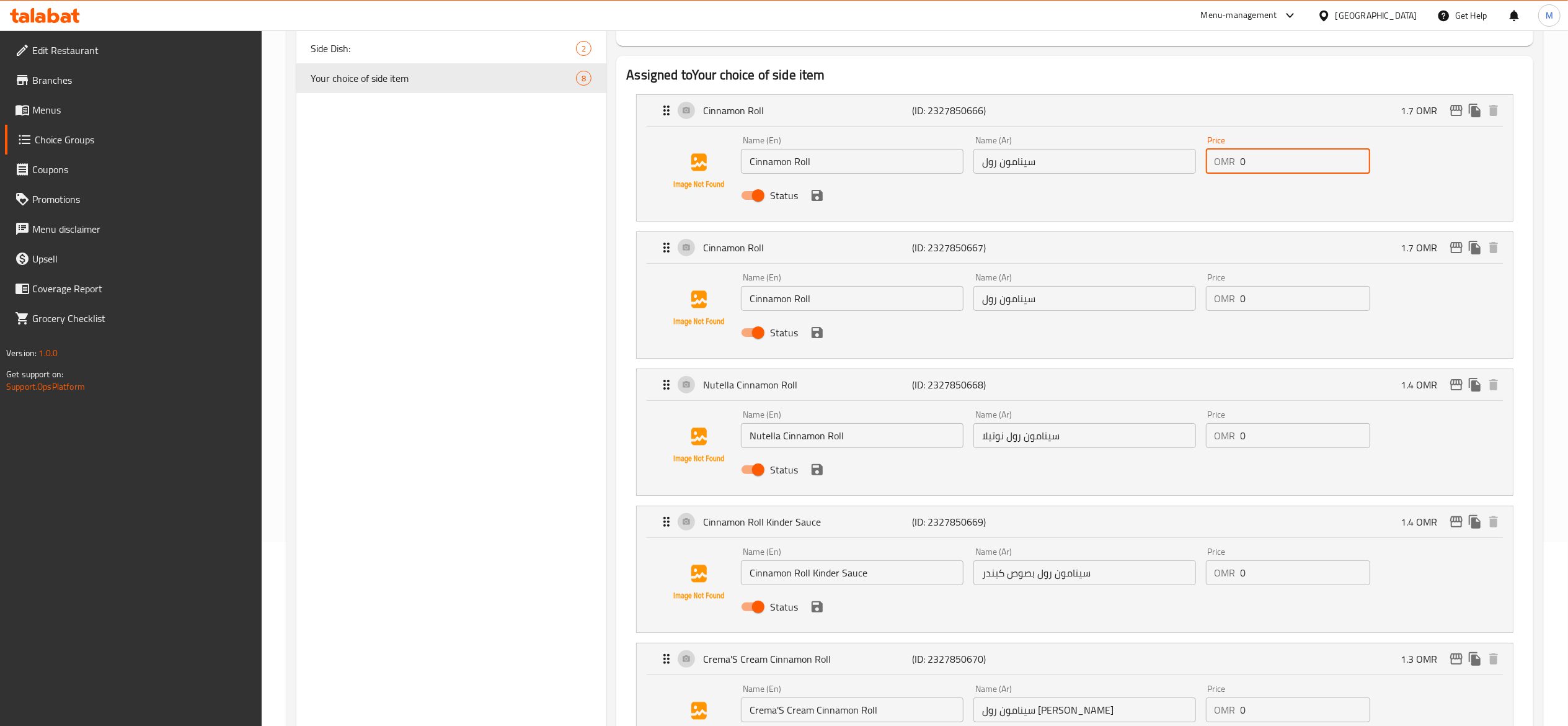
scroll to position [0, 0]
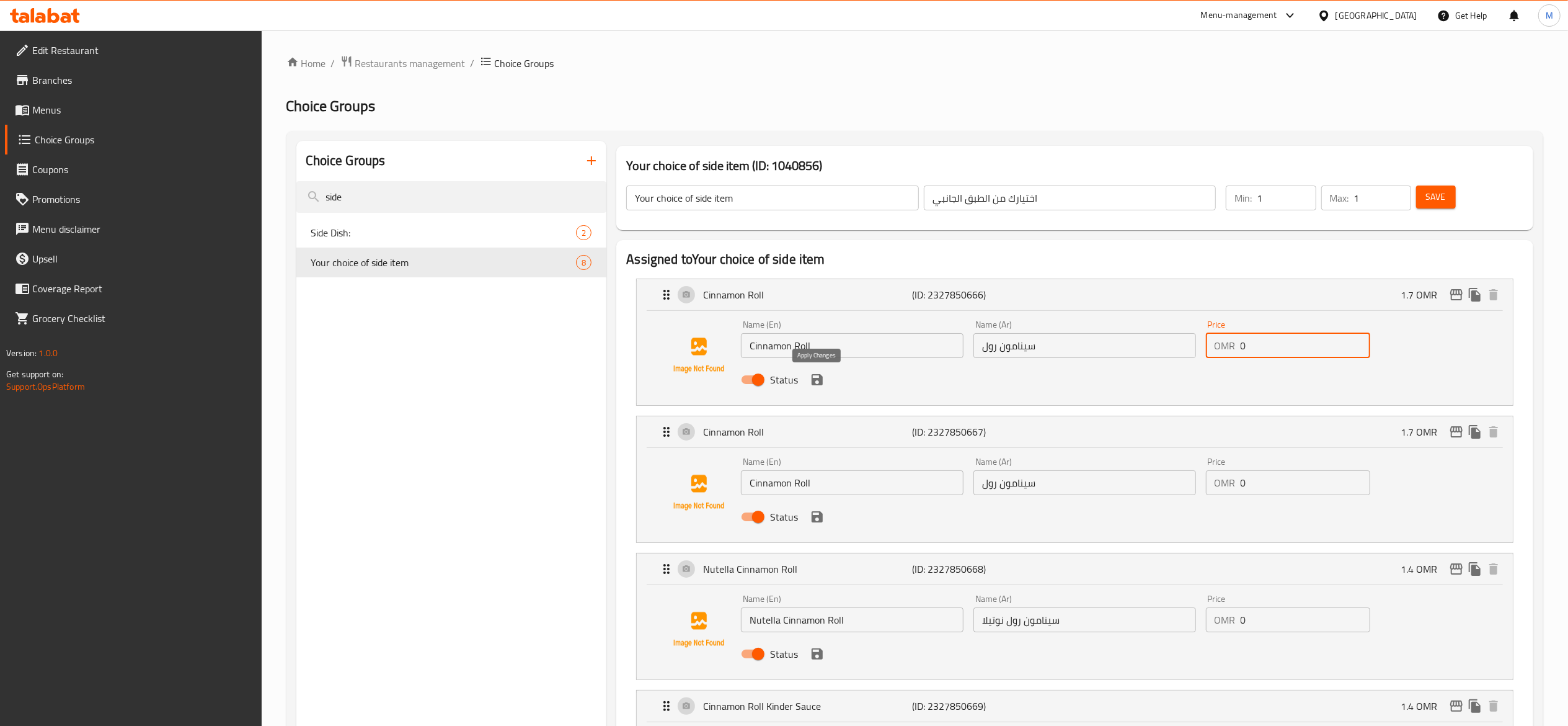
click at [816, 383] on icon "save" at bounding box center [817, 380] width 15 height 15
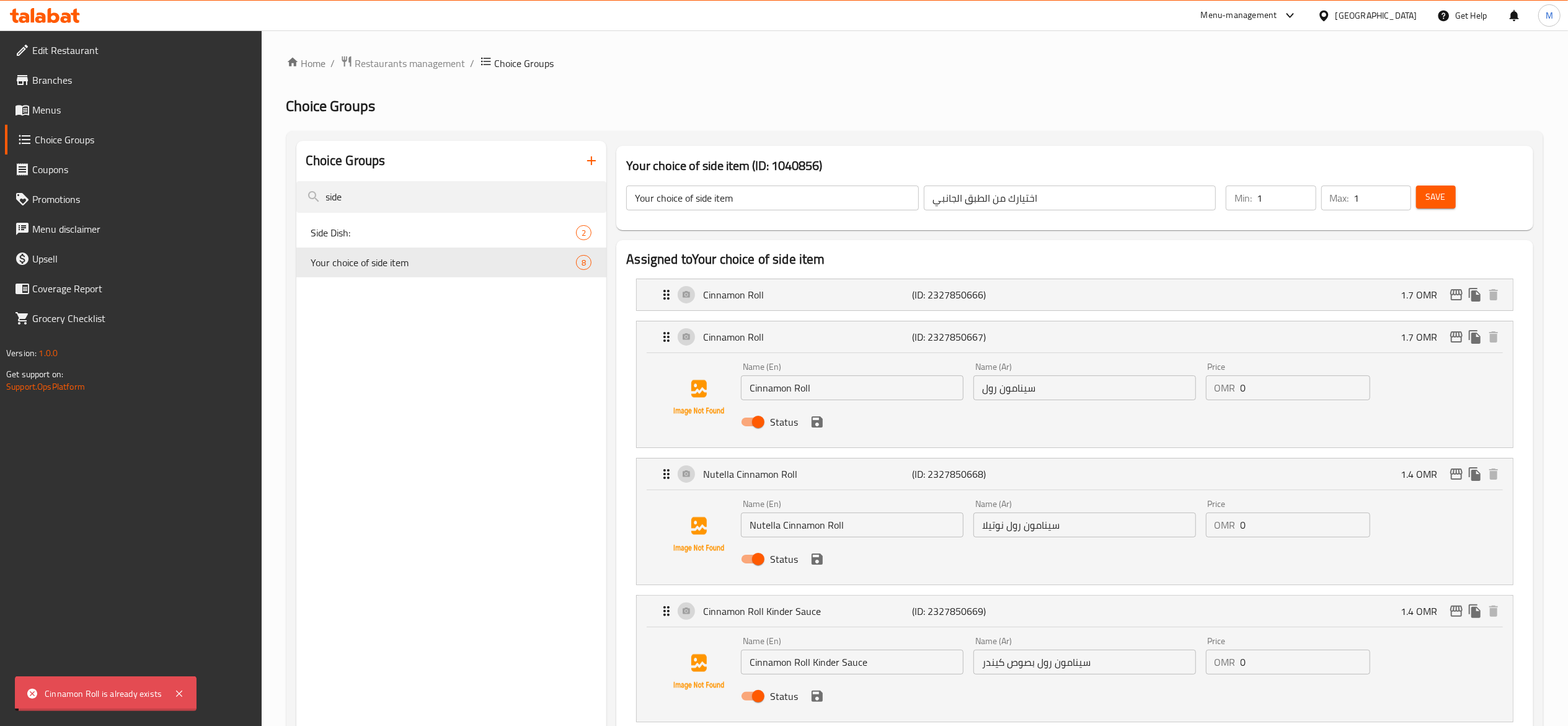
type input "0"
click at [851, 295] on p "Cinnamon Roll" at bounding box center [807, 295] width 209 height 15
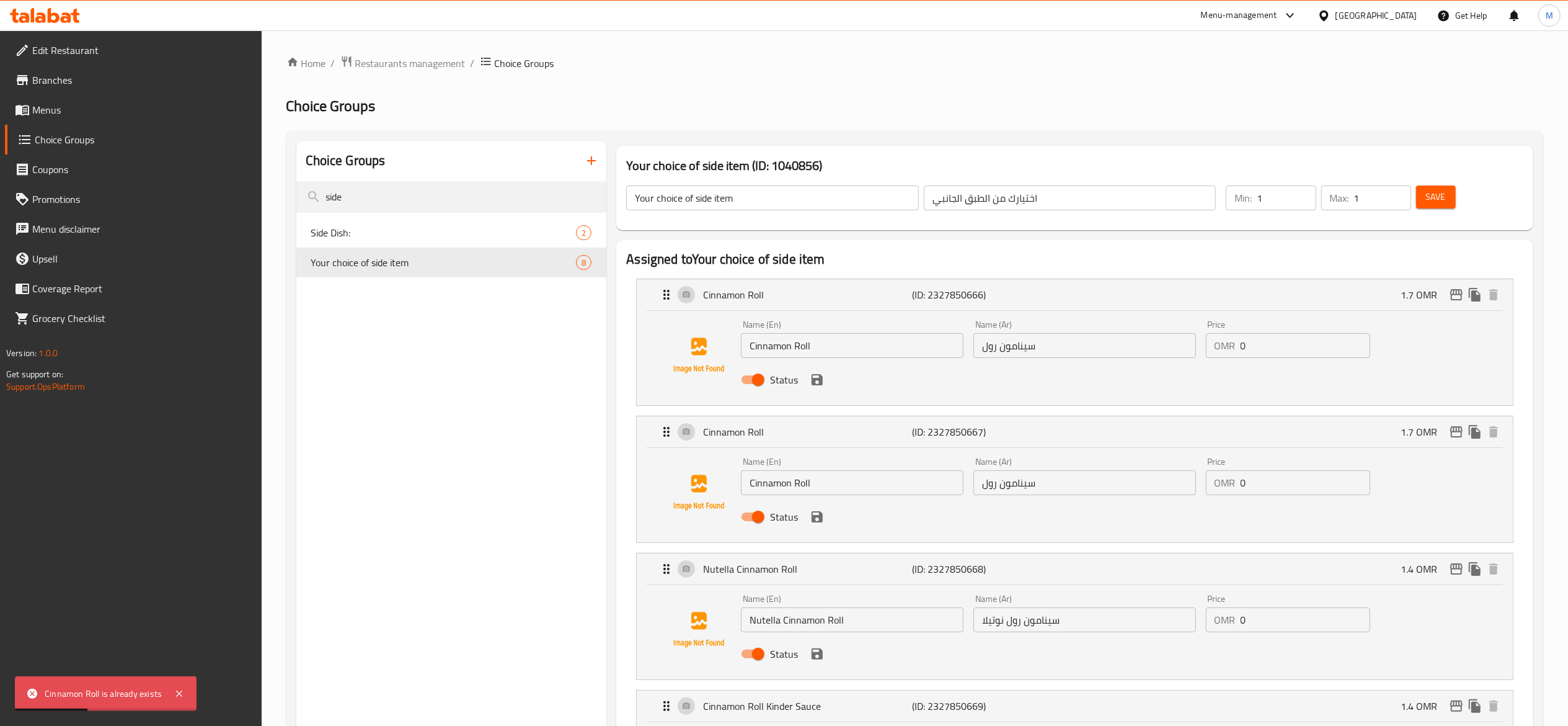
click at [1430, 193] on span "Save" at bounding box center [1435, 197] width 20 height 16
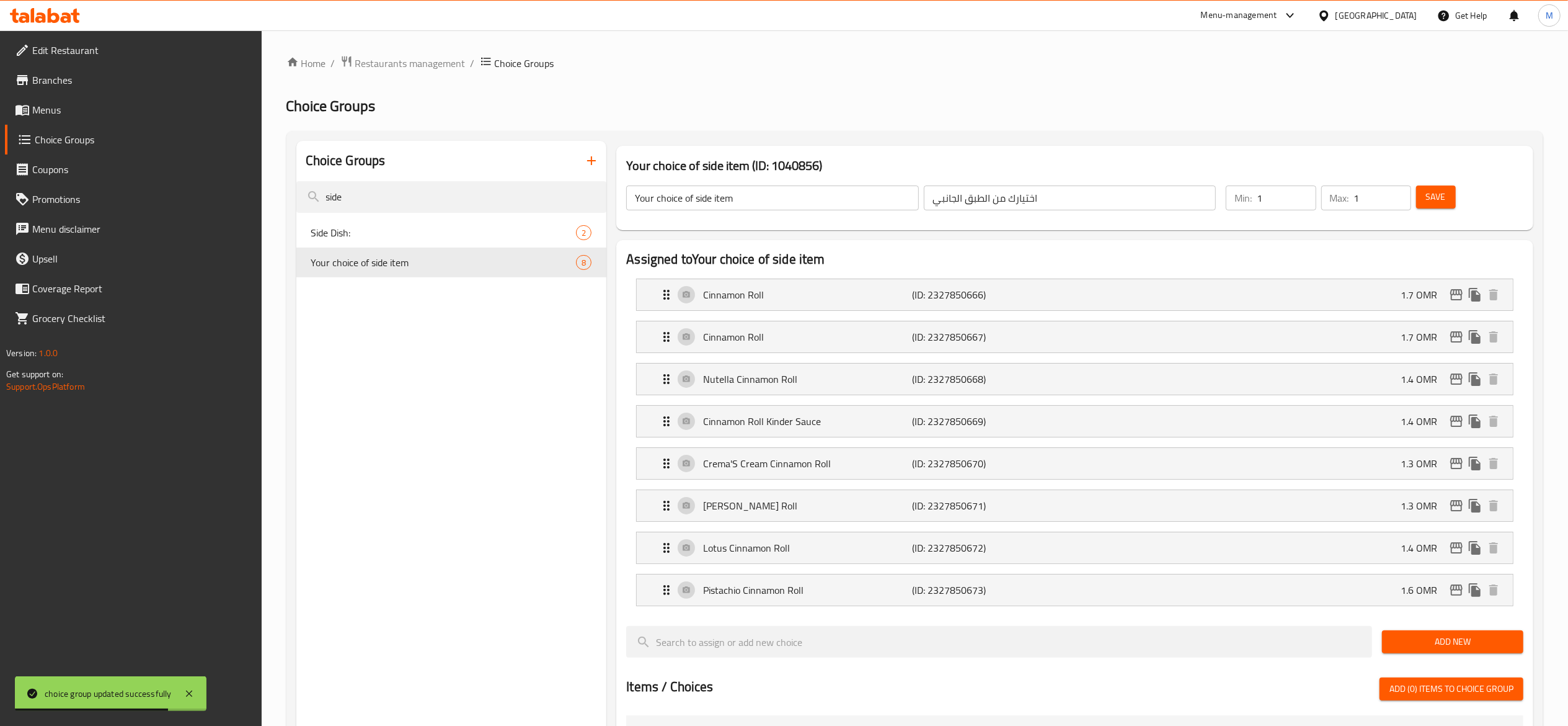
click at [63, 201] on span "Promotions" at bounding box center [142, 199] width 220 height 15
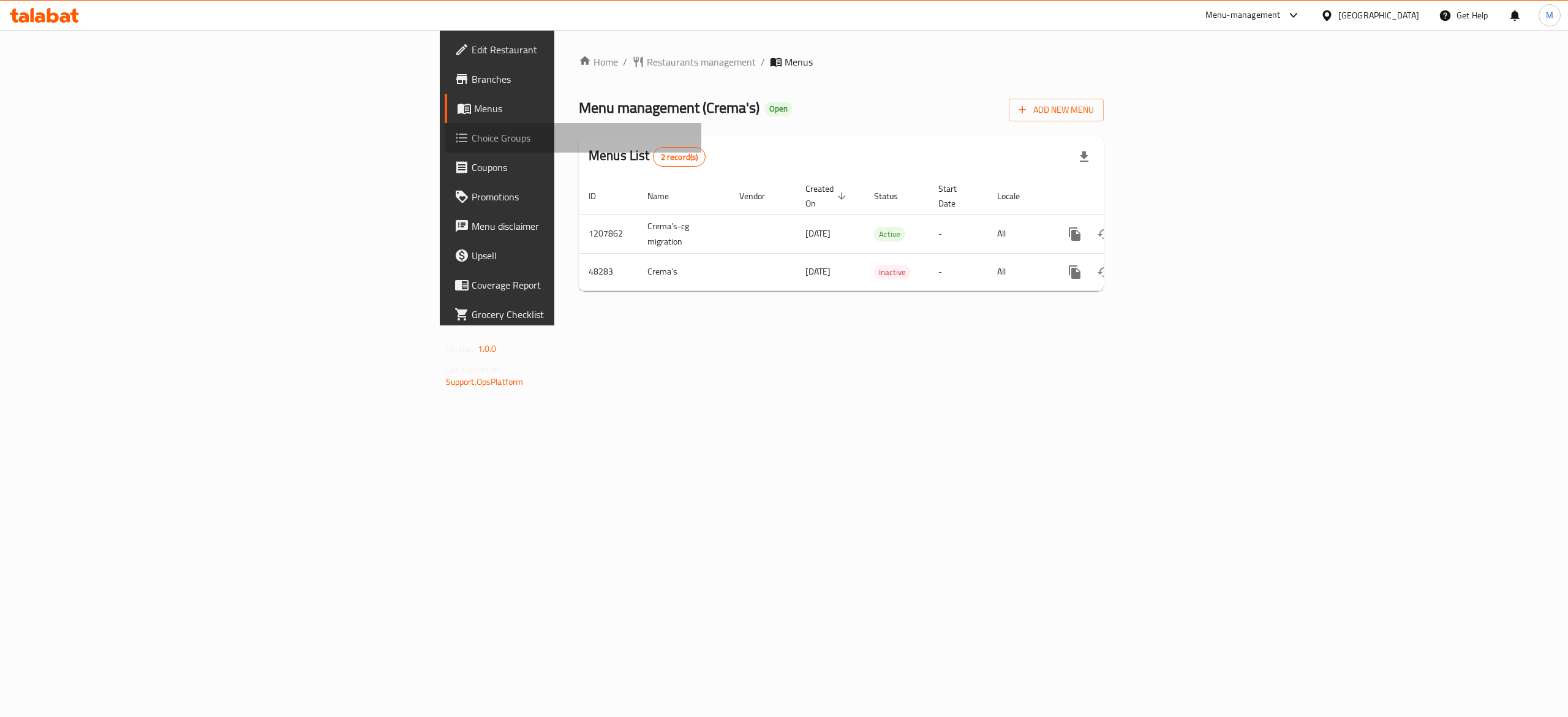
click at [472, 137] on span "Choice Groups" at bounding box center [582, 138] width 221 height 15
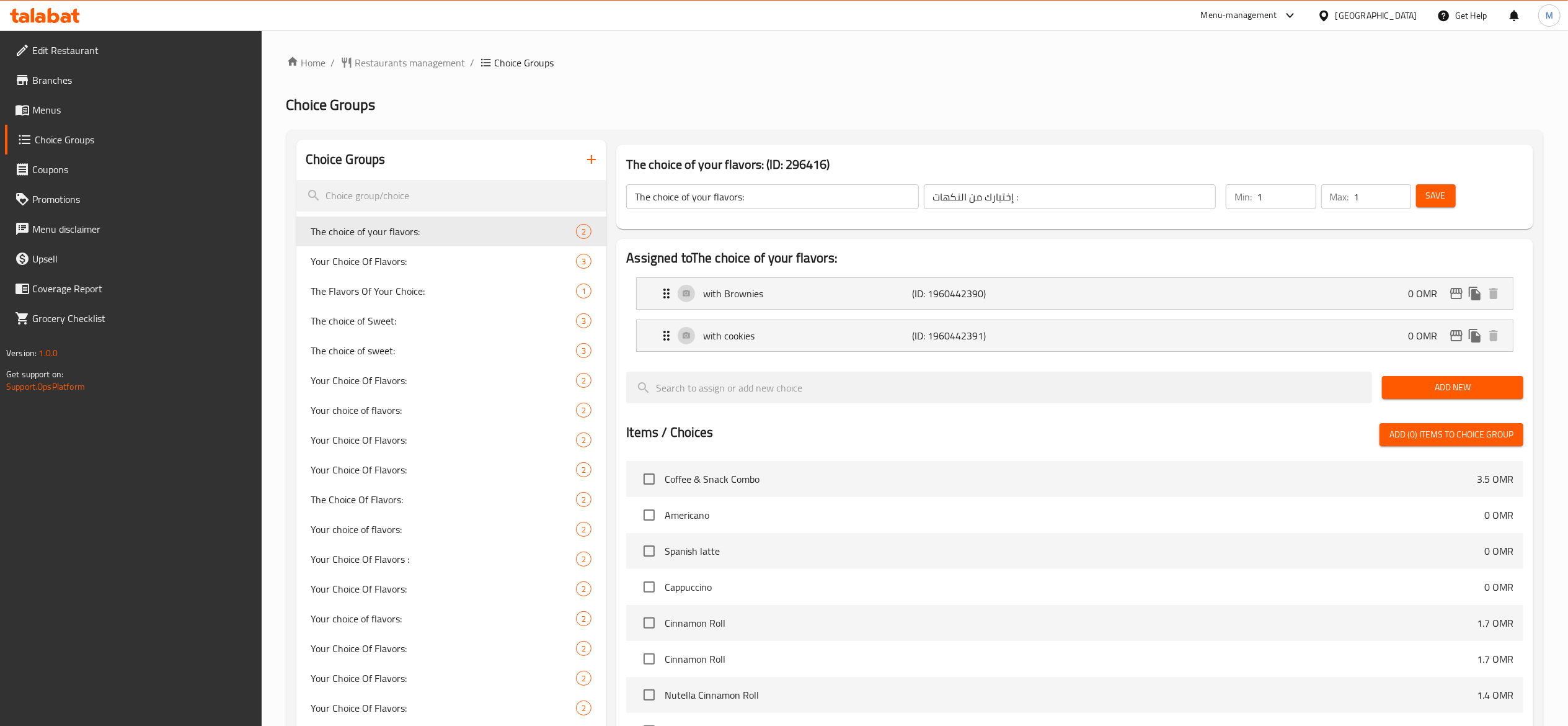
click at [421, 193] on div at bounding box center [784, 363] width 1568 height 726
click at [445, 196] on input "search" at bounding box center [452, 196] width 310 height 32
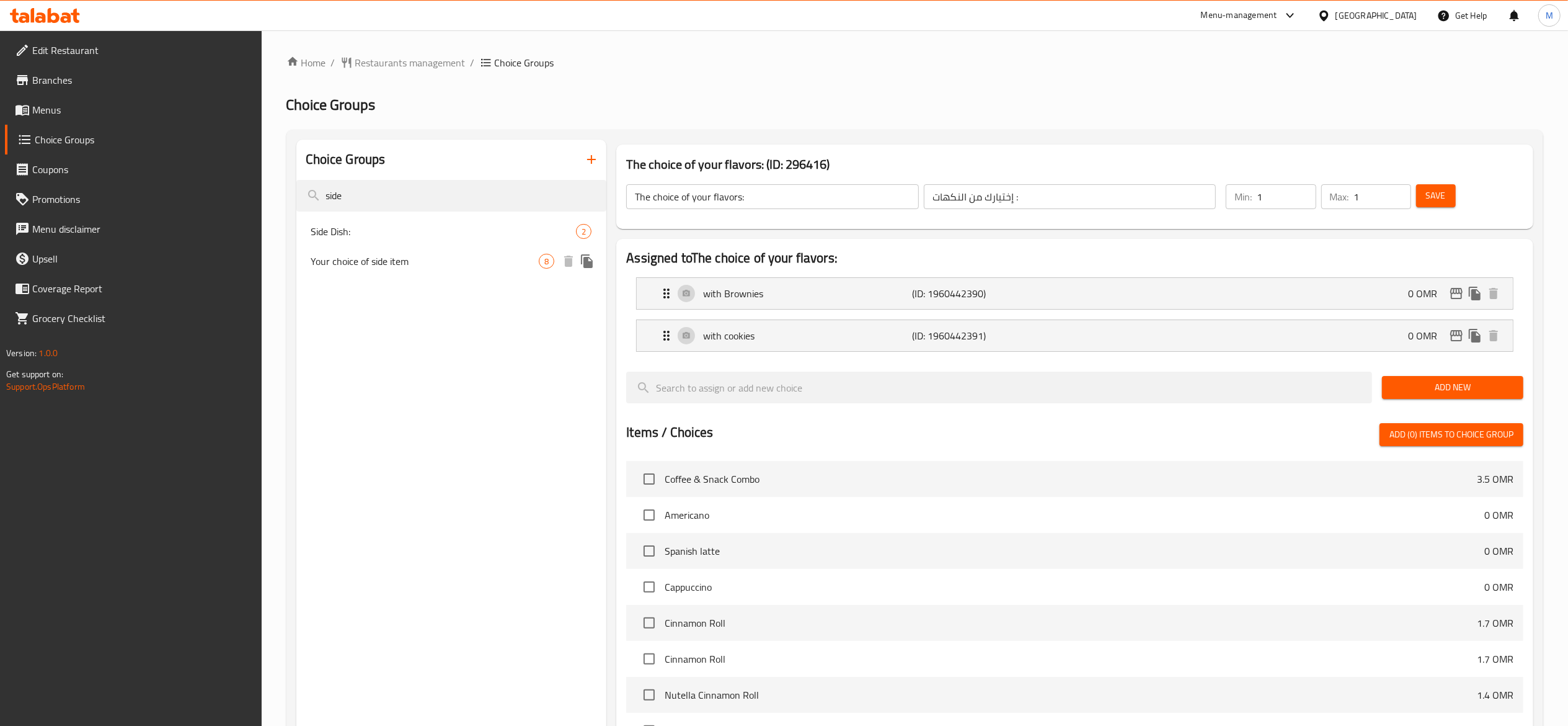
type input "side"
click at [481, 261] on span "Your choice of side item" at bounding box center [425, 261] width 228 height 15
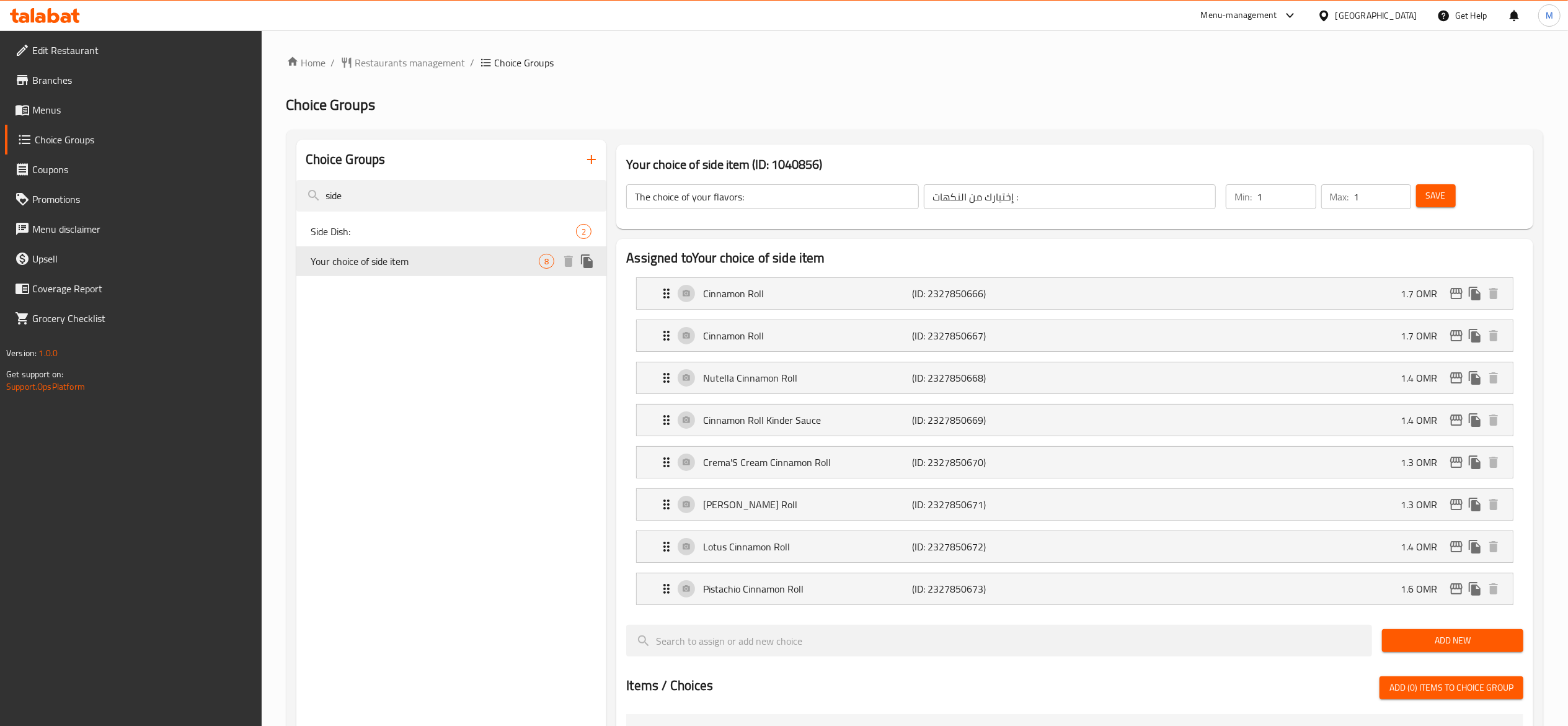
type input "Your choice of side item"
type input "اختيارك من الطبق الجانبي"
click at [878, 379] on p "Nutella Cinnamon Roll" at bounding box center [807, 378] width 209 height 15
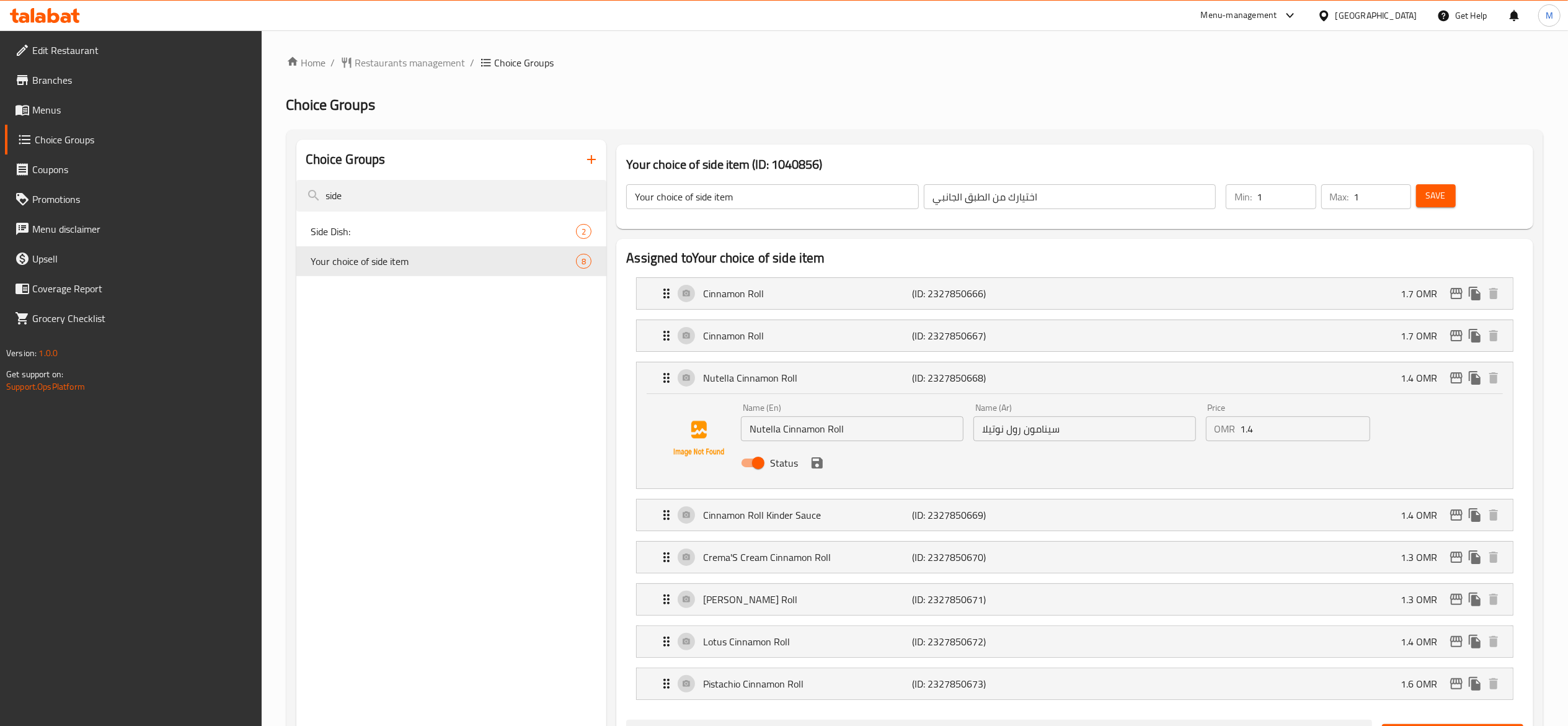
click at [1268, 428] on input "1.4" at bounding box center [1305, 428] width 129 height 25
type input "1"
type input "0"
click at [1439, 191] on span "Save" at bounding box center [1435, 196] width 20 height 16
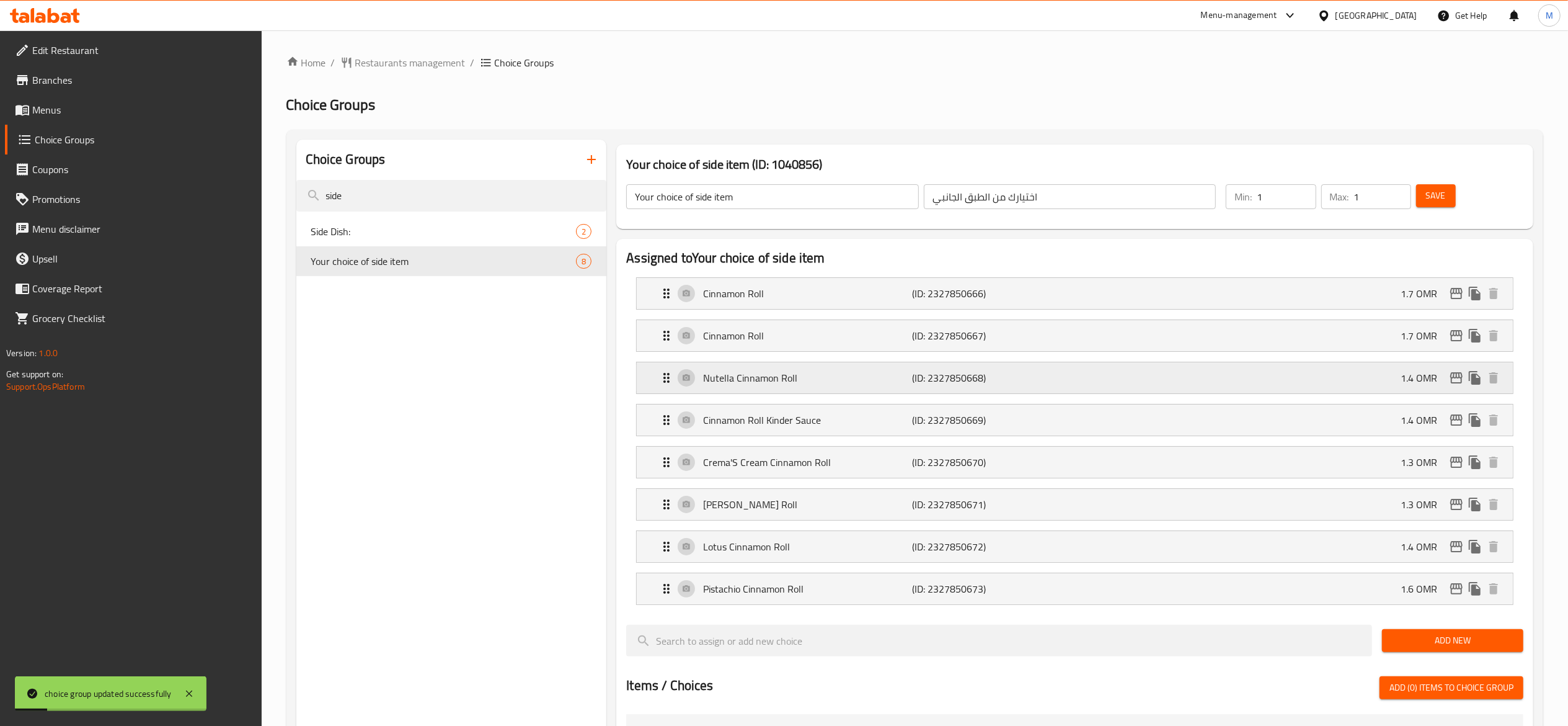
click at [1000, 382] on p "(ID: 2327850668)" at bounding box center [981, 378] width 139 height 15
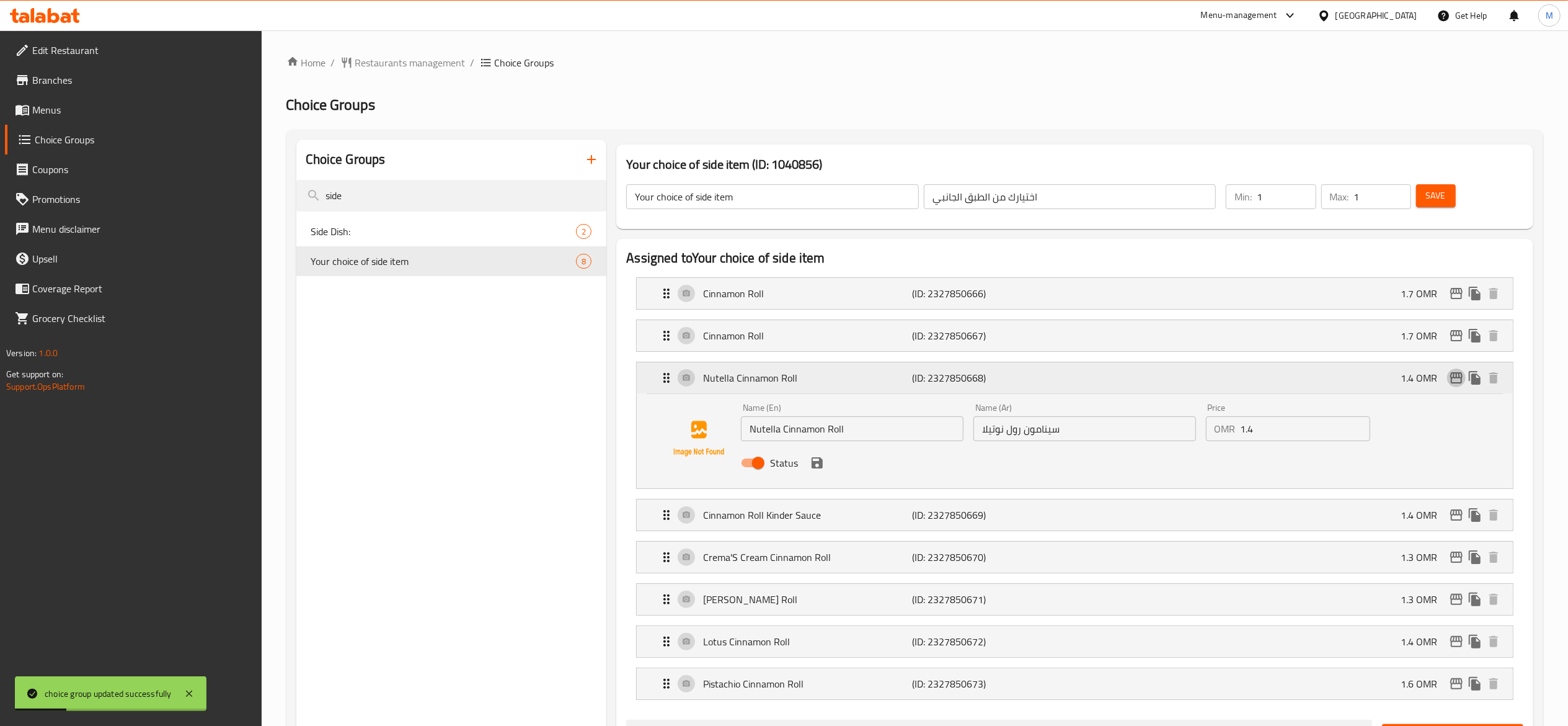
click at [1461, 377] on icon "edit" at bounding box center [1456, 378] width 13 height 11
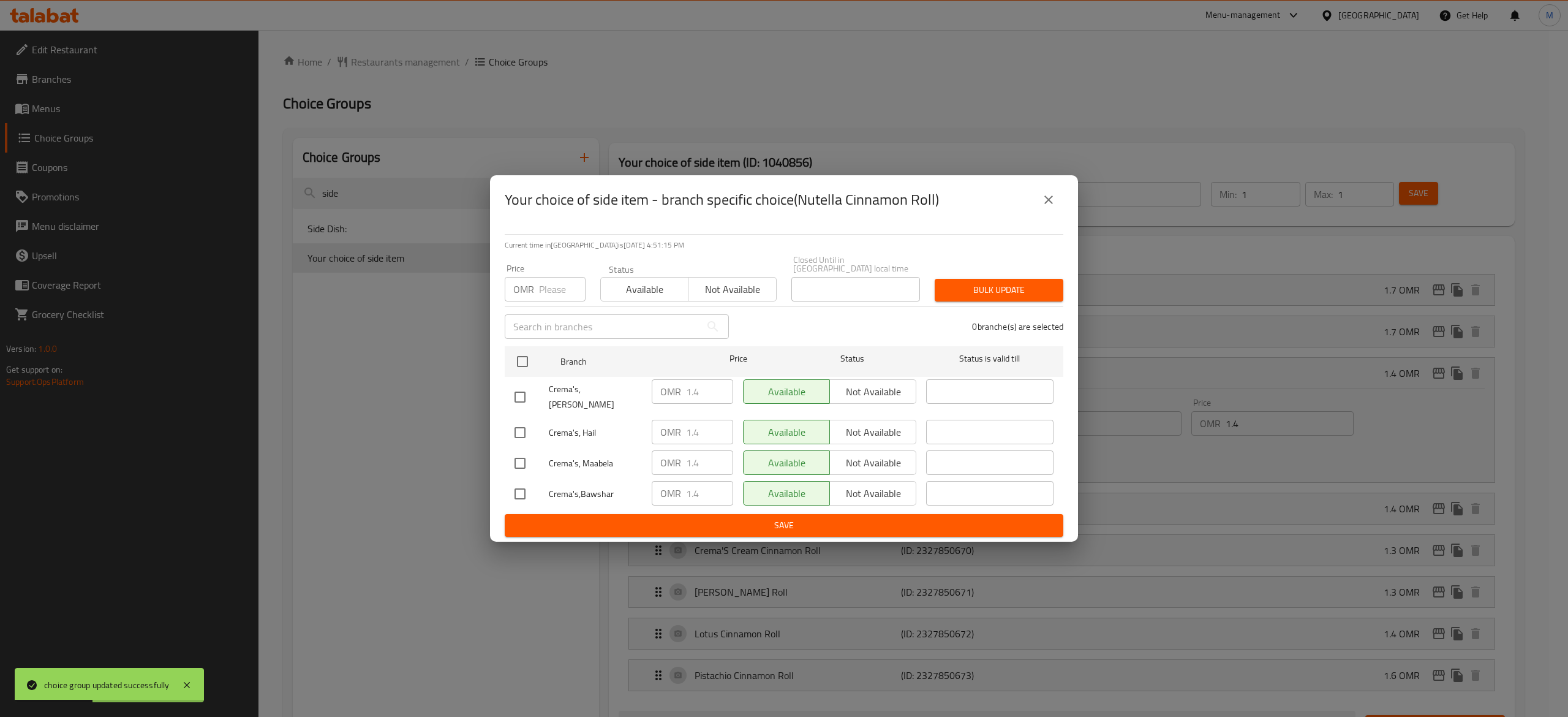
click at [553, 296] on input "number" at bounding box center [562, 289] width 47 height 24
type input "0"
click at [518, 367] on input "checkbox" at bounding box center [522, 361] width 26 height 26
checkbox input "true"
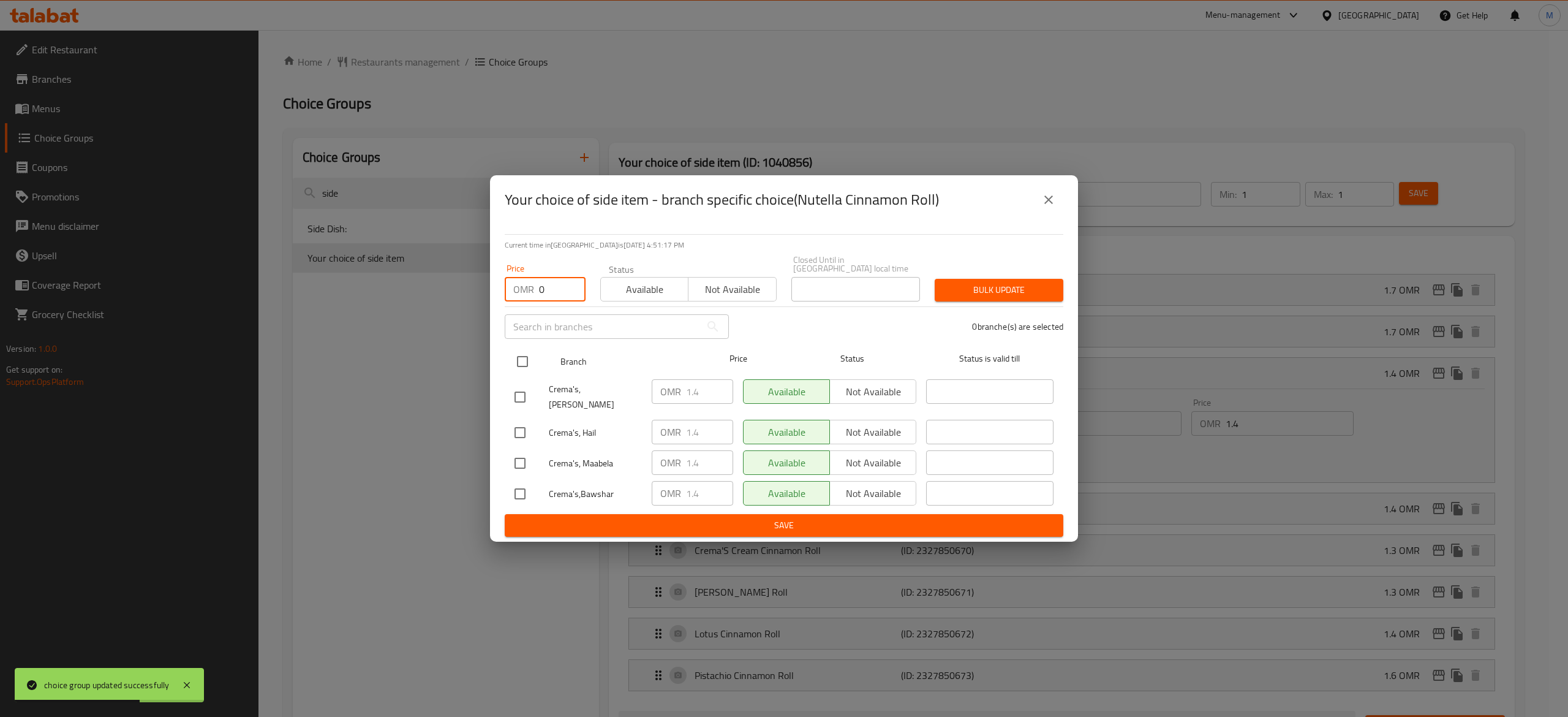
checkbox input "true"
click at [704, 390] on input "1.4" at bounding box center [710, 391] width 47 height 24
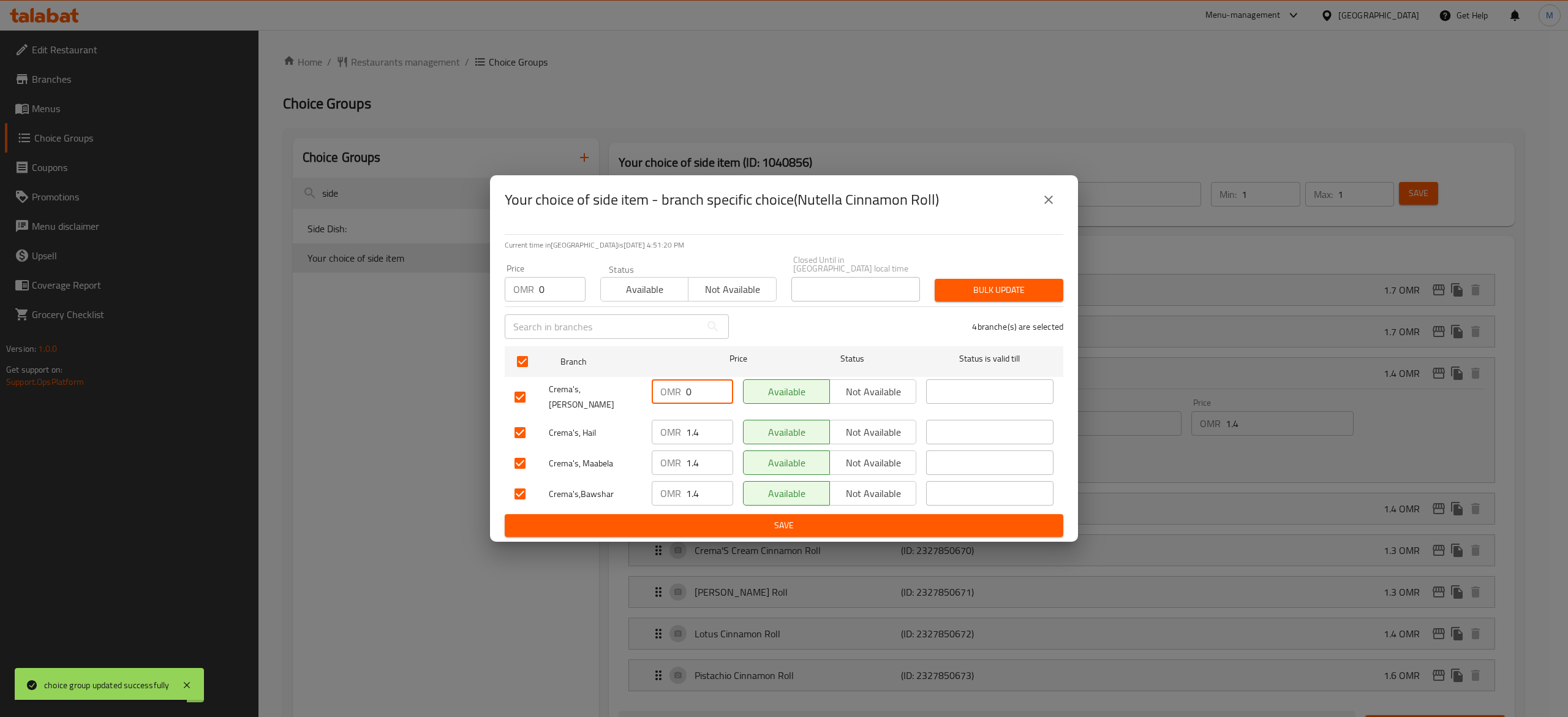
type input "0"
click at [704, 425] on input "1.4" at bounding box center [710, 431] width 47 height 24
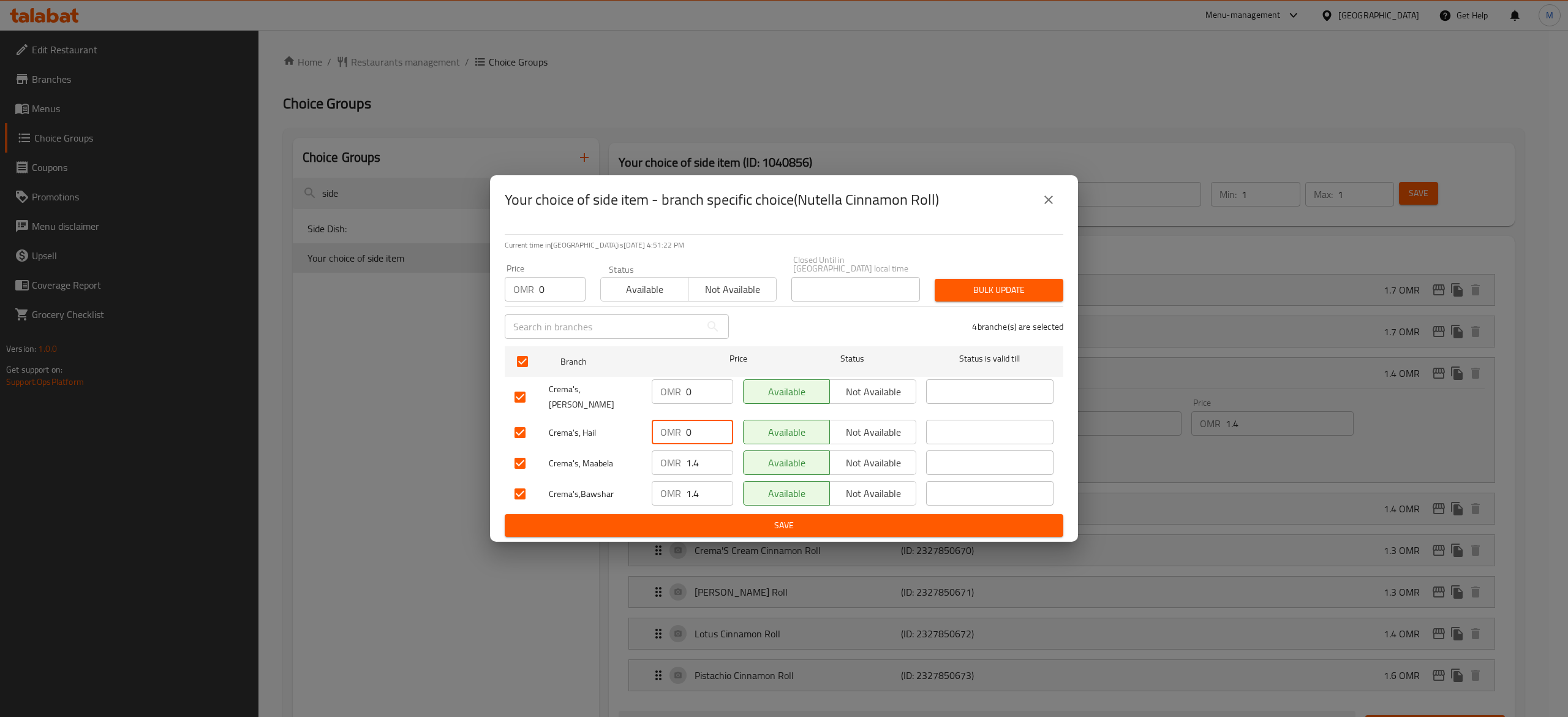
type input "0"
click at [710, 458] on input "1.4" at bounding box center [710, 462] width 47 height 24
type input "0"
click at [709, 488] on input "1.4" at bounding box center [710, 493] width 47 height 24
type input "0"
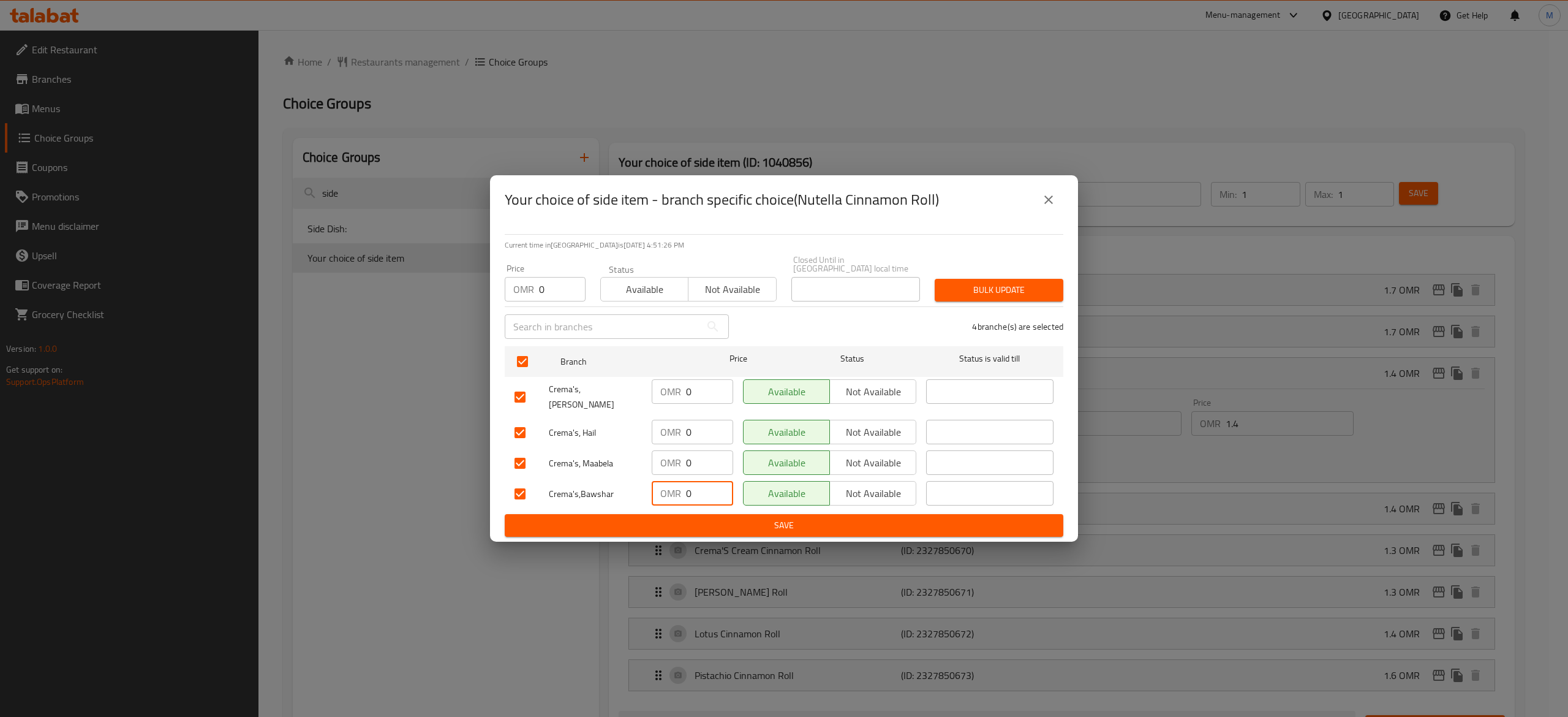
click at [732, 517] on span "Save" at bounding box center [783, 525] width 539 height 16
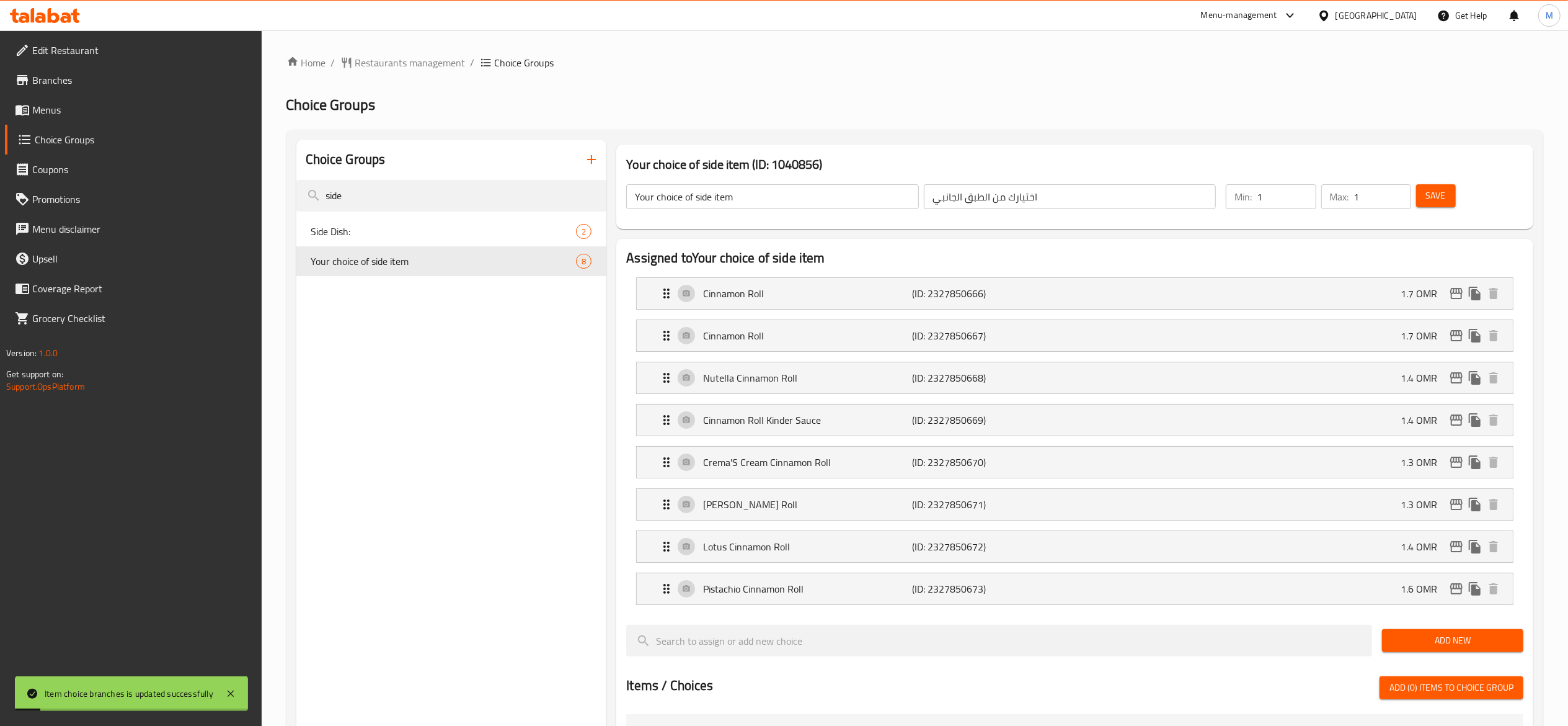
click at [1448, 197] on button "Save" at bounding box center [1435, 196] width 40 height 23
